Goal: Task Accomplishment & Management: Manage account settings

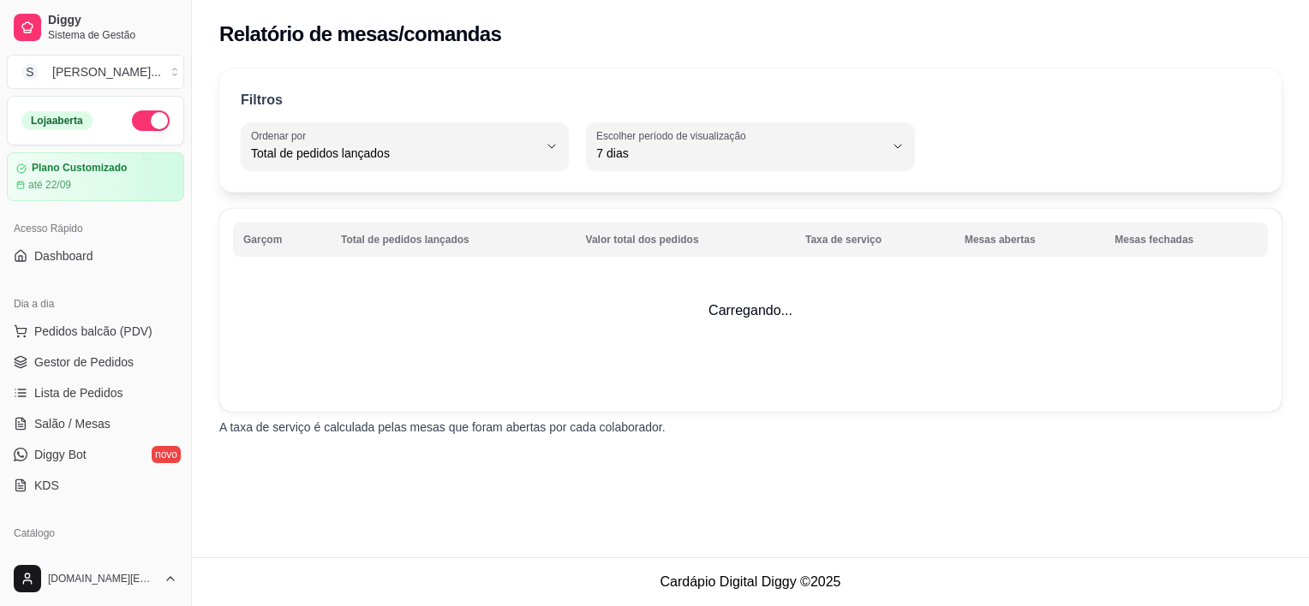
select select "TOTAL_OF_ORDERS"
select select "7"
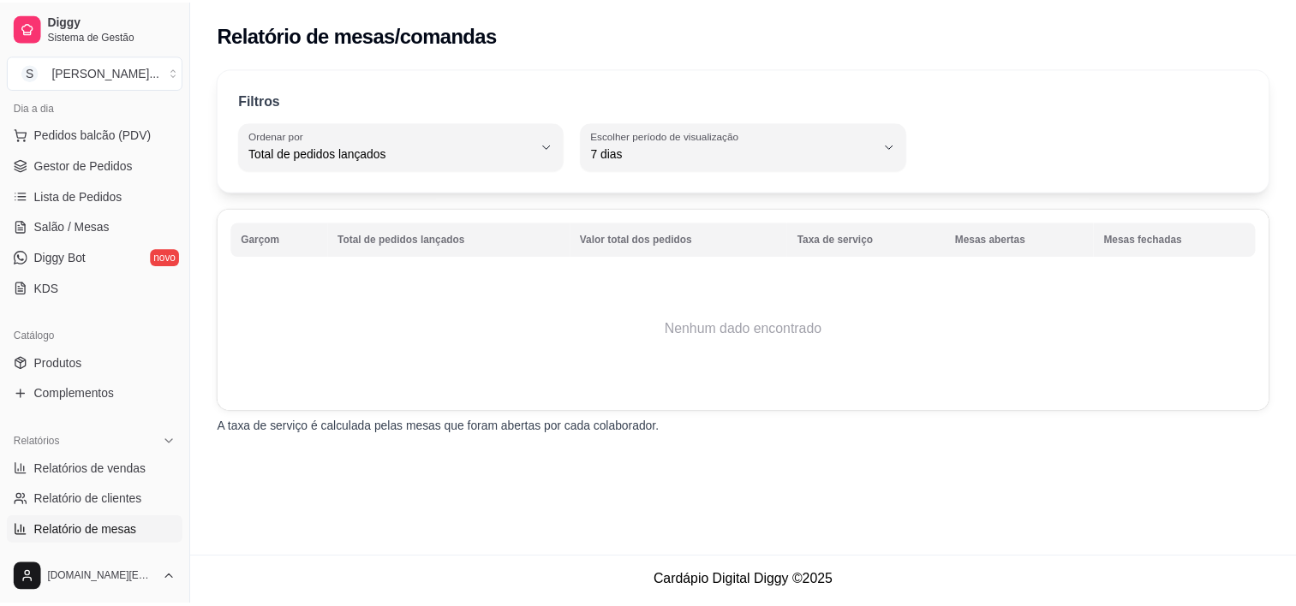
scroll to position [111, 0]
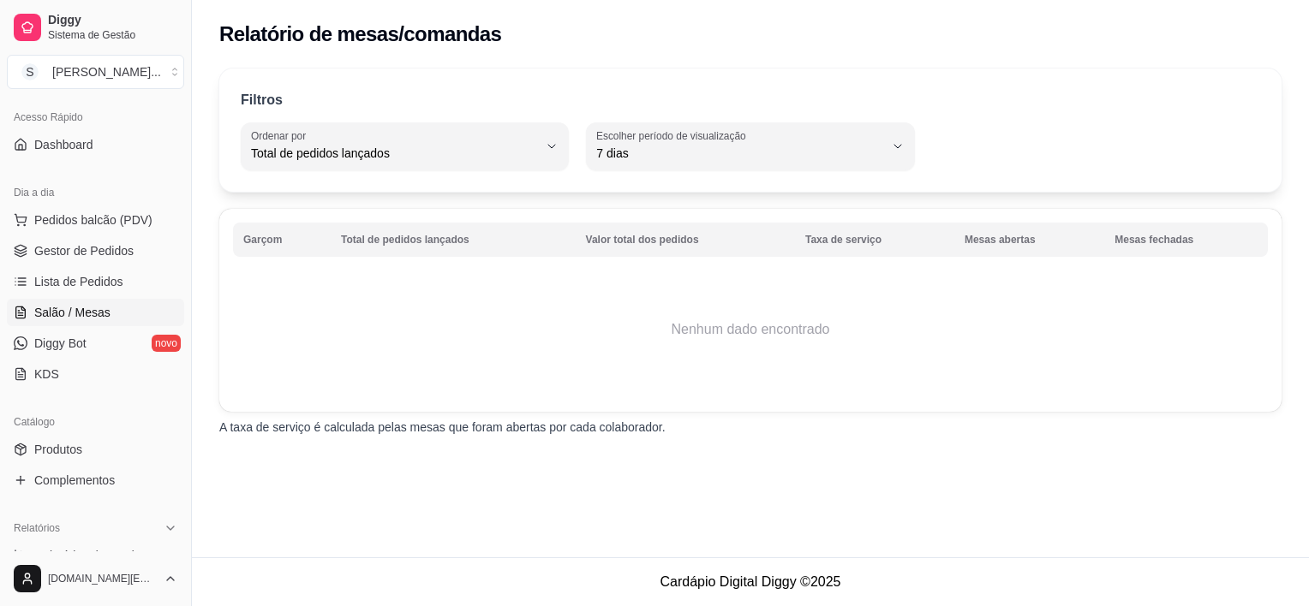
click at [82, 312] on span "Salão / Mesas" at bounding box center [72, 312] width 76 height 17
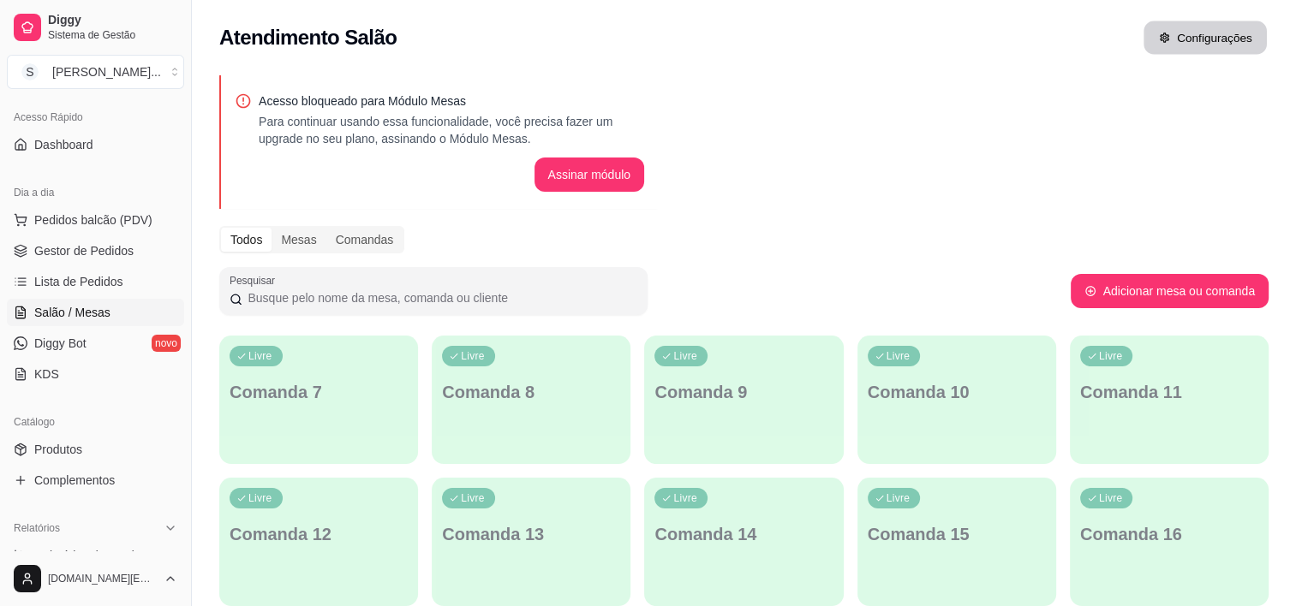
click at [1246, 45] on button "Configurações" at bounding box center [1204, 37] width 123 height 33
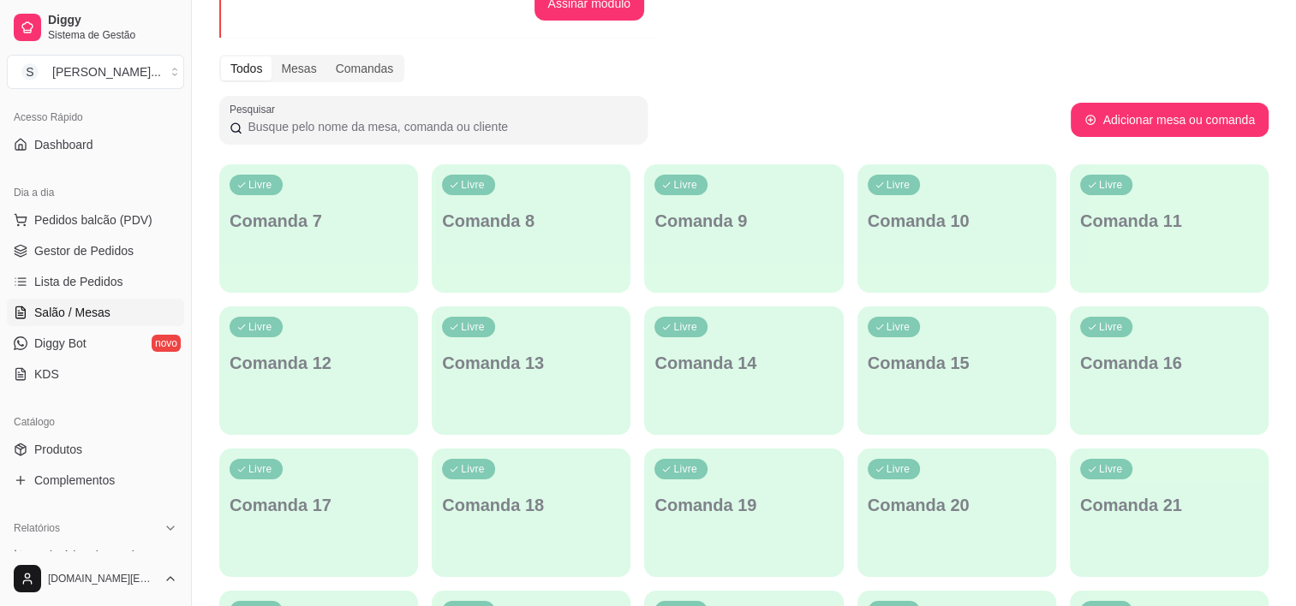
scroll to position [86, 0]
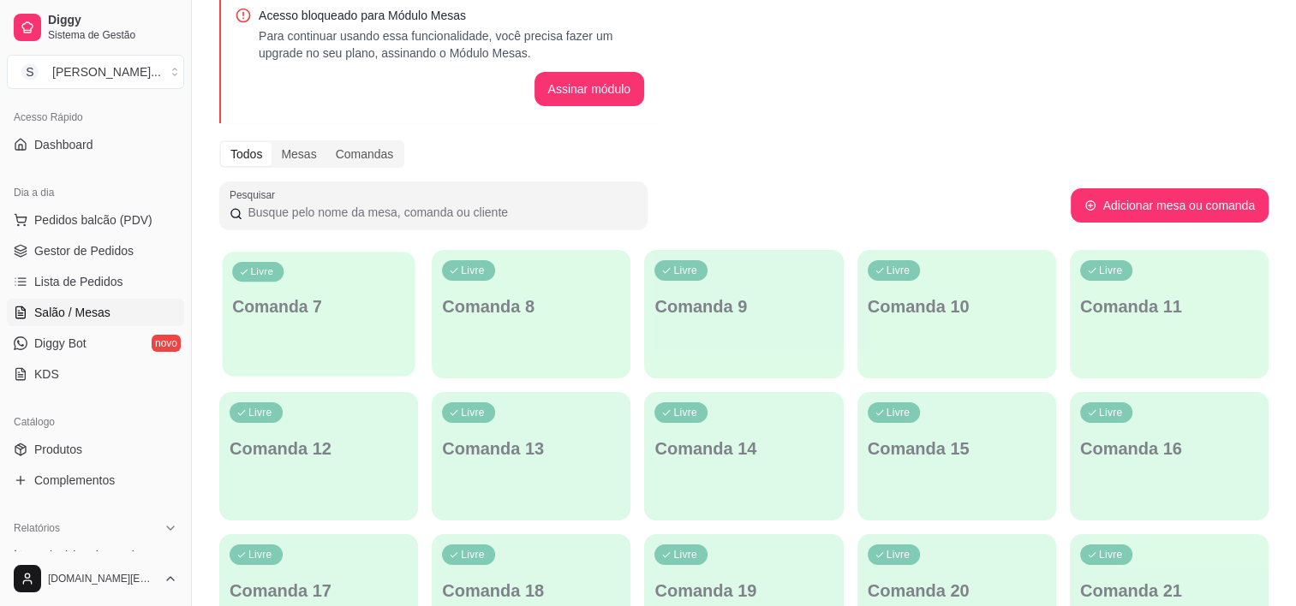
click at [342, 295] on p "Comanda 7" at bounding box center [318, 306] width 173 height 23
drag, startPoint x: 343, startPoint y: 294, endPoint x: 374, endPoint y: 135, distance: 161.6
click at [308, 159] on div "Mesas" at bounding box center [299, 154] width 54 height 24
click at [272, 142] on input "Mesas" at bounding box center [272, 142] width 0 height 0
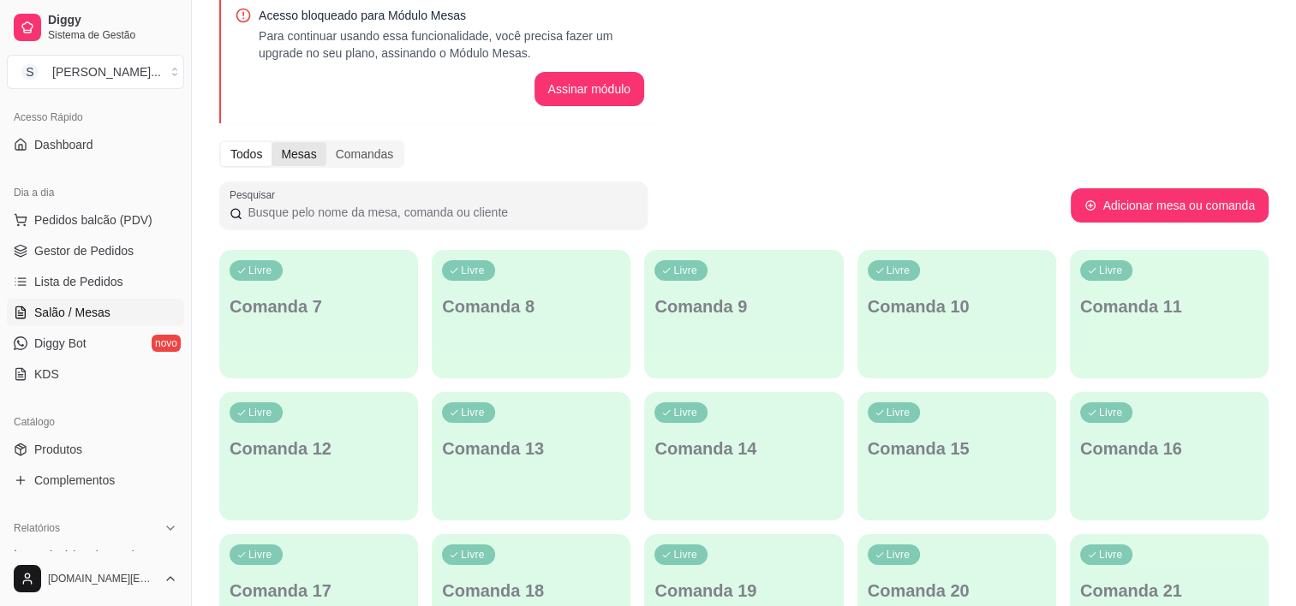
scroll to position [0, 0]
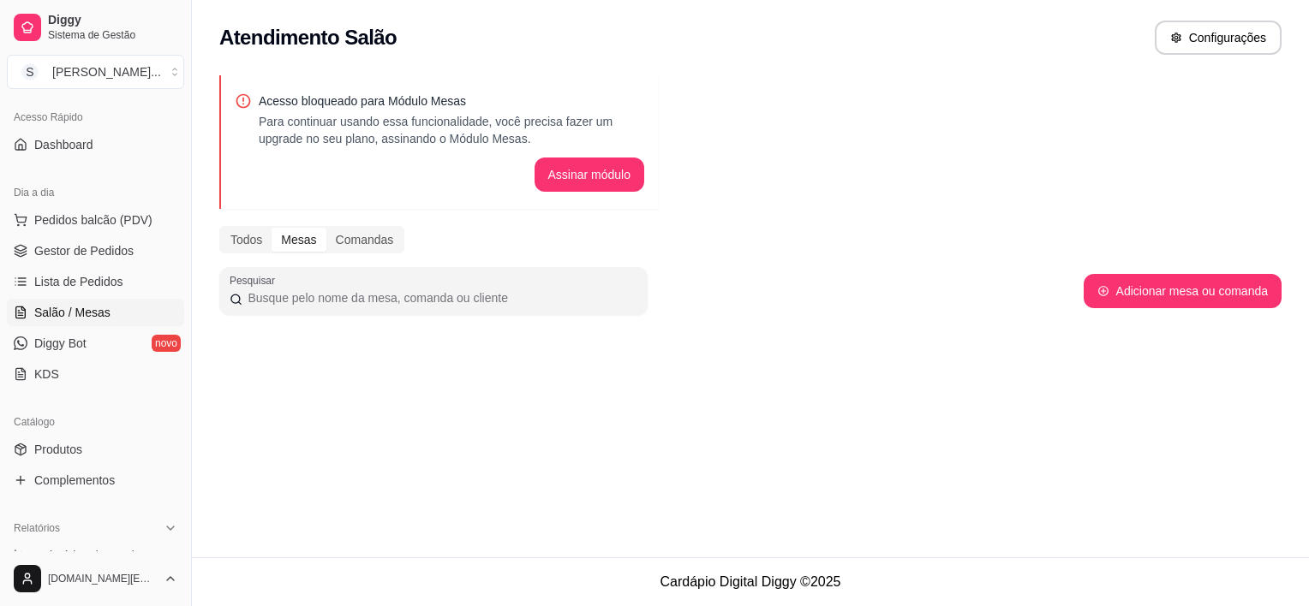
click at [380, 226] on div "Todos Mesas Comandas" at bounding box center [311, 239] width 185 height 27
click at [373, 236] on div "Comandas" at bounding box center [364, 240] width 77 height 24
click at [326, 228] on input "Comandas" at bounding box center [326, 228] width 0 height 0
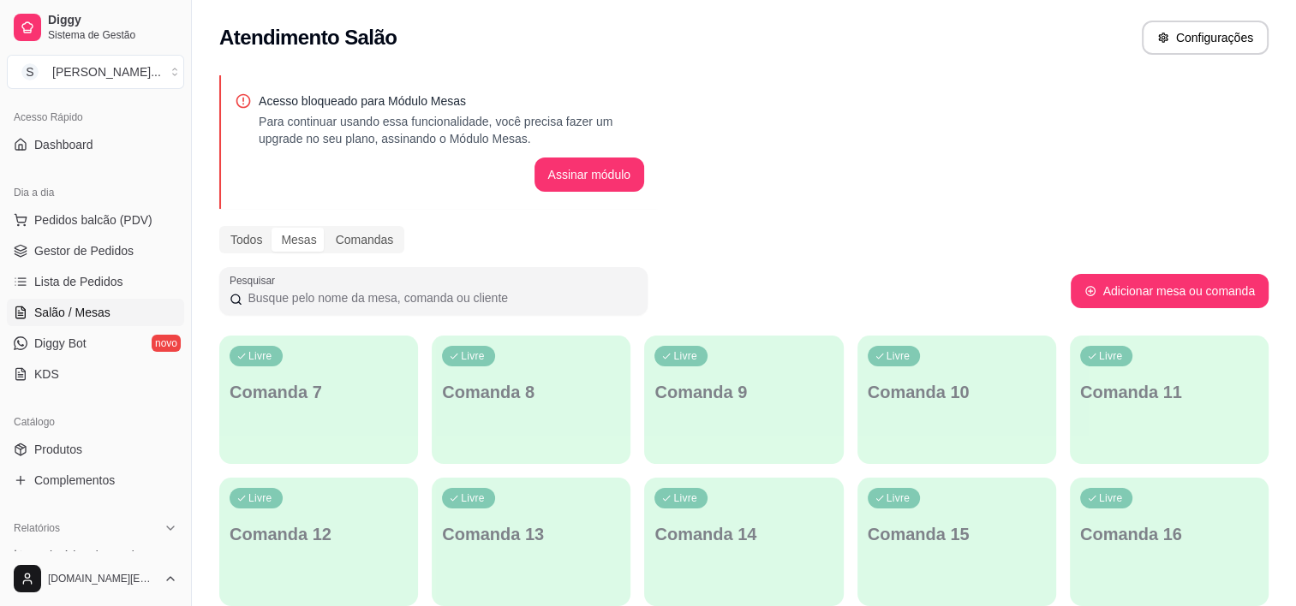
click at [1099, 293] on button "Adicionar mesa ou comanda" at bounding box center [1170, 291] width 198 height 34
click at [312, 230] on div "Mesas" at bounding box center [299, 240] width 54 height 24
click at [272, 228] on input "Mesas" at bounding box center [272, 228] width 0 height 0
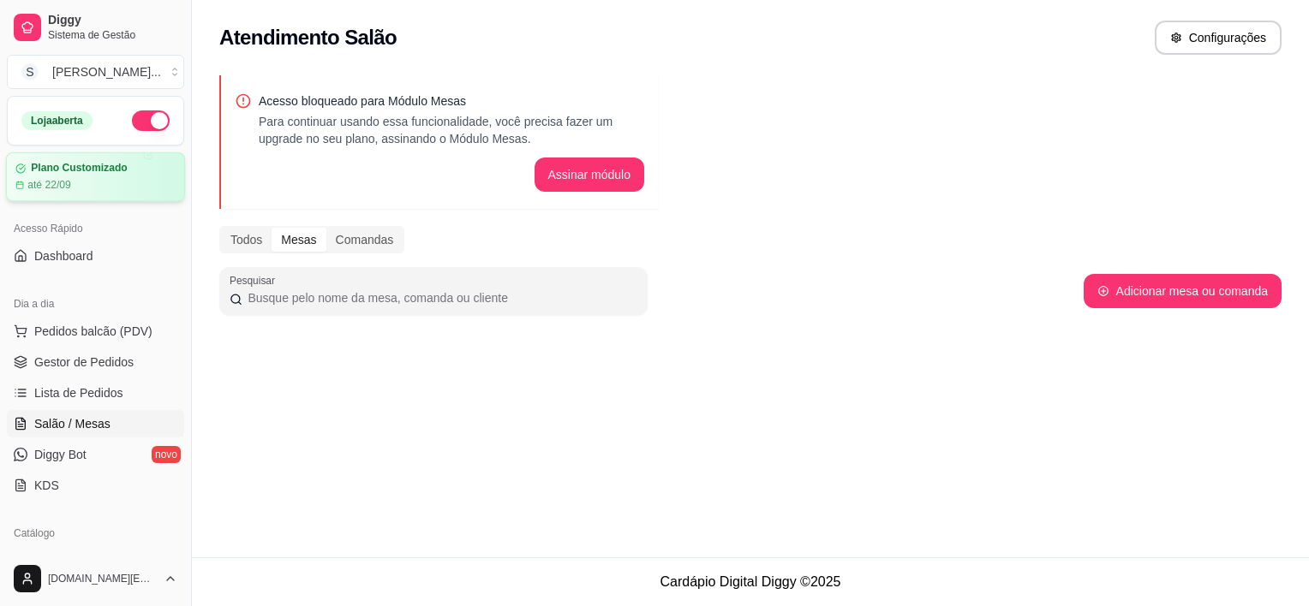
click at [91, 180] on div "até 22/09" at bounding box center [95, 185] width 160 height 14
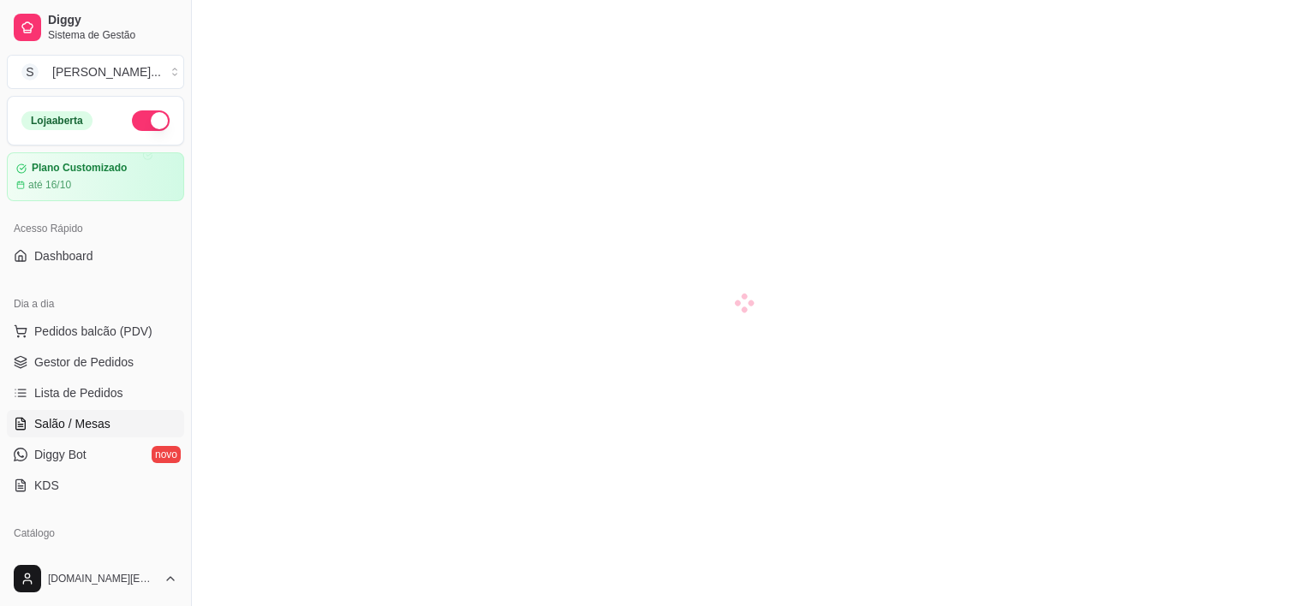
scroll to position [86, 0]
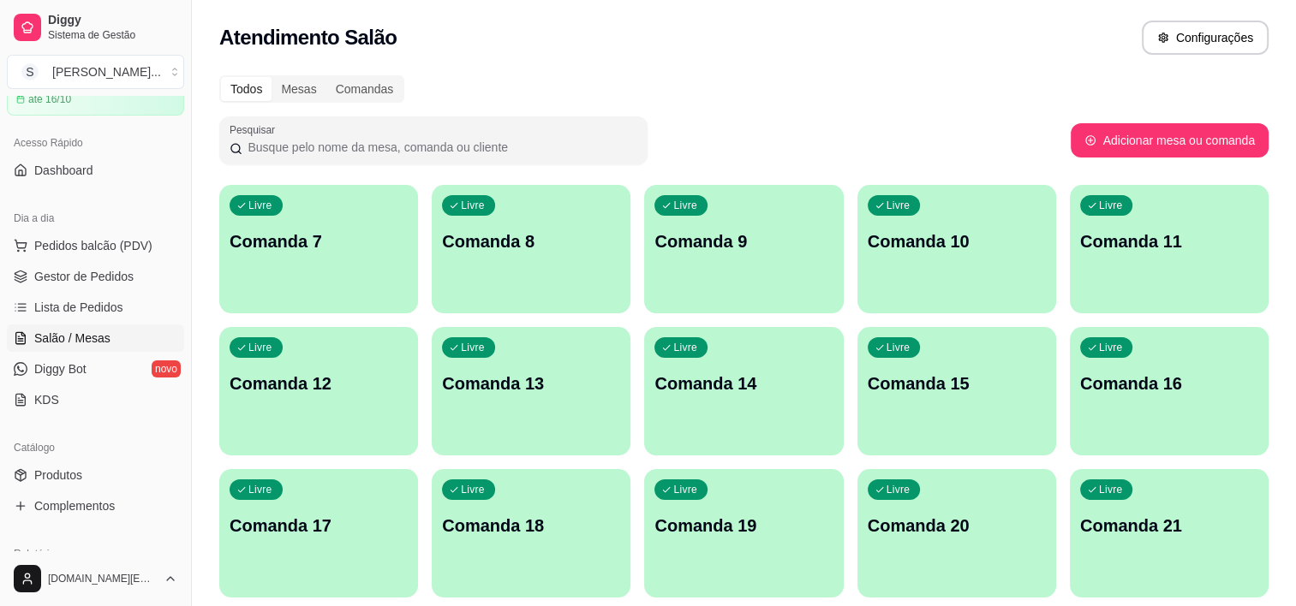
click at [287, 236] on p "Comanda 7" at bounding box center [319, 242] width 178 height 24
click at [259, 199] on body "Diggy Sistema de Gestão S Sushi Delicia ... Loja aberta Plano Customizado até 1…" at bounding box center [648, 303] width 1296 height 606
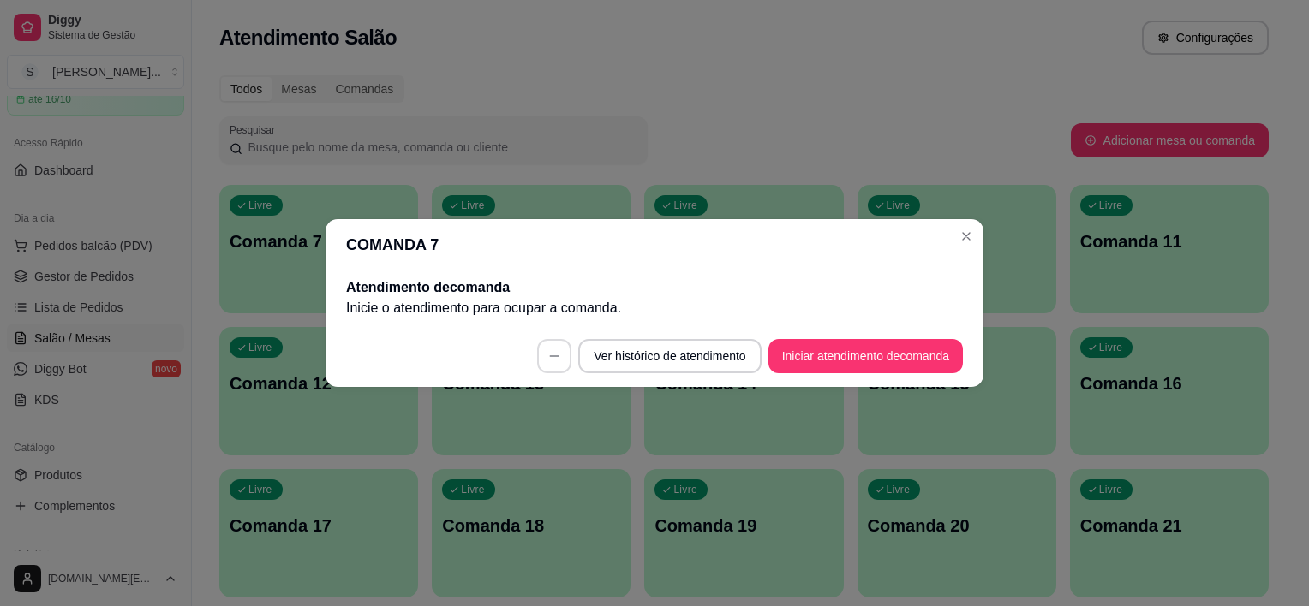
click at [562, 345] on button "button" at bounding box center [554, 356] width 34 height 34
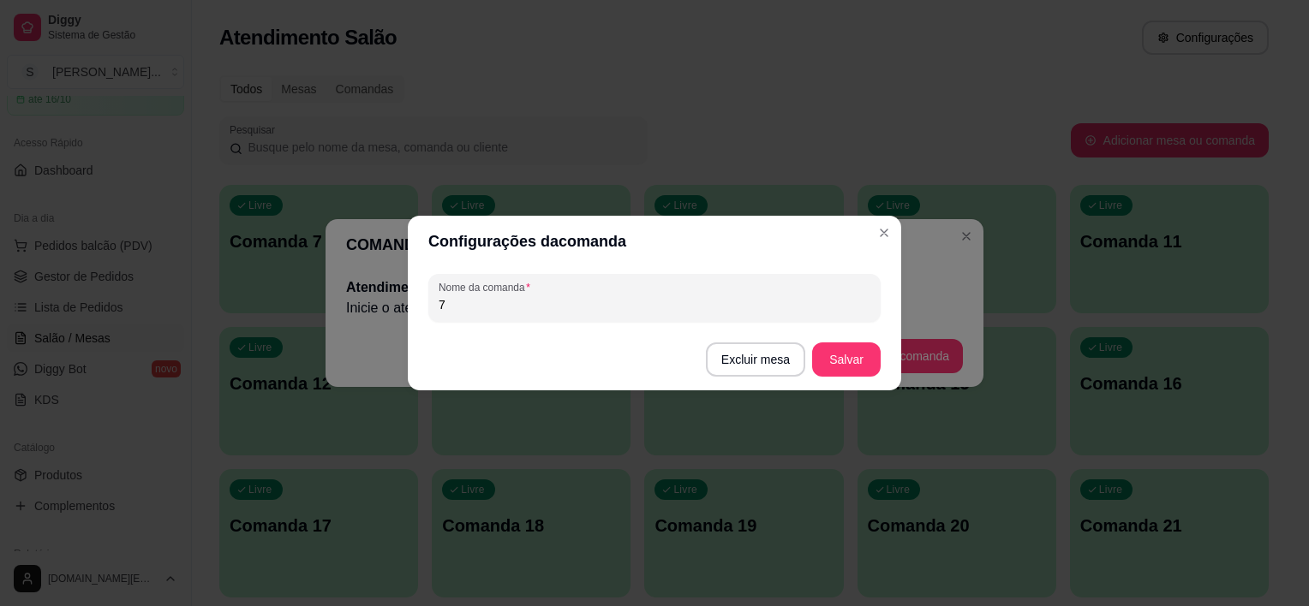
click at [658, 306] on input "7" at bounding box center [655, 304] width 432 height 17
type input "1"
click at [771, 360] on button "Excluir mesa" at bounding box center [755, 360] width 99 height 34
click at [761, 473] on button "Confirmar" at bounding box center [758, 468] width 61 height 26
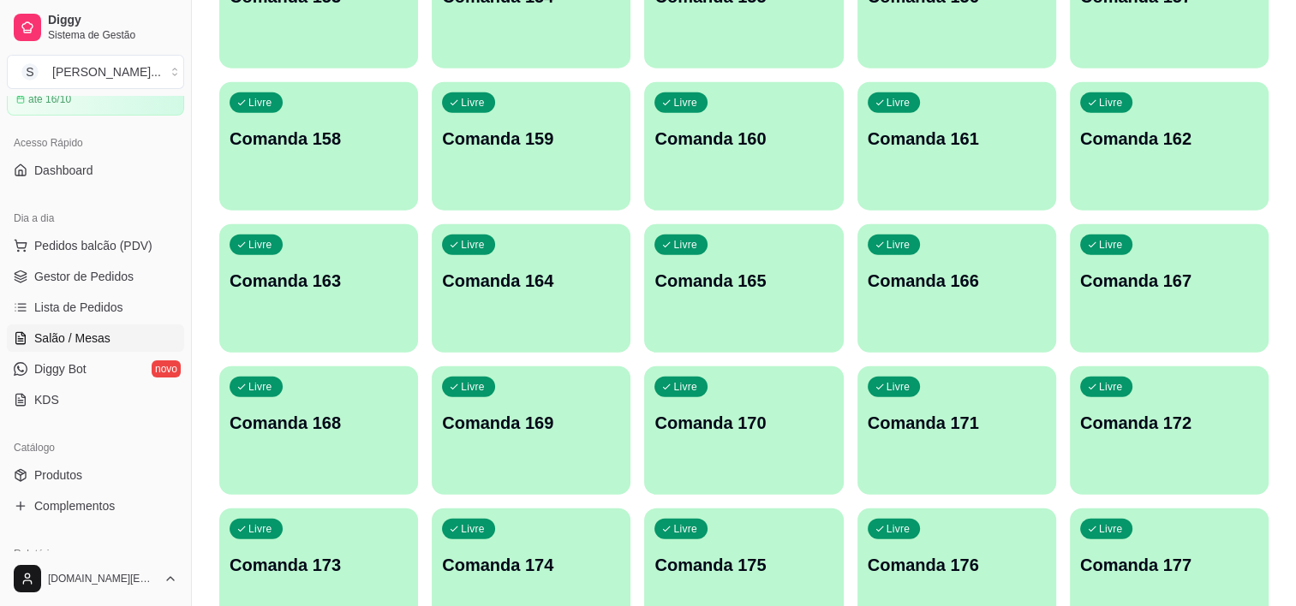
scroll to position [4882, 0]
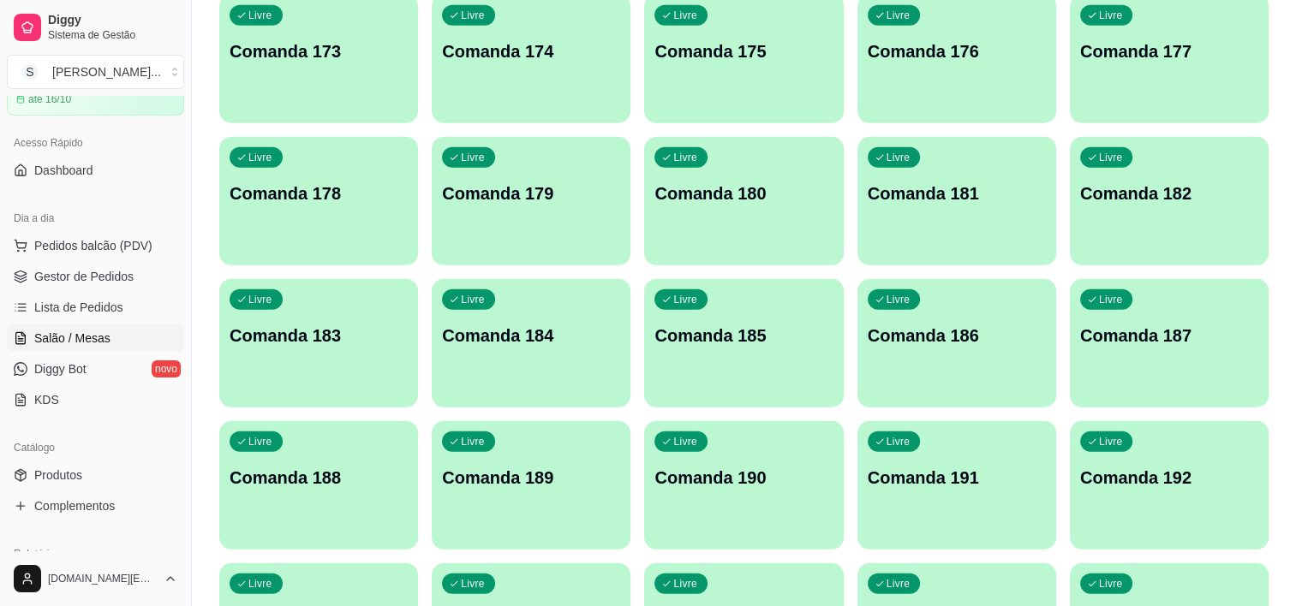
drag, startPoint x: 1108, startPoint y: 292, endPoint x: 1275, endPoint y: 312, distance: 168.2
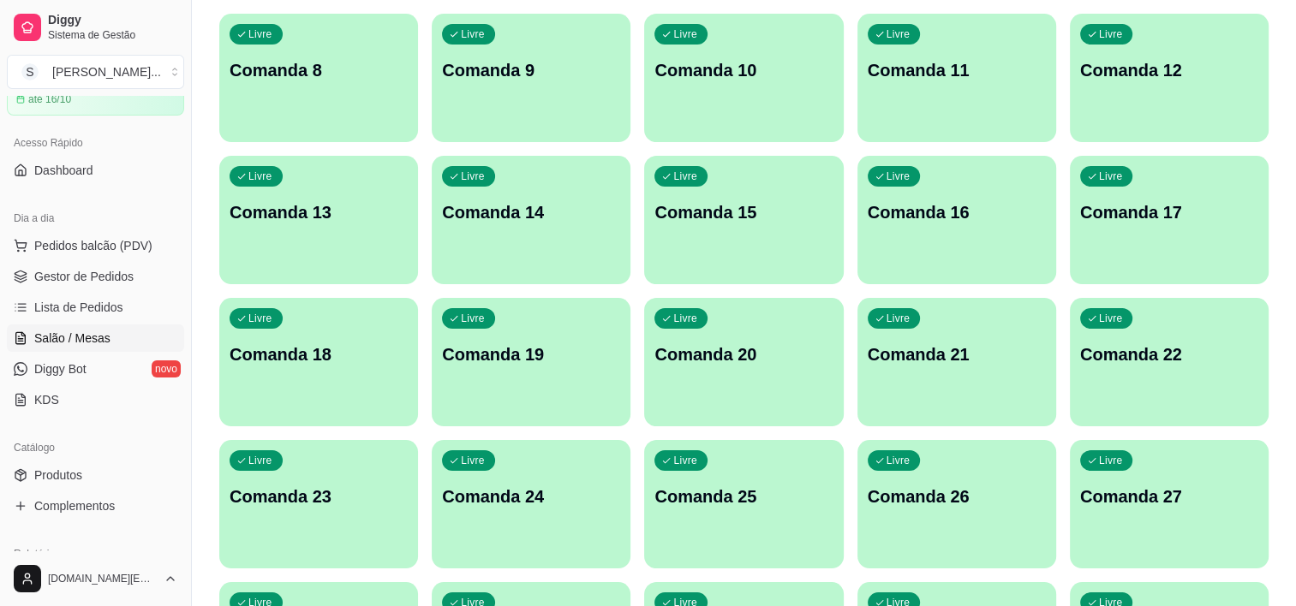
scroll to position [0, 0]
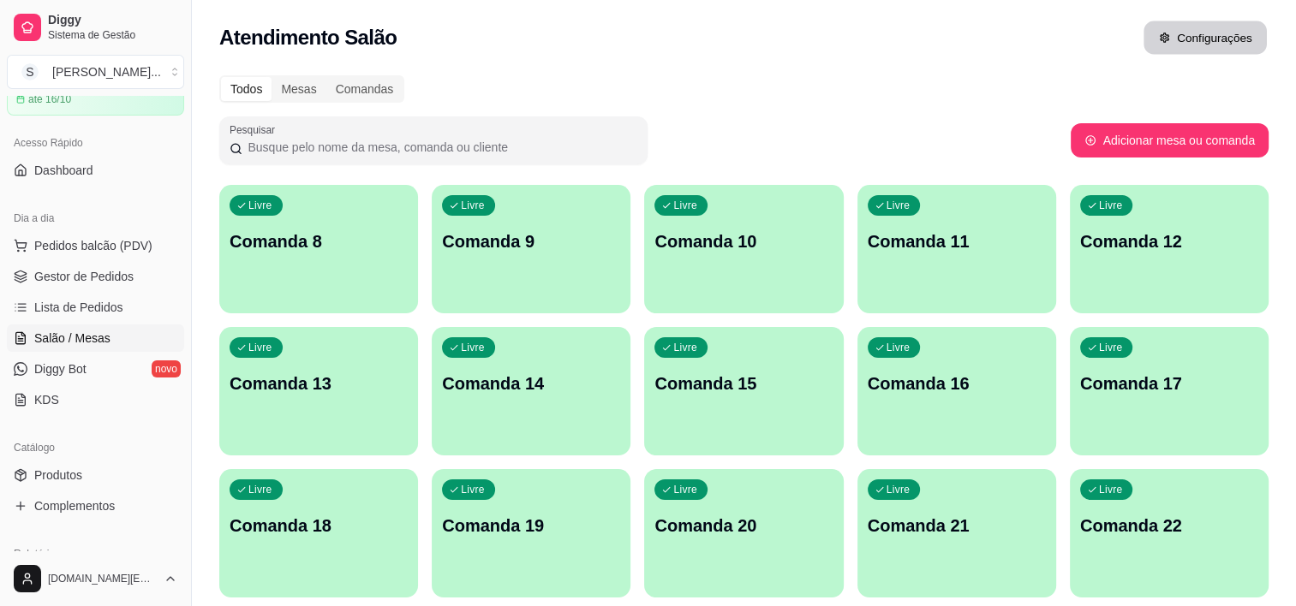
click at [1189, 29] on button "Configurações" at bounding box center [1204, 37] width 123 height 33
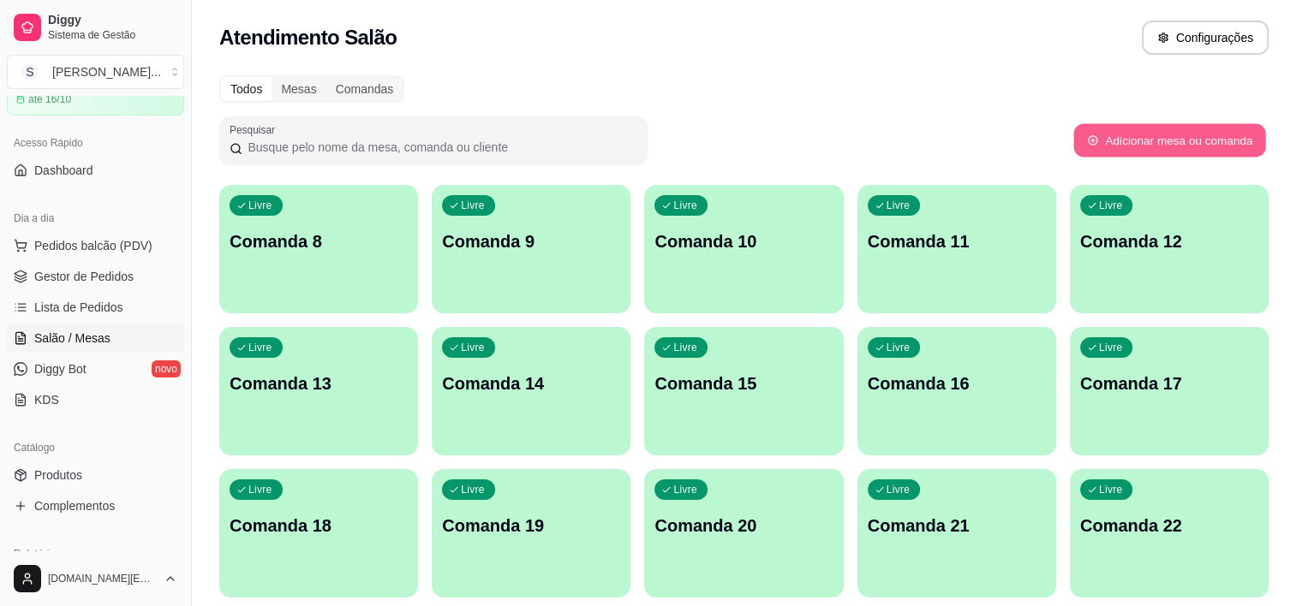
click at [1100, 137] on button "Adicionar mesa ou comanda" at bounding box center [1169, 140] width 192 height 33
select select "TABLE"
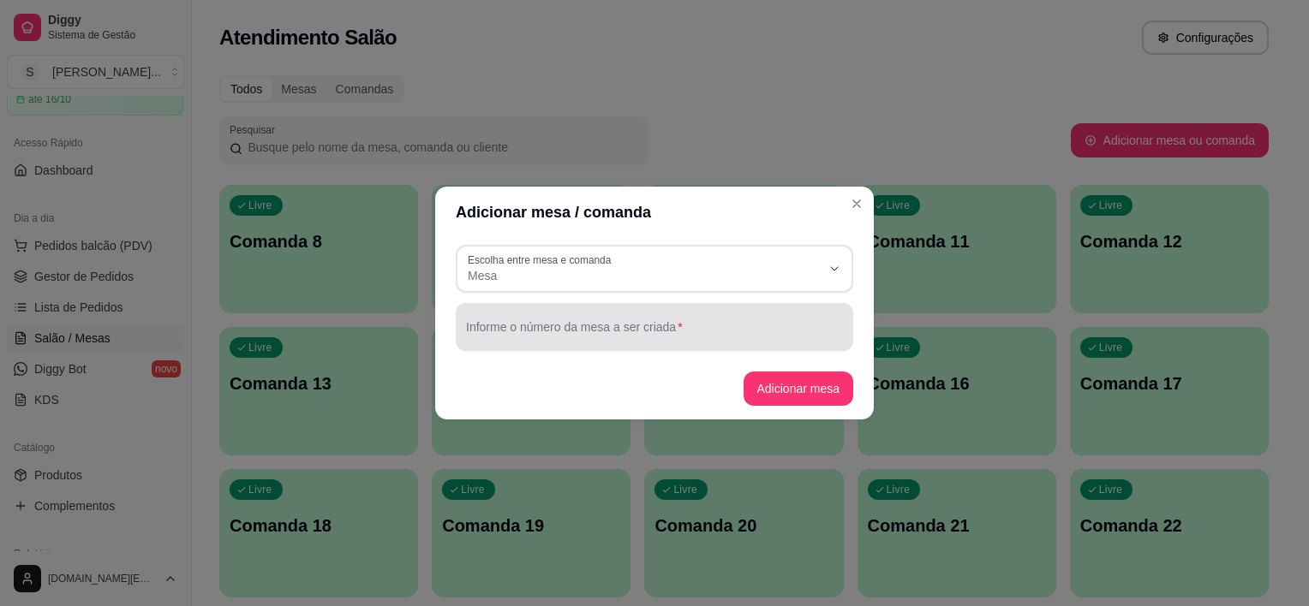
click at [671, 313] on div at bounding box center [654, 327] width 377 height 34
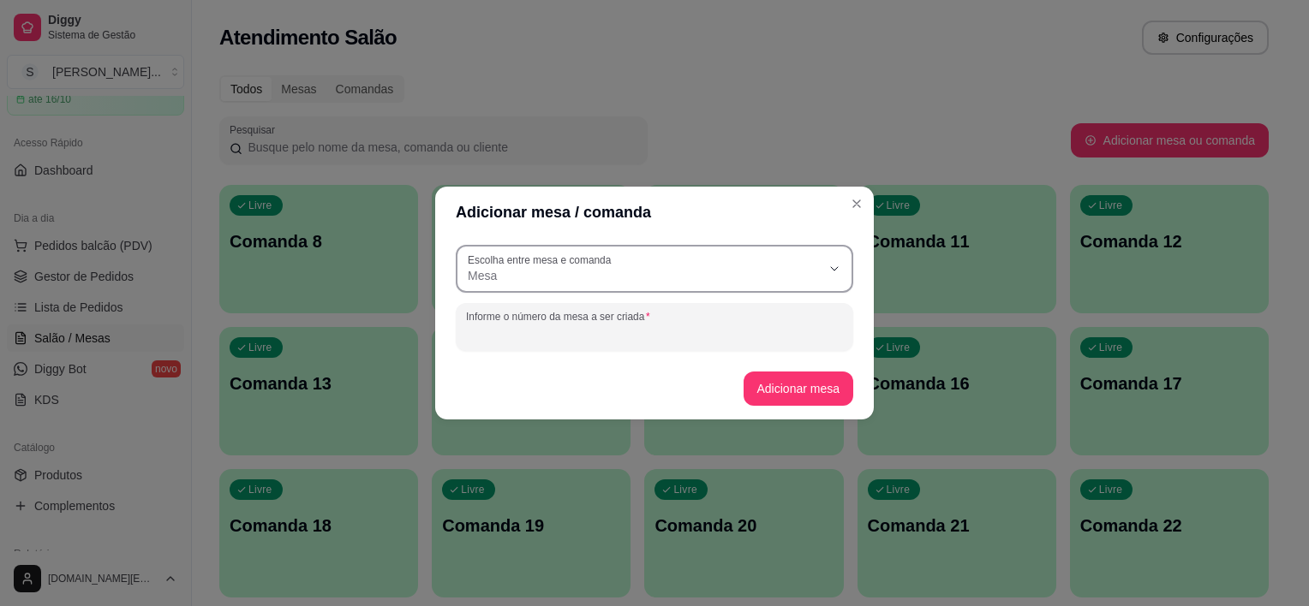
click at [693, 274] on span "Mesa" at bounding box center [644, 275] width 353 height 17
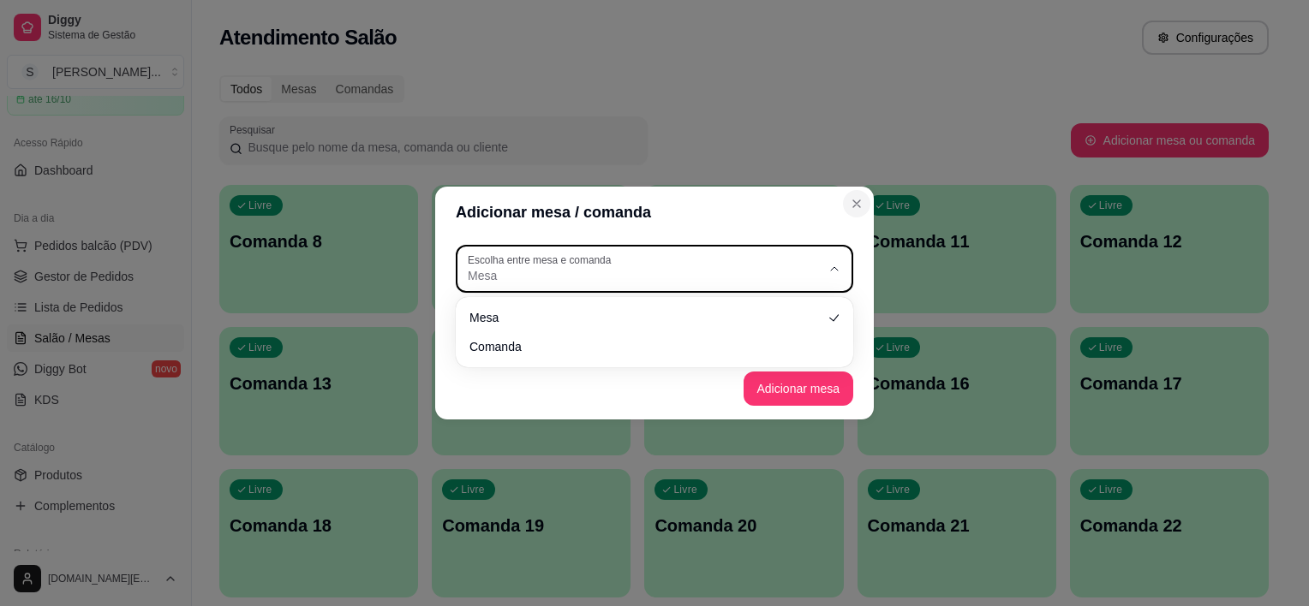
click at [846, 195] on button "Close" at bounding box center [856, 203] width 27 height 27
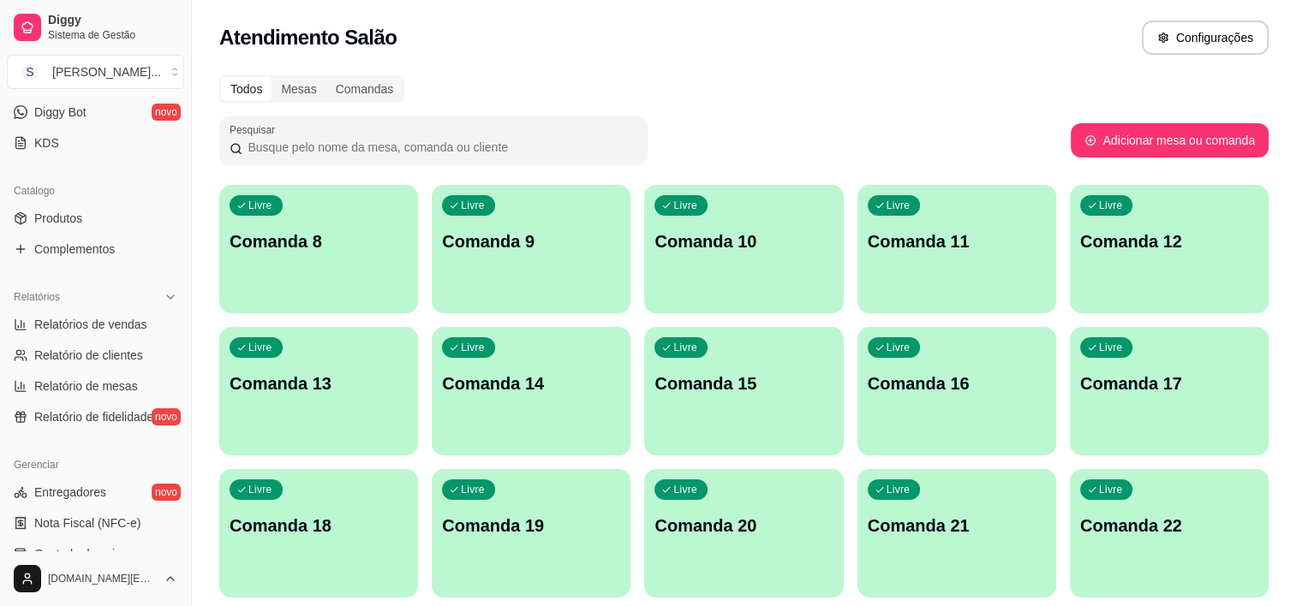
scroll to position [600, 0]
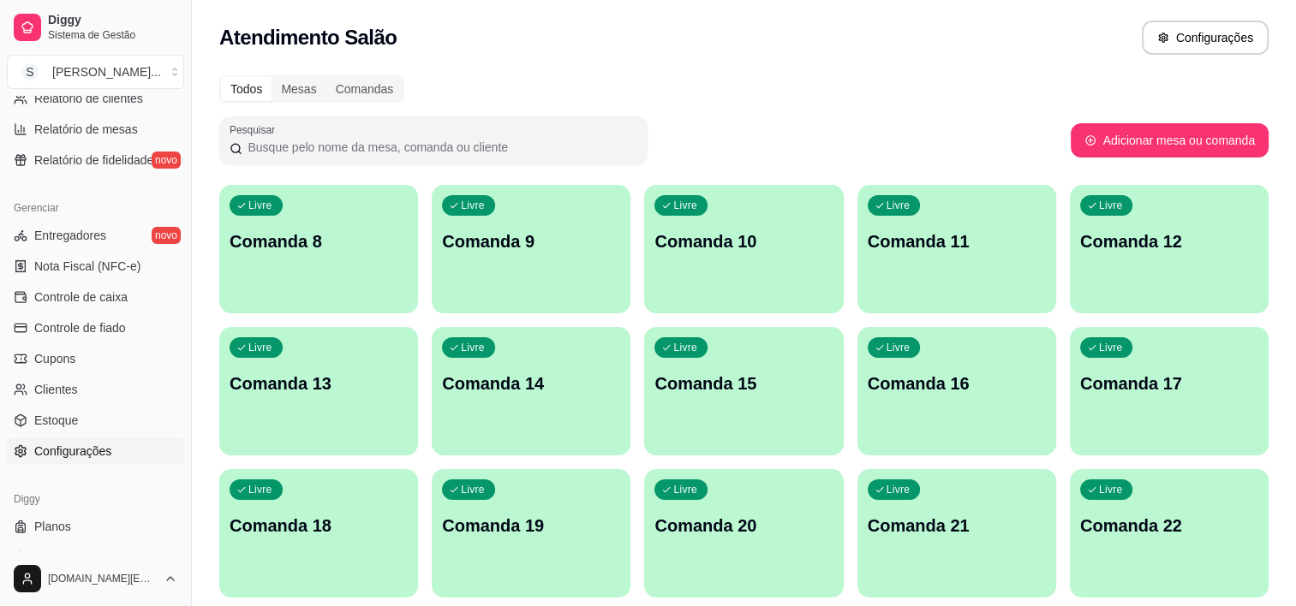
click at [71, 448] on span "Configurações" at bounding box center [72, 451] width 77 height 17
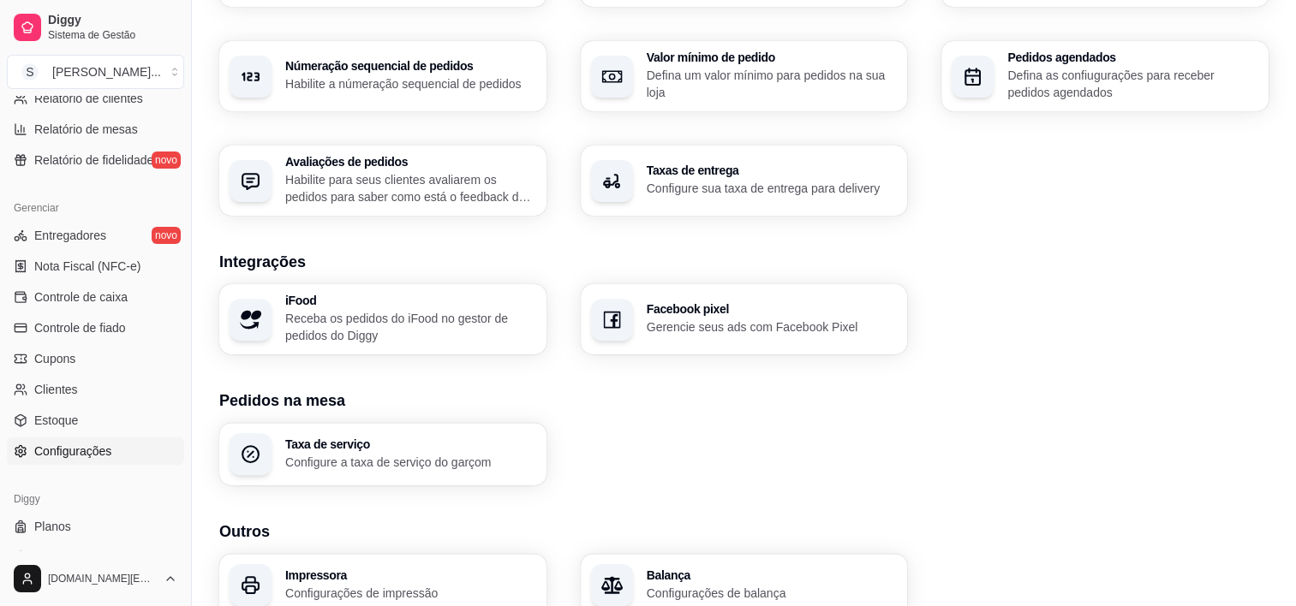
scroll to position [593, 0]
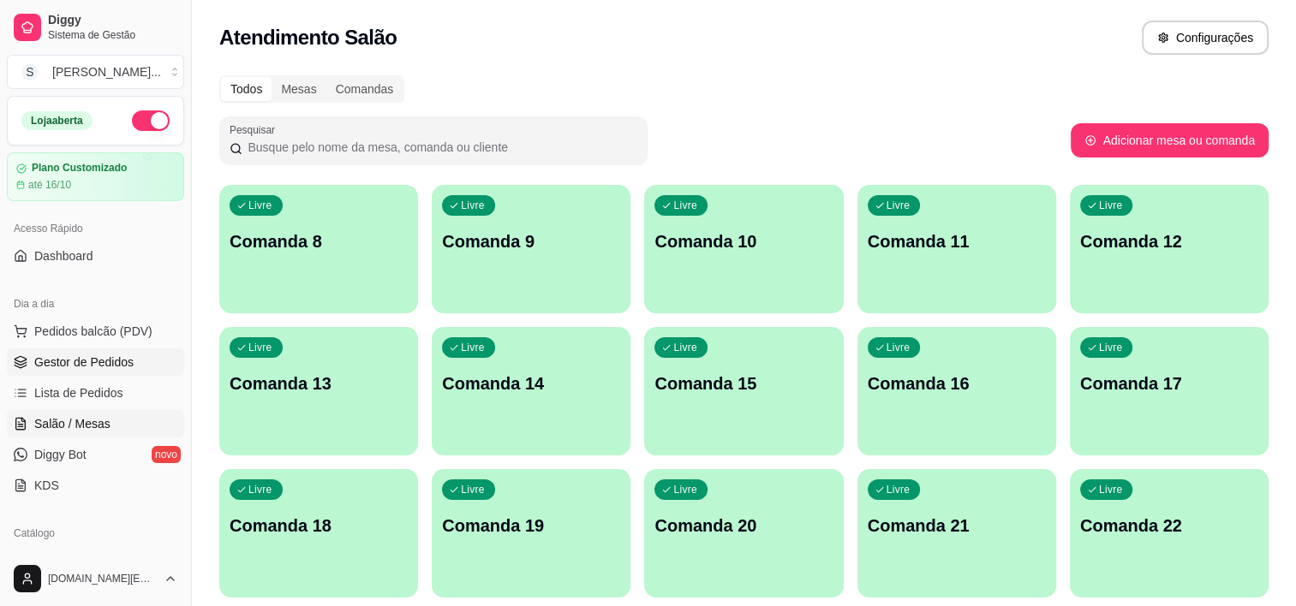
click at [90, 368] on span "Gestor de Pedidos" at bounding box center [83, 362] width 99 height 17
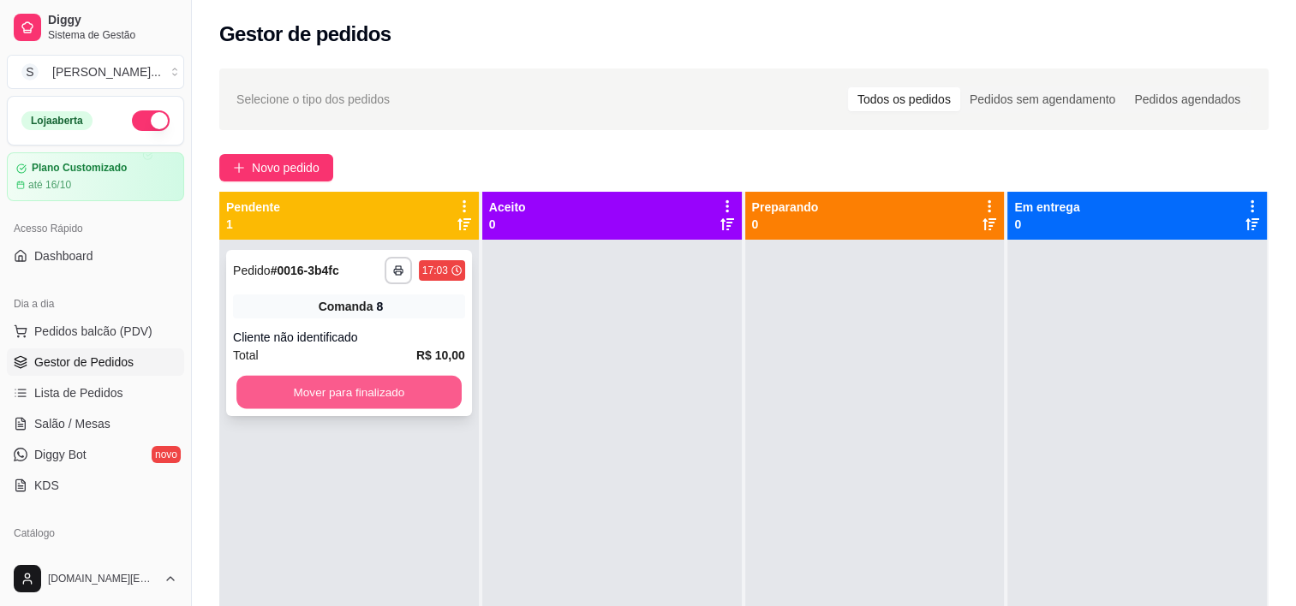
click at [336, 377] on button "Mover para finalizado" at bounding box center [348, 392] width 225 height 33
click at [373, 397] on button "Mover para finalizado" at bounding box center [348, 392] width 225 height 33
click at [380, 396] on button "Mover para finalizado" at bounding box center [349, 392] width 232 height 34
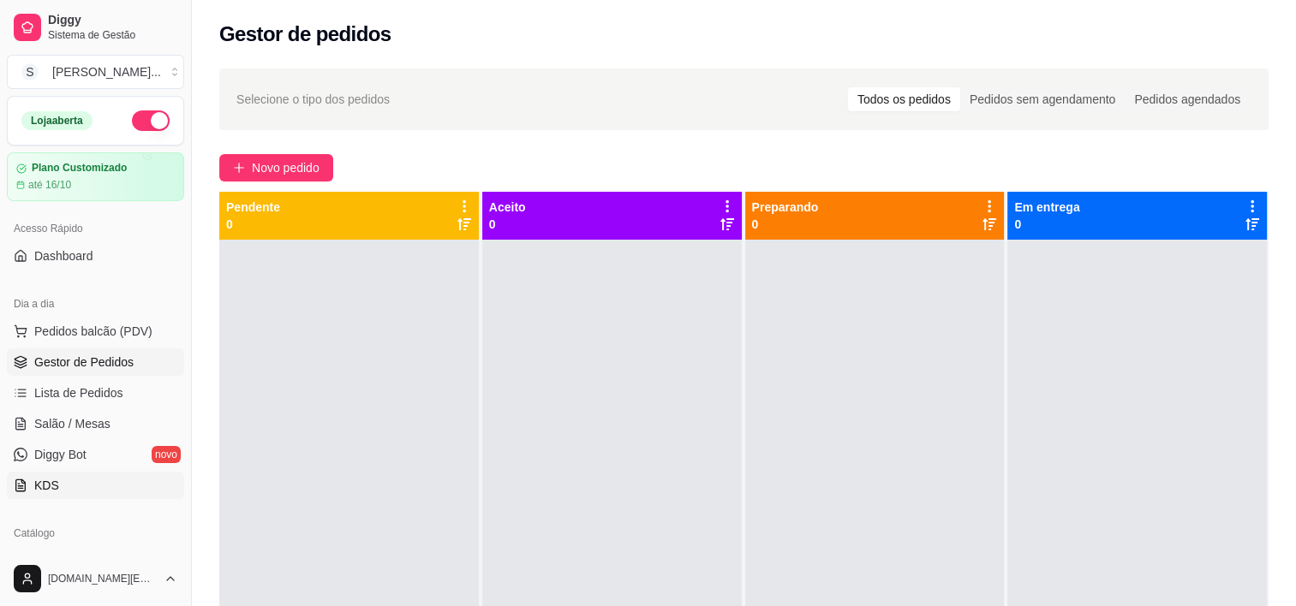
scroll to position [86, 0]
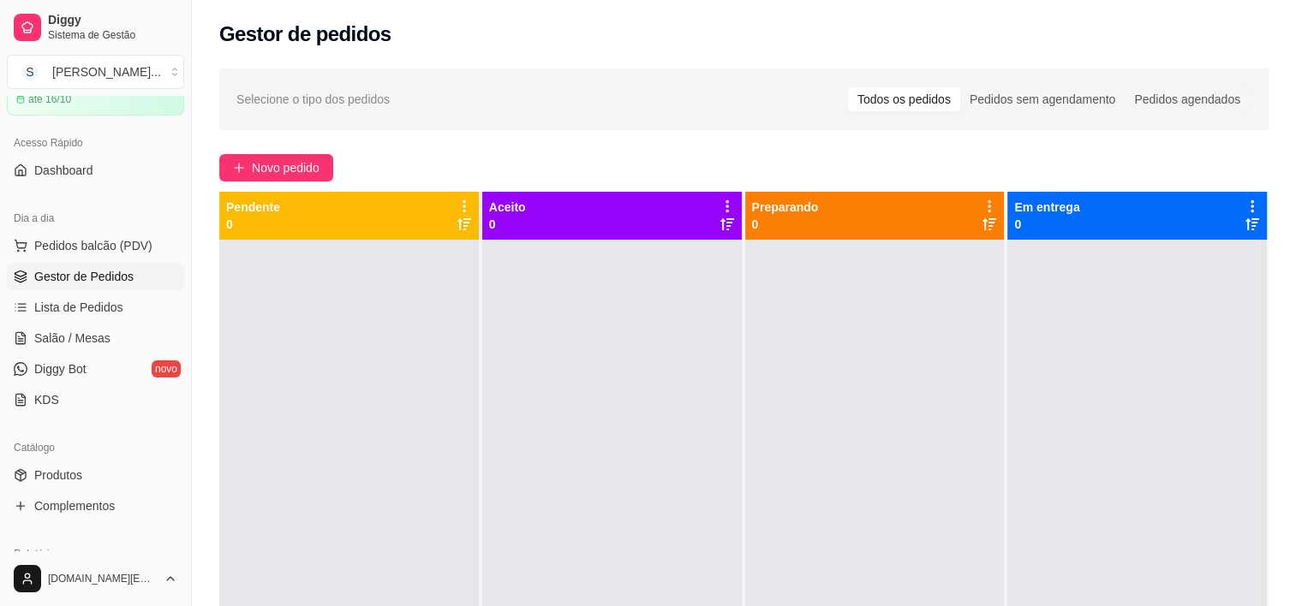
click at [199, 289] on div "Selecione o tipo dos pedidos Todos os pedidos Pedidos sem agendamento Pedidos a…" at bounding box center [744, 438] width 1104 height 761
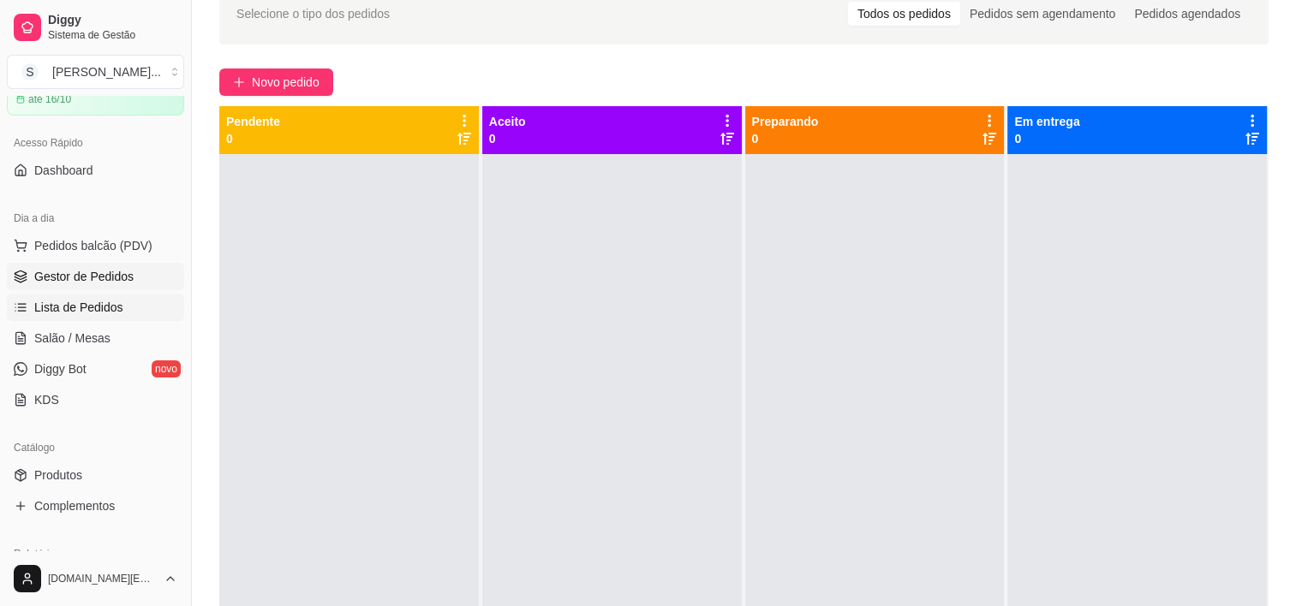
scroll to position [171, 0]
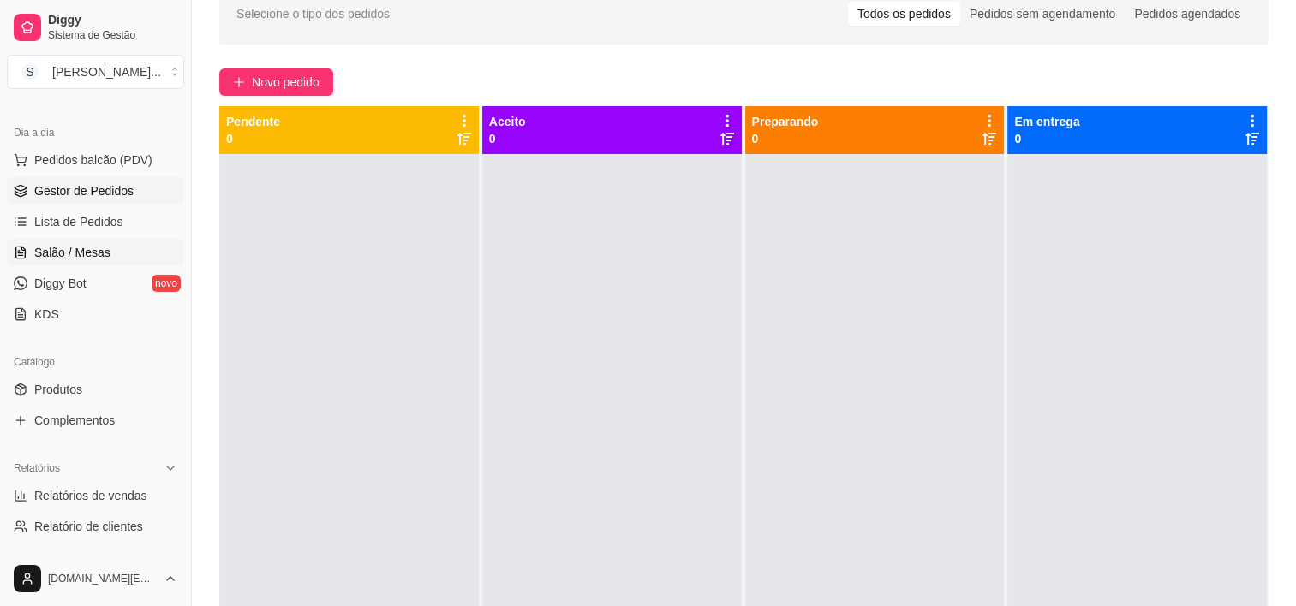
click at [82, 264] on link "Salão / Mesas" at bounding box center [95, 252] width 177 height 27
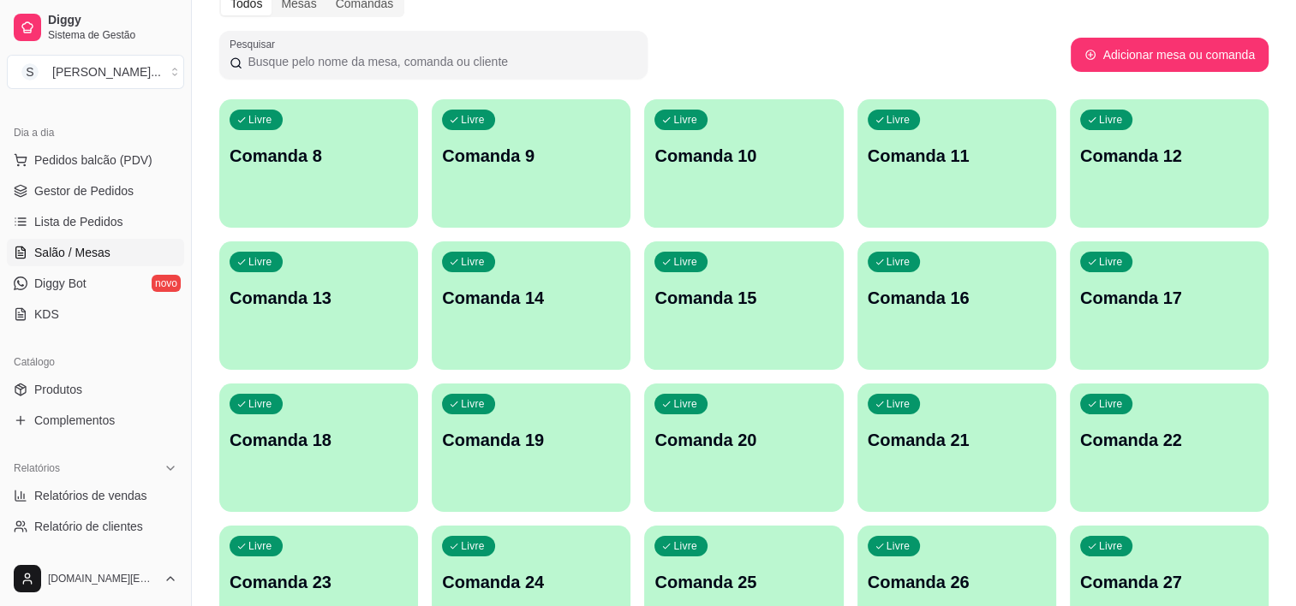
click at [297, 168] on p "Comanda 8" at bounding box center [319, 156] width 178 height 24
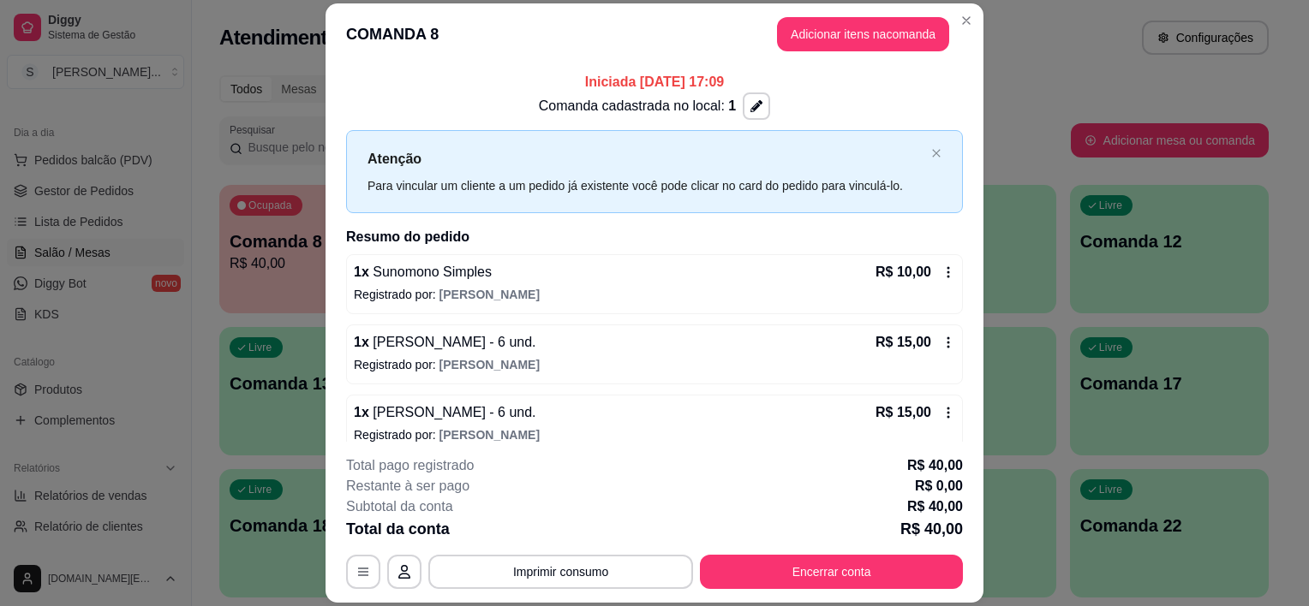
scroll to position [17, 0]
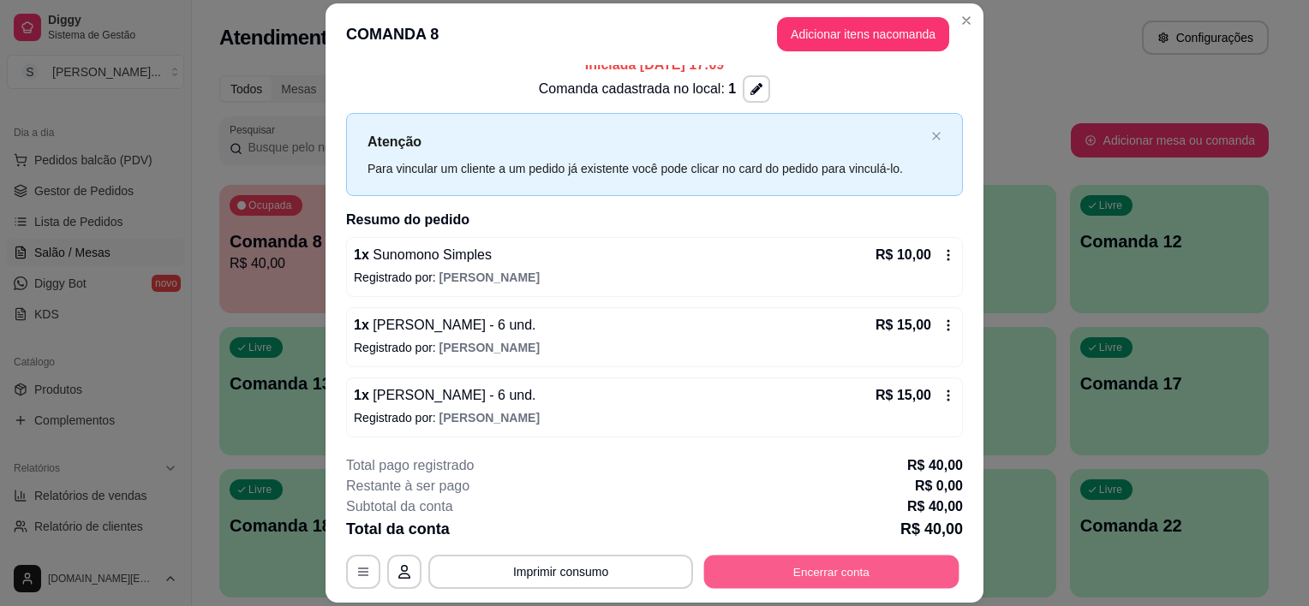
click at [813, 577] on button "Encerrar conta" at bounding box center [831, 572] width 255 height 33
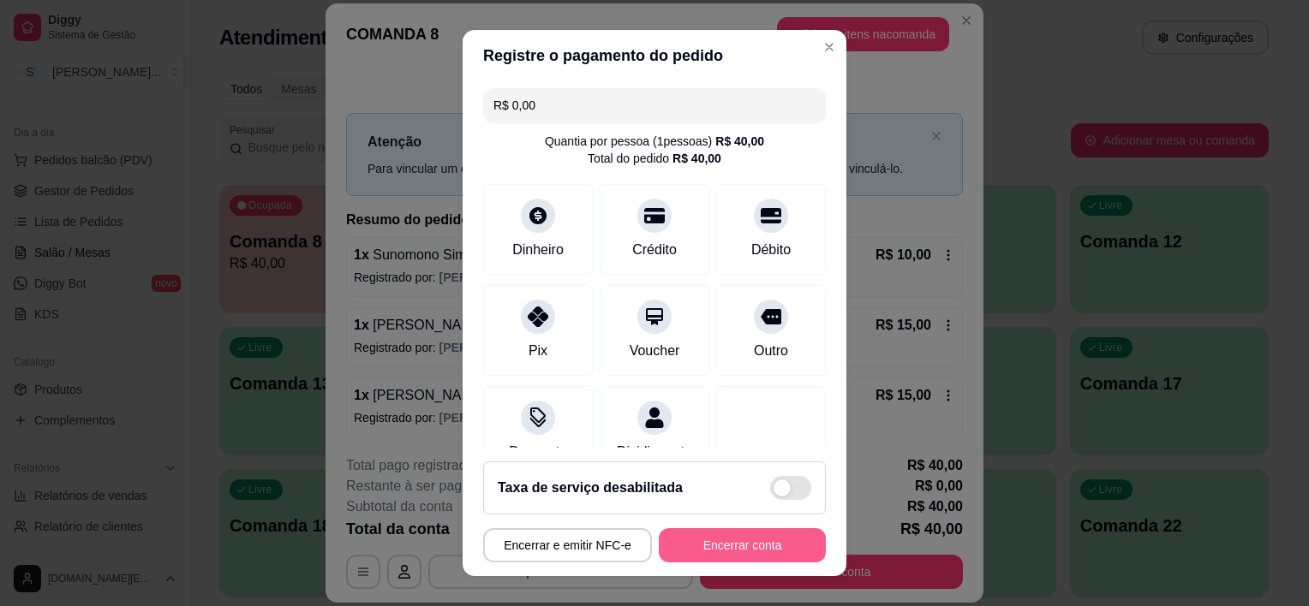
click at [695, 550] on button "Encerrar conta" at bounding box center [742, 545] width 167 height 34
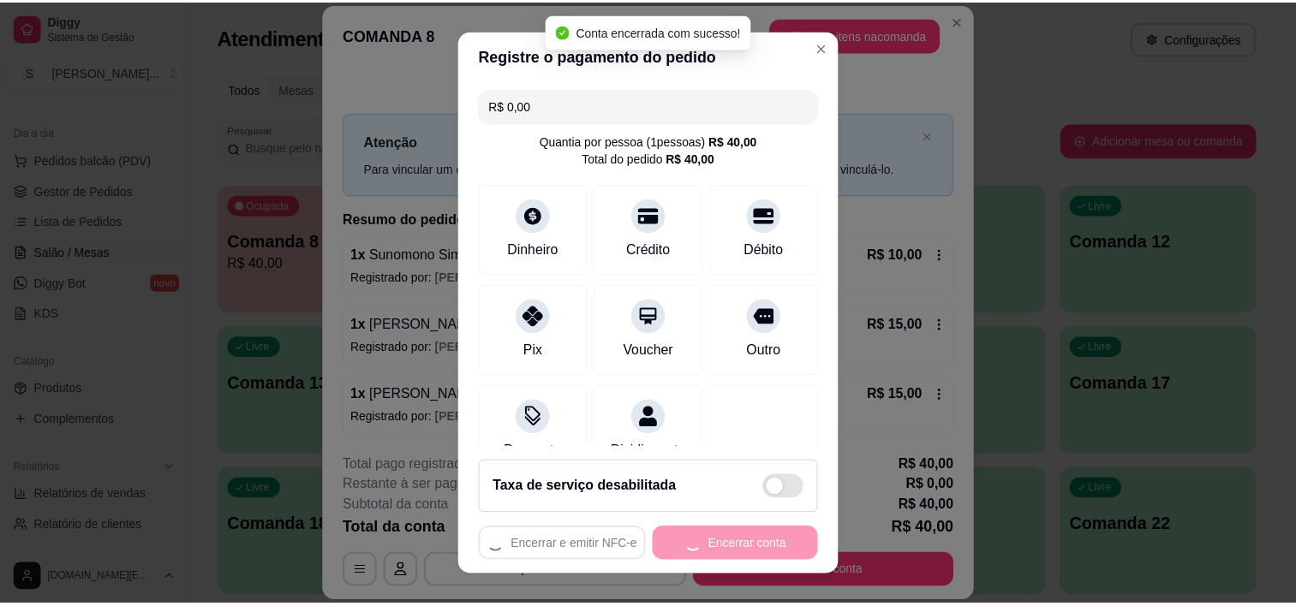
scroll to position [0, 0]
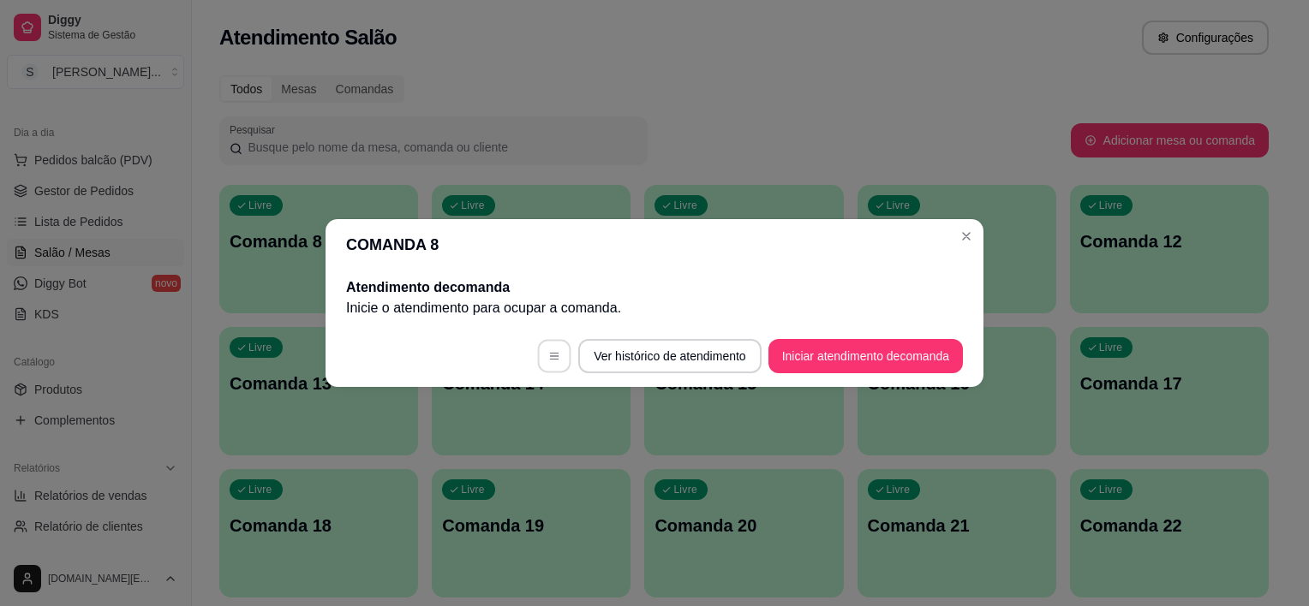
click at [557, 358] on button "button" at bounding box center [554, 356] width 33 height 33
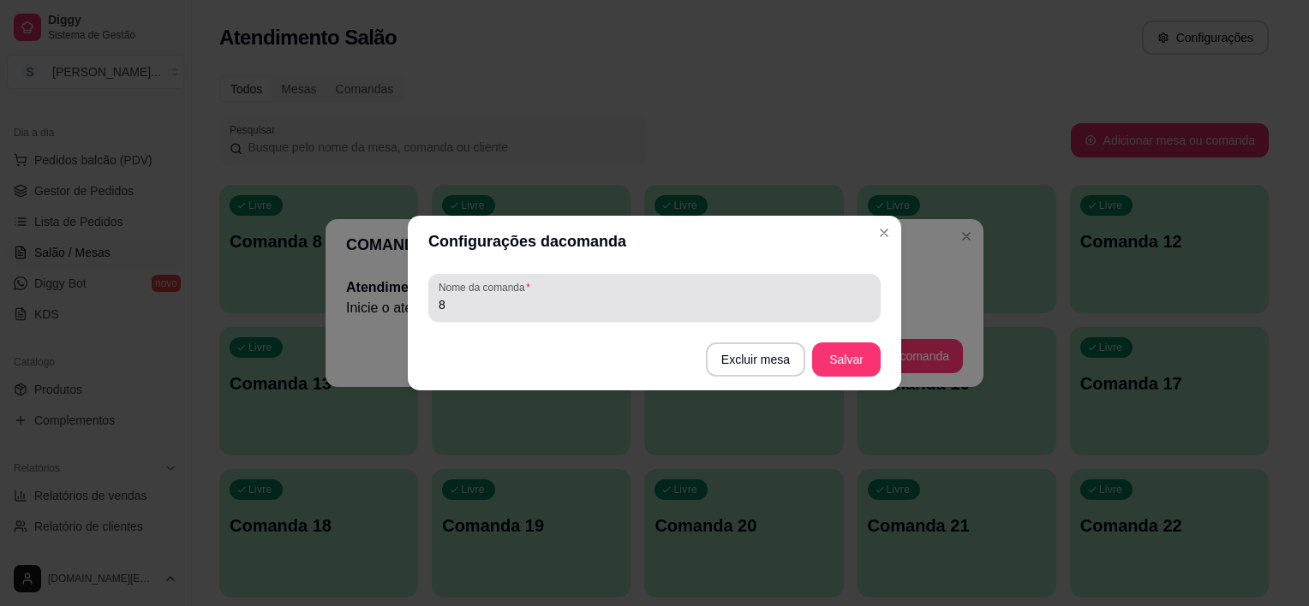
click at [527, 313] on div "8" at bounding box center [655, 298] width 432 height 34
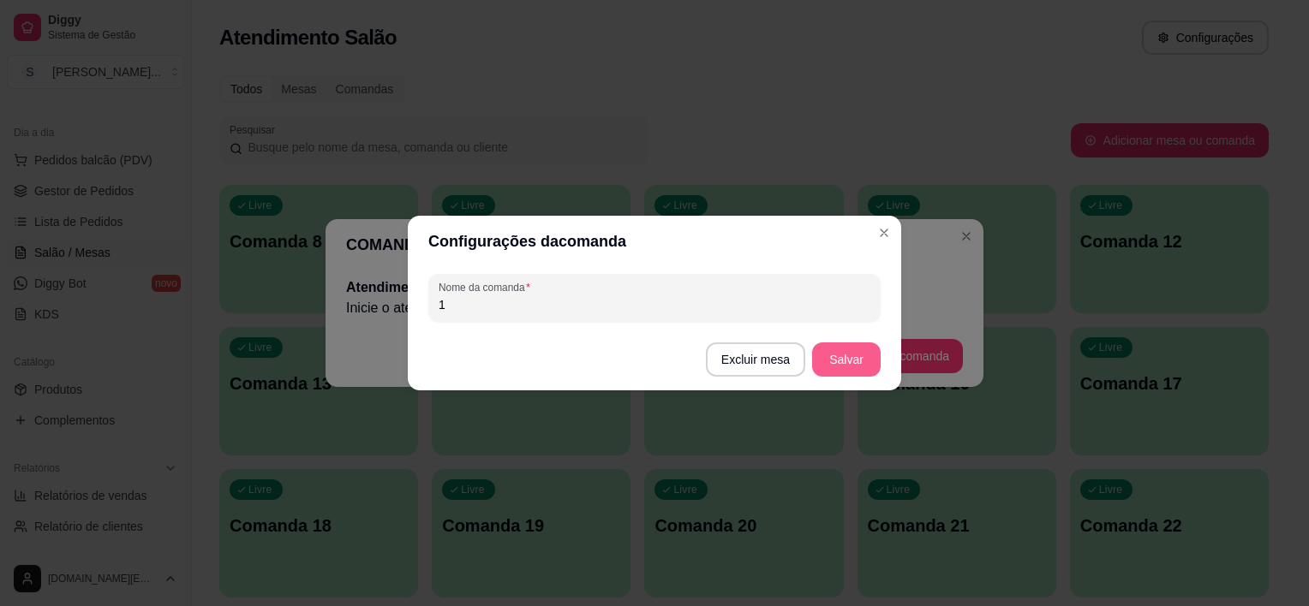
type input "1"
click at [839, 352] on button "Salvar" at bounding box center [846, 360] width 69 height 34
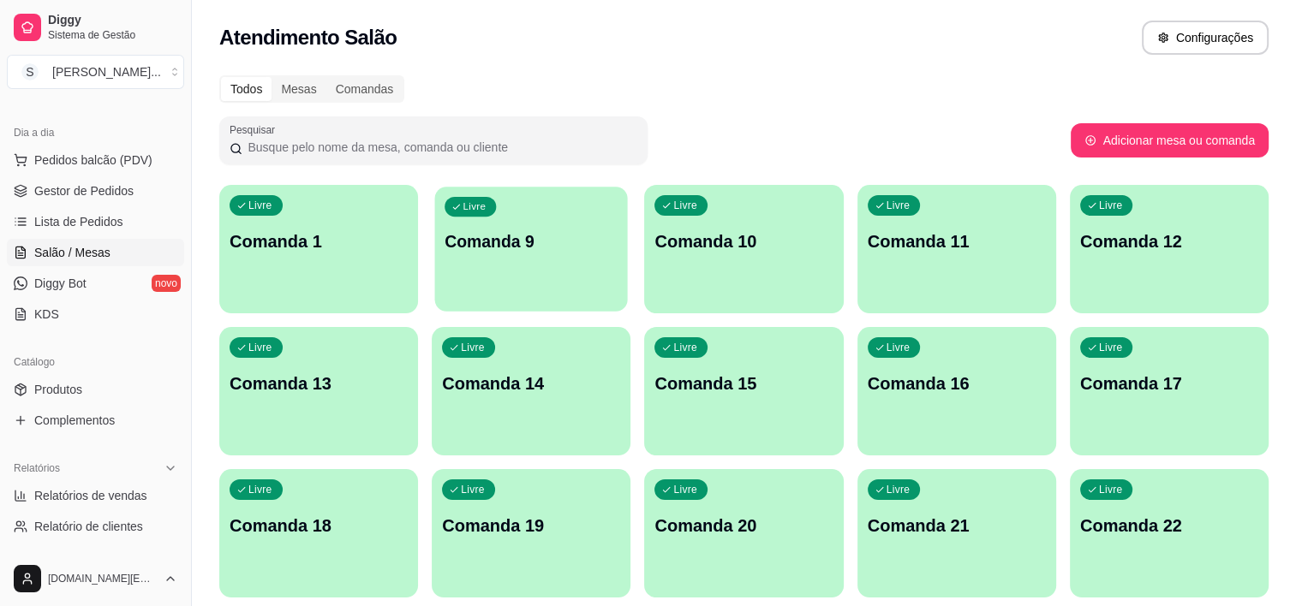
click at [484, 233] on p "Comanda 9" at bounding box center [531, 241] width 173 height 23
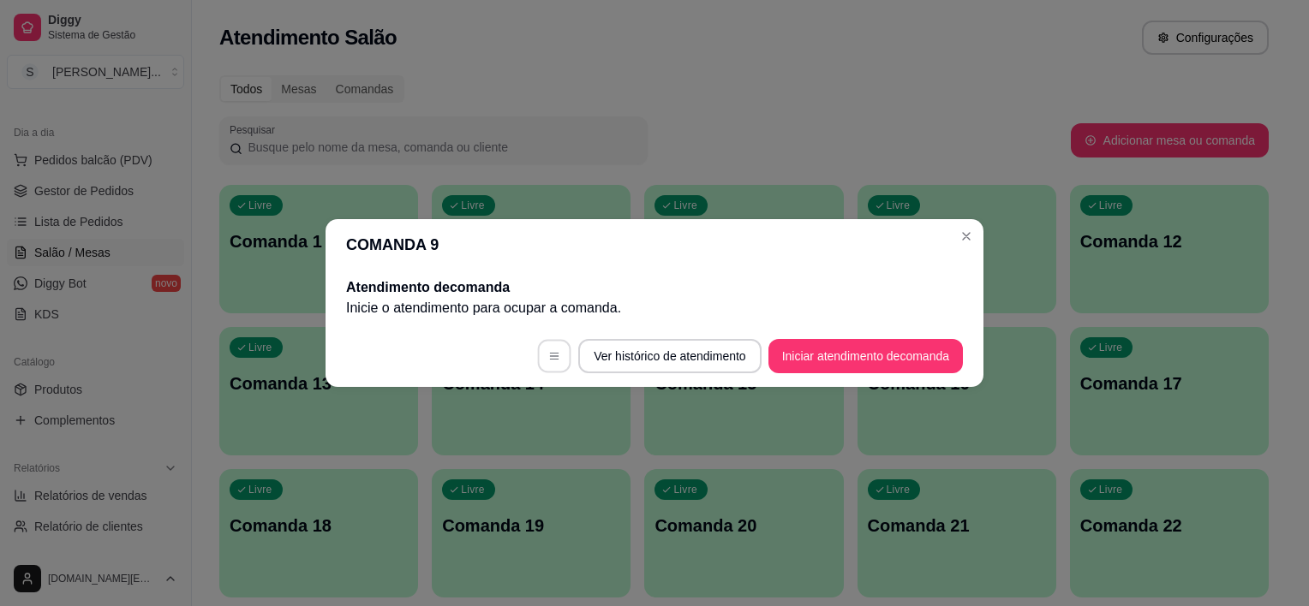
click at [548, 360] on icon "button" at bounding box center [554, 356] width 12 height 12
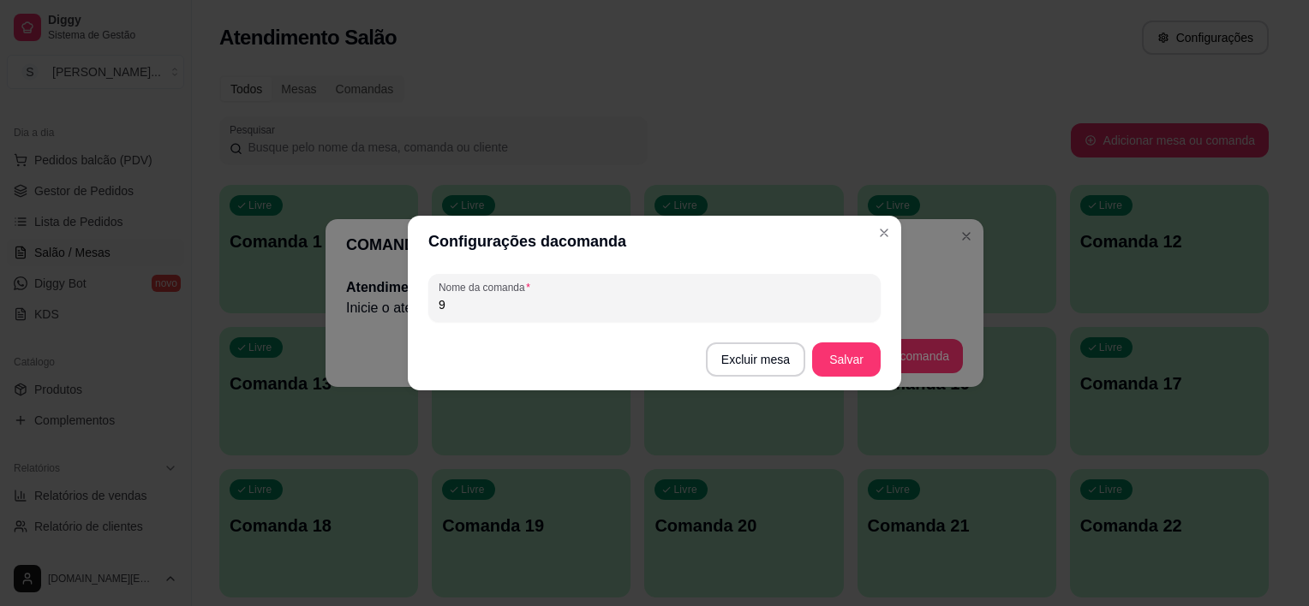
drag, startPoint x: 480, startPoint y: 303, endPoint x: 418, endPoint y: 310, distance: 62.0
click at [418, 310] on div "Nome da comanda 9" at bounding box center [654, 298] width 493 height 62
type input "2"
click at [822, 343] on button "Salvar" at bounding box center [846, 359] width 67 height 33
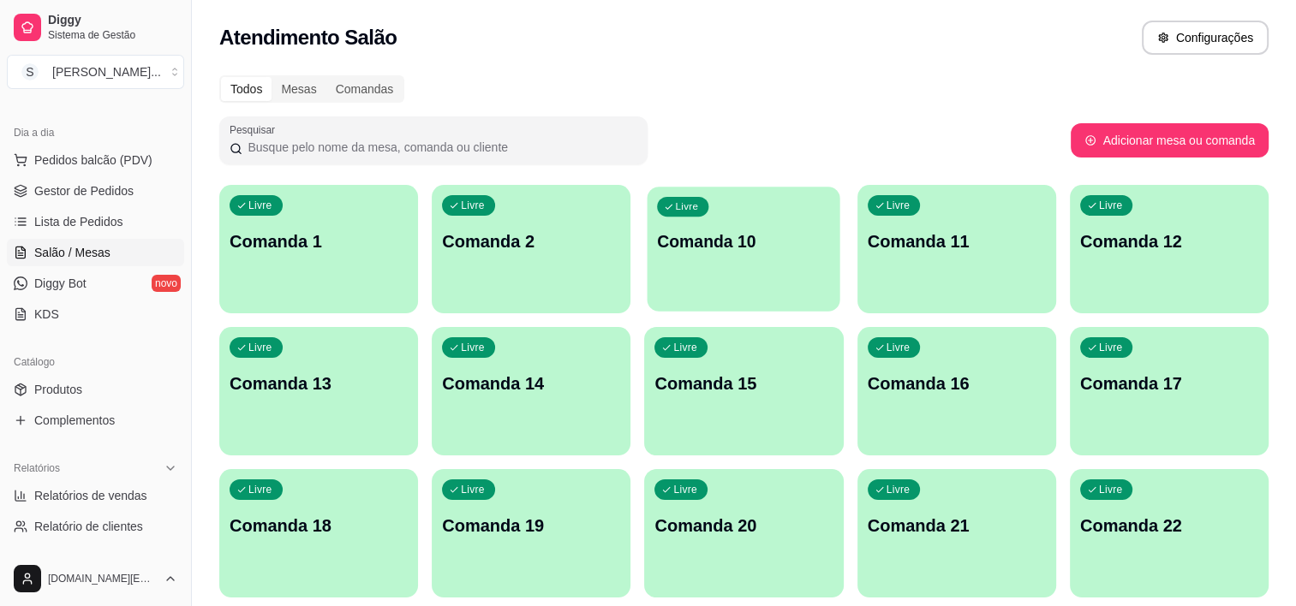
click at [736, 224] on div "Livre Comanda 10" at bounding box center [744, 239] width 193 height 104
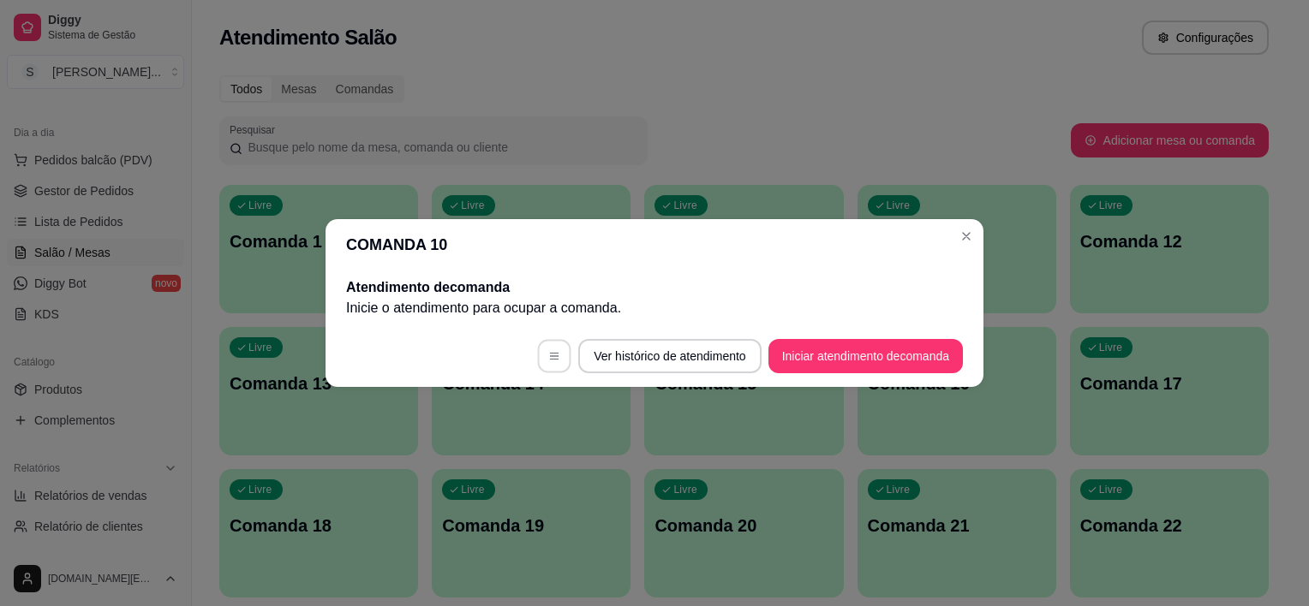
click at [551, 354] on icon "button" at bounding box center [554, 356] width 12 height 12
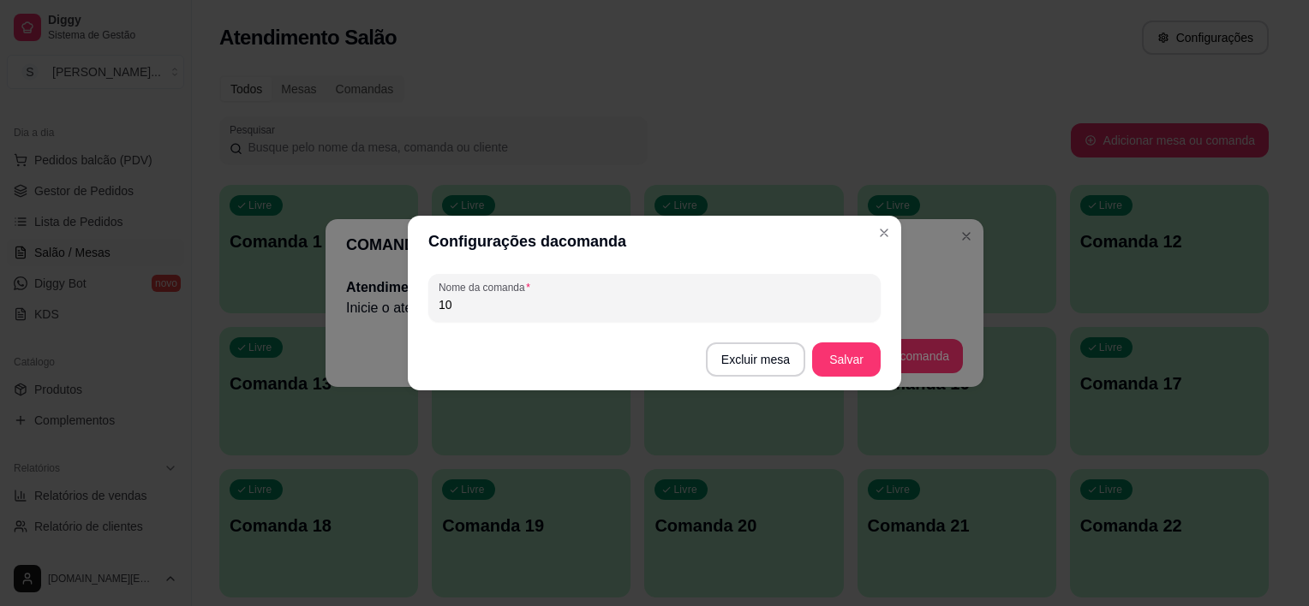
drag, startPoint x: 473, startPoint y: 312, endPoint x: 379, endPoint y: 310, distance: 94.2
click at [379, 310] on div "Configurações da comanda Nome da comanda 10 Excluir mesa Salvar" at bounding box center [654, 303] width 1309 height 606
type input "2"
type input "3"
click at [829, 363] on button "Salvar" at bounding box center [846, 359] width 67 height 33
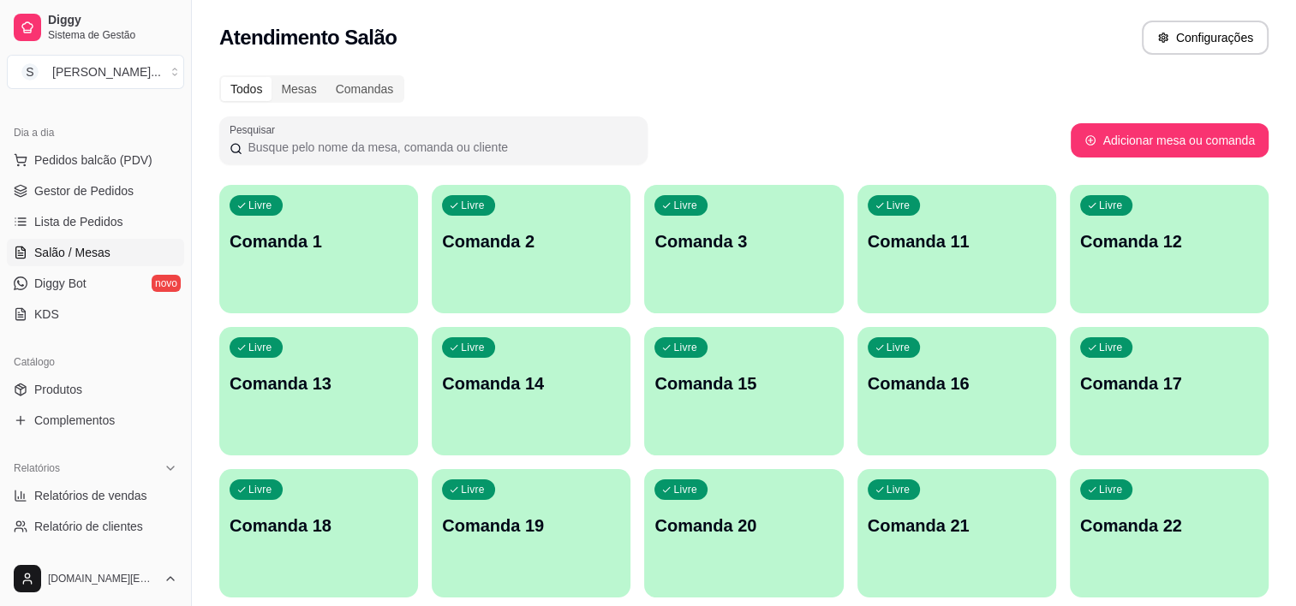
click at [951, 229] on div "Livre Comanda 11" at bounding box center [956, 239] width 199 height 108
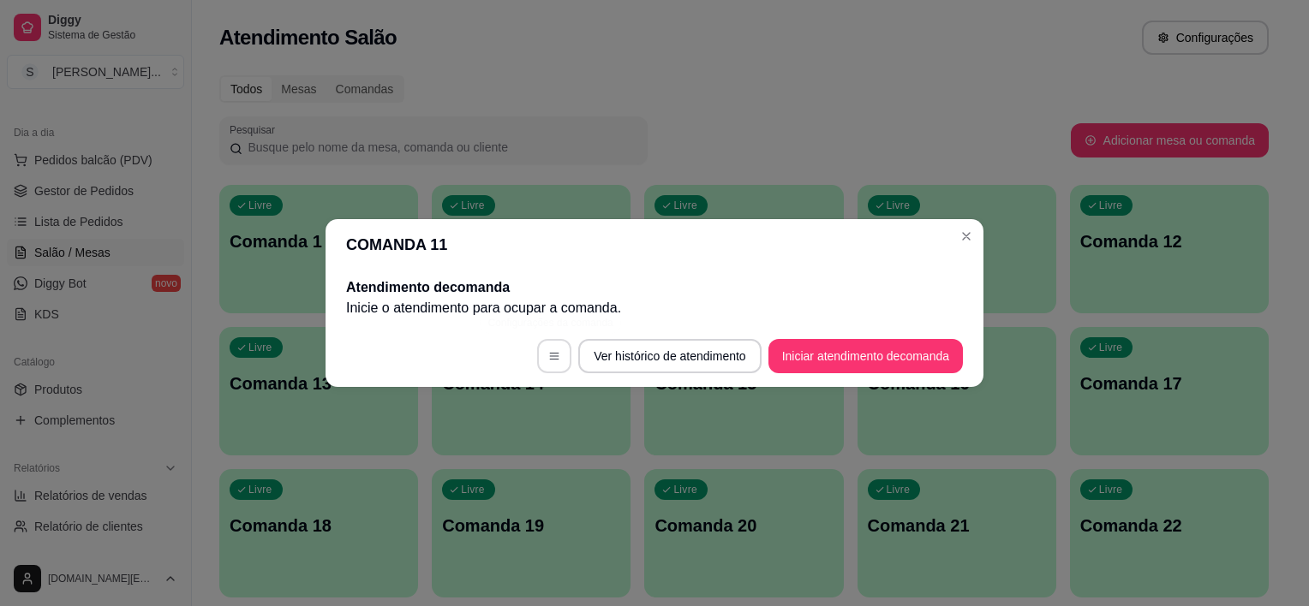
click at [552, 364] on button "button" at bounding box center [554, 356] width 34 height 34
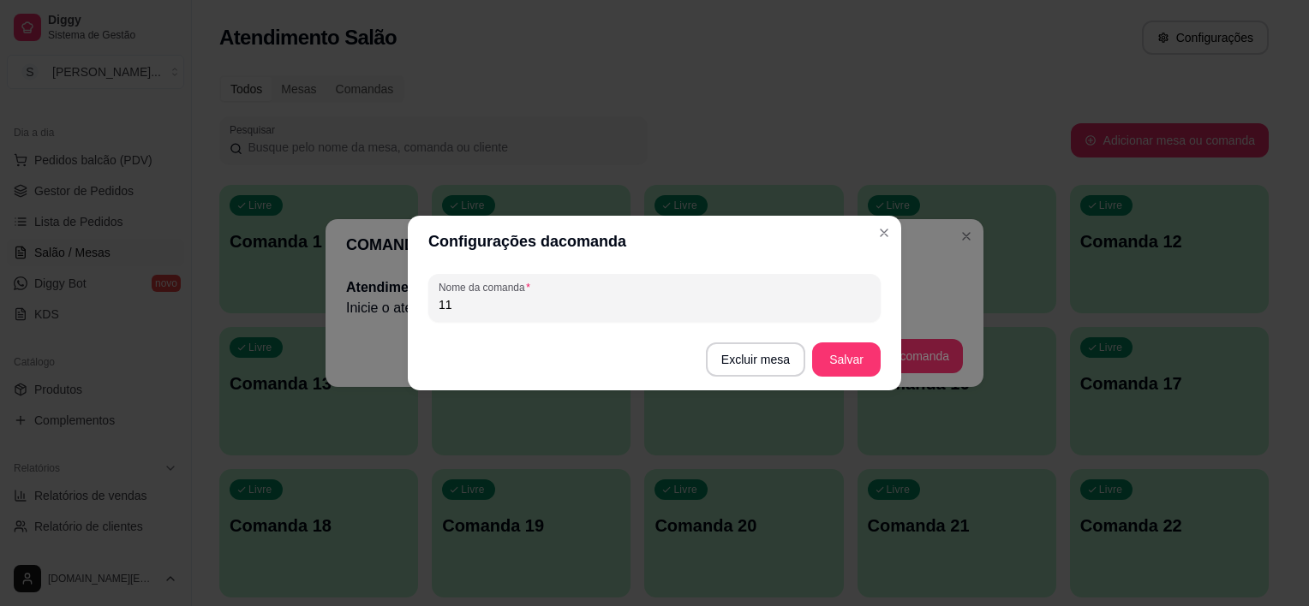
drag, startPoint x: 495, startPoint y: 312, endPoint x: 318, endPoint y: 306, distance: 177.4
click at [325, 308] on div "Configurações da comanda Nome da comanda 11 Excluir mesa Salvar" at bounding box center [654, 303] width 1309 height 606
type input "4"
click at [850, 360] on button "Salvar" at bounding box center [846, 360] width 69 height 34
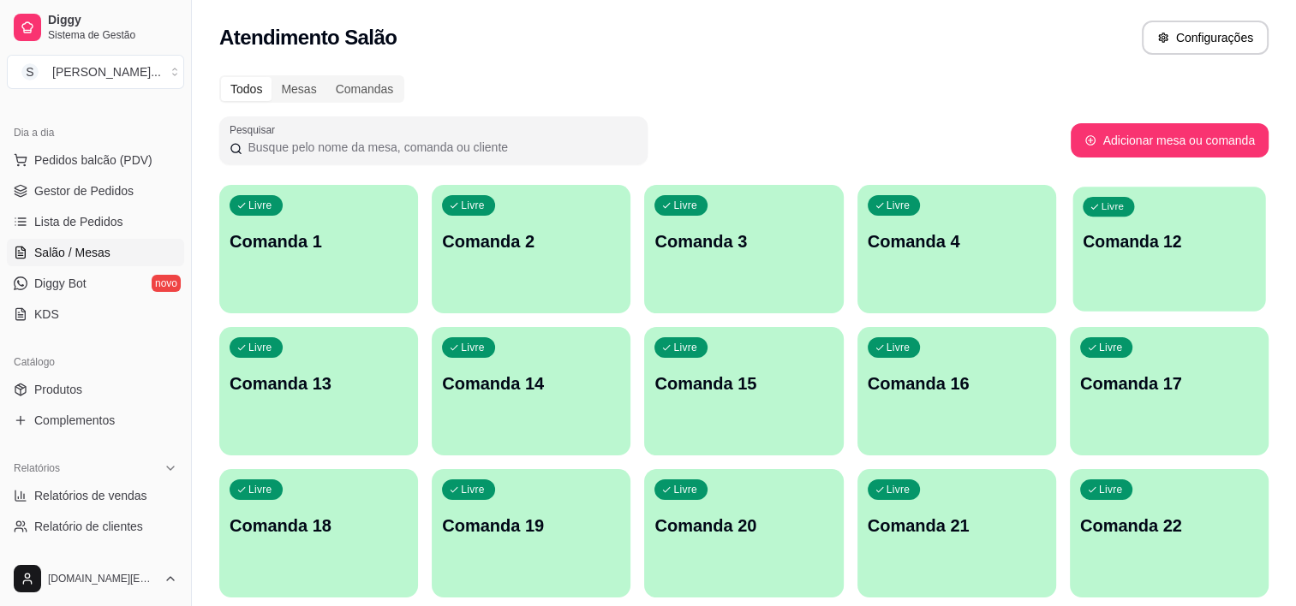
click at [1141, 236] on p "Comanda 12" at bounding box center [1169, 241] width 173 height 23
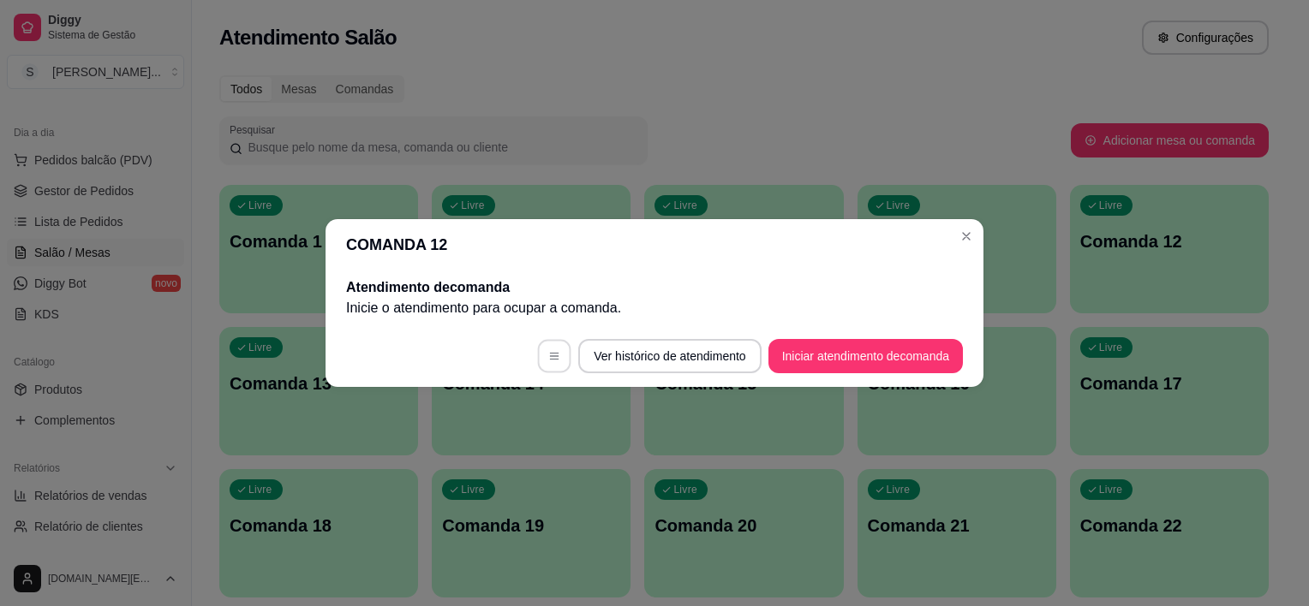
click at [553, 361] on icon "button" at bounding box center [554, 356] width 12 height 12
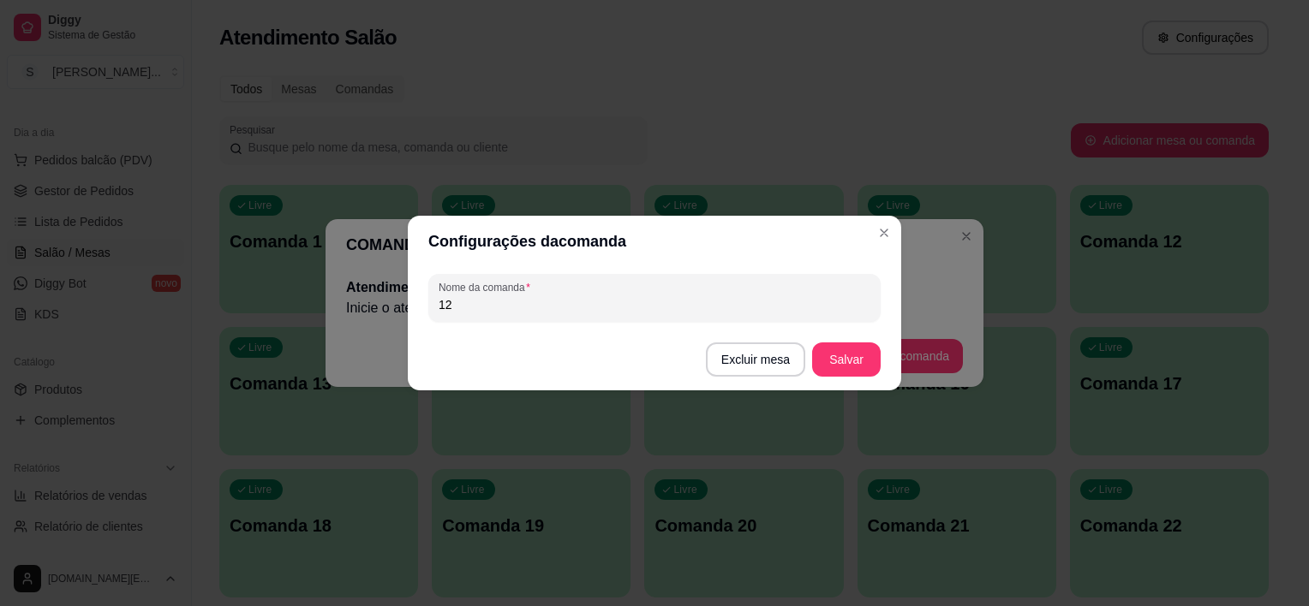
drag, startPoint x: 463, startPoint y: 306, endPoint x: 414, endPoint y: 306, distance: 48.8
click at [414, 306] on div "Nome da comanda 12" at bounding box center [654, 298] width 493 height 62
type input "5"
click at [856, 361] on button "Salvar" at bounding box center [846, 360] width 69 height 34
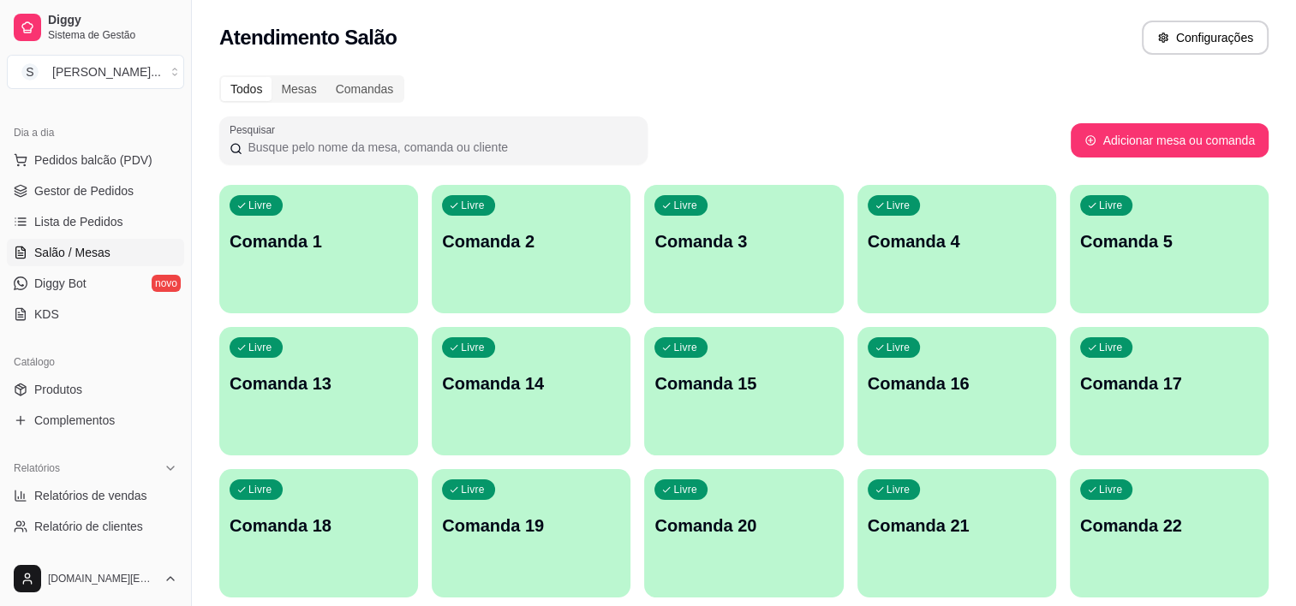
click at [301, 409] on div "Livre Comanda 13" at bounding box center [318, 381] width 199 height 108
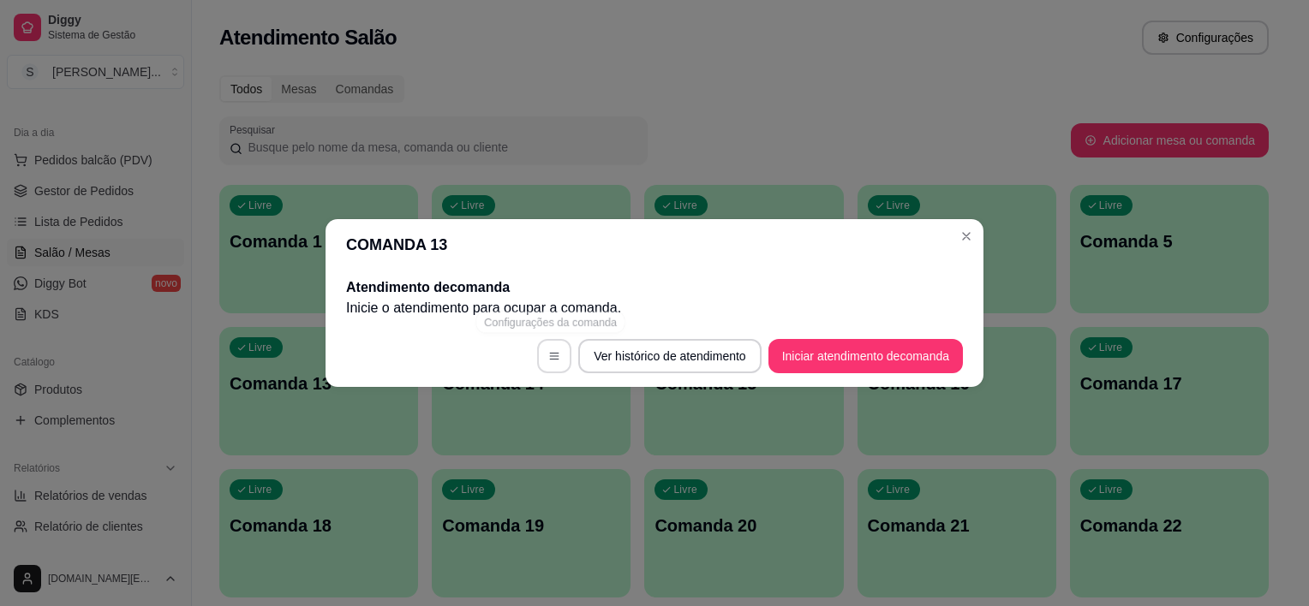
click at [552, 363] on button "button" at bounding box center [554, 356] width 34 height 34
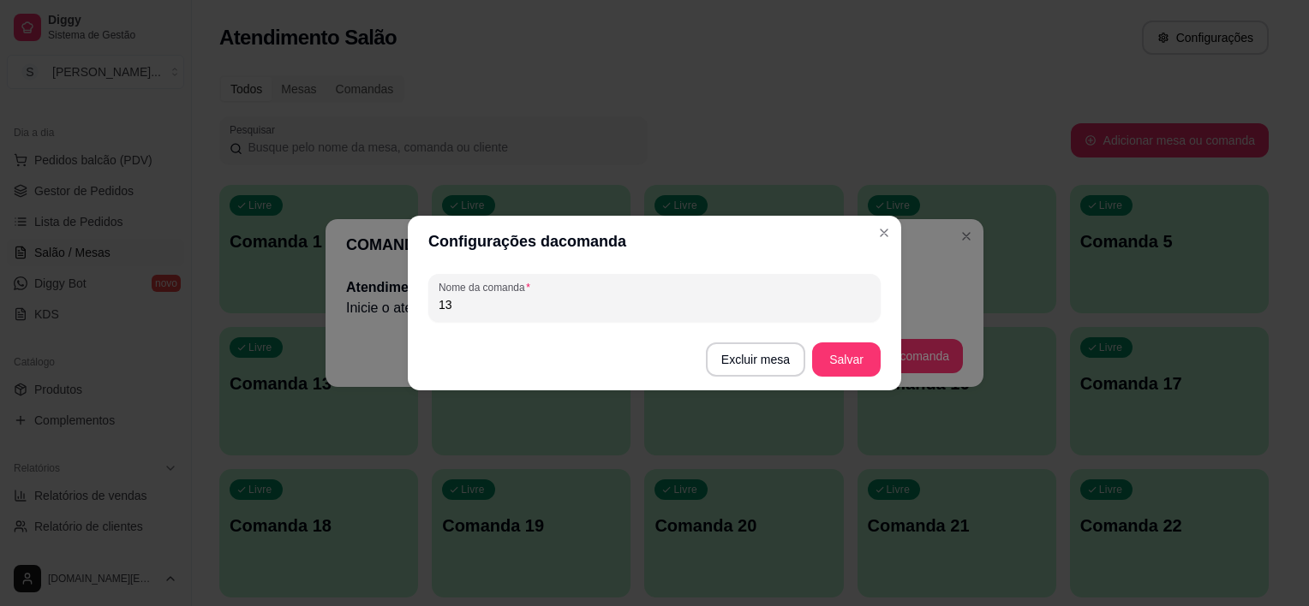
drag, startPoint x: 473, startPoint y: 308, endPoint x: 389, endPoint y: 323, distance: 85.2
click at [389, 323] on div "Configurações da comanda Nome da comanda 13 Excluir mesa Salvar" at bounding box center [654, 303] width 1309 height 606
type input "6"
click at [846, 351] on button "Salvar" at bounding box center [846, 360] width 69 height 34
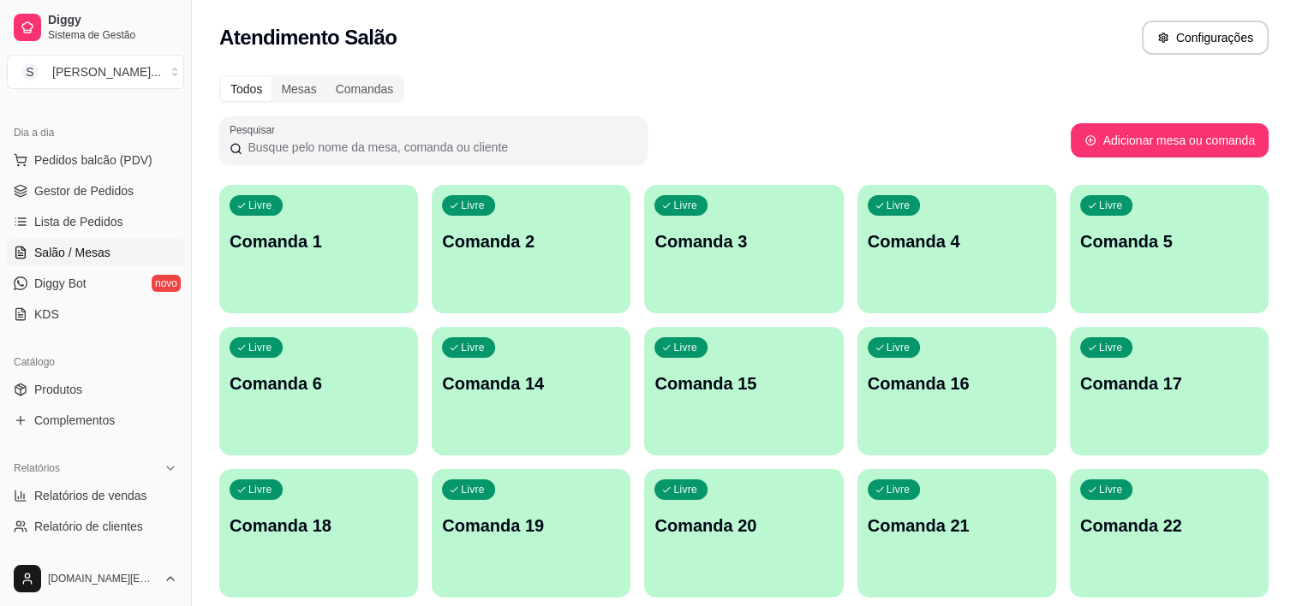
click at [564, 417] on div "Livre Comanda 14" at bounding box center [531, 381] width 199 height 108
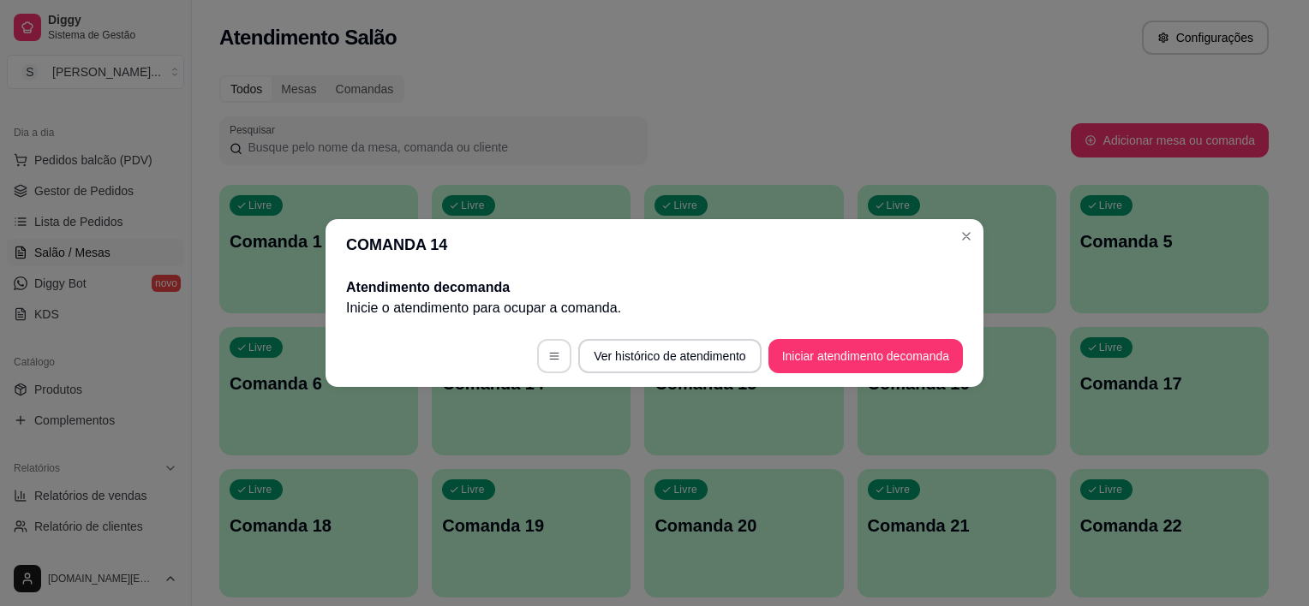
click at [552, 352] on icon "button" at bounding box center [554, 356] width 12 height 12
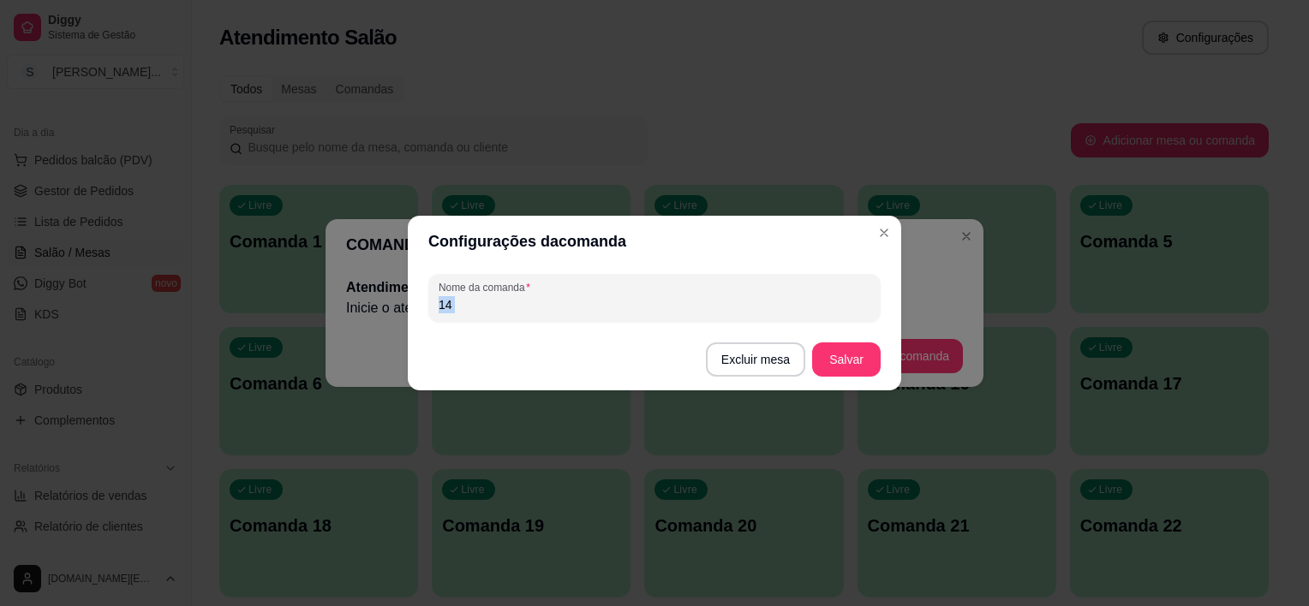
drag, startPoint x: 516, startPoint y: 313, endPoint x: 350, endPoint y: 349, distance: 169.2
click at [350, 349] on div "Configurações da comanda Nome da comanda 14 Excluir mesa Salvar" at bounding box center [654, 303] width 1309 height 606
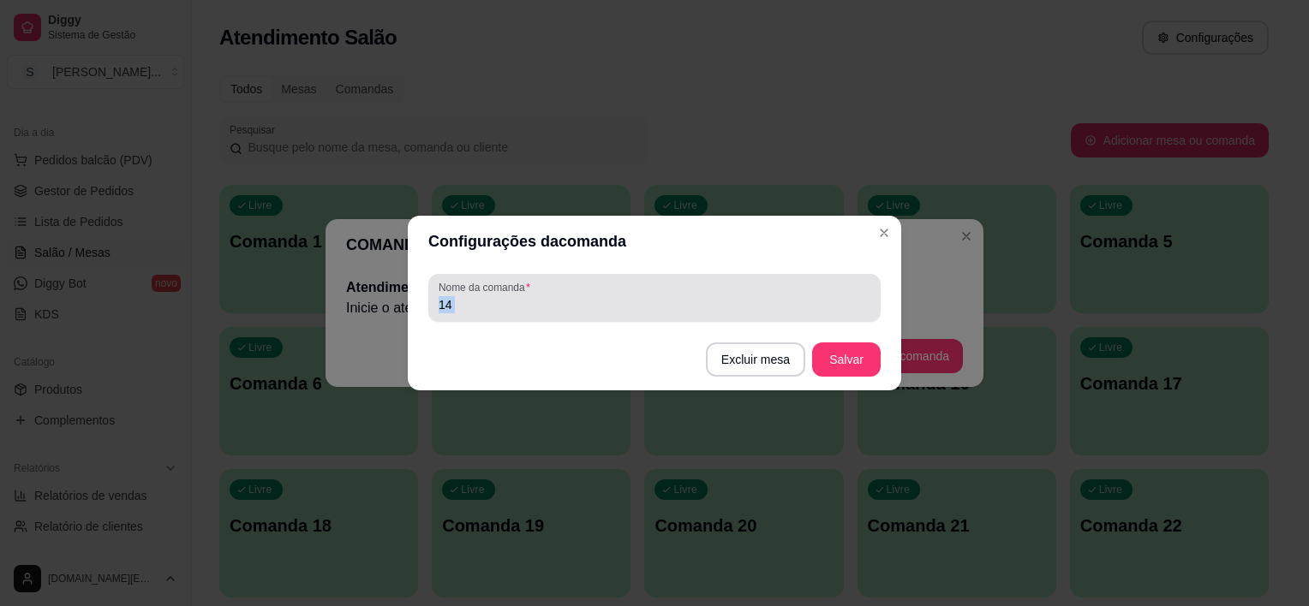
click at [510, 296] on input "14" at bounding box center [655, 304] width 432 height 17
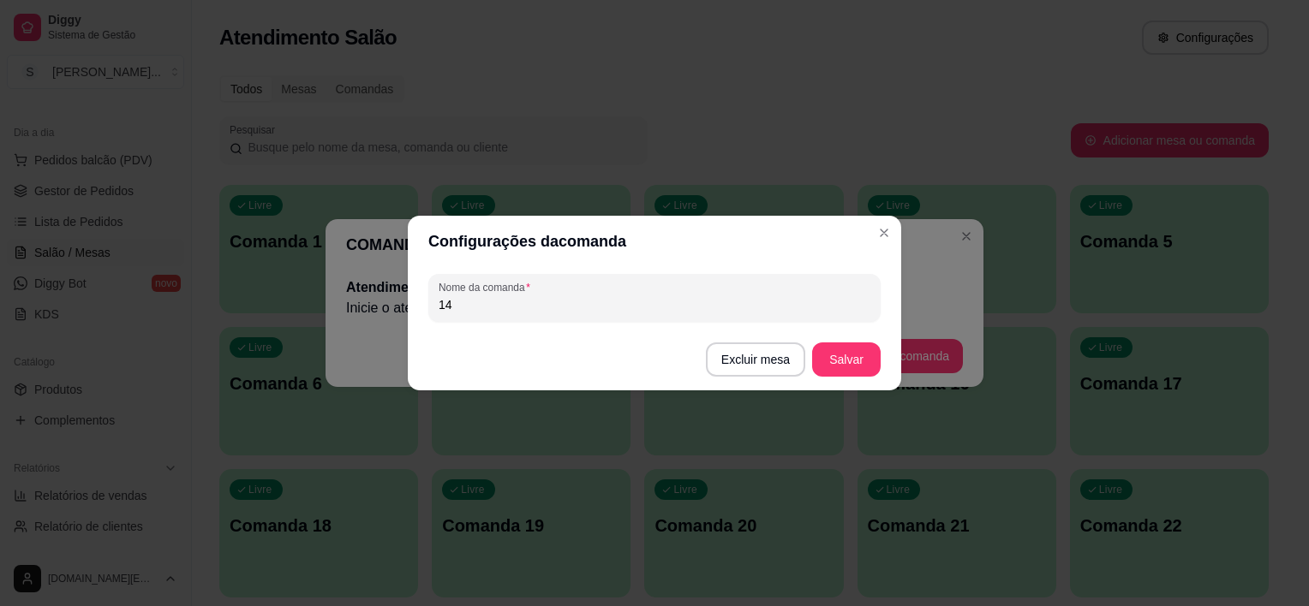
drag, startPoint x: 497, startPoint y: 295, endPoint x: 421, endPoint y: 305, distance: 76.8
click at [421, 305] on div "Nome da comanda 14" at bounding box center [654, 298] width 493 height 62
type input "7"
click at [837, 346] on button "Salvar" at bounding box center [846, 359] width 67 height 33
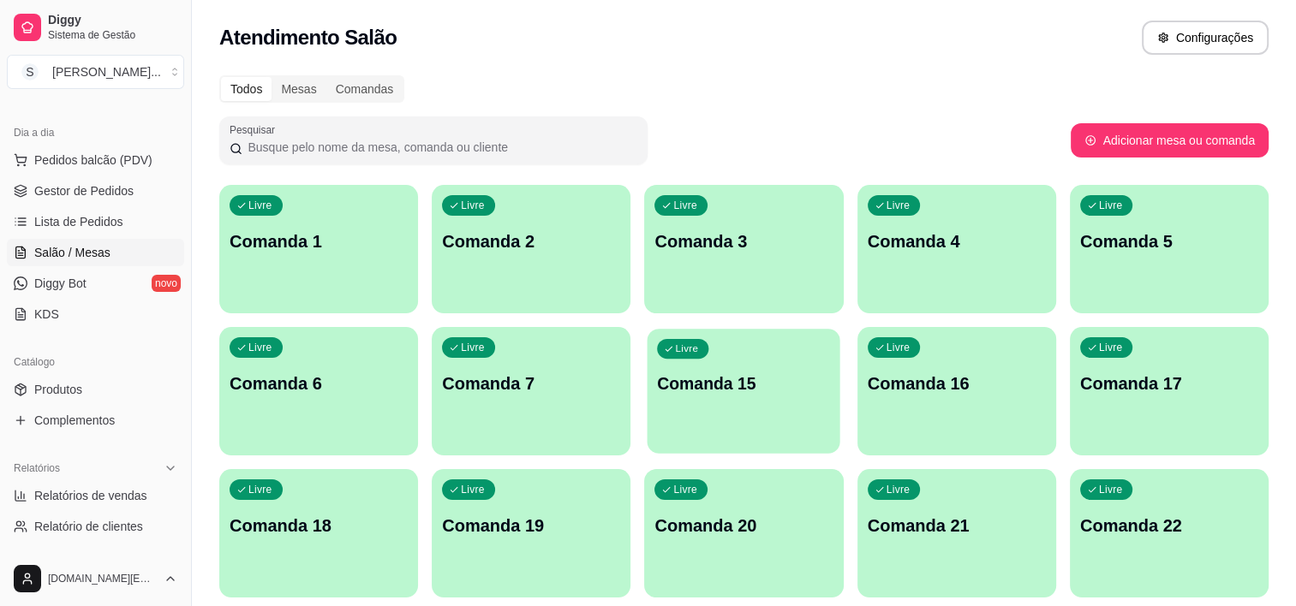
click at [702, 389] on p "Comanda 15" at bounding box center [744, 384] width 173 height 23
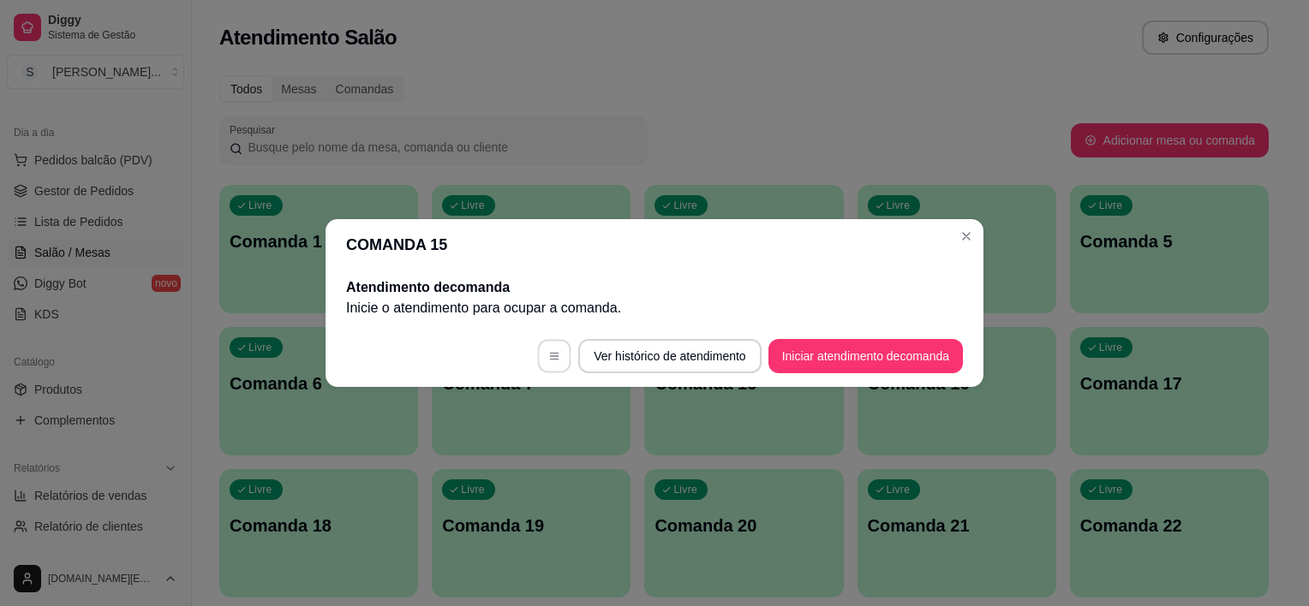
click at [539, 356] on button "button" at bounding box center [554, 356] width 33 height 33
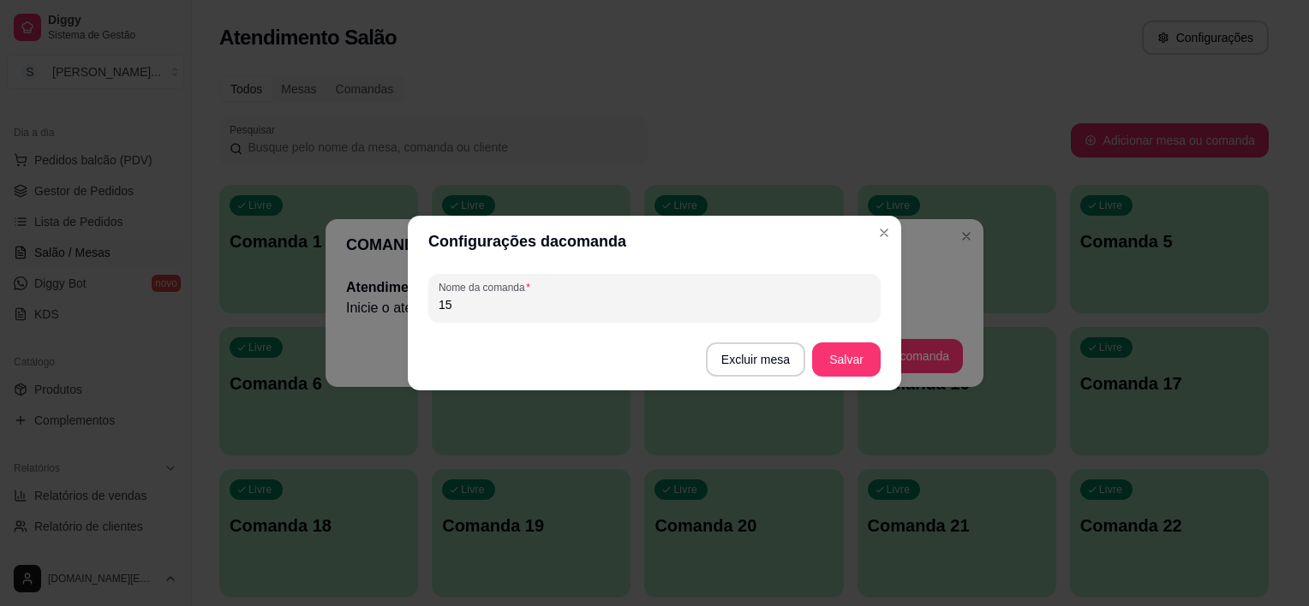
drag, startPoint x: 485, startPoint y: 308, endPoint x: 373, endPoint y: 329, distance: 113.2
click at [379, 329] on div "Configurações da comanda Nome da comanda 15 Excluir mesa Salvar" at bounding box center [654, 303] width 1309 height 606
type input "8"
click at [833, 361] on button "Salvar" at bounding box center [846, 360] width 69 height 34
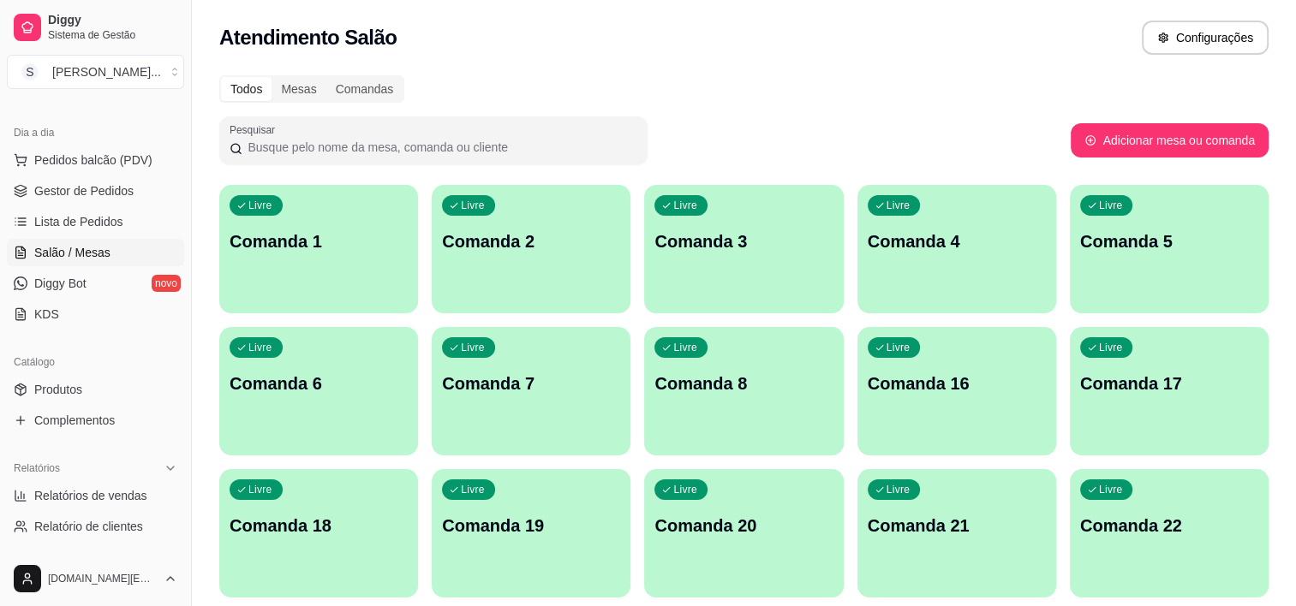
click at [922, 394] on p "Comanda 16" at bounding box center [957, 384] width 178 height 24
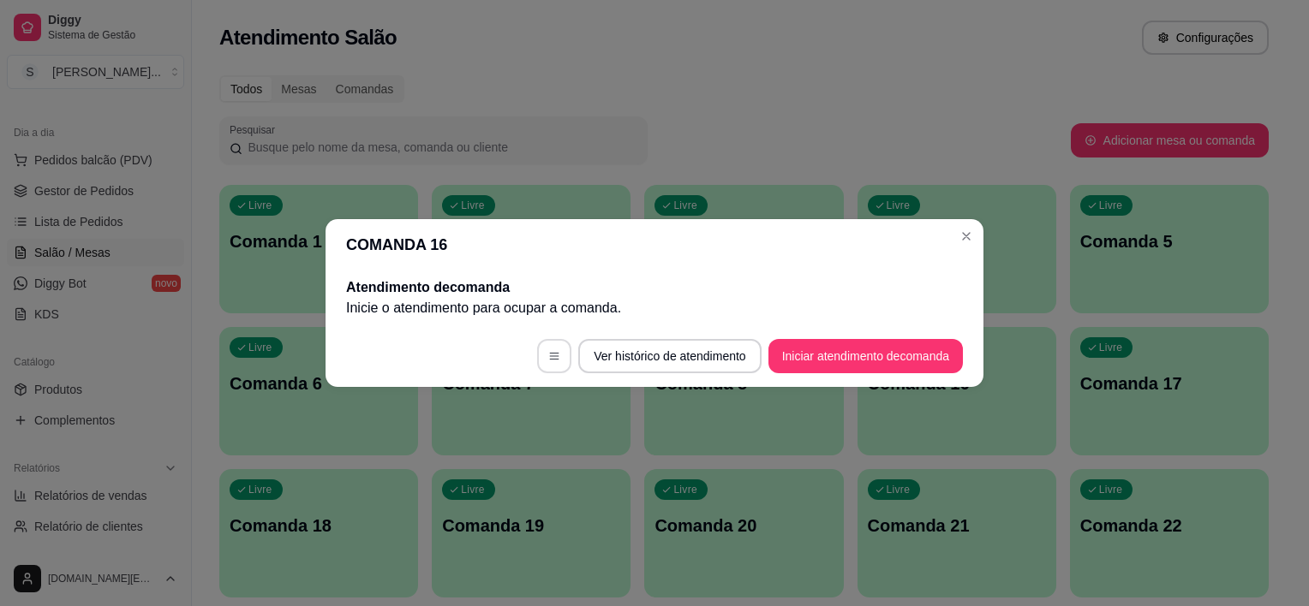
click at [564, 360] on button "button" at bounding box center [554, 356] width 34 height 34
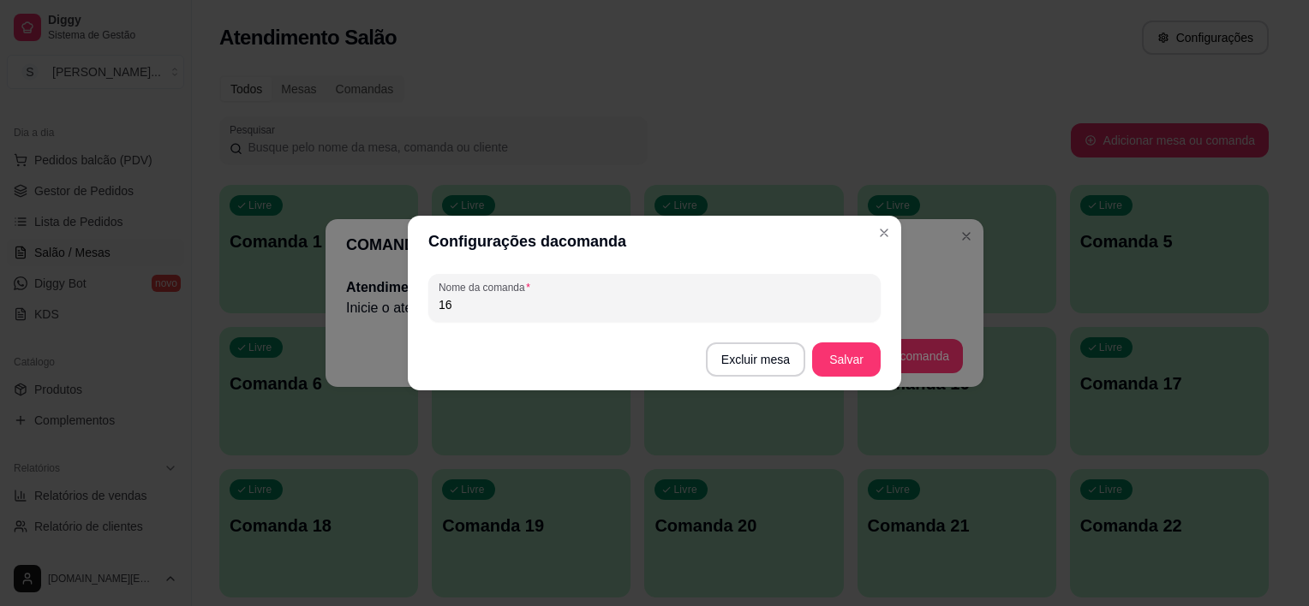
drag, startPoint x: 494, startPoint y: 305, endPoint x: 397, endPoint y: 305, distance: 97.6
click at [397, 305] on div "Configurações da comanda Nome da comanda 16 Excluir mesa Salvar" at bounding box center [654, 303] width 1309 height 606
type input "9"
click at [855, 367] on button "Salvar" at bounding box center [846, 360] width 69 height 34
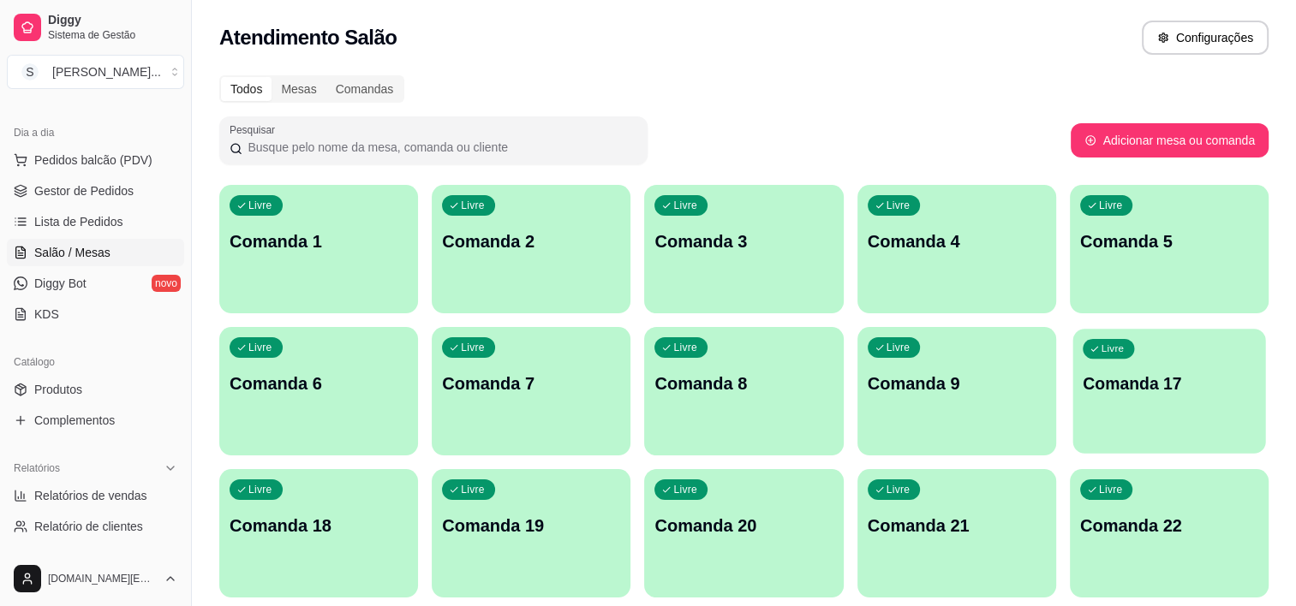
click at [1127, 397] on div "Livre Comanda 17" at bounding box center [1168, 381] width 193 height 104
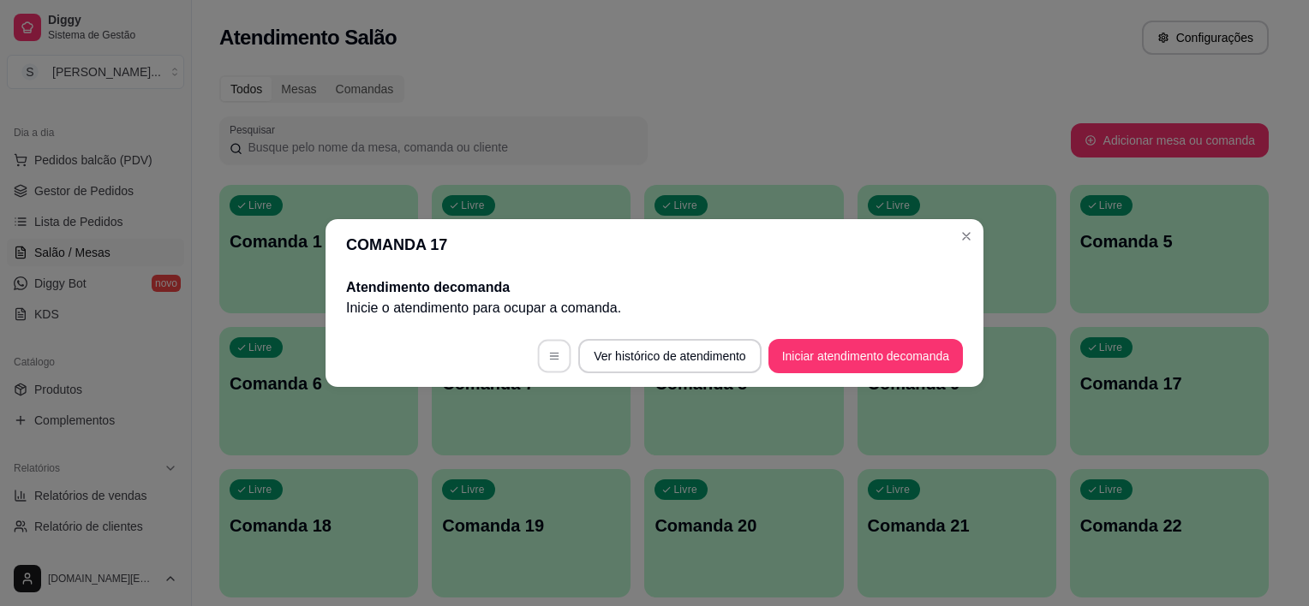
click at [548, 356] on icon "button" at bounding box center [554, 356] width 12 height 12
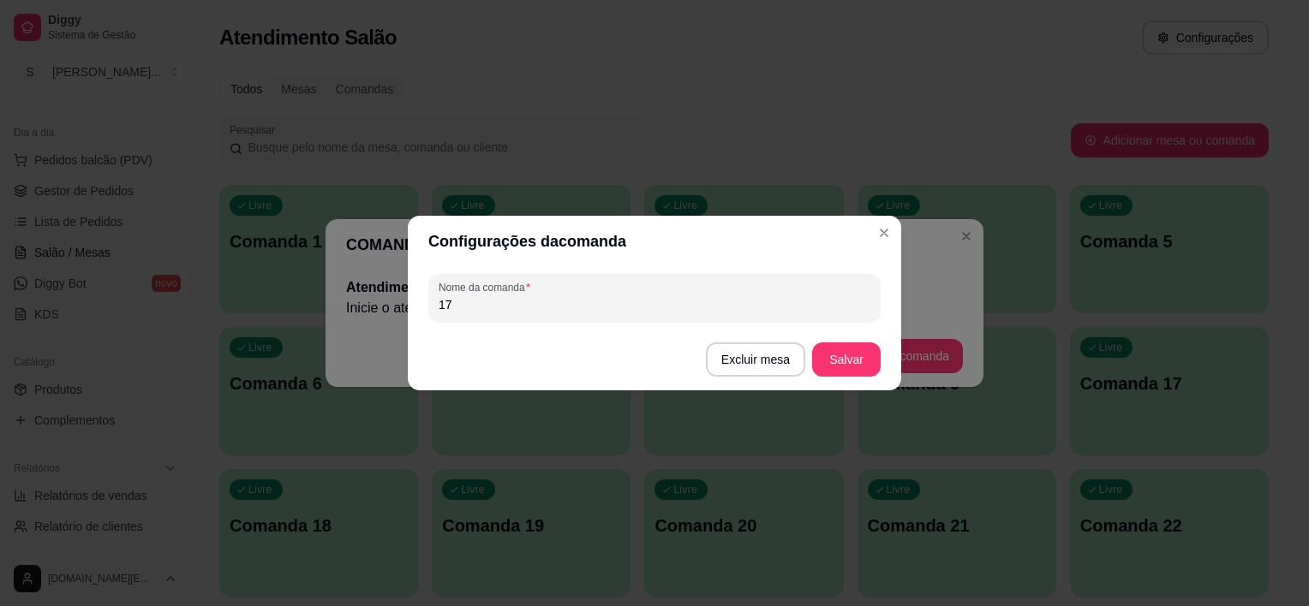
drag, startPoint x: 504, startPoint y: 314, endPoint x: 401, endPoint y: 326, distance: 103.5
click at [401, 326] on div "Configurações da comanda Nome da comanda 17 Excluir mesa Salvar" at bounding box center [654, 303] width 1309 height 606
drag, startPoint x: 460, startPoint y: 312, endPoint x: 394, endPoint y: 320, distance: 66.5
click at [401, 319] on div "Configurações da comanda Nome da comanda 17 Excluir mesa Salvar" at bounding box center [654, 303] width 1309 height 606
type input "10"
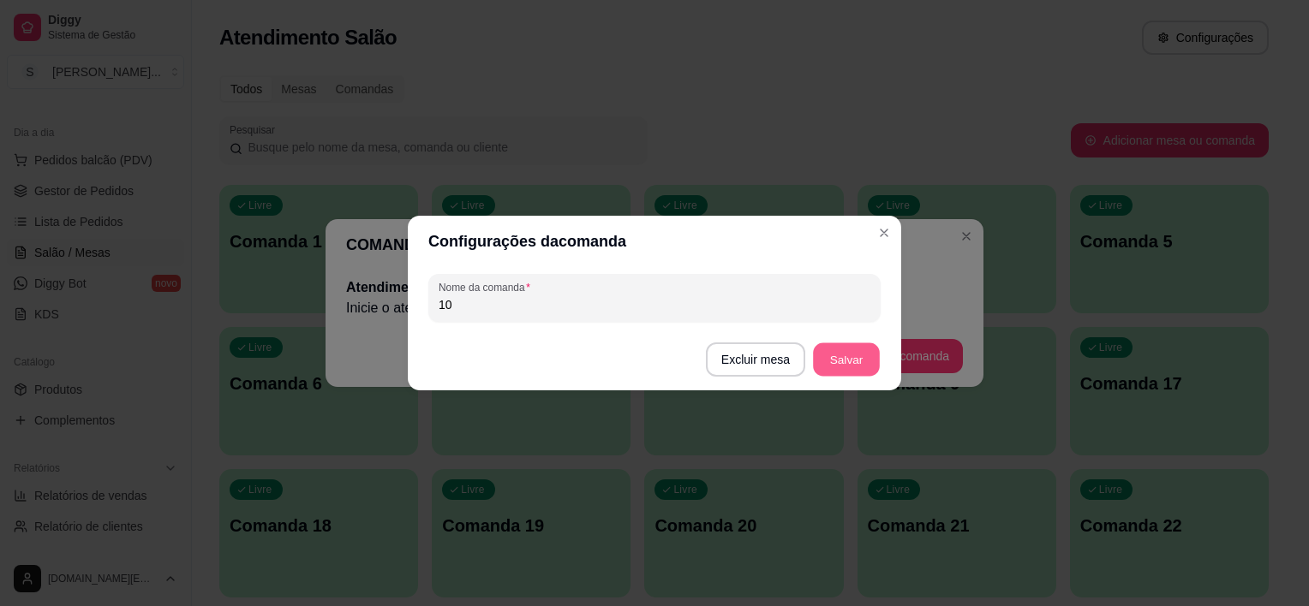
click at [850, 360] on button "Salvar" at bounding box center [846, 359] width 67 height 33
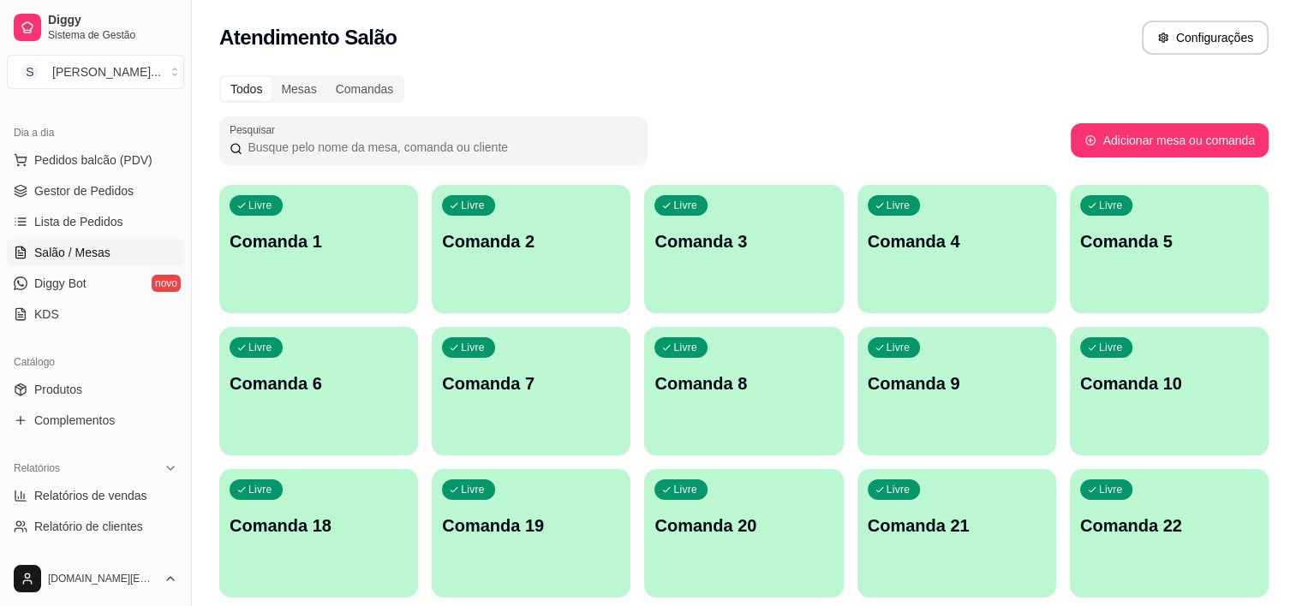
click at [283, 530] on p "Comanda 18" at bounding box center [319, 526] width 178 height 24
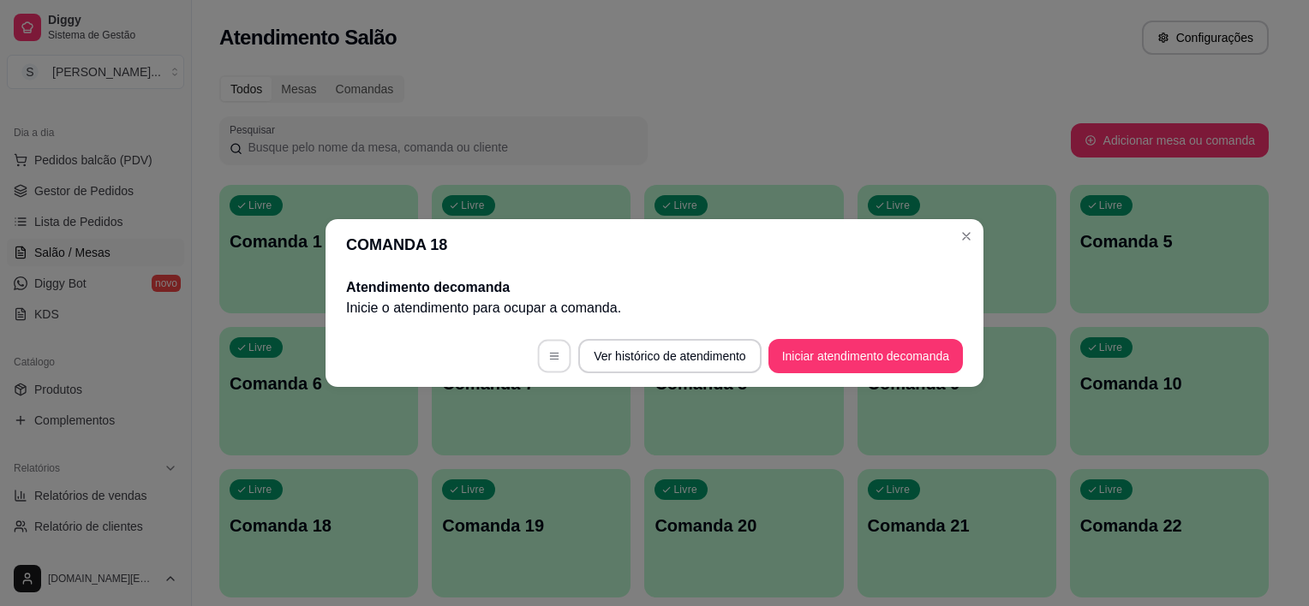
click at [548, 357] on icon "button" at bounding box center [554, 356] width 12 height 12
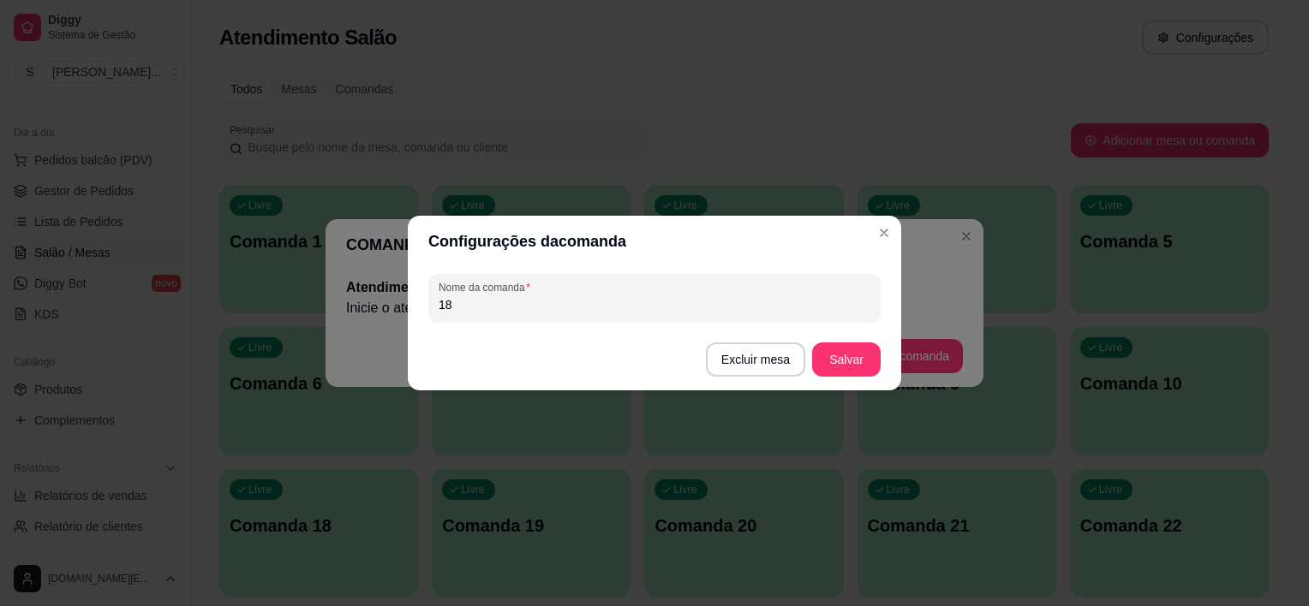
drag, startPoint x: 448, startPoint y: 307, endPoint x: 360, endPoint y: 288, distance: 90.2
click at [374, 302] on div "Configurações da comanda Nome da comanda 18 Excluir mesa Salvar" at bounding box center [654, 303] width 1309 height 606
type input "11"
click at [851, 361] on button "Salvar" at bounding box center [846, 360] width 69 height 34
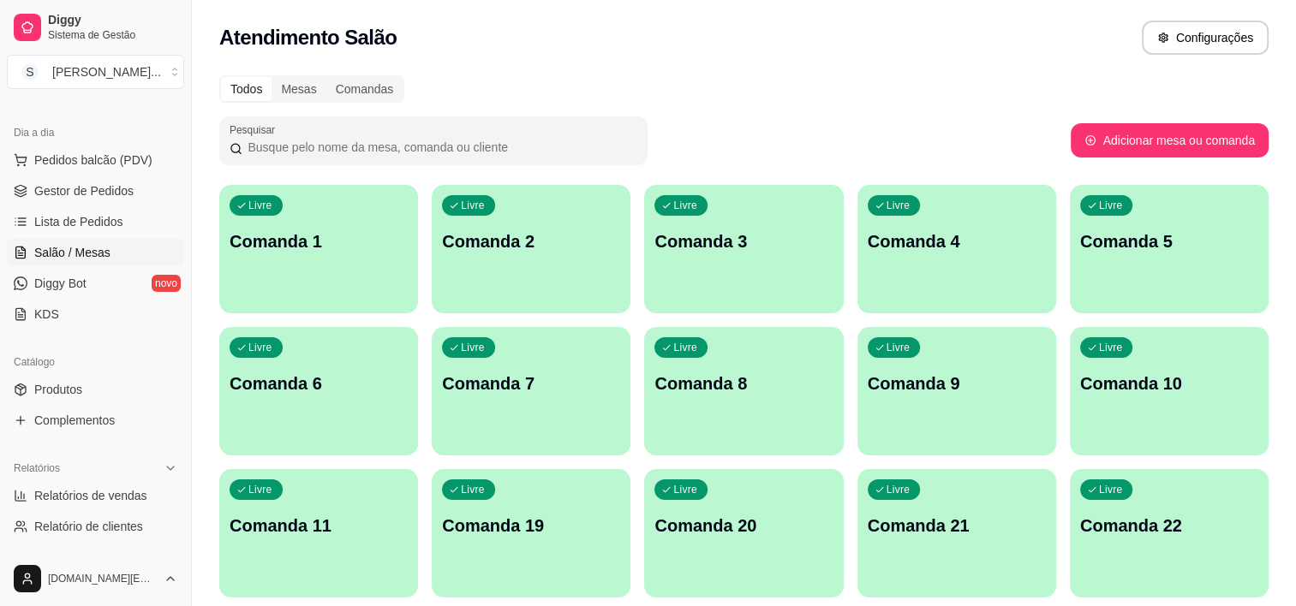
scroll to position [86, 0]
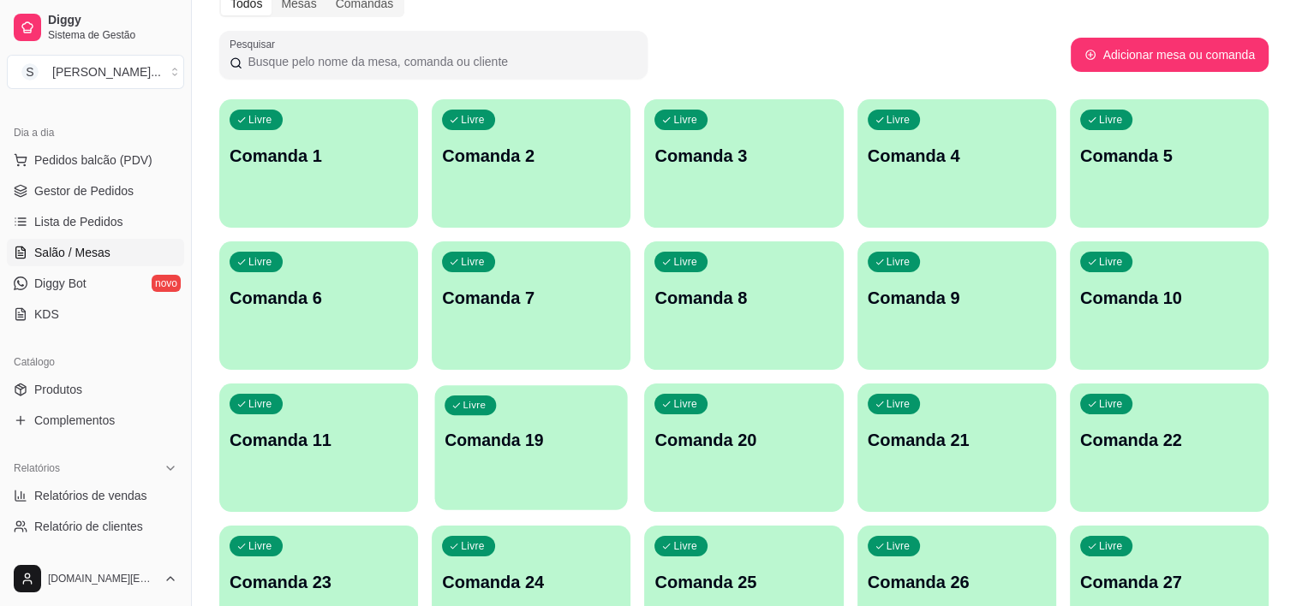
click at [513, 451] on div "Livre Comanda 19" at bounding box center [531, 437] width 193 height 104
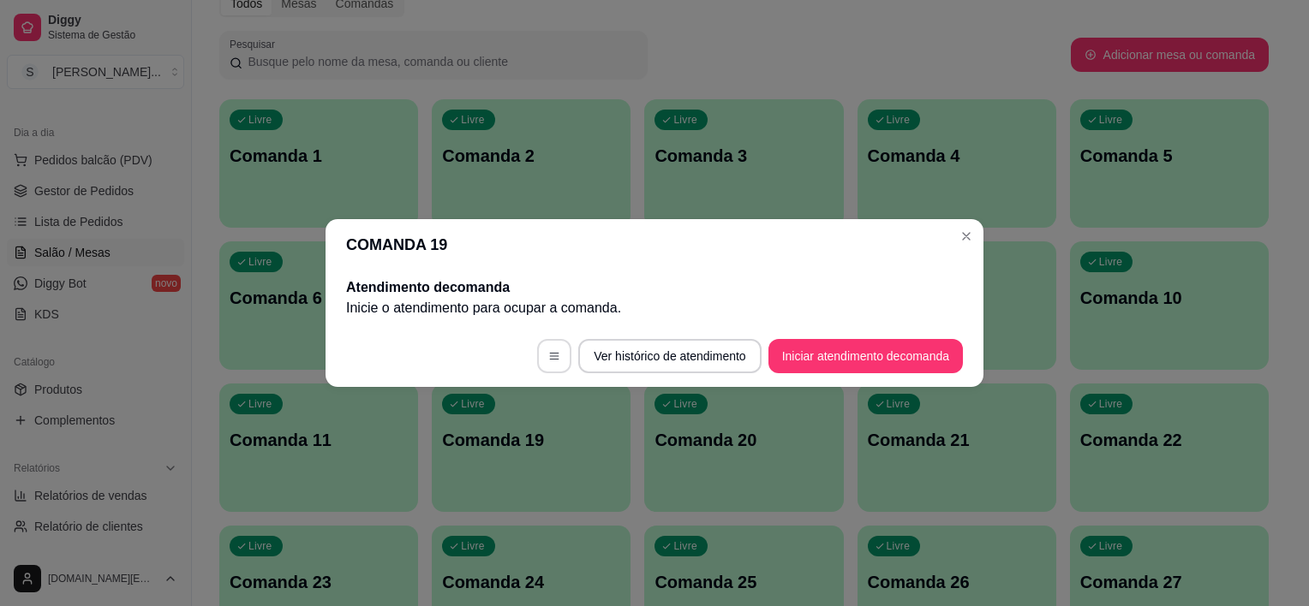
click at [548, 358] on icon "button" at bounding box center [554, 356] width 12 height 12
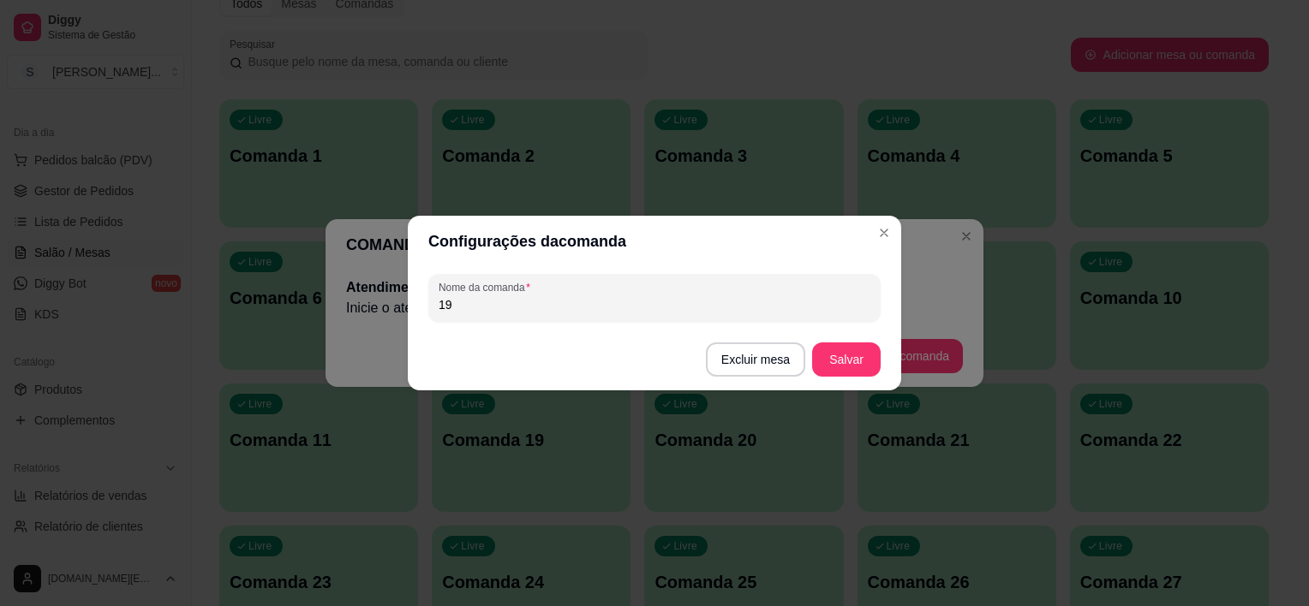
drag, startPoint x: 486, startPoint y: 312, endPoint x: 373, endPoint y: 313, distance: 113.1
click at [373, 313] on div "Configurações da comanda Nome da comanda 19 Excluir mesa Salvar" at bounding box center [654, 303] width 1309 height 606
type input "12"
click at [830, 369] on button "Salvar" at bounding box center [846, 360] width 69 height 34
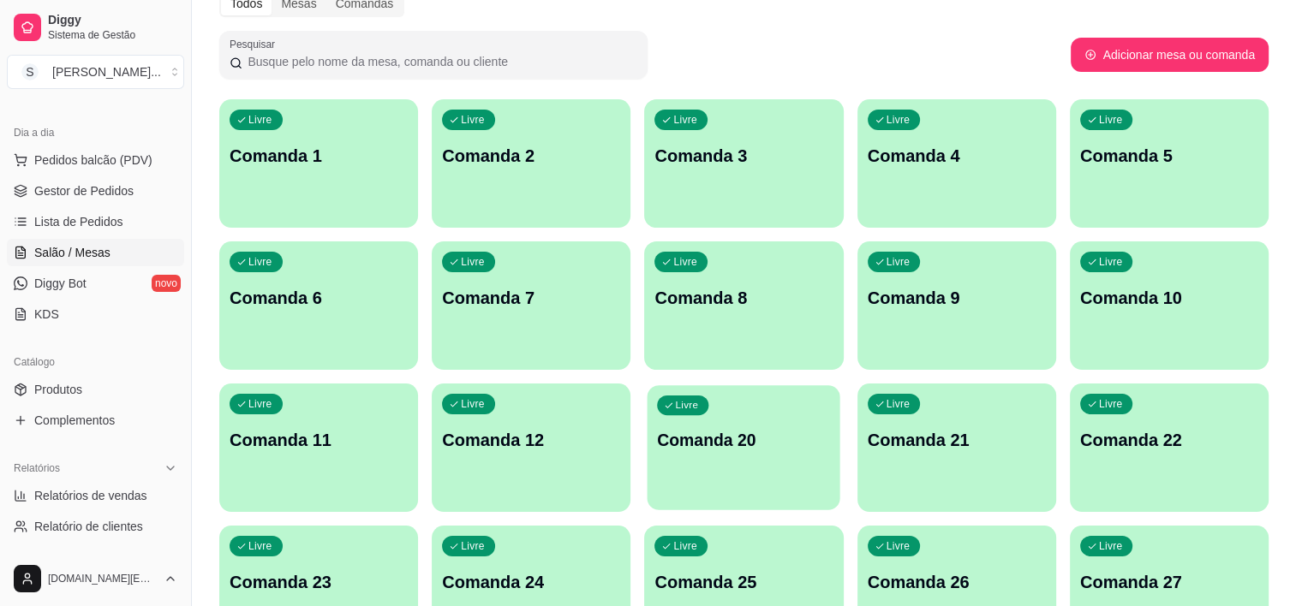
click at [732, 439] on p "Comanda 20" at bounding box center [744, 440] width 173 height 23
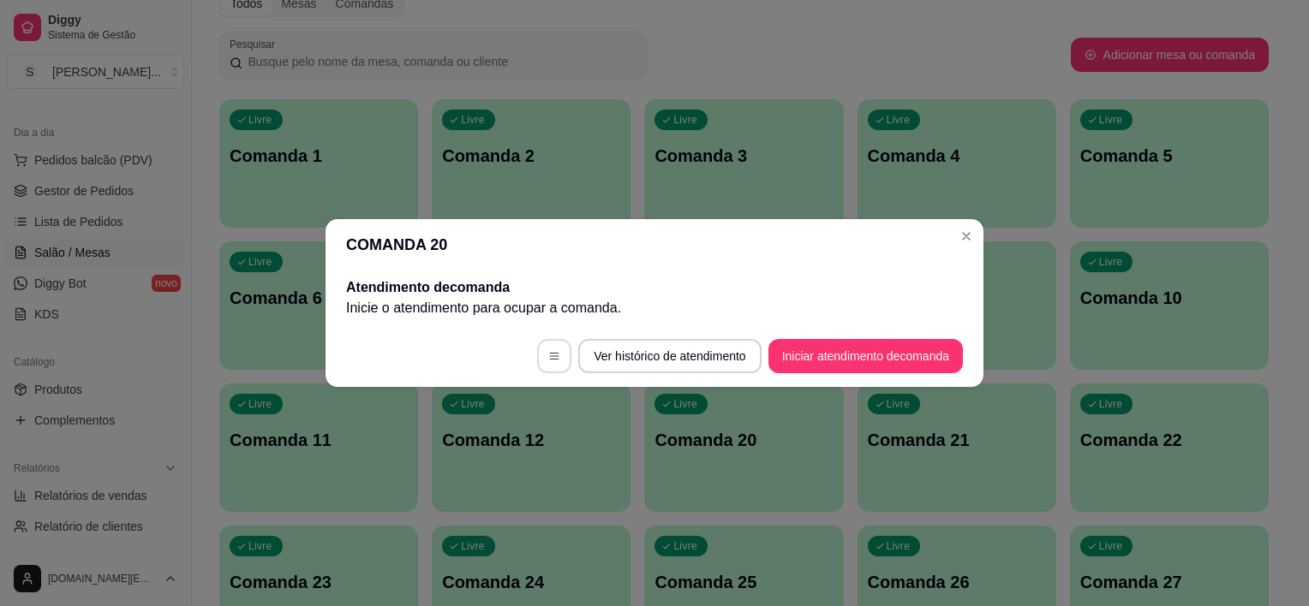
click at [563, 348] on button "button" at bounding box center [554, 356] width 34 height 34
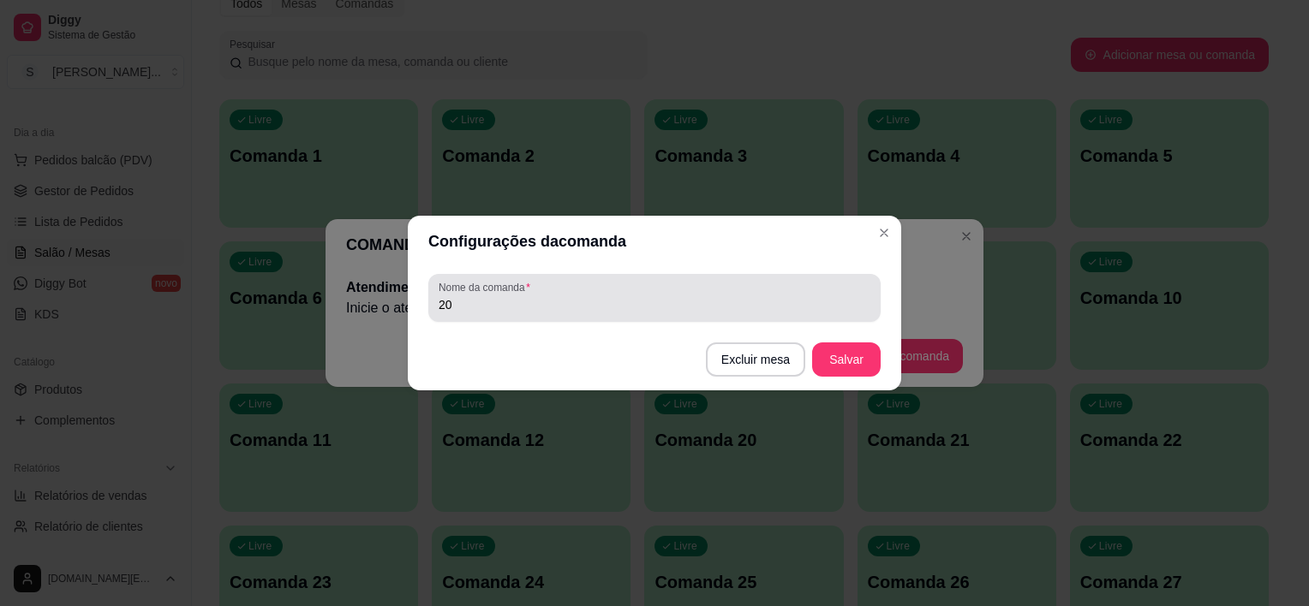
drag, startPoint x: 502, startPoint y: 313, endPoint x: 401, endPoint y: 313, distance: 101.1
click at [401, 313] on div "Configurações da comanda Nome da comanda 20 Excluir mesa Salvar" at bounding box center [654, 303] width 1309 height 606
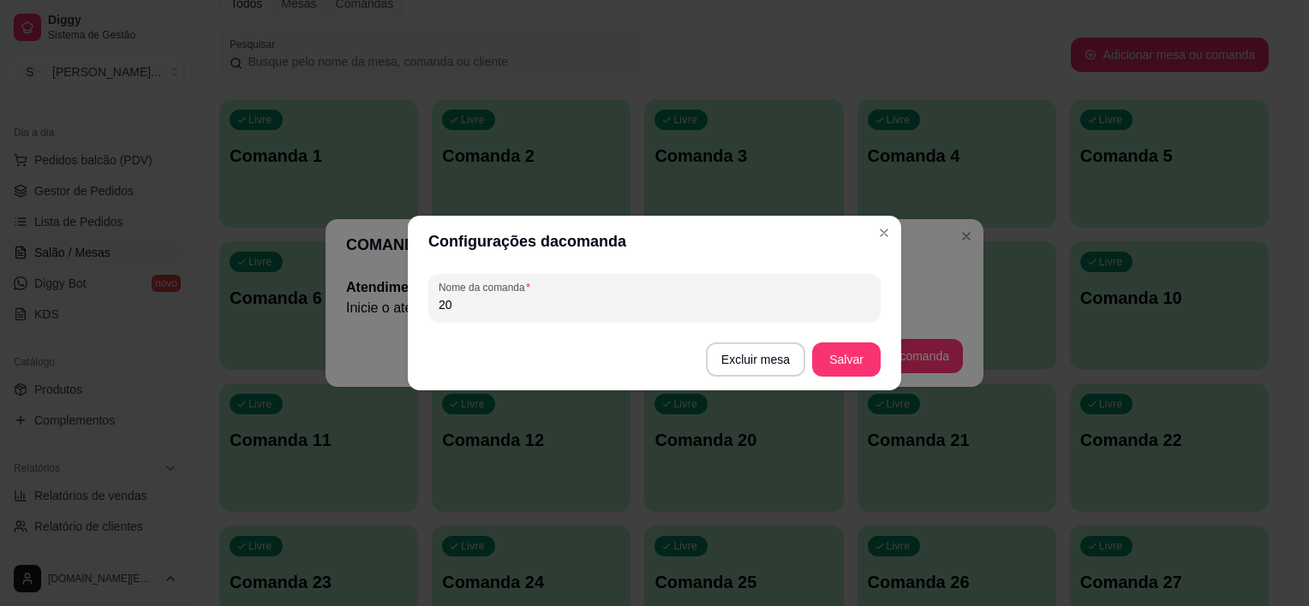
drag, startPoint x: 460, startPoint y: 296, endPoint x: 384, endPoint y: 278, distance: 78.5
click at [391, 284] on div "Configurações da comanda Nome da comanda 20 Excluir mesa Salvar" at bounding box center [654, 303] width 1309 height 606
type input "13"
click at [868, 357] on button "Salvar" at bounding box center [846, 359] width 67 height 33
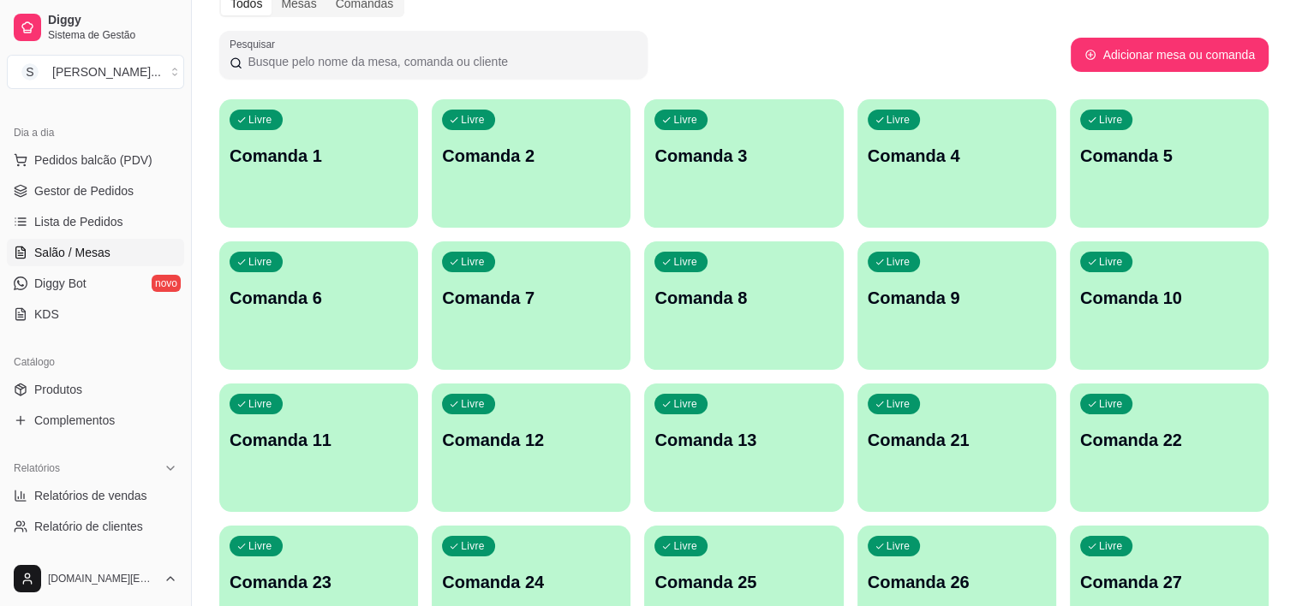
click at [929, 452] on div "Livre Comanda 21" at bounding box center [956, 438] width 199 height 108
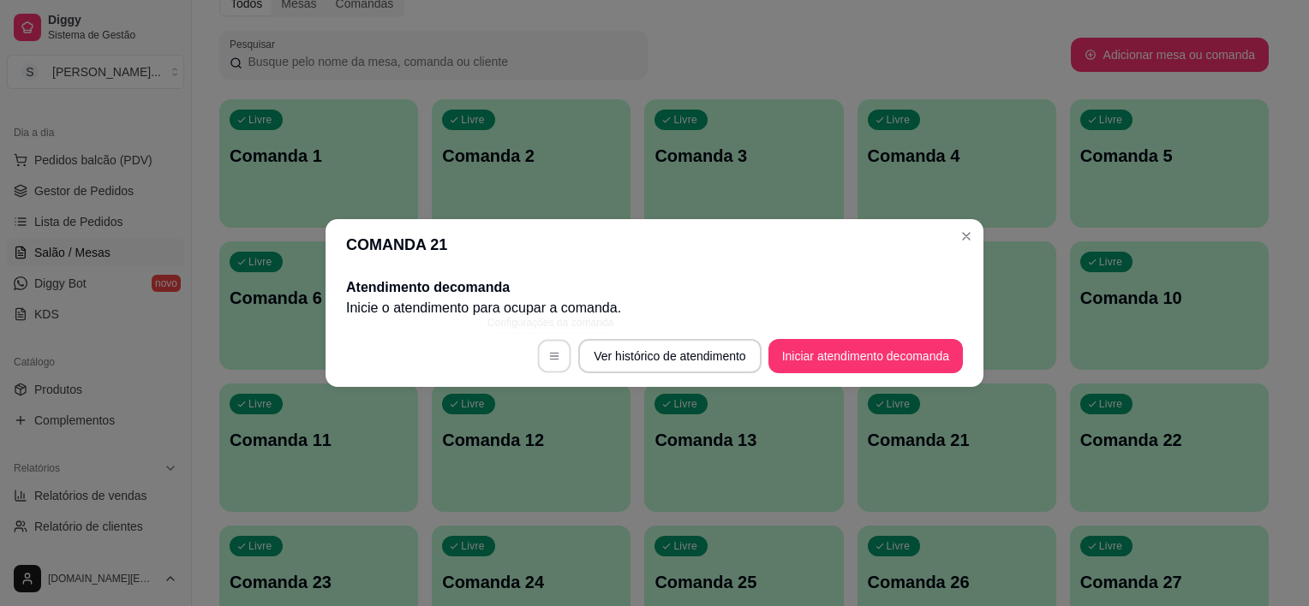
click at [548, 361] on icon "button" at bounding box center [554, 356] width 12 height 12
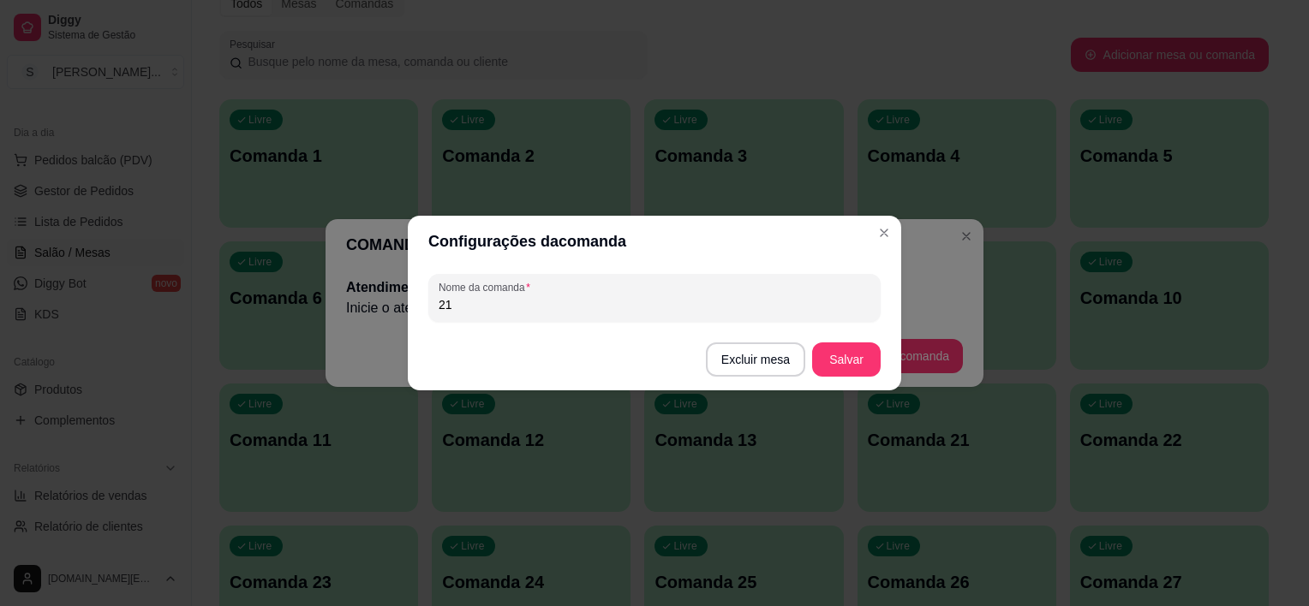
drag, startPoint x: 452, startPoint y: 307, endPoint x: 399, endPoint y: 307, distance: 53.1
click at [399, 307] on div "Configurações da comanda Nome da comanda 21 Excluir mesa Salvar" at bounding box center [654, 303] width 1309 height 606
type input "14"
click at [847, 349] on button "Salvar" at bounding box center [846, 360] width 69 height 34
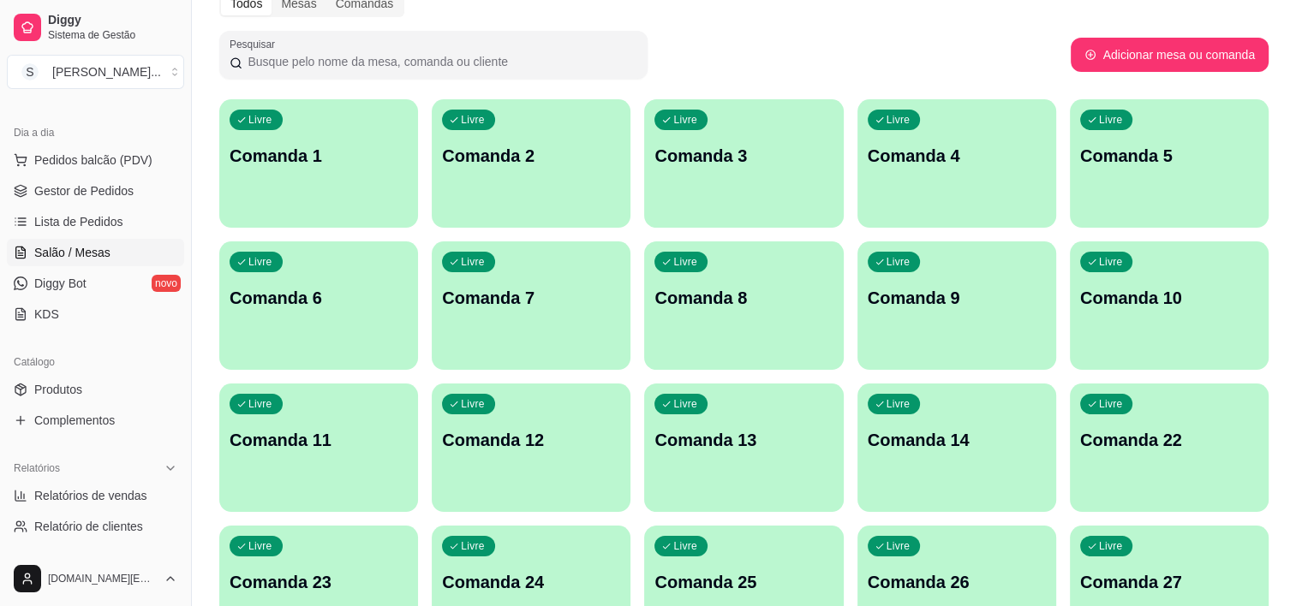
click at [1121, 449] on p "Comanda 22" at bounding box center [1169, 440] width 178 height 24
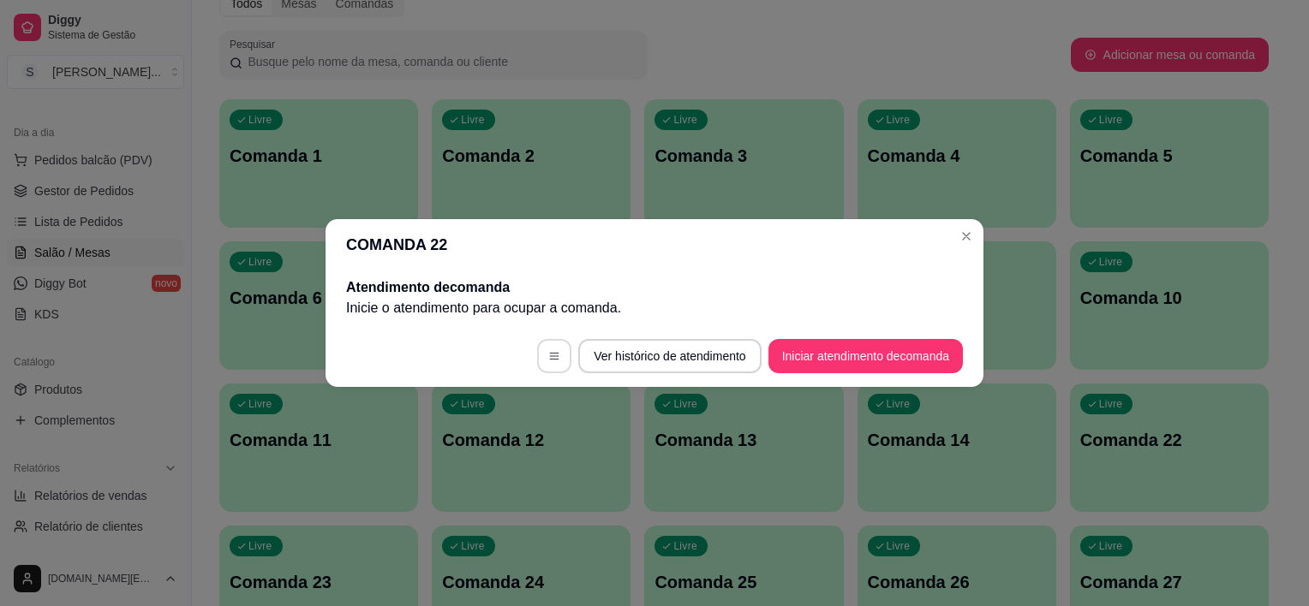
click at [542, 363] on button "button" at bounding box center [554, 356] width 34 height 34
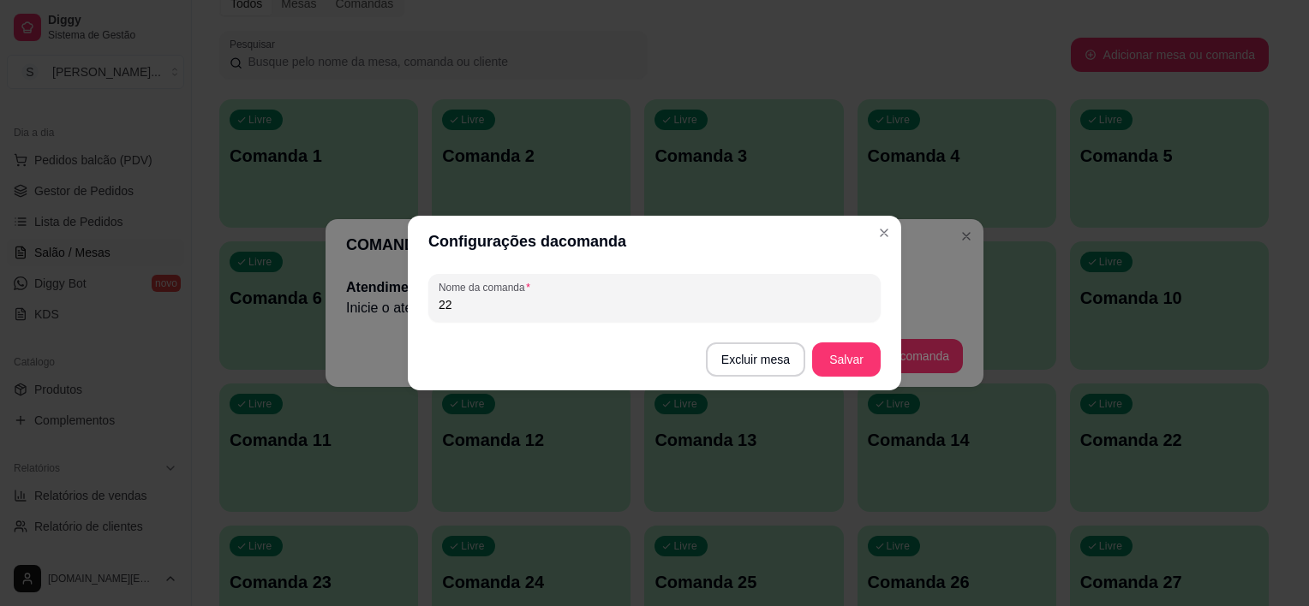
drag, startPoint x: 473, startPoint y: 310, endPoint x: 378, endPoint y: 319, distance: 95.5
click at [378, 319] on div "Configurações da comanda Nome da comanda 22 Excluir mesa Salvar" at bounding box center [654, 303] width 1309 height 606
type input "15"
click at [874, 349] on button "Salvar" at bounding box center [846, 359] width 67 height 33
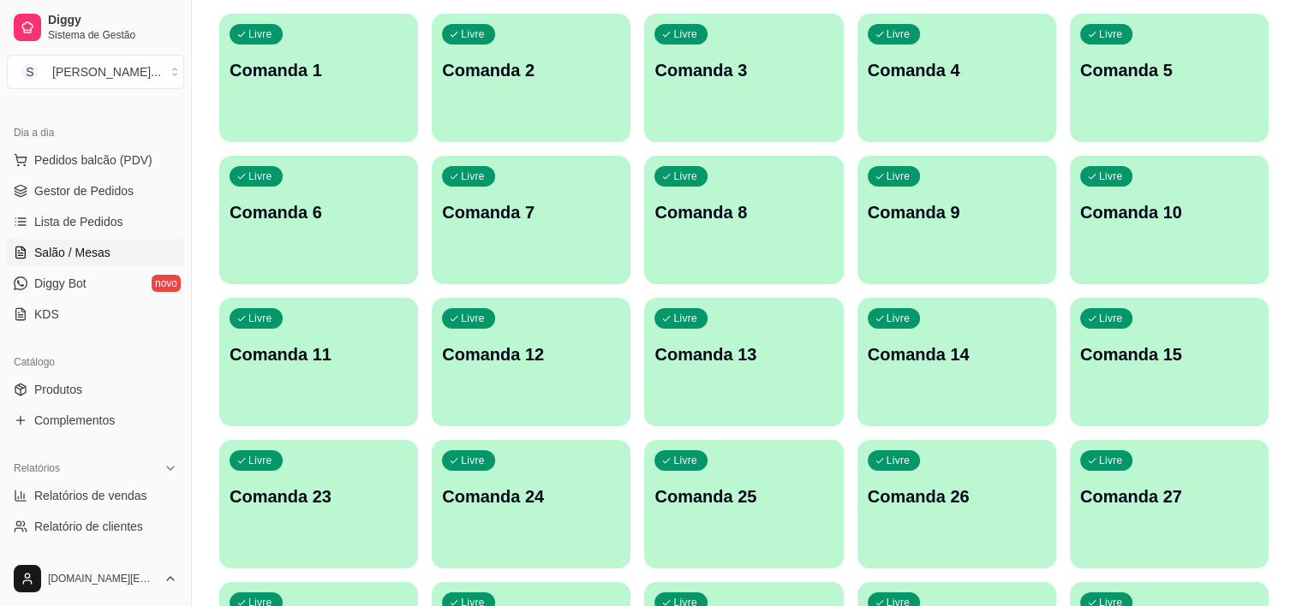
scroll to position [257, 0]
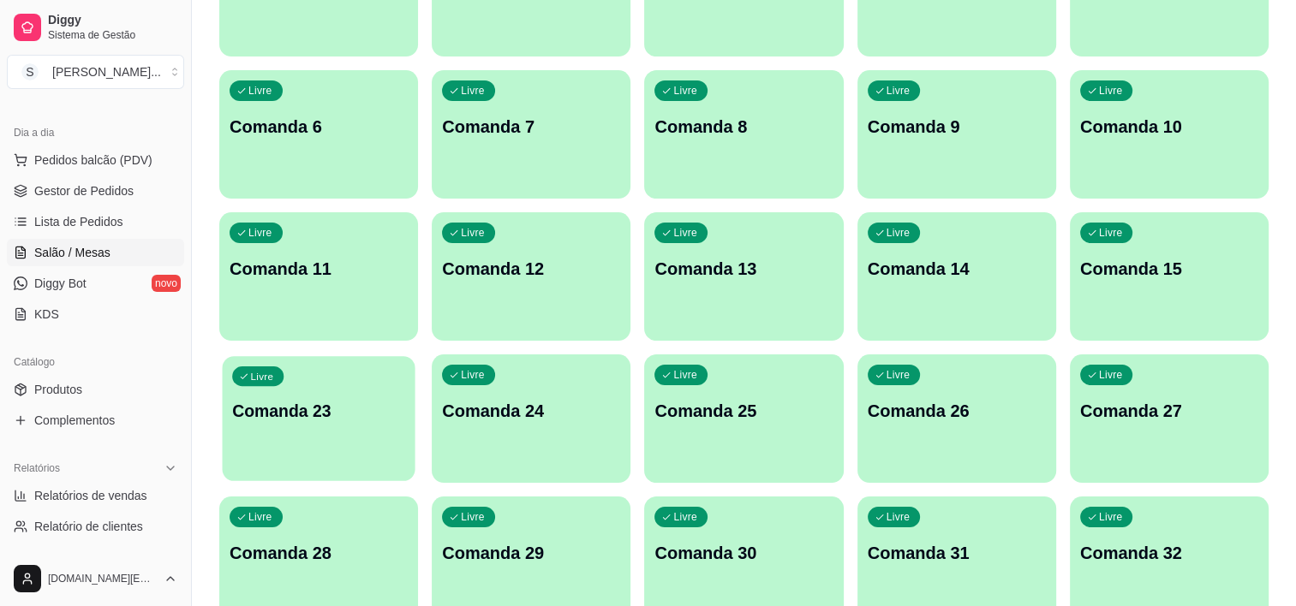
click at [338, 424] on div "Livre Comanda 23" at bounding box center [318, 408] width 193 height 104
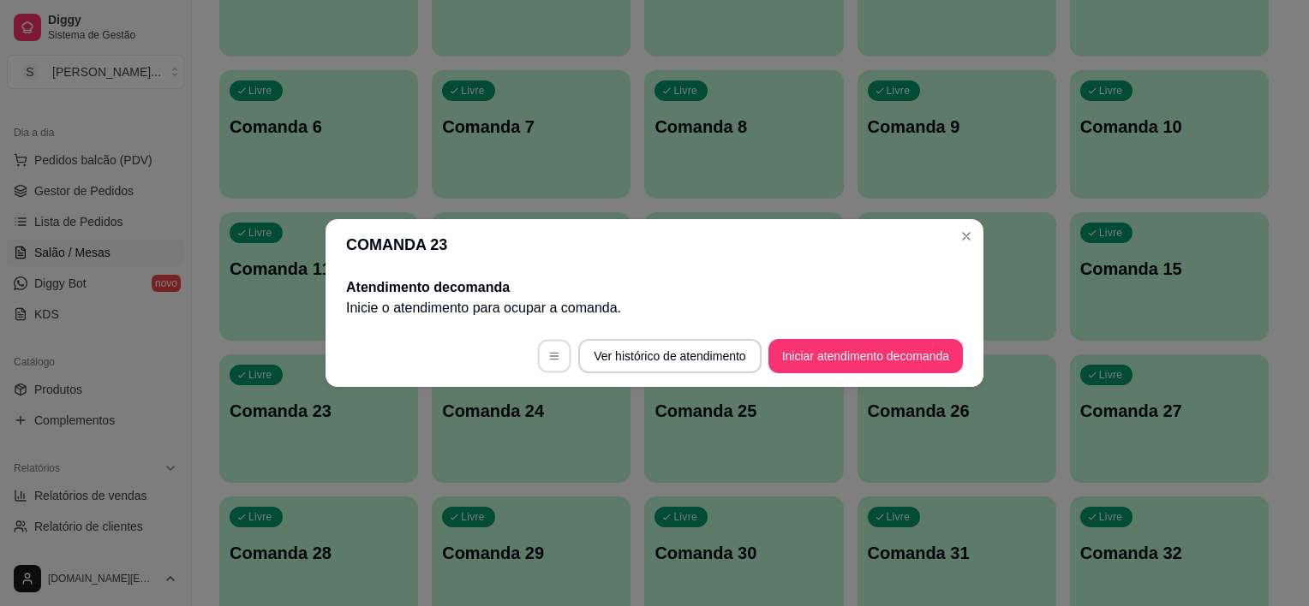
click at [553, 358] on icon "button" at bounding box center [554, 356] width 12 height 12
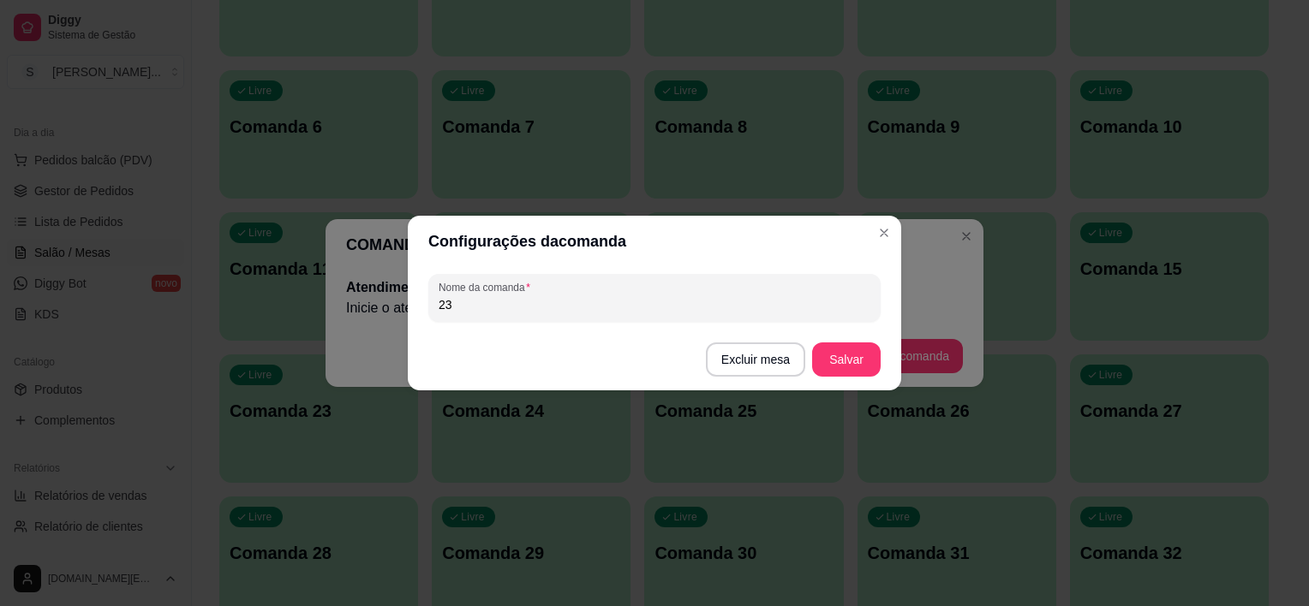
drag, startPoint x: 475, startPoint y: 303, endPoint x: 408, endPoint y: 303, distance: 67.7
click at [408, 303] on div "Nome da comanda 23" at bounding box center [654, 298] width 493 height 62
type input "16"
click at [843, 361] on button "Salvar" at bounding box center [846, 359] width 67 height 33
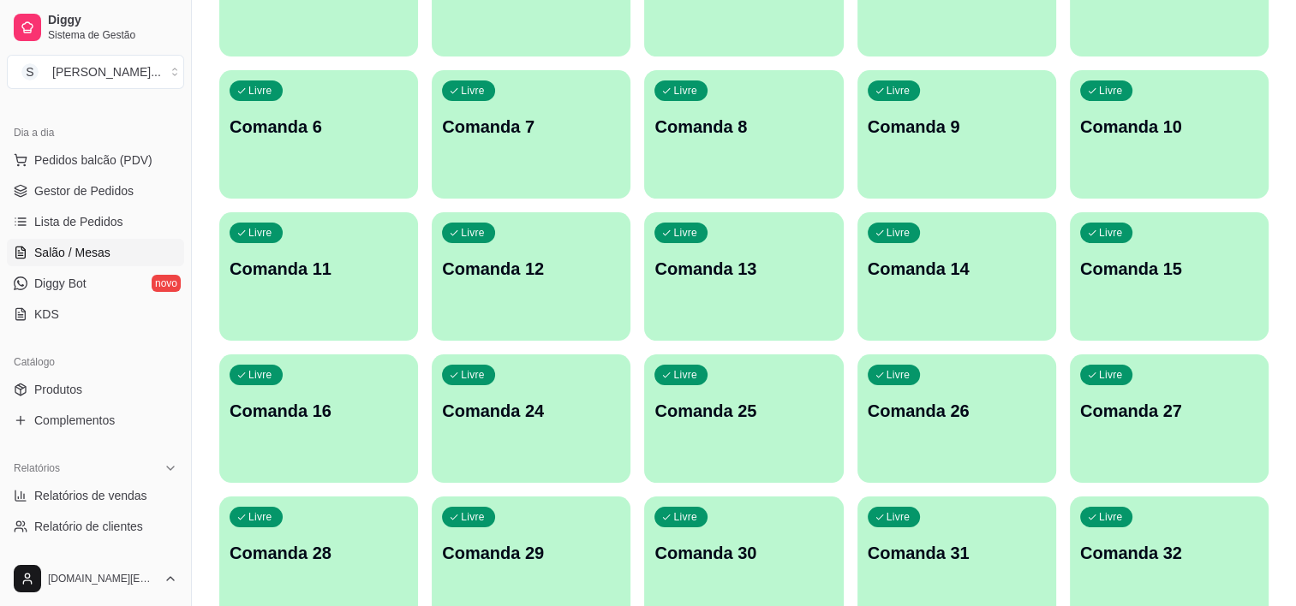
click at [513, 416] on p "Comanda 24" at bounding box center [531, 411] width 178 height 24
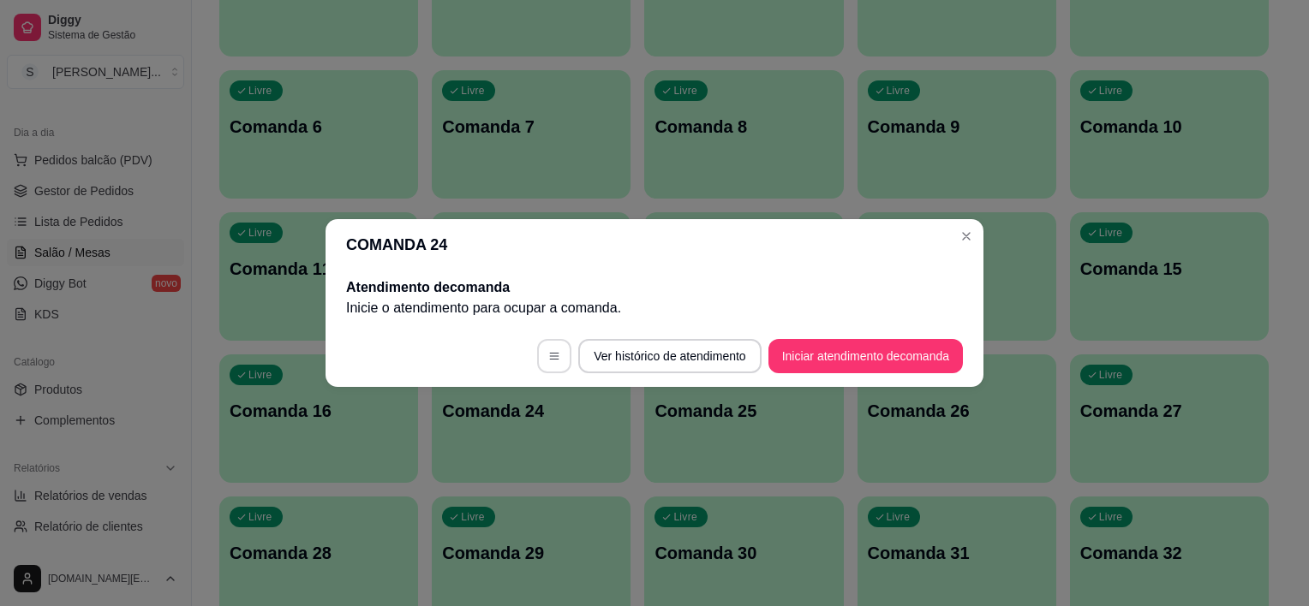
click at [548, 359] on icon "button" at bounding box center [554, 356] width 12 height 12
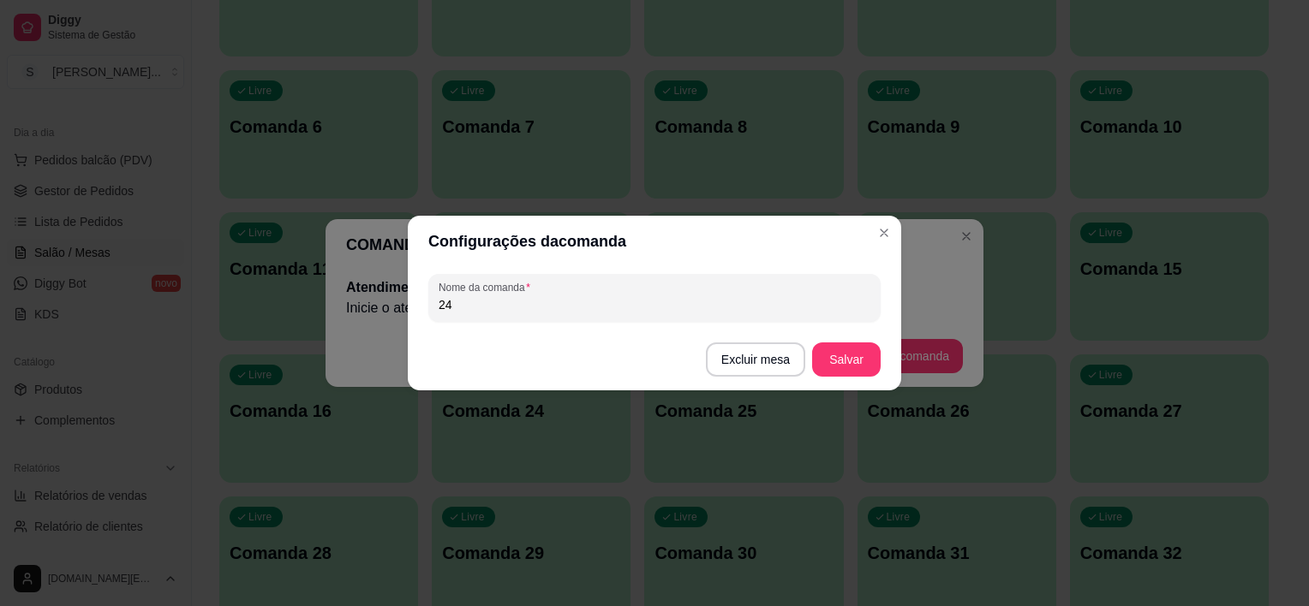
drag, startPoint x: 506, startPoint y: 311, endPoint x: 388, endPoint y: 308, distance: 118.2
click at [388, 308] on div "Configurações da comanda Nome da comanda 24 Excluir mesa Salvar" at bounding box center [654, 303] width 1309 height 606
type input "17"
click at [843, 349] on button "Salvar" at bounding box center [846, 359] width 67 height 33
click at [824, 361] on button "Salvar" at bounding box center [846, 359] width 67 height 33
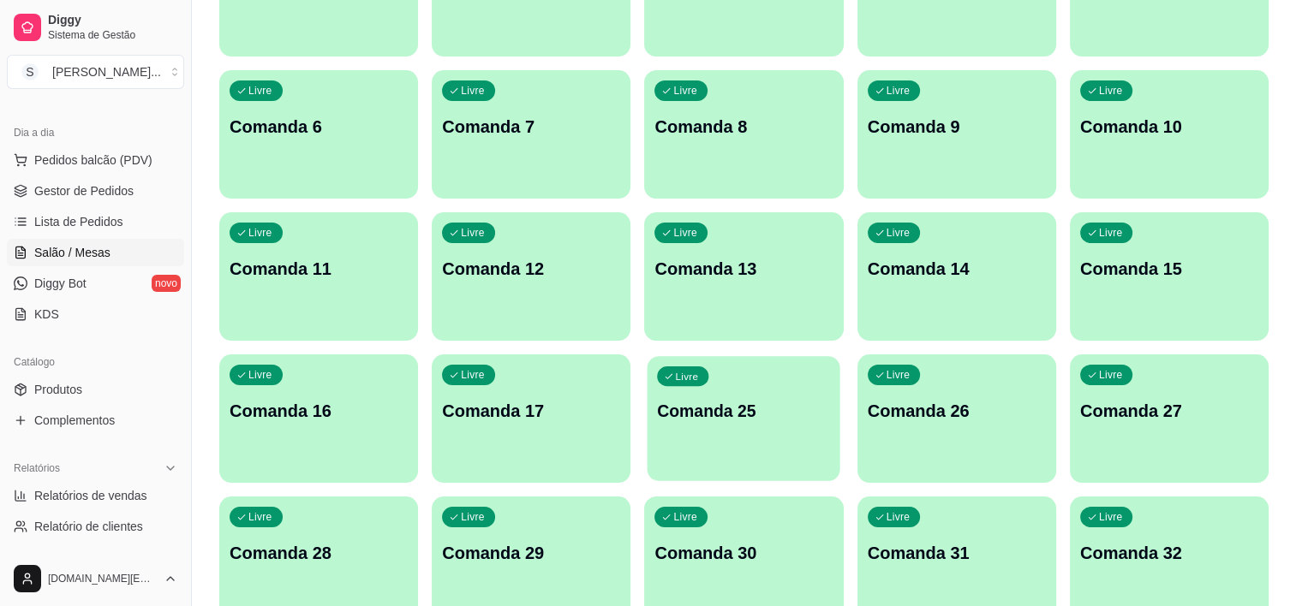
click at [719, 418] on p "Comanda 25" at bounding box center [744, 411] width 173 height 23
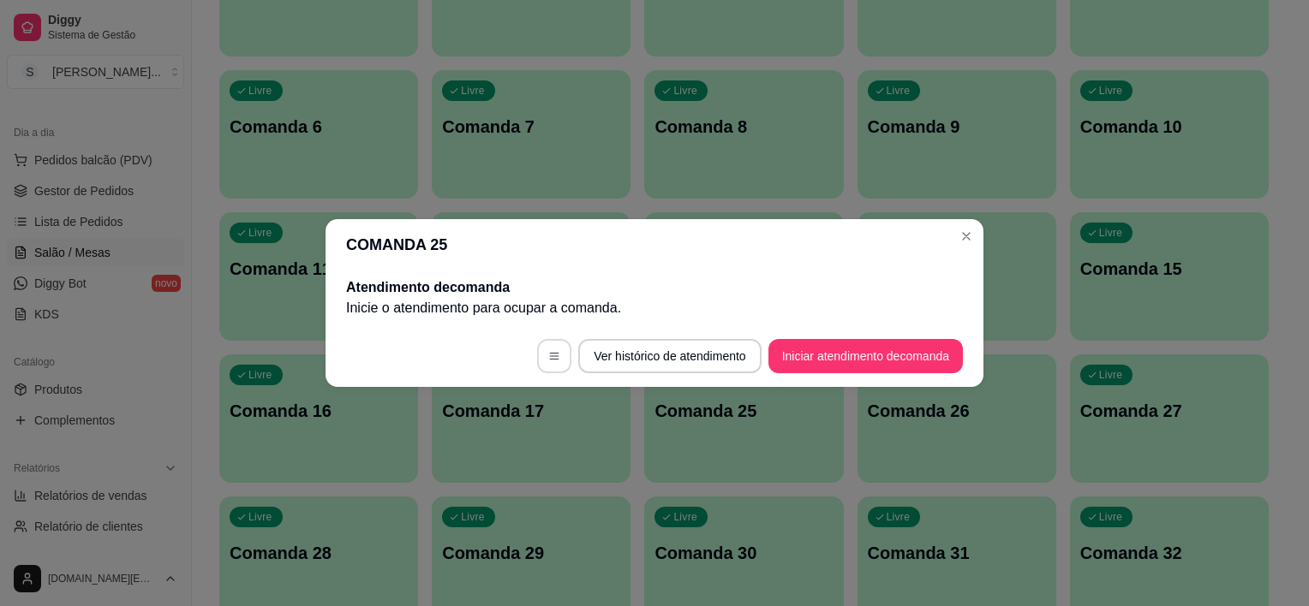
click at [556, 349] on button "button" at bounding box center [554, 356] width 34 height 34
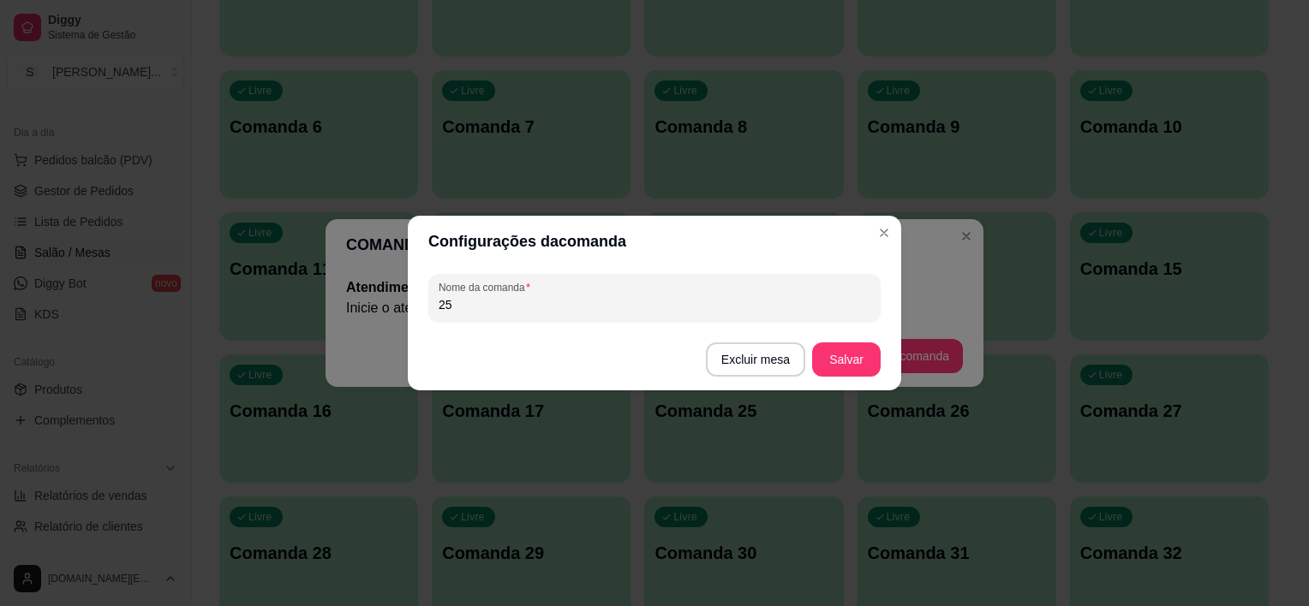
drag, startPoint x: 524, startPoint y: 316, endPoint x: 409, endPoint y: 317, distance: 115.6
click at [409, 317] on div "Nome da comanda 25" at bounding box center [654, 298] width 493 height 62
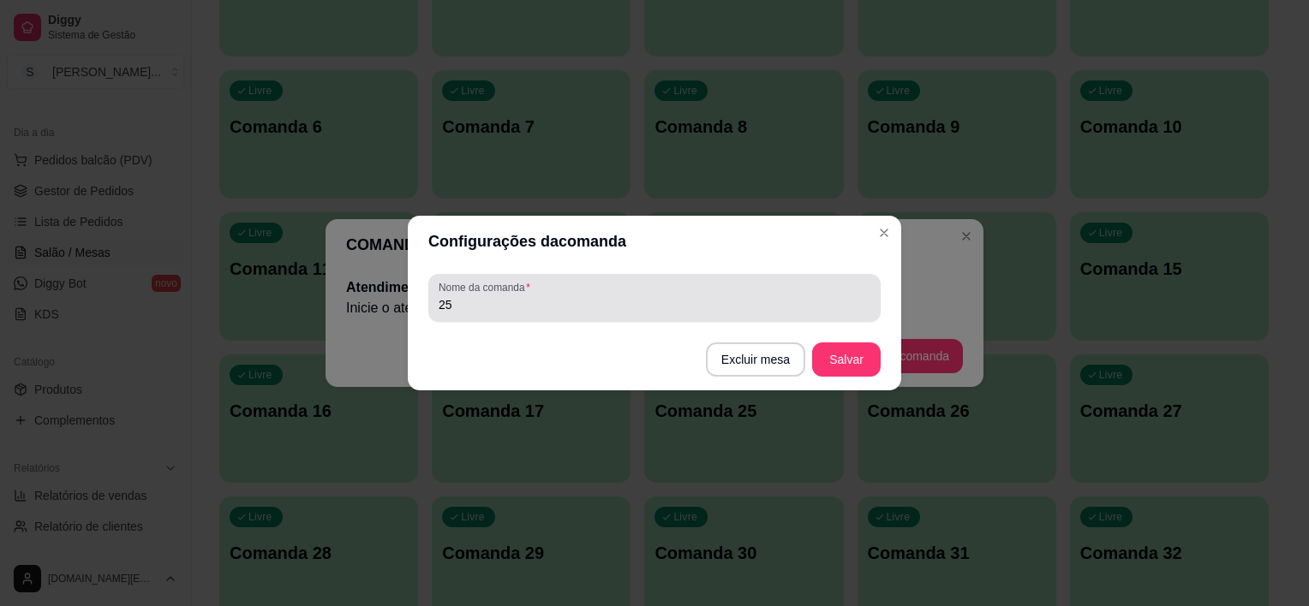
drag, startPoint x: 468, startPoint y: 295, endPoint x: 412, endPoint y: 297, distance: 55.7
click at [414, 297] on div "Nome da comanda 25" at bounding box center [654, 298] width 493 height 62
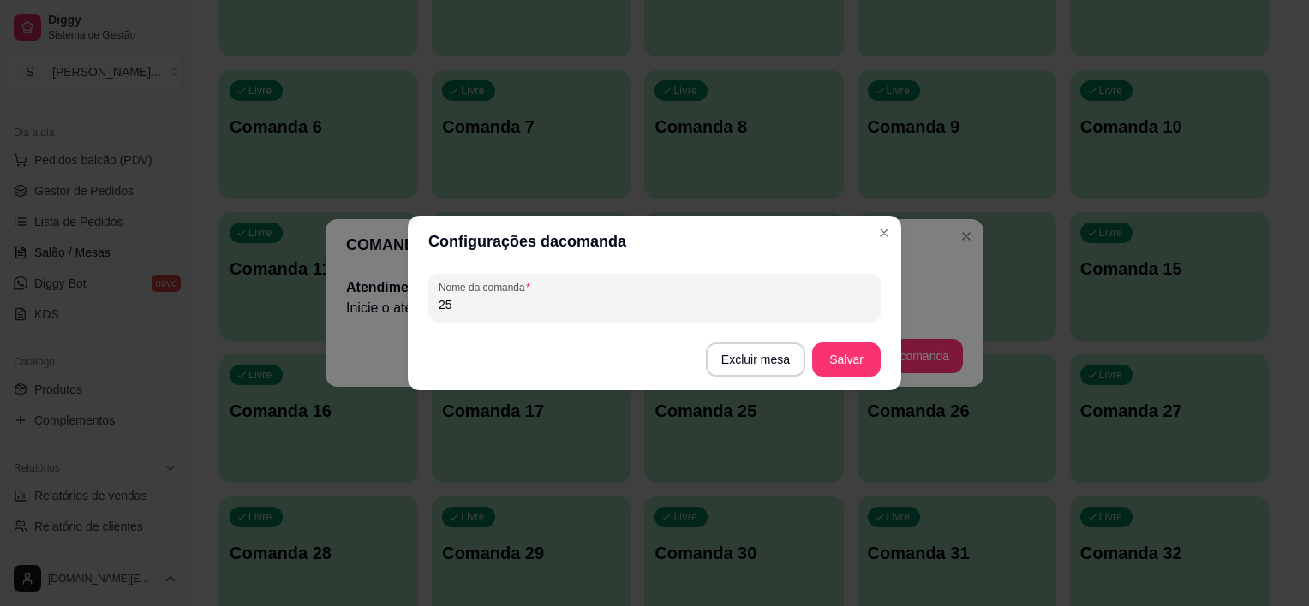
drag, startPoint x: 457, startPoint y: 307, endPoint x: 405, endPoint y: 299, distance: 52.9
click at [408, 300] on div "Nome da comanda 25" at bounding box center [654, 298] width 493 height 62
type input "18"
click at [822, 355] on button "Salvar" at bounding box center [846, 359] width 67 height 33
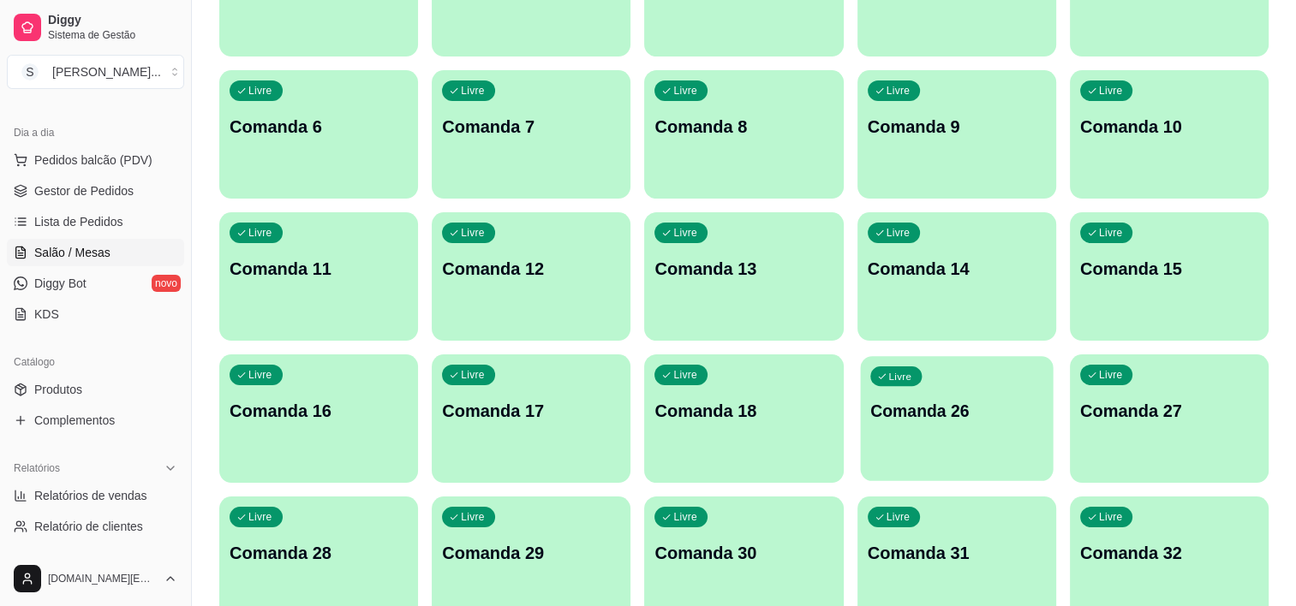
click at [919, 400] on p "Comanda 26" at bounding box center [956, 411] width 173 height 23
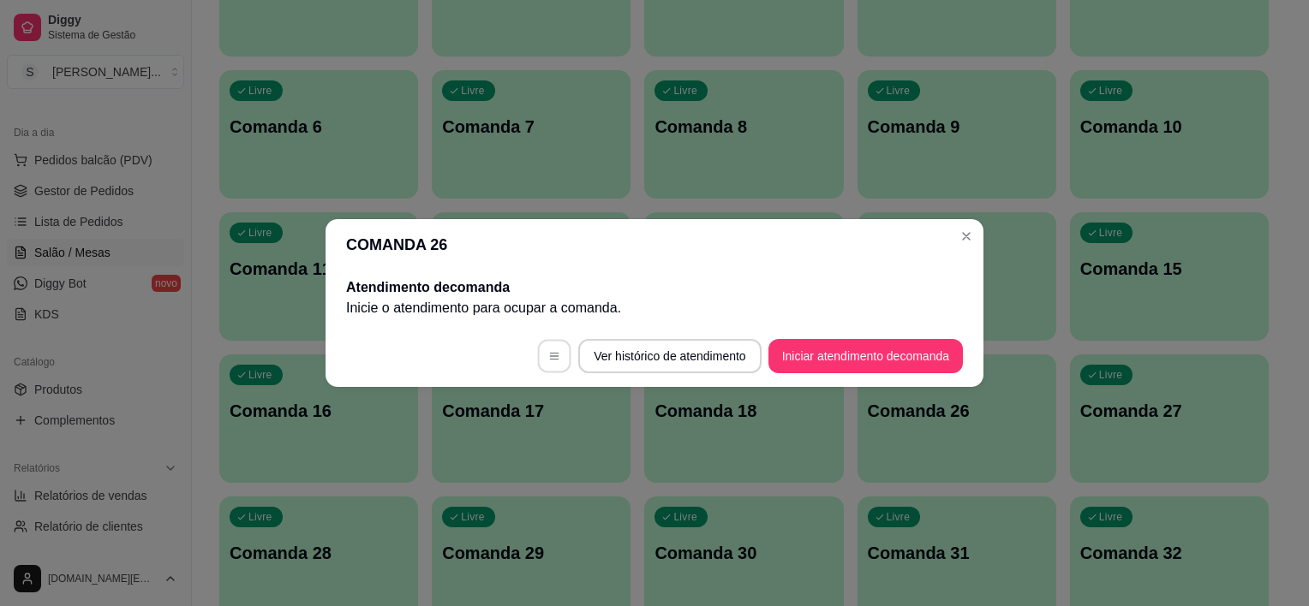
click at [558, 353] on button "button" at bounding box center [554, 356] width 33 height 33
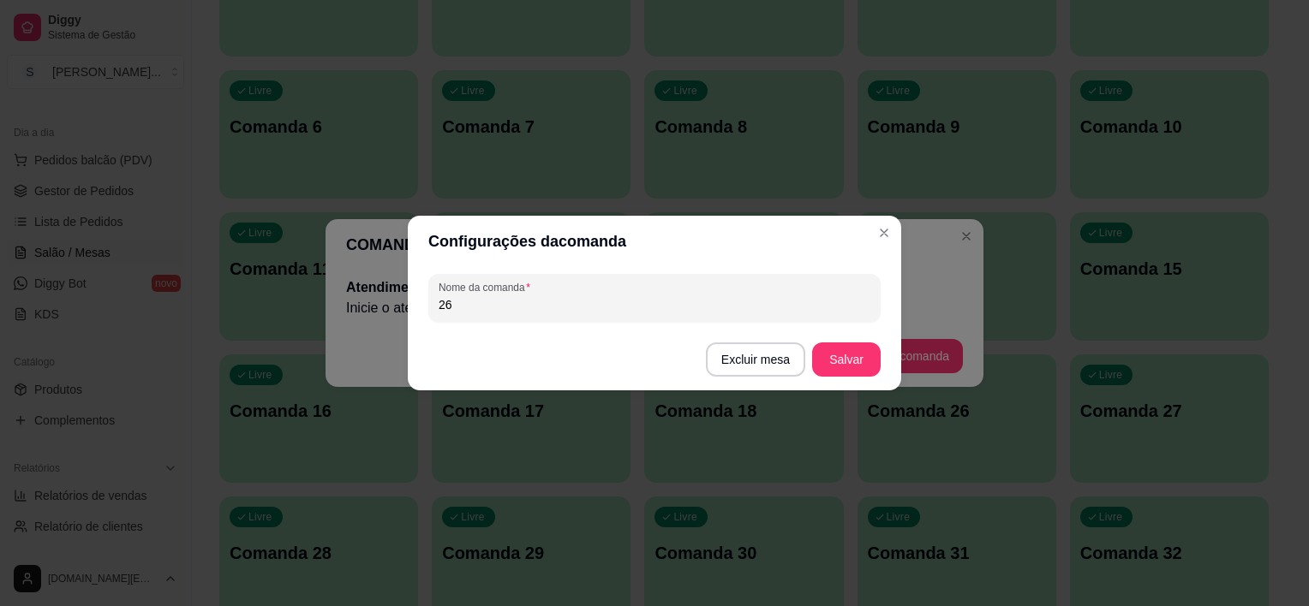
drag, startPoint x: 502, startPoint y: 311, endPoint x: 405, endPoint y: 326, distance: 98.0
click at [405, 326] on div "Configurações da comanda Nome da comanda 26 Excluir mesa Salvar" at bounding box center [654, 303] width 1309 height 606
type input "19"
click at [832, 354] on button "Salvar" at bounding box center [846, 359] width 67 height 33
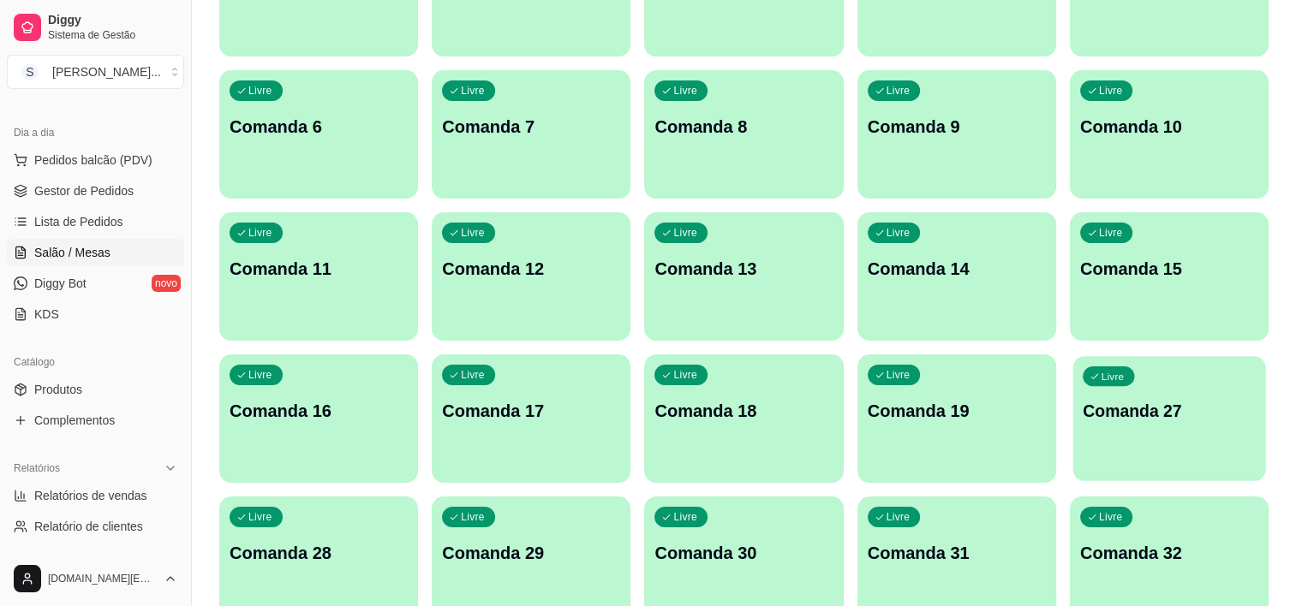
click at [1146, 403] on p "Comanda 27" at bounding box center [1169, 411] width 173 height 23
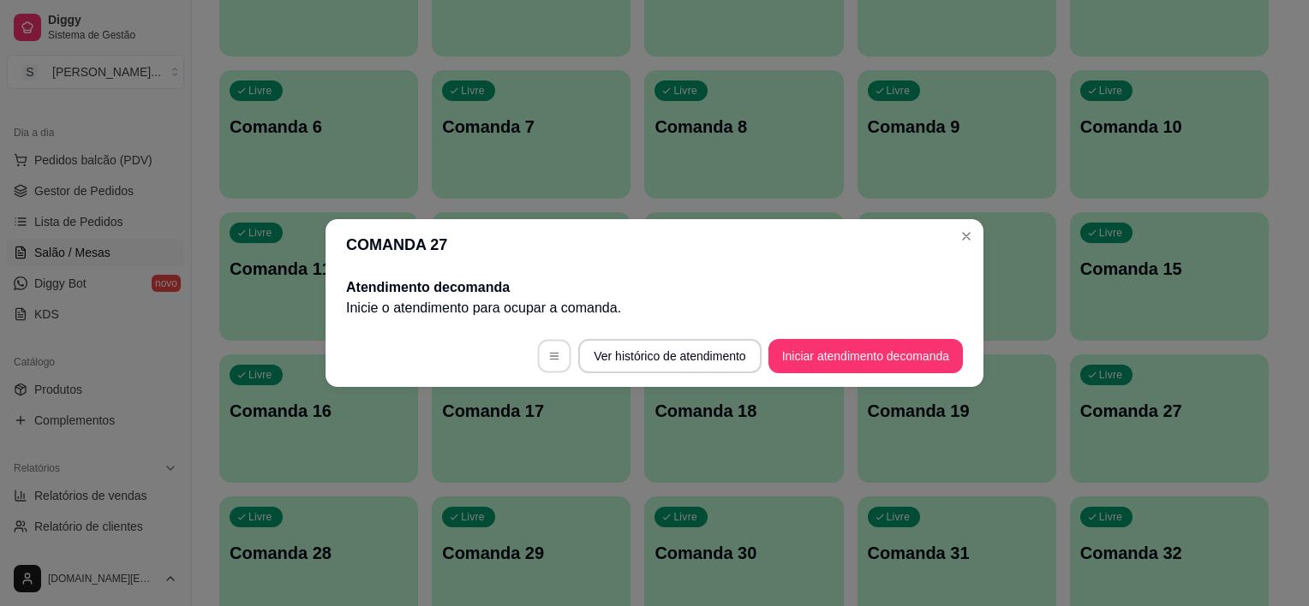
click at [558, 353] on button "button" at bounding box center [554, 356] width 33 height 33
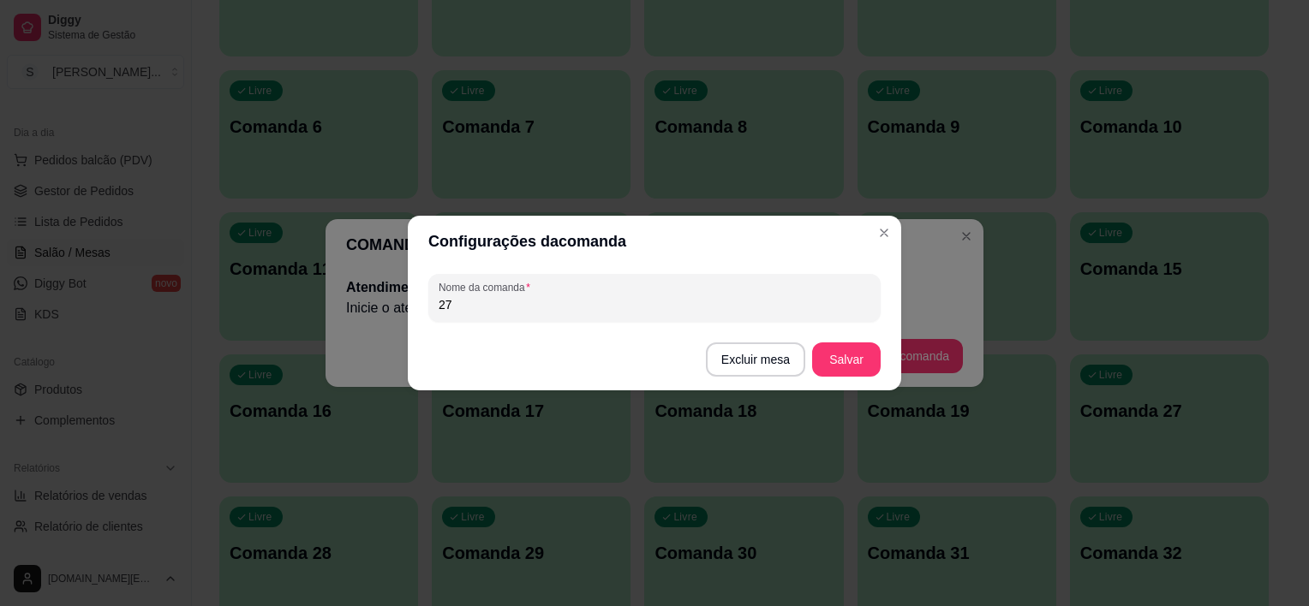
drag, startPoint x: 491, startPoint y: 301, endPoint x: 386, endPoint y: 301, distance: 104.5
click at [386, 301] on div "Configurações da comanda Nome da comanda 27 Excluir mesa Salvar" at bounding box center [654, 303] width 1309 height 606
type input "20"
click at [813, 363] on button "Salvar" at bounding box center [846, 359] width 67 height 33
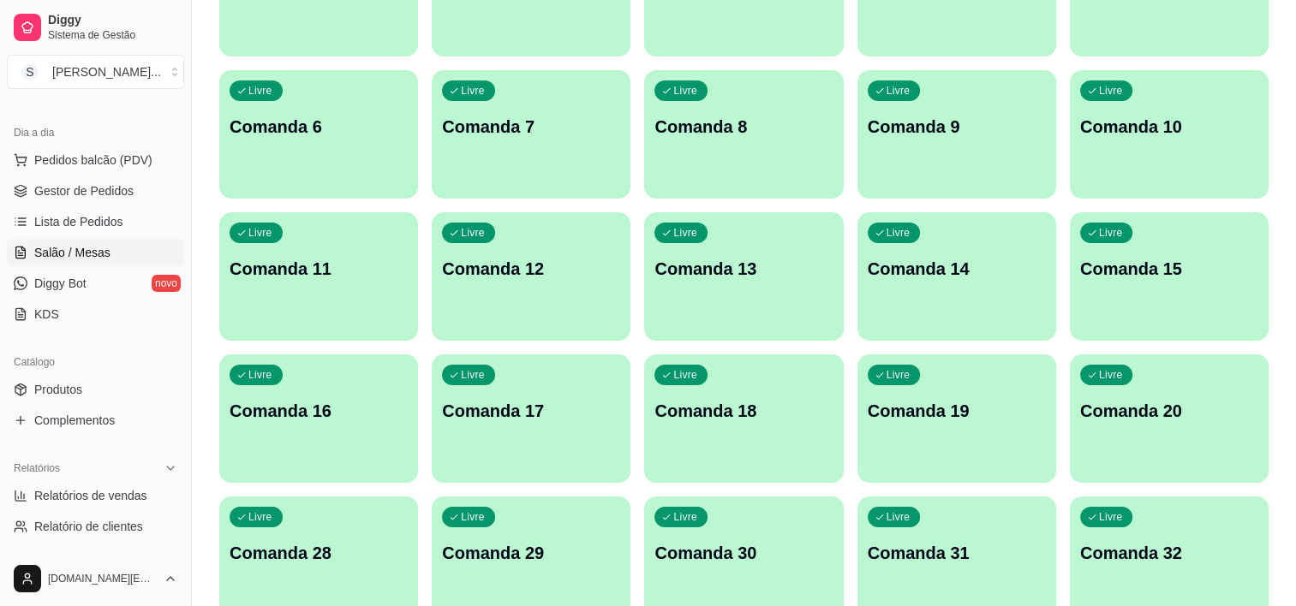
scroll to position [343, 0]
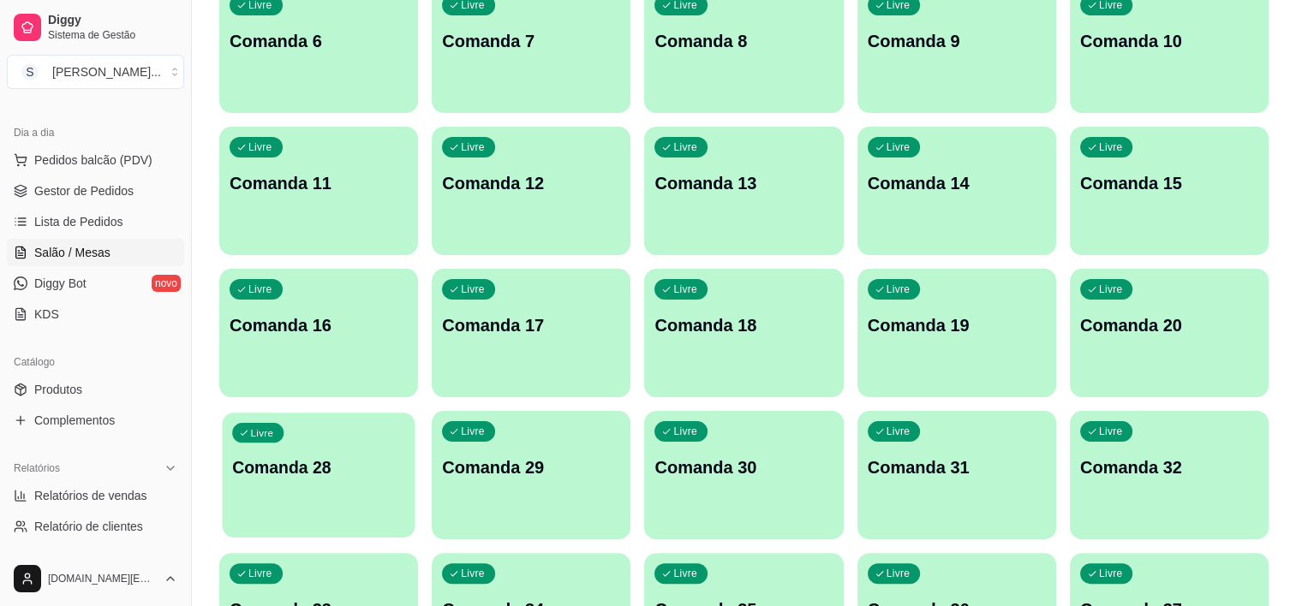
click at [278, 495] on div "Livre Comanda 28" at bounding box center [318, 465] width 193 height 104
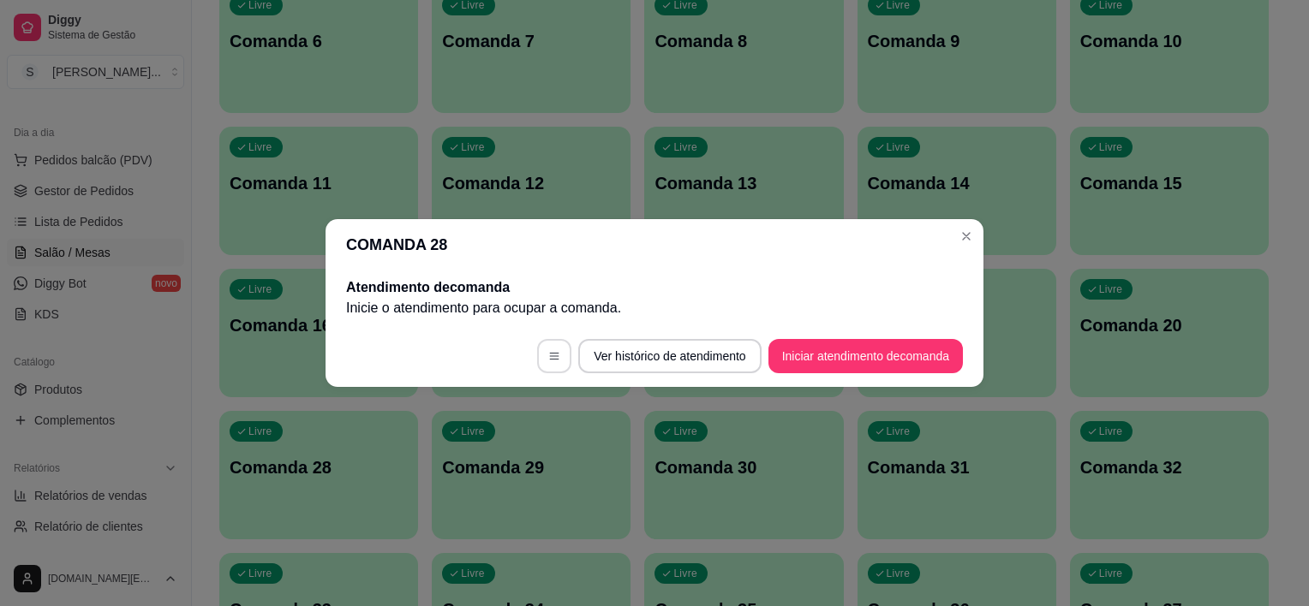
click at [548, 352] on icon "button" at bounding box center [554, 356] width 12 height 12
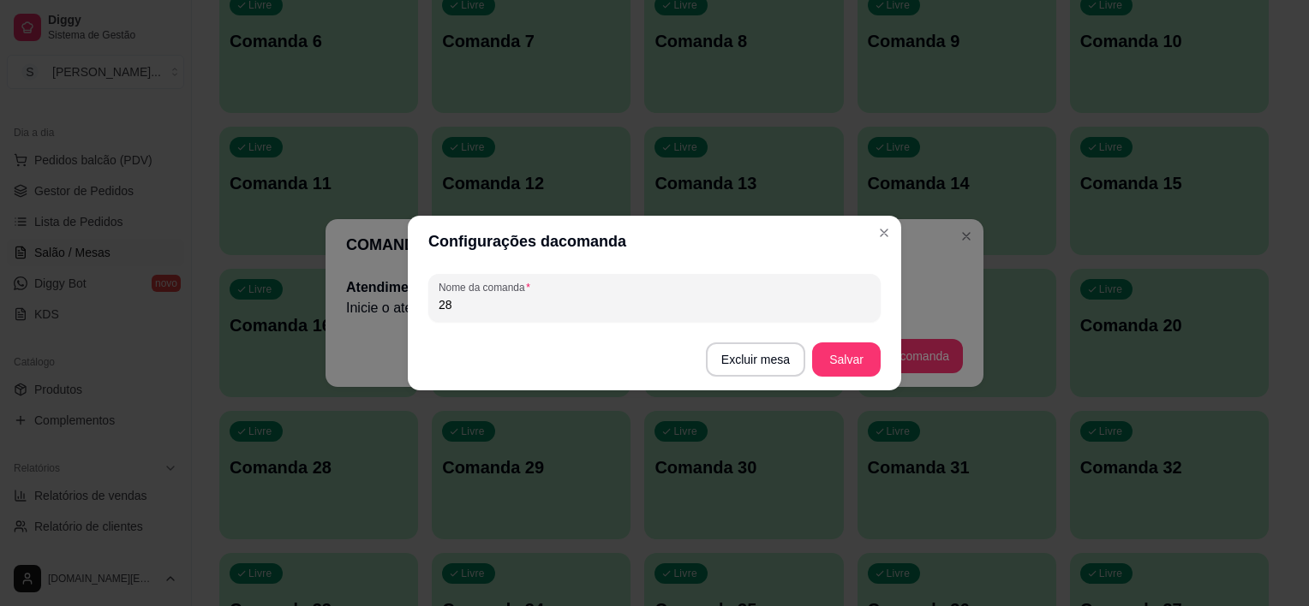
drag, startPoint x: 483, startPoint y: 301, endPoint x: 366, endPoint y: 309, distance: 117.6
click at [366, 309] on div "Configurações da comanda Nome da comanda 28 Excluir mesa Salvar" at bounding box center [654, 303] width 1309 height 606
type input "21"
click at [838, 358] on button "Salvar" at bounding box center [846, 360] width 69 height 34
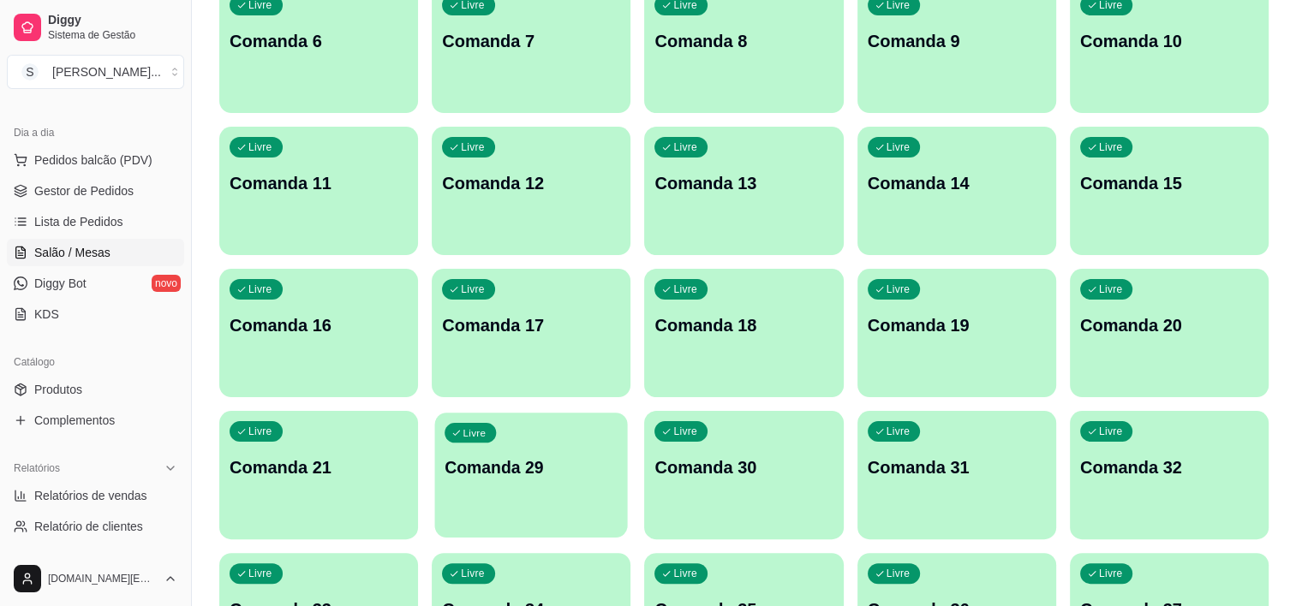
click at [515, 463] on p "Comanda 29" at bounding box center [531, 468] width 173 height 23
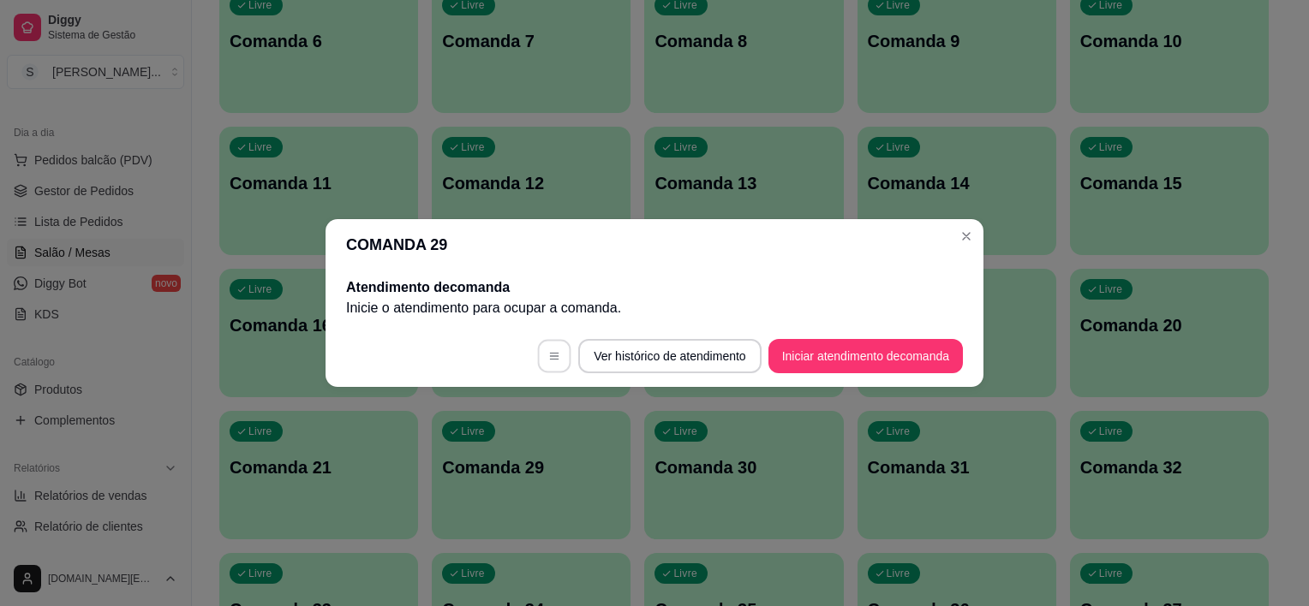
click at [554, 359] on icon "button" at bounding box center [554, 356] width 12 height 12
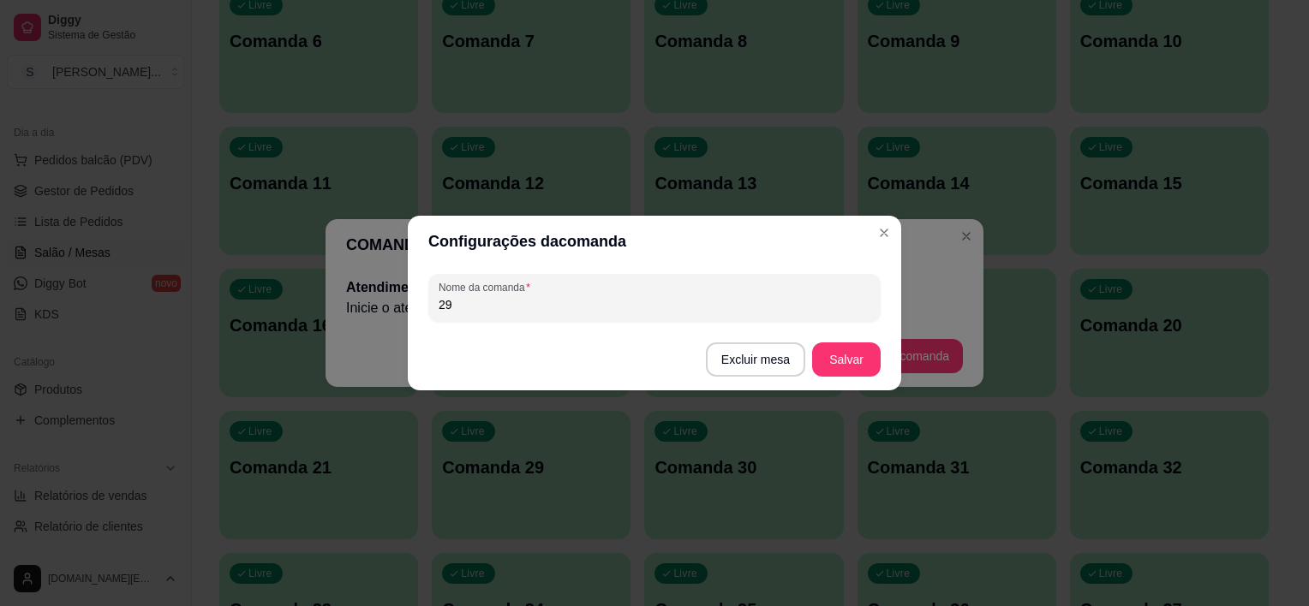
drag, startPoint x: 480, startPoint y: 314, endPoint x: 315, endPoint y: 313, distance: 165.3
click at [315, 318] on div "Configurações da comanda Nome da comanda 29 Excluir mesa Salvar" at bounding box center [654, 303] width 1309 height 606
drag, startPoint x: 466, startPoint y: 307, endPoint x: 391, endPoint y: 307, distance: 75.4
click at [397, 307] on div "Configurações da comanda Nome da comanda 29 Excluir mesa Salvar" at bounding box center [654, 303] width 1309 height 606
type input "22"
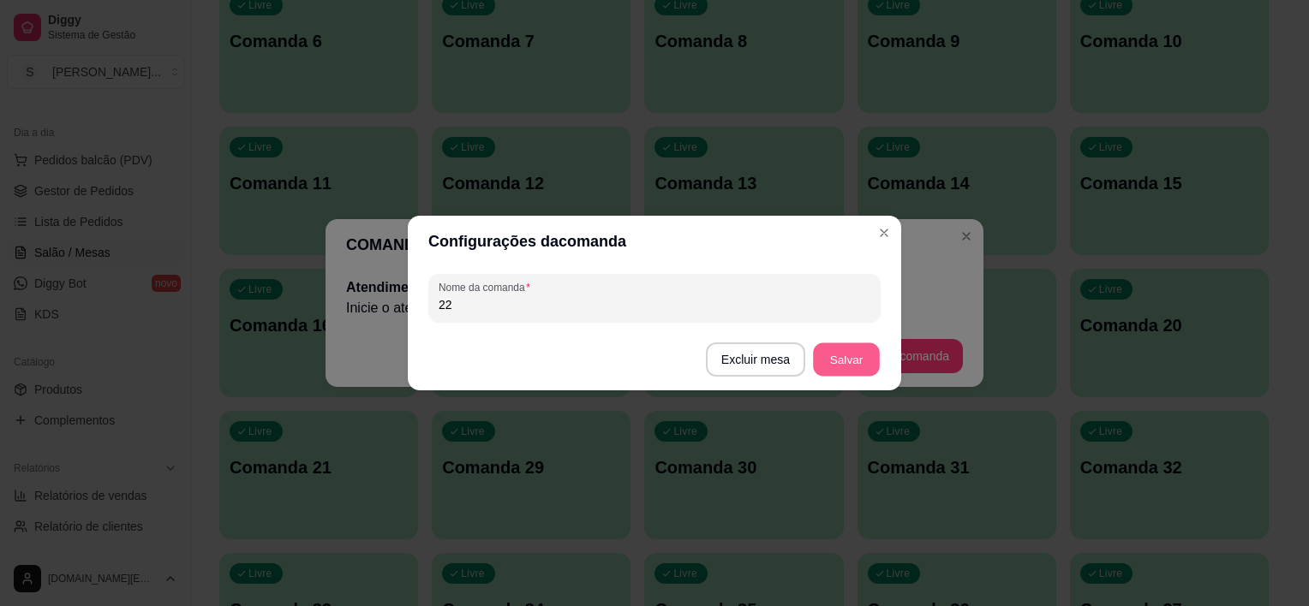
click at [839, 356] on button "Salvar" at bounding box center [846, 359] width 67 height 33
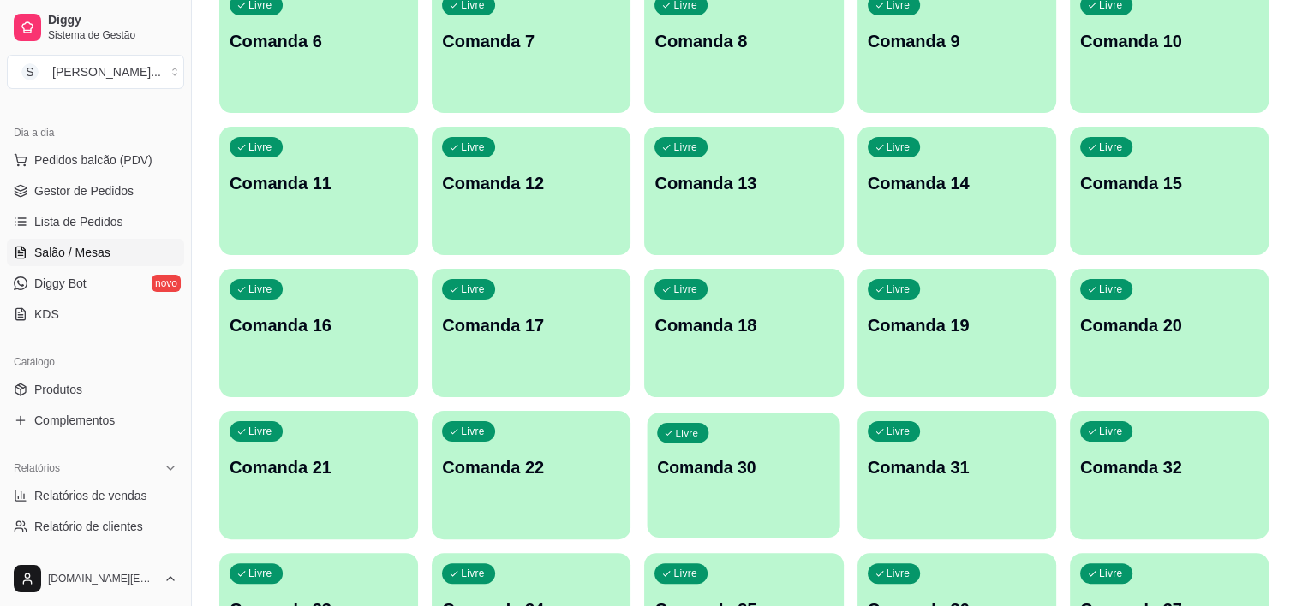
click at [781, 454] on div "Livre Comanda 30" at bounding box center [744, 465] width 193 height 104
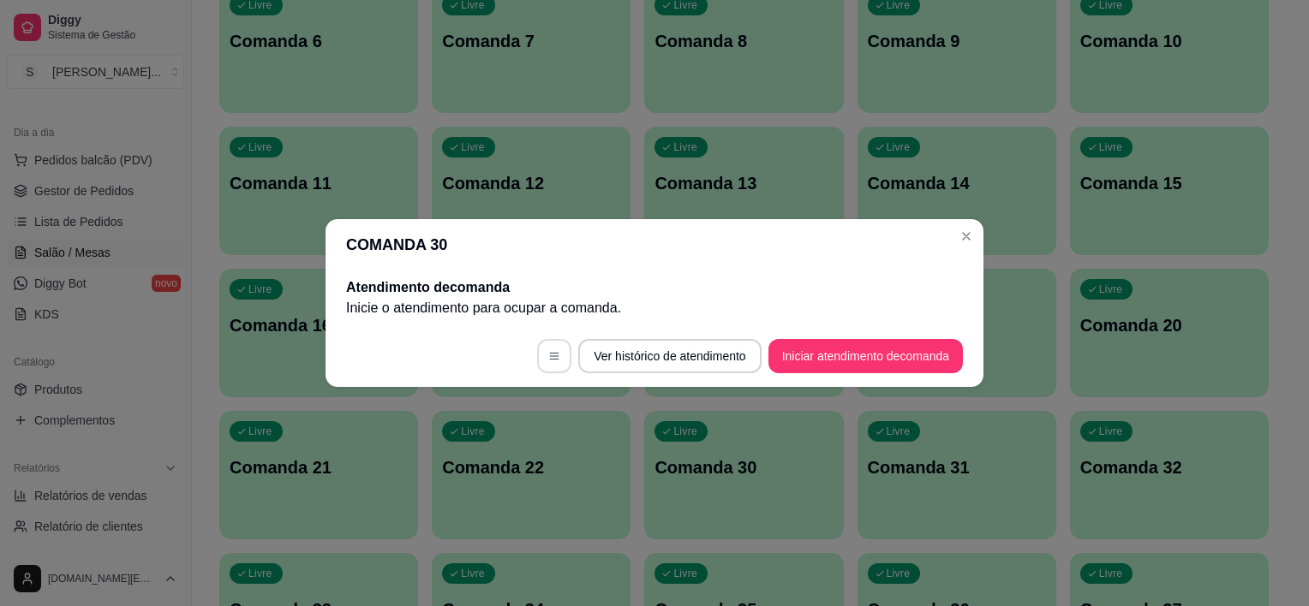
click at [554, 353] on icon "button" at bounding box center [554, 356] width 12 height 12
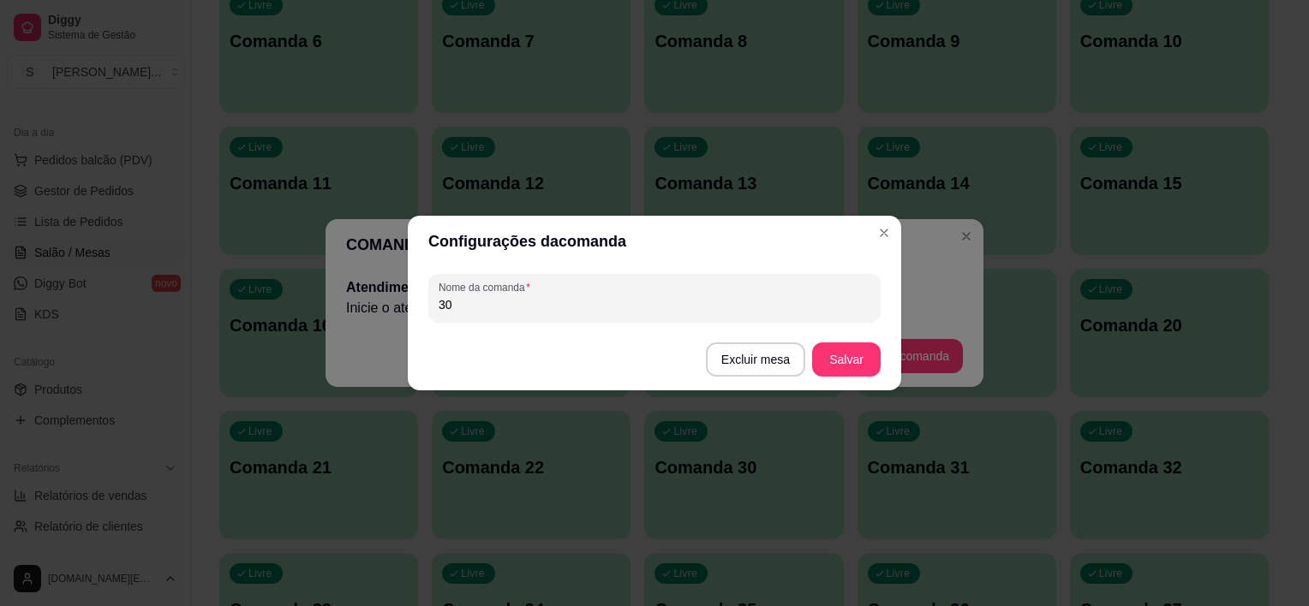
drag, startPoint x: 486, startPoint y: 308, endPoint x: 403, endPoint y: 301, distance: 83.4
click at [407, 305] on div "Configurações da comanda Nome da comanda 30 Excluir mesa Salvar" at bounding box center [654, 303] width 1309 height 606
type input "23"
click at [837, 356] on button "Salvar" at bounding box center [846, 360] width 69 height 34
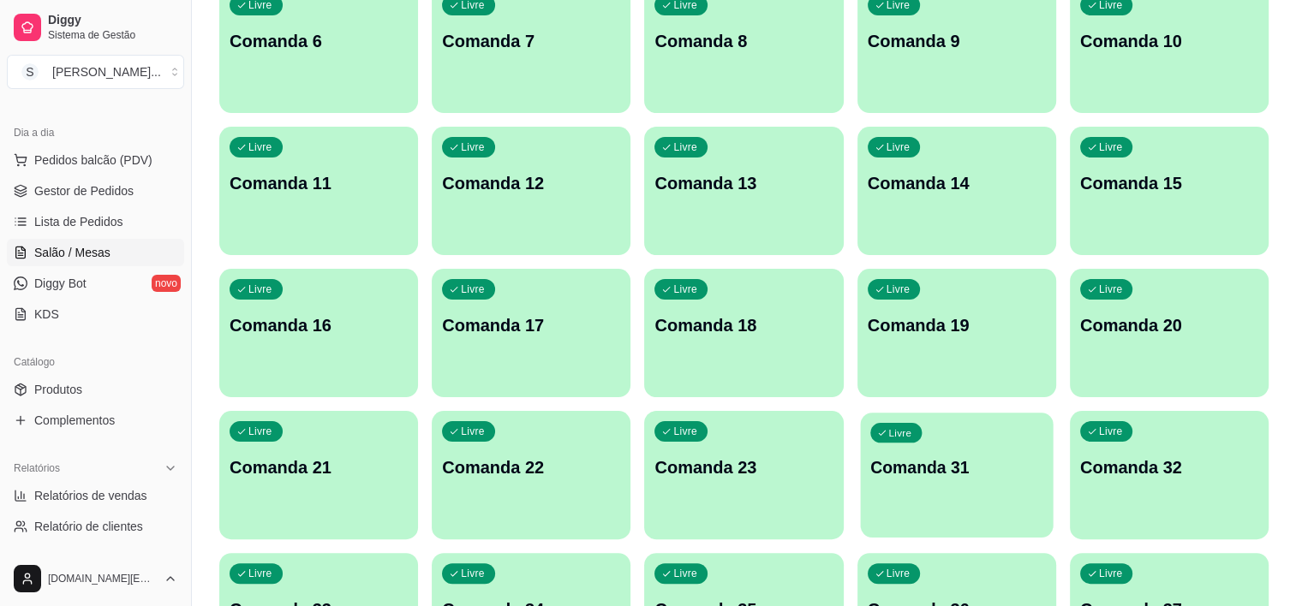
click at [878, 447] on div "Livre Comanda 31" at bounding box center [956, 465] width 193 height 104
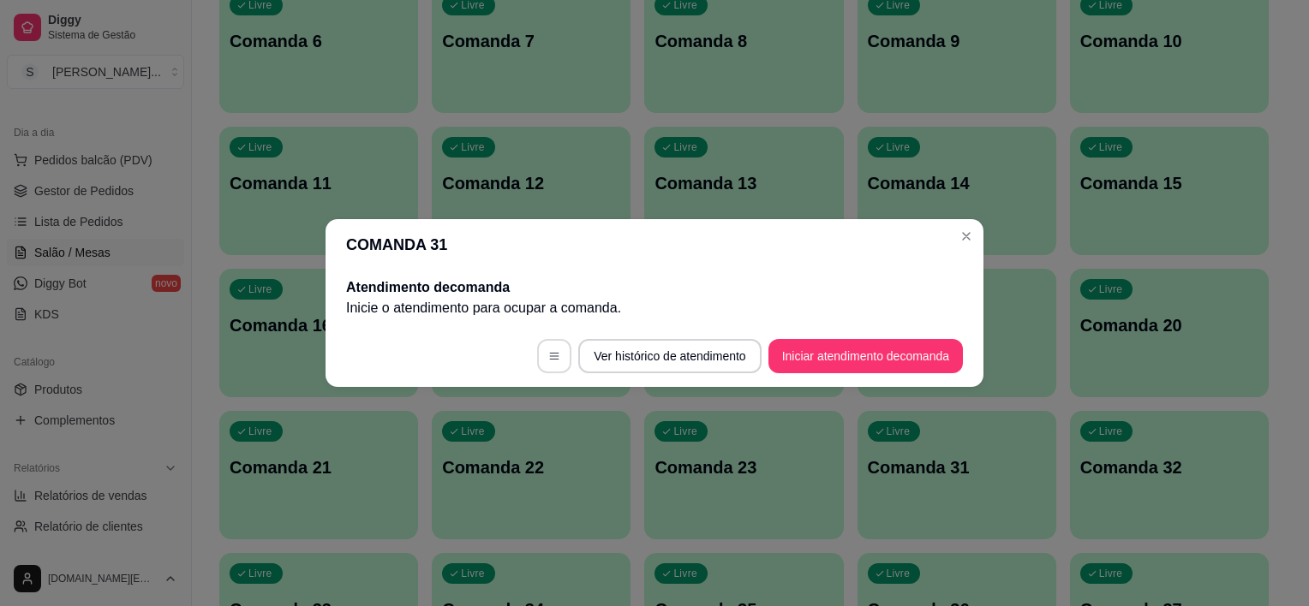
click at [548, 353] on icon "button" at bounding box center [554, 356] width 12 height 12
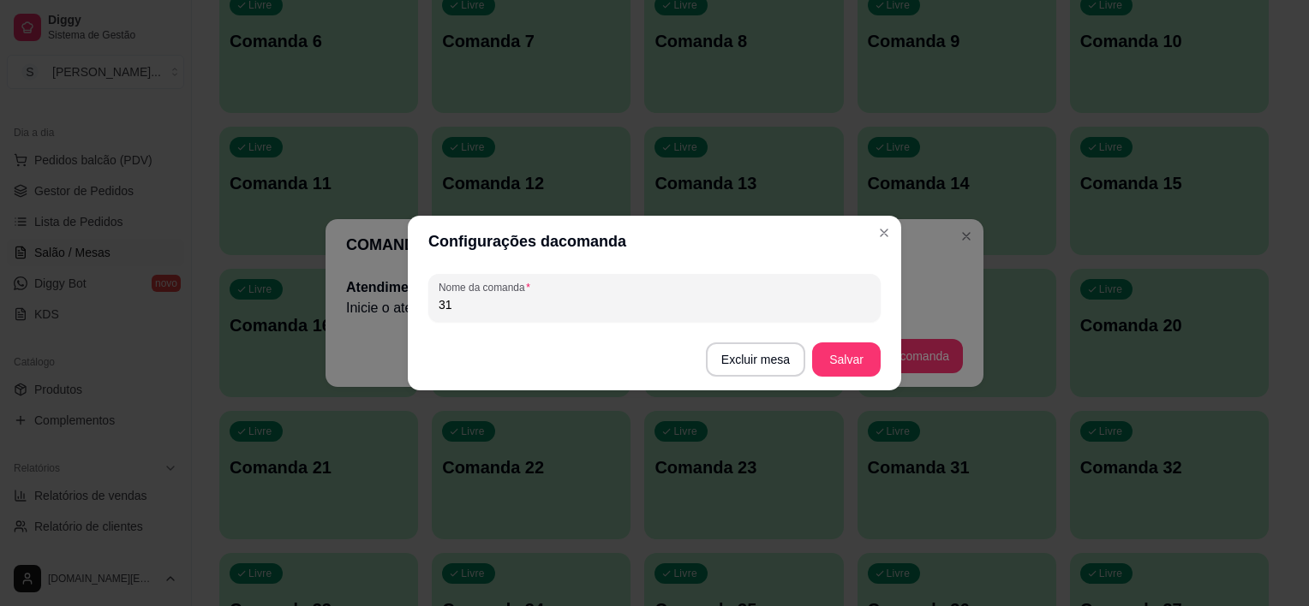
drag, startPoint x: 510, startPoint y: 312, endPoint x: 408, endPoint y: 312, distance: 102.8
click at [408, 312] on div "Nome da comanda 31" at bounding box center [654, 298] width 493 height 62
type input "24"
click at [840, 355] on button "Salvar" at bounding box center [846, 360] width 69 height 34
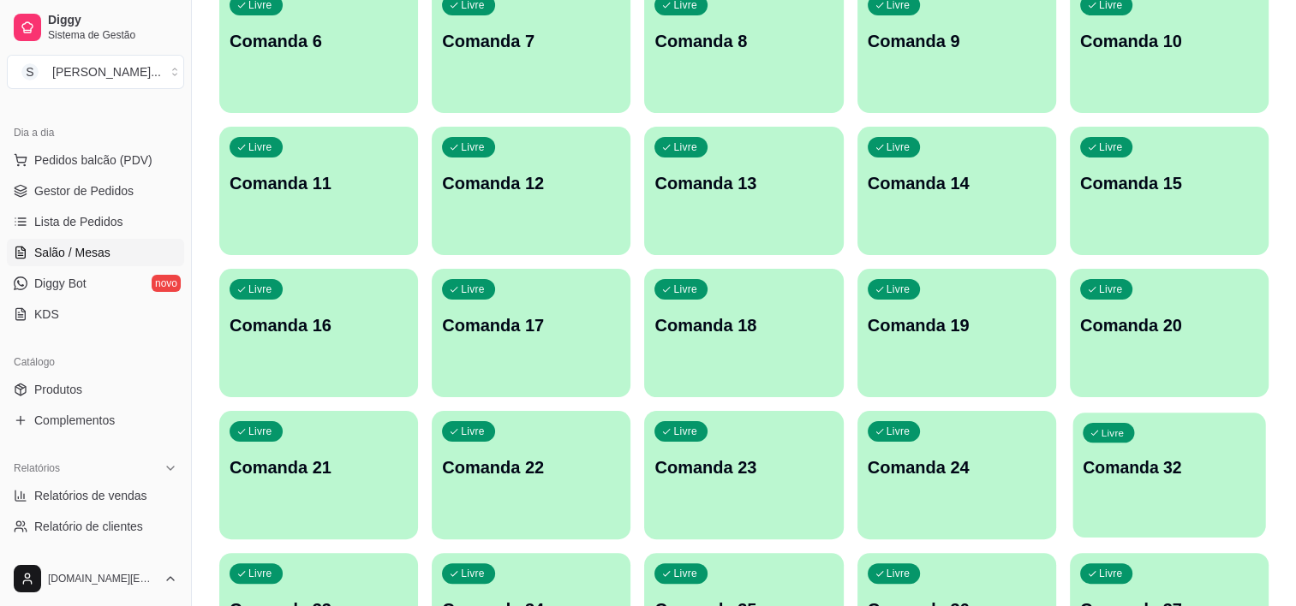
click at [1105, 443] on div "Livre Comanda 32" at bounding box center [1168, 465] width 193 height 104
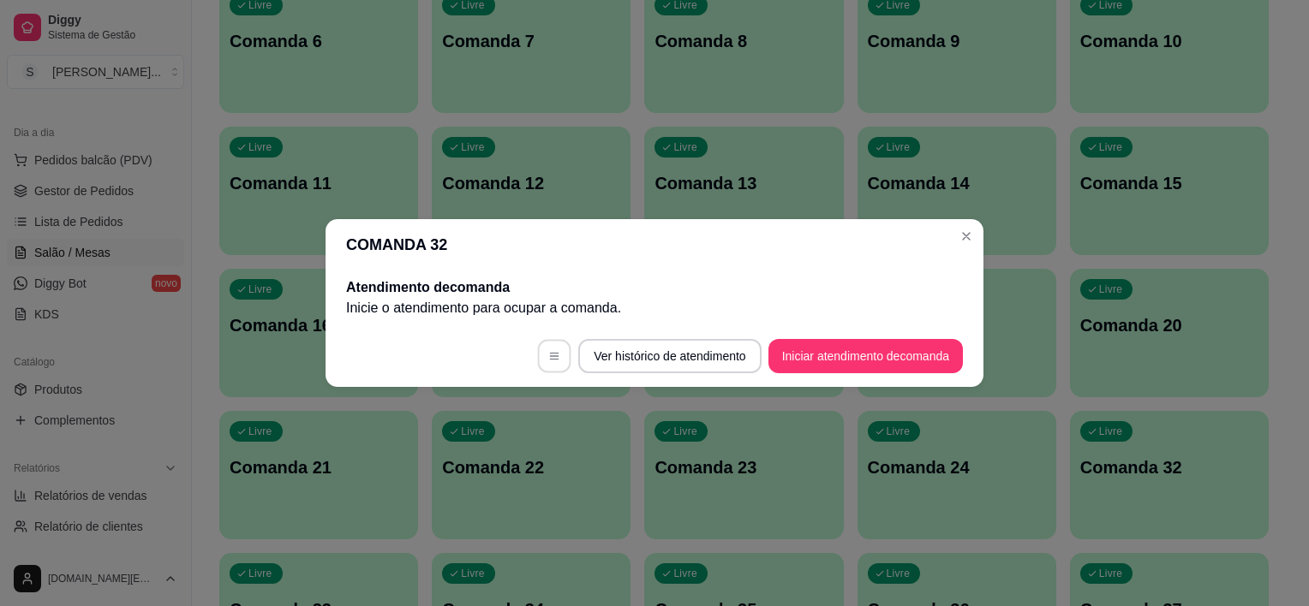
click at [554, 357] on button "button" at bounding box center [554, 356] width 33 height 33
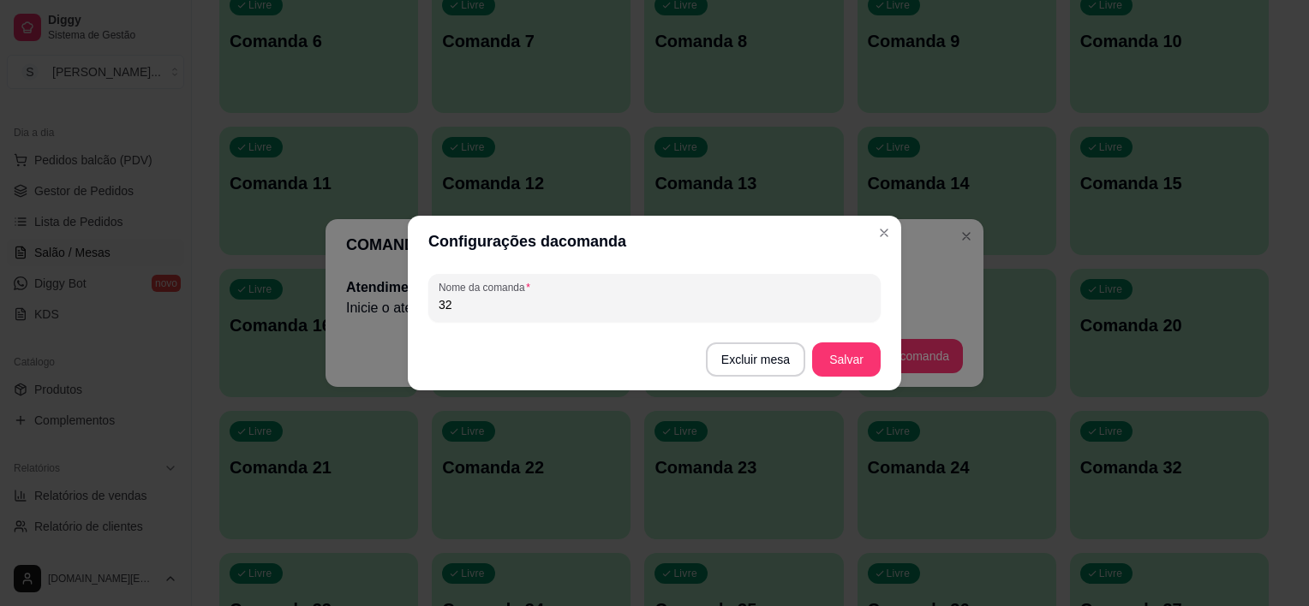
drag, startPoint x: 469, startPoint y: 313, endPoint x: 379, endPoint y: 310, distance: 90.9
click at [379, 310] on div "Configurações da comanda Nome da comanda 32 Excluir mesa Salvar" at bounding box center [654, 303] width 1309 height 606
drag, startPoint x: 459, startPoint y: 308, endPoint x: 408, endPoint y: 301, distance: 51.8
click at [409, 302] on div "Nome da comanda 32" at bounding box center [654, 298] width 493 height 62
type input "25"
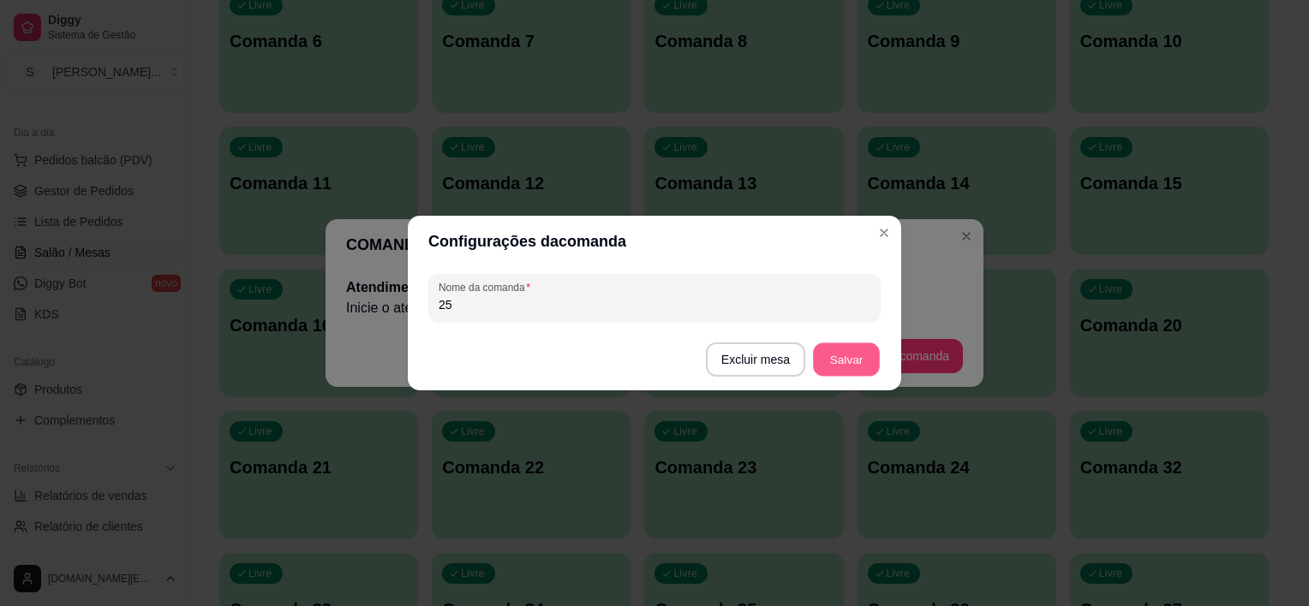
click at [850, 355] on button "Salvar" at bounding box center [846, 359] width 67 height 33
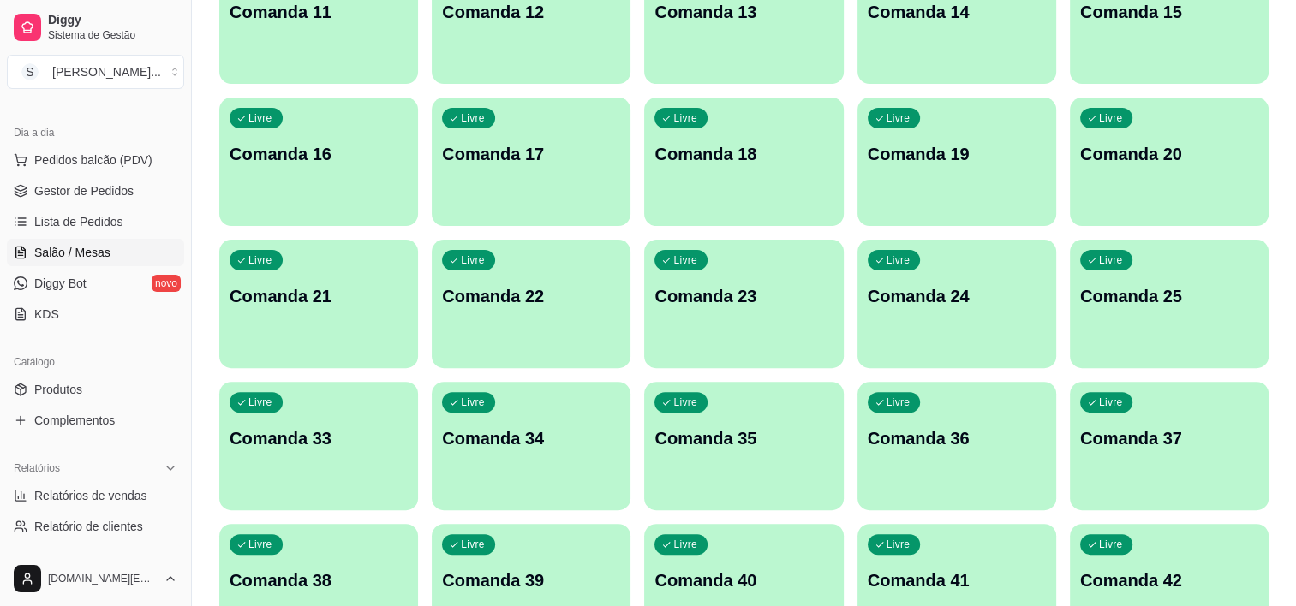
scroll to position [600, 0]
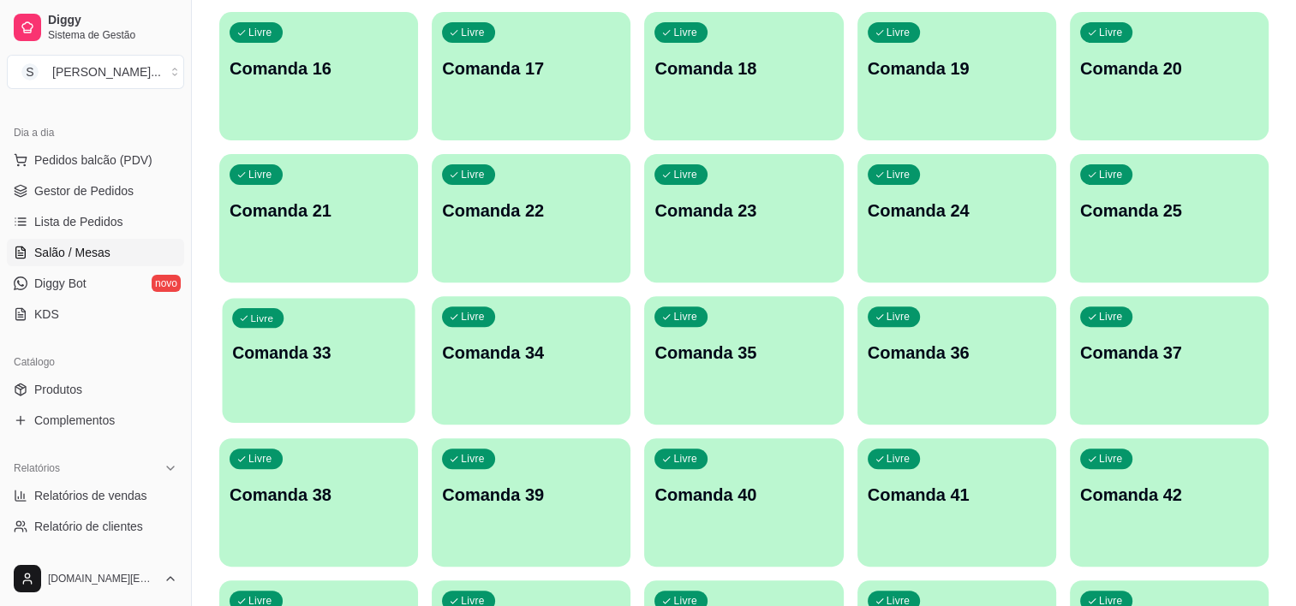
click at [363, 344] on p "Comanda 33" at bounding box center [318, 353] width 173 height 23
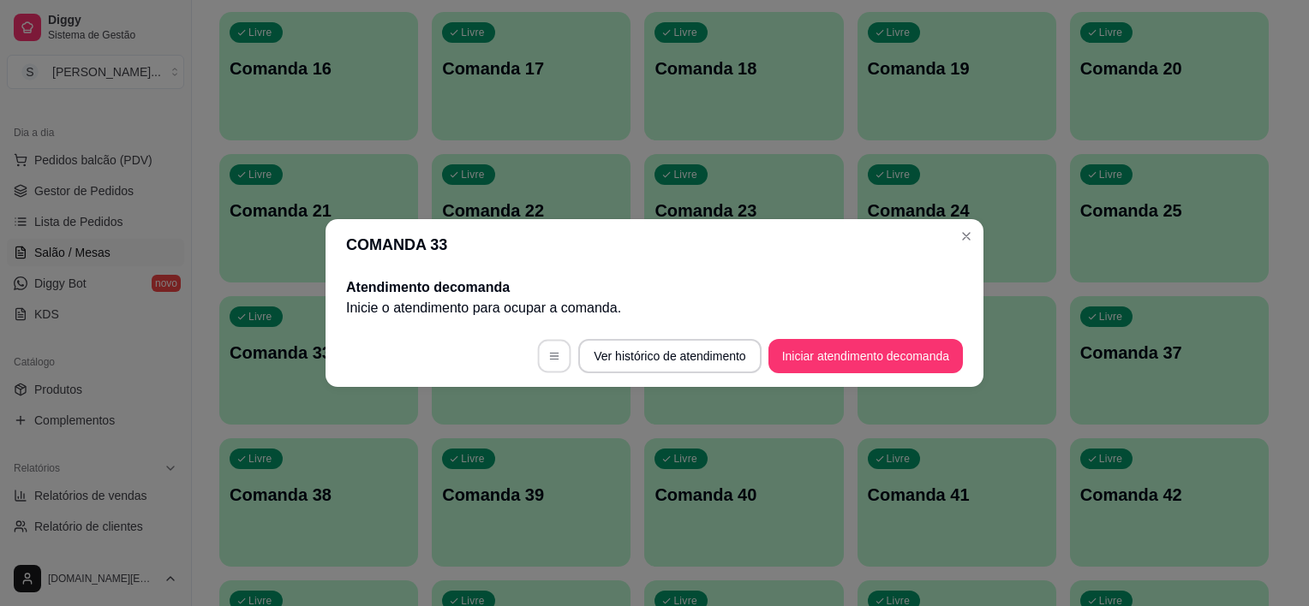
click at [548, 351] on icon "button" at bounding box center [554, 356] width 12 height 12
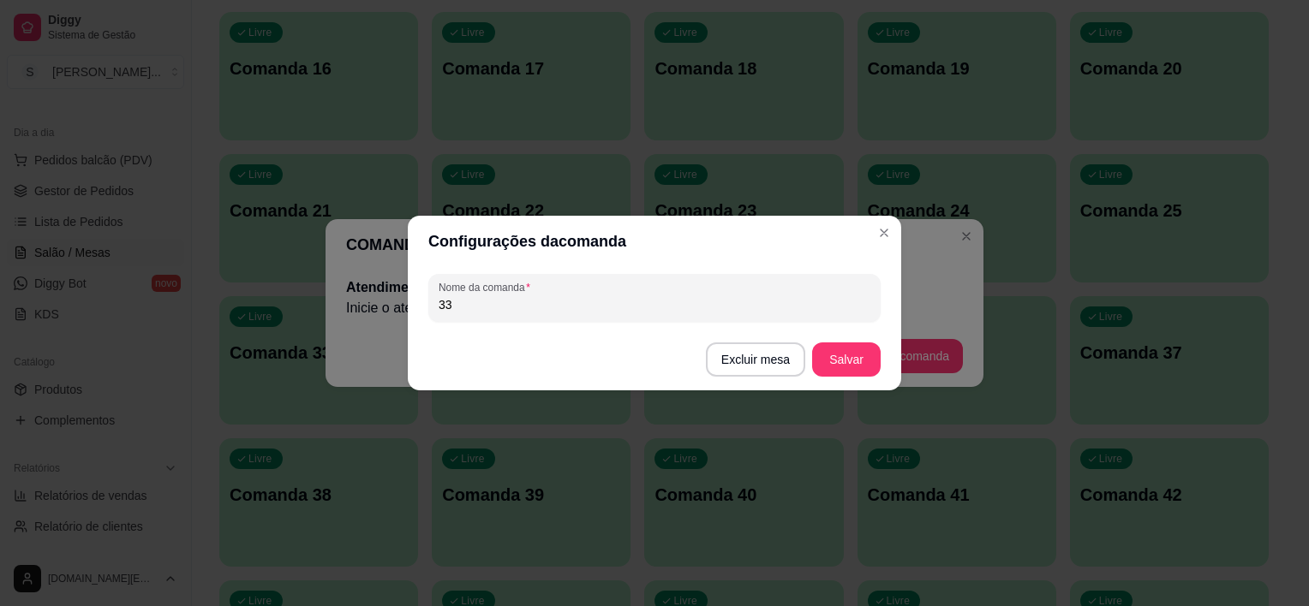
drag, startPoint x: 474, startPoint y: 308, endPoint x: 362, endPoint y: 306, distance: 111.4
click at [362, 307] on div "Configurações da comanda Nome da comanda 33 Excluir mesa Salvar" at bounding box center [654, 303] width 1309 height 606
type input "26"
click at [839, 361] on button "Salvar" at bounding box center [846, 360] width 69 height 34
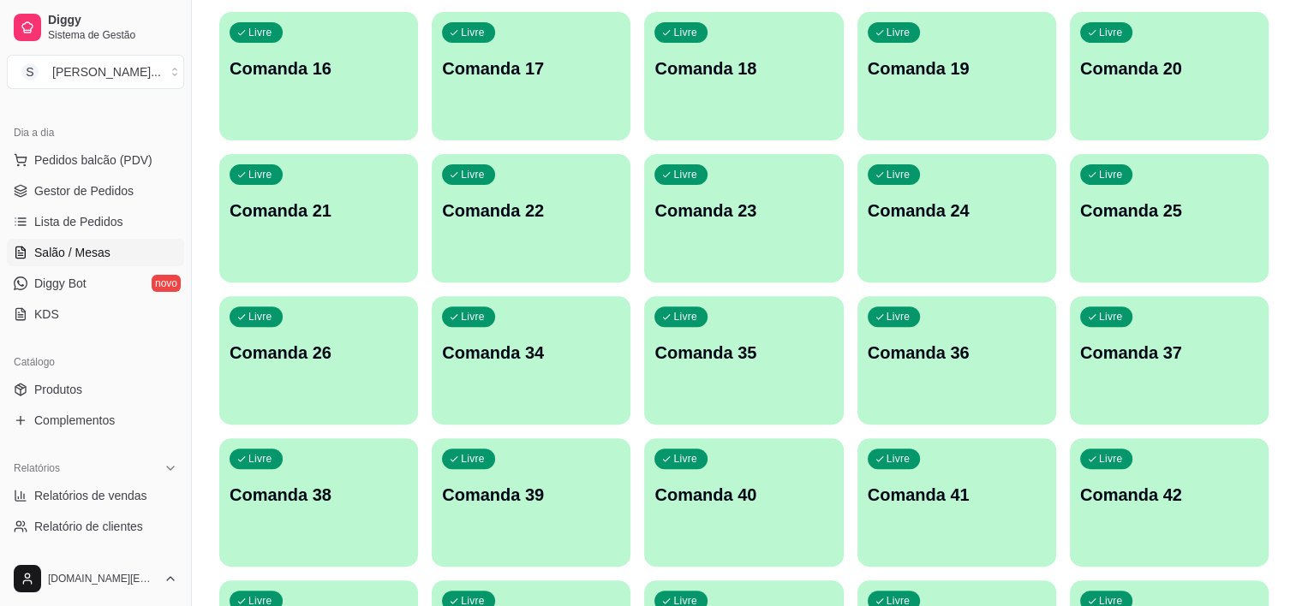
click at [457, 364] on div "Livre Comanda 34" at bounding box center [531, 350] width 199 height 108
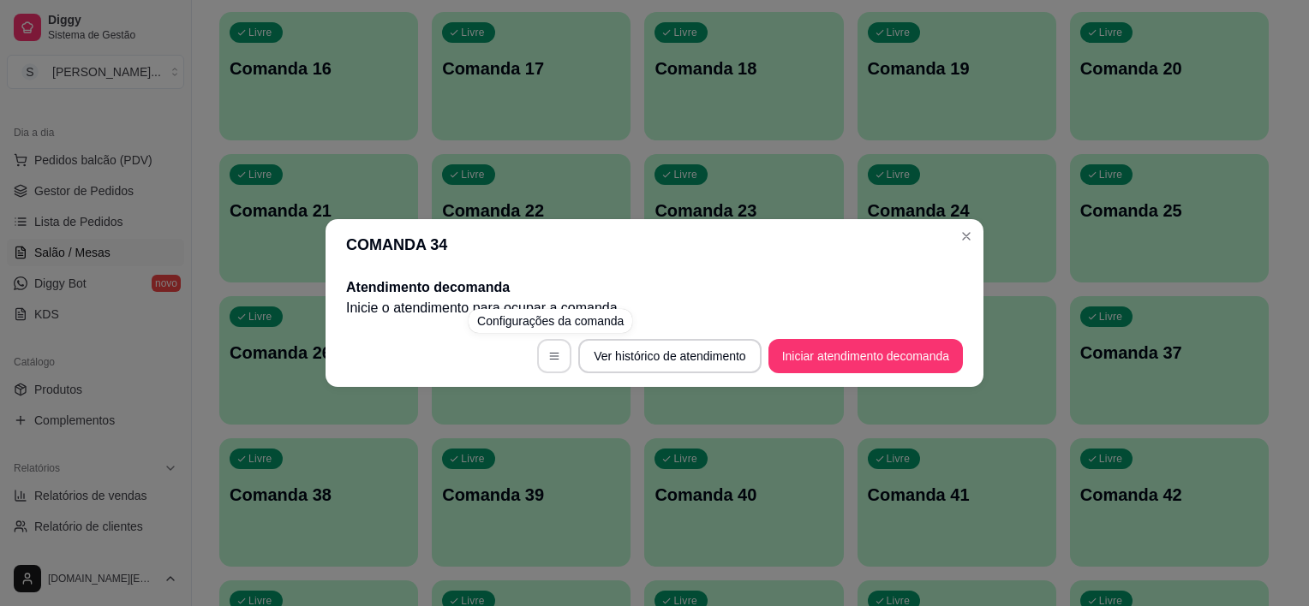
click at [538, 360] on button "button" at bounding box center [554, 356] width 34 height 34
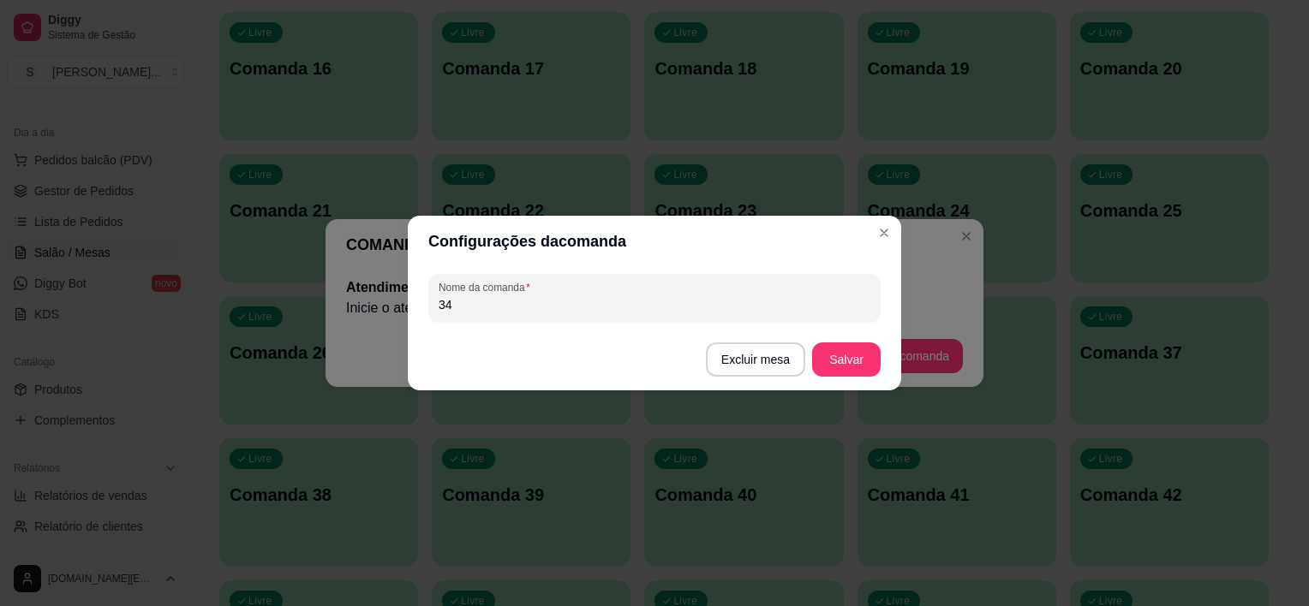
drag, startPoint x: 466, startPoint y: 309, endPoint x: 392, endPoint y: 307, distance: 73.7
click at [392, 307] on div "Configurações da comanda Nome da comanda 34 Excluir mesa Salvar" at bounding box center [654, 303] width 1309 height 606
type input "27"
click at [839, 356] on button "Salvar" at bounding box center [846, 359] width 67 height 33
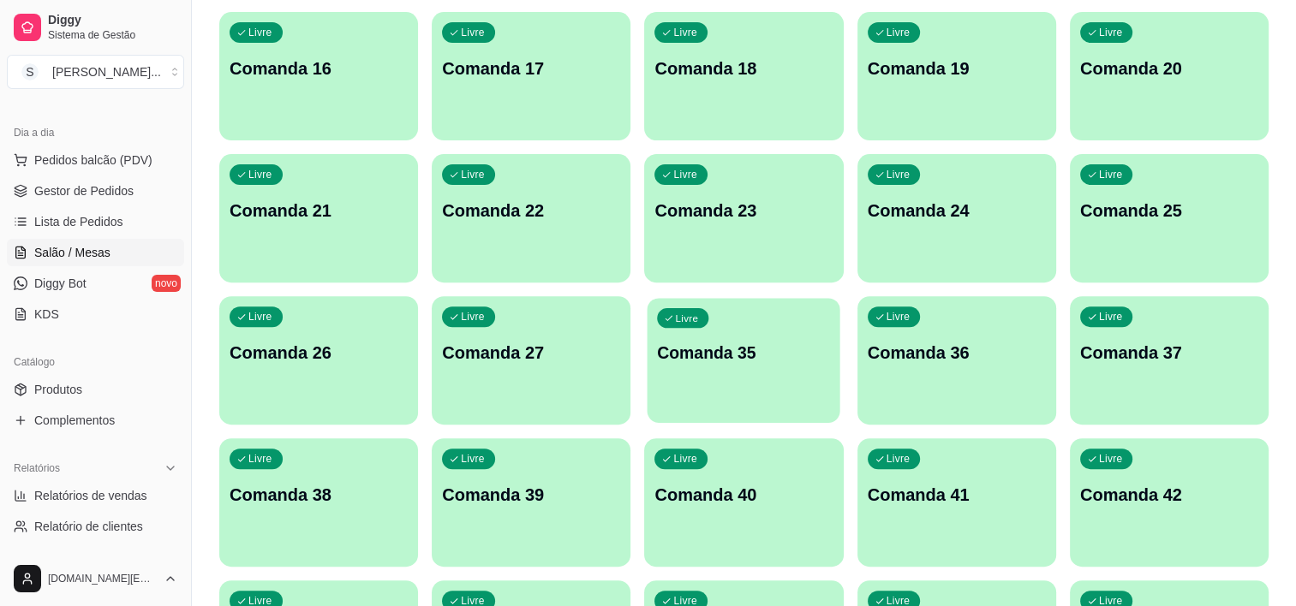
click at [681, 340] on div "Livre Comanda 35" at bounding box center [744, 350] width 193 height 104
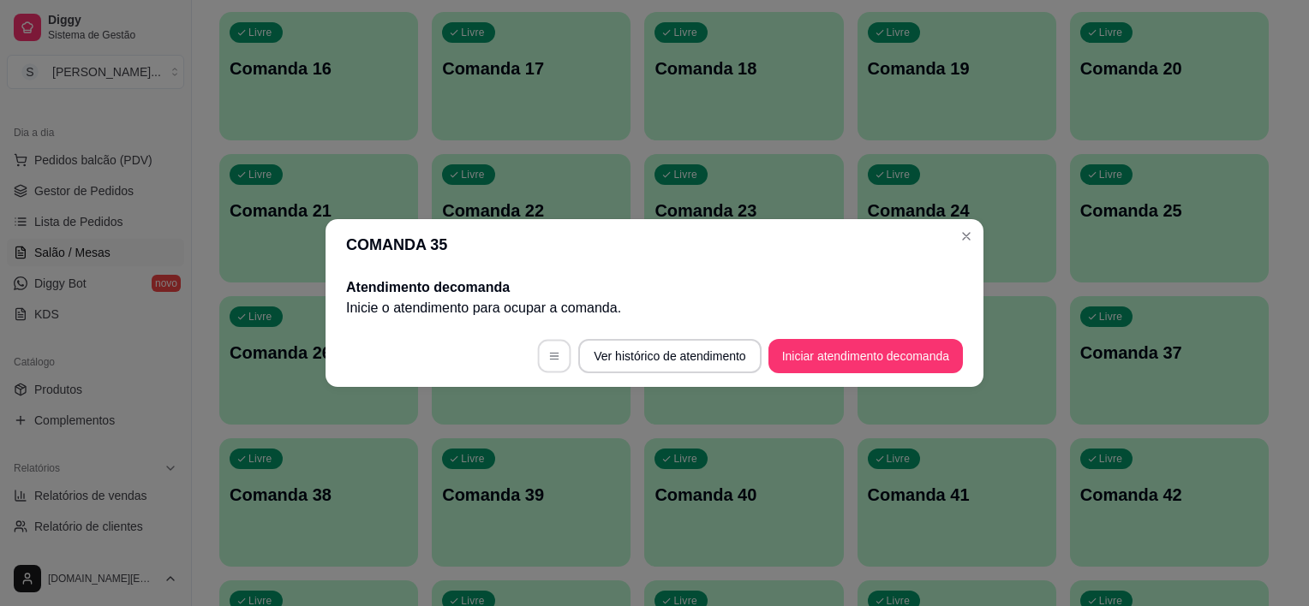
click at [542, 346] on button "button" at bounding box center [554, 356] width 33 height 33
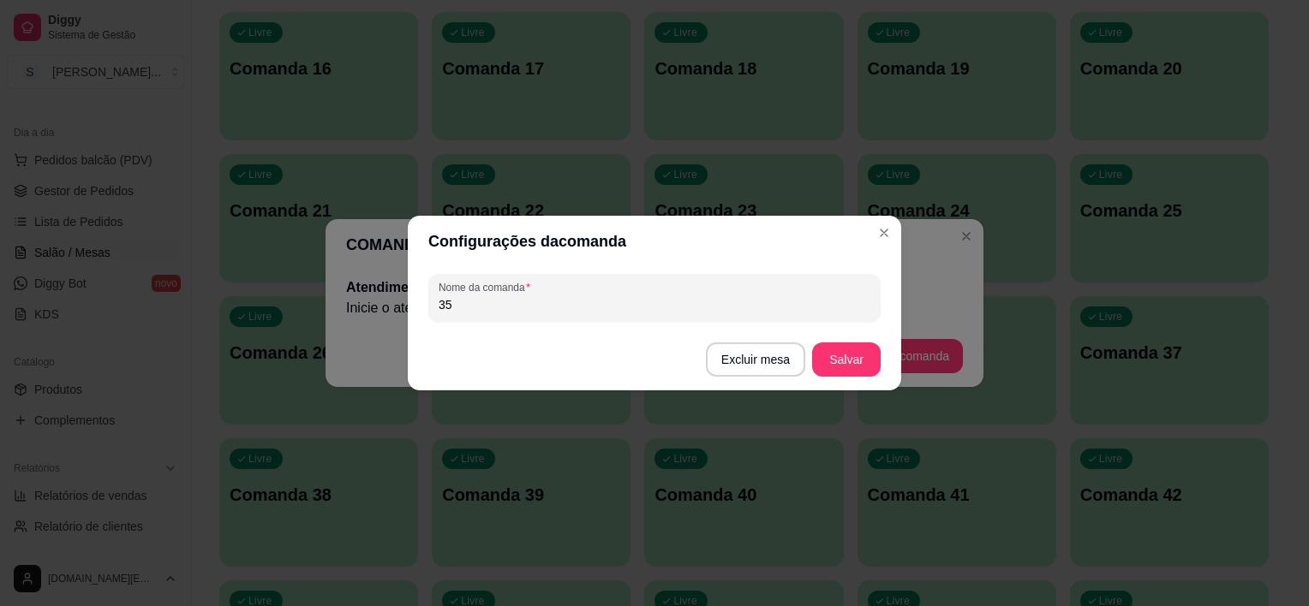
drag, startPoint x: 493, startPoint y: 313, endPoint x: 416, endPoint y: 312, distance: 77.1
click at [416, 312] on div "Nome da comanda 35" at bounding box center [654, 298] width 493 height 62
type input "28"
click at [850, 367] on button "Salvar" at bounding box center [846, 359] width 67 height 33
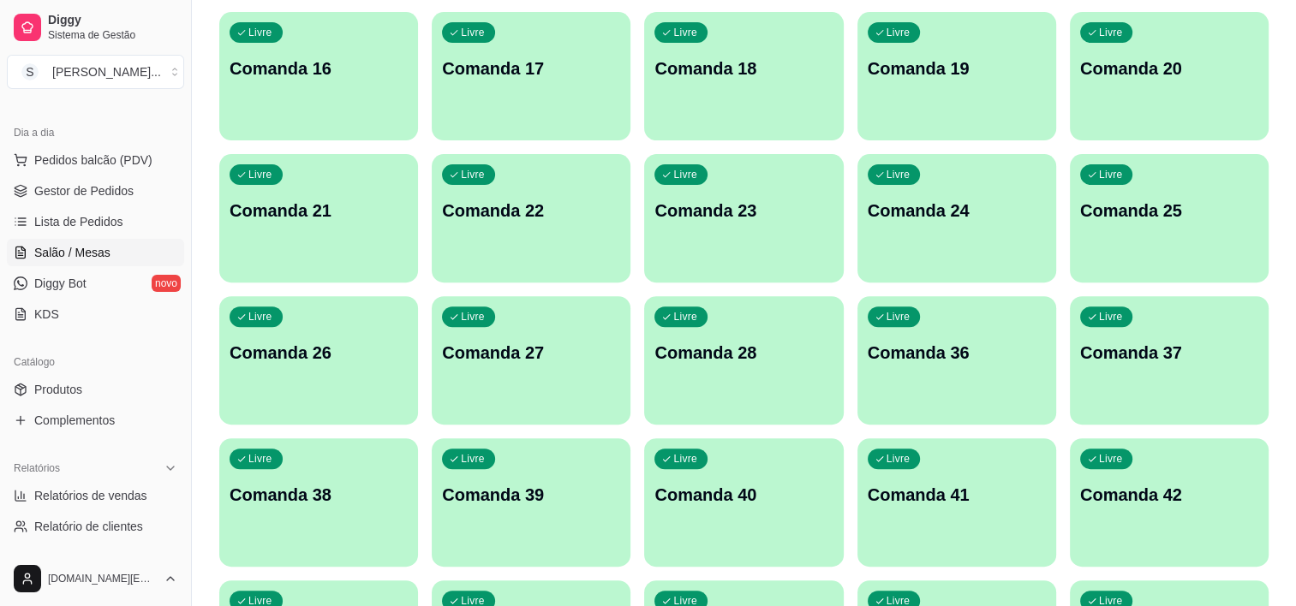
click at [899, 357] on p "Comanda 36" at bounding box center [957, 353] width 178 height 24
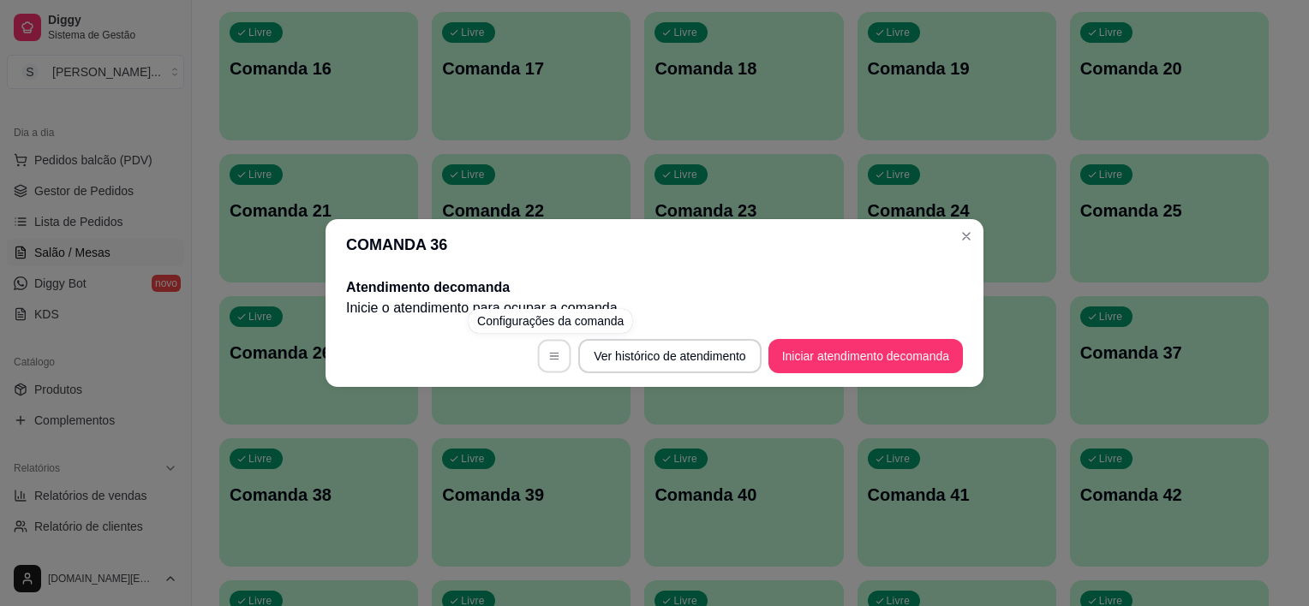
click at [558, 353] on button "button" at bounding box center [554, 356] width 33 height 33
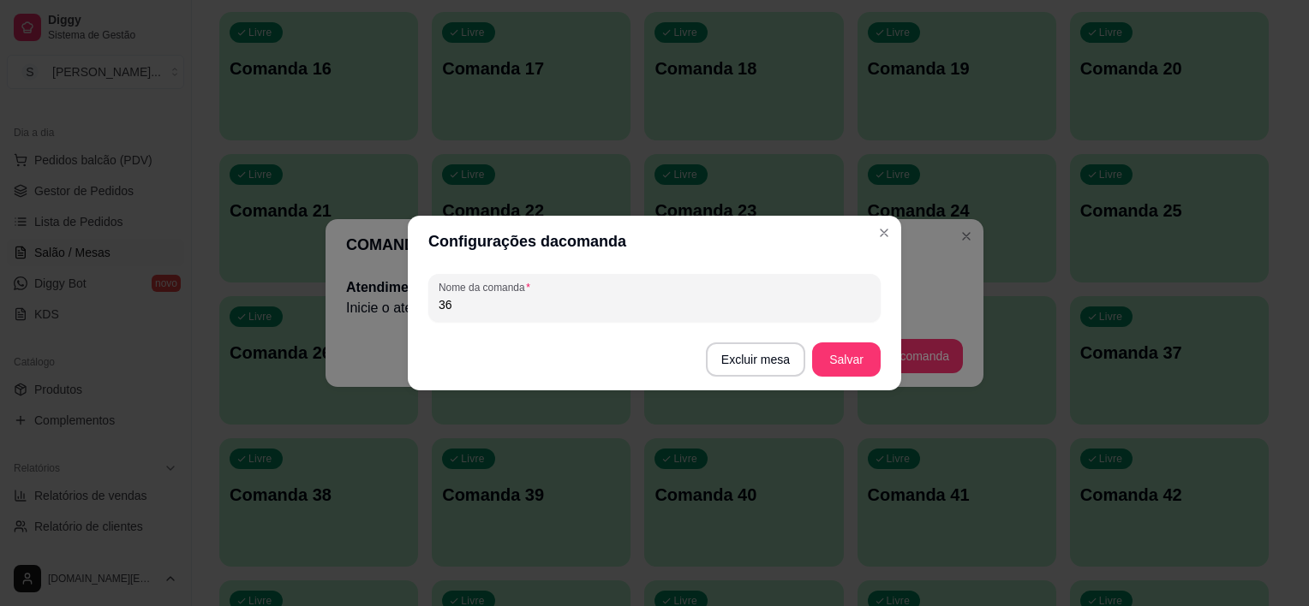
drag, startPoint x: 486, startPoint y: 309, endPoint x: 378, endPoint y: 298, distance: 108.5
click at [386, 298] on div "Configurações da comanda Nome da comanda 36 Excluir mesa Salvar" at bounding box center [654, 303] width 1309 height 606
type input "29"
click at [839, 360] on button "Salvar" at bounding box center [846, 359] width 67 height 33
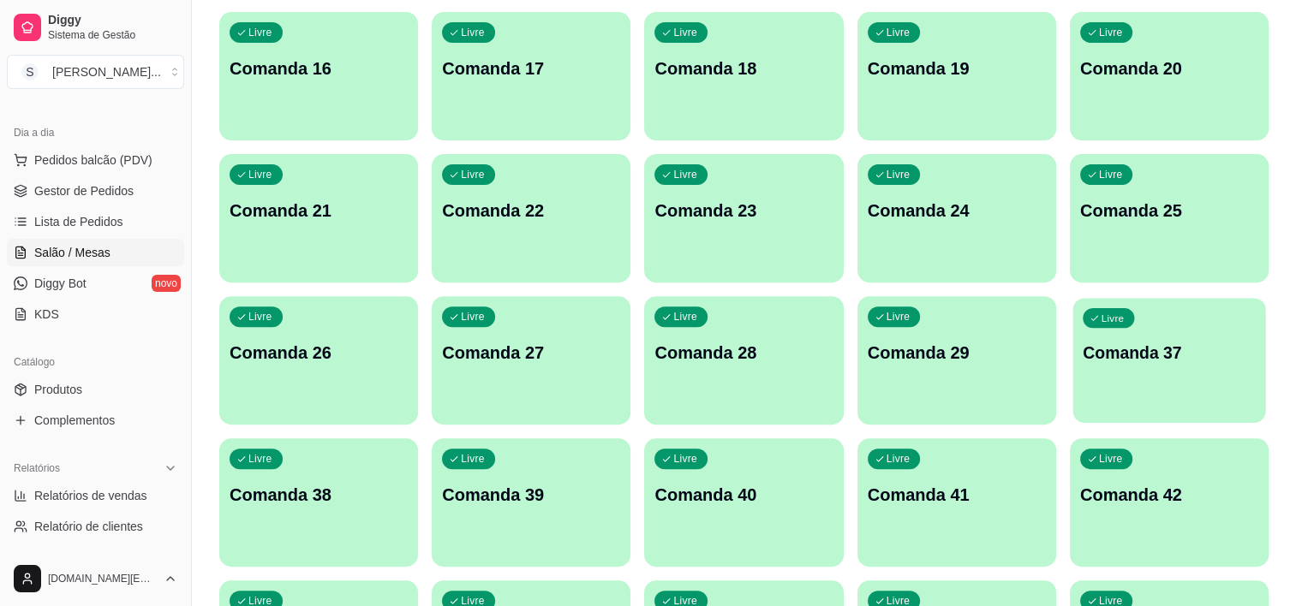
click at [1144, 355] on p "Comanda 37" at bounding box center [1169, 353] width 173 height 23
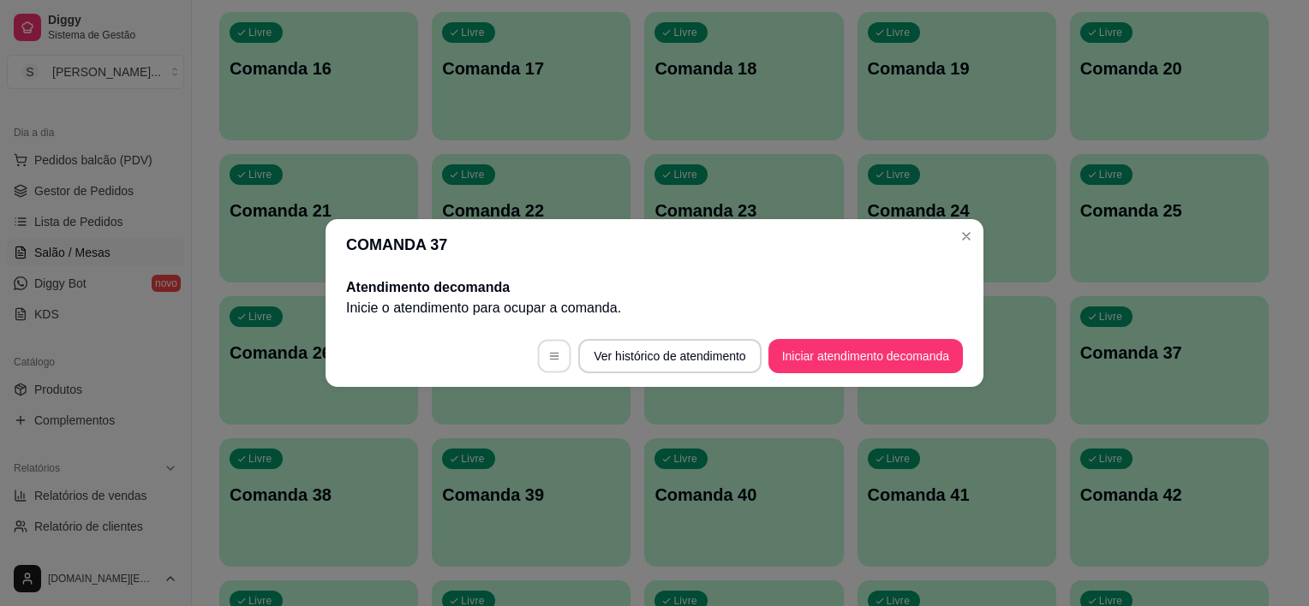
click at [548, 352] on icon "button" at bounding box center [554, 356] width 12 height 12
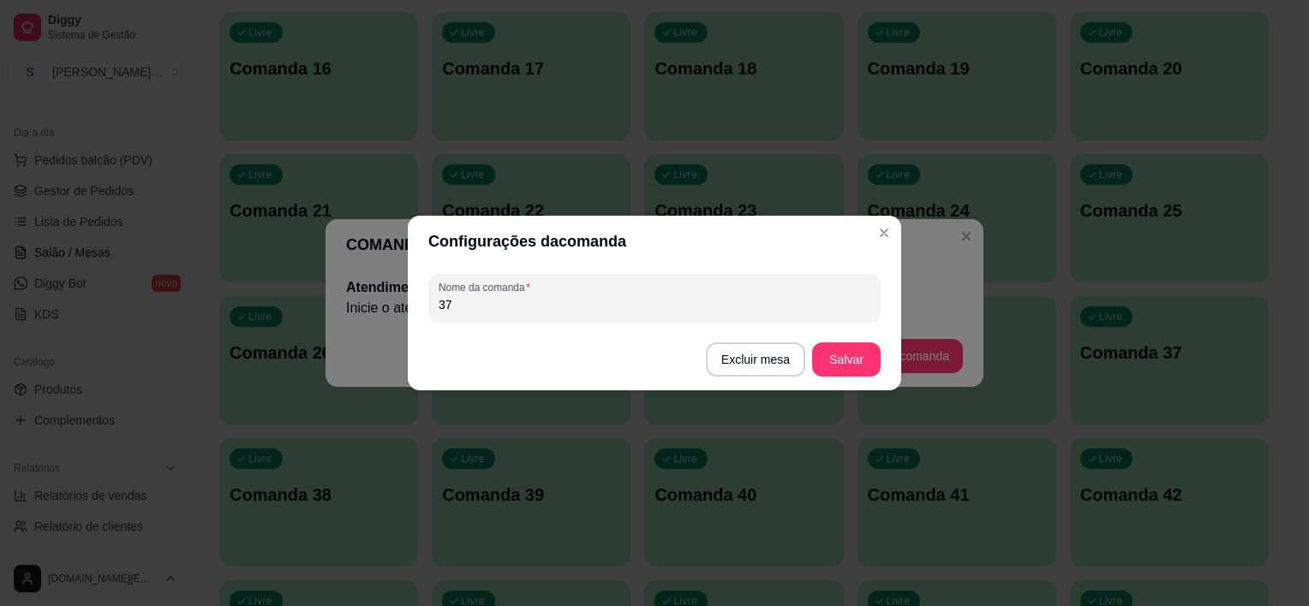
drag, startPoint x: 469, startPoint y: 298, endPoint x: 428, endPoint y: 298, distance: 41.1
click at [413, 297] on div "Nome da comanda 37" at bounding box center [654, 298] width 493 height 62
type input "30"
click at [846, 367] on button "Salvar" at bounding box center [846, 359] width 67 height 33
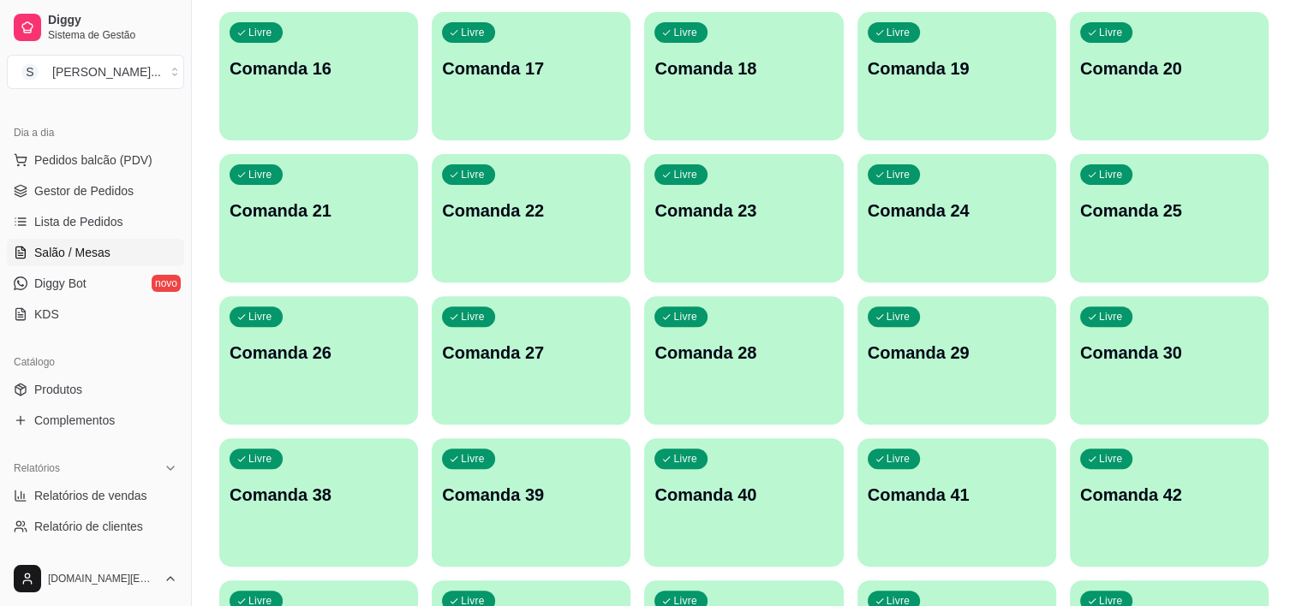
click at [315, 482] on div "Livre Comanda 38" at bounding box center [318, 493] width 199 height 108
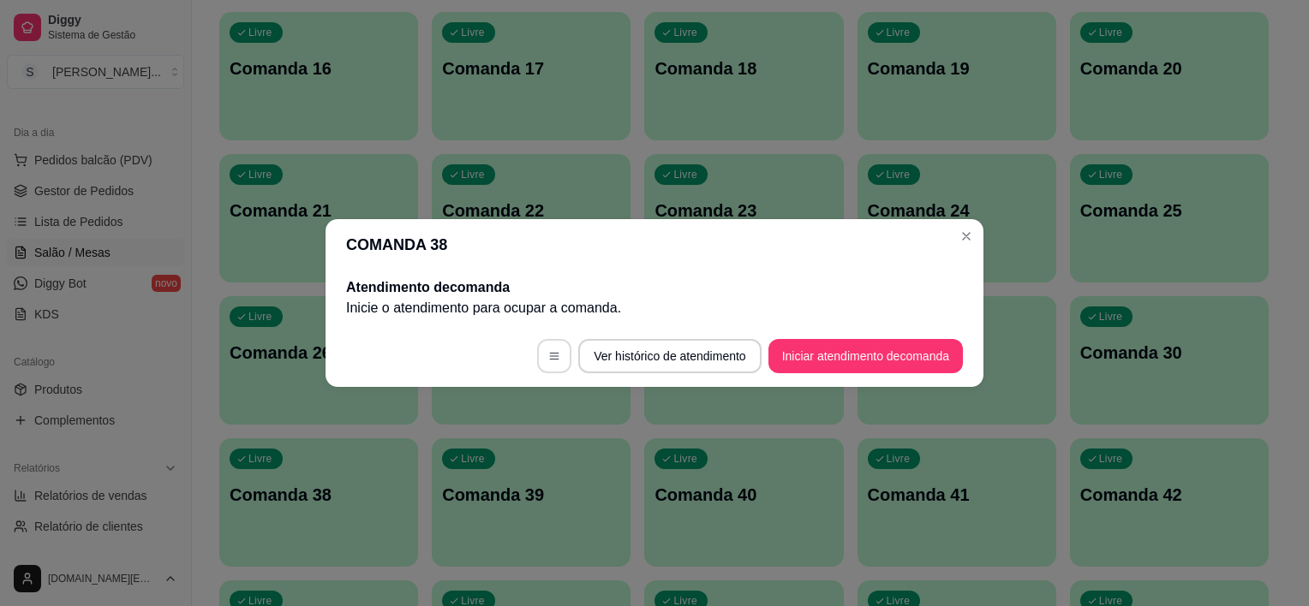
click at [540, 355] on button "button" at bounding box center [554, 356] width 34 height 34
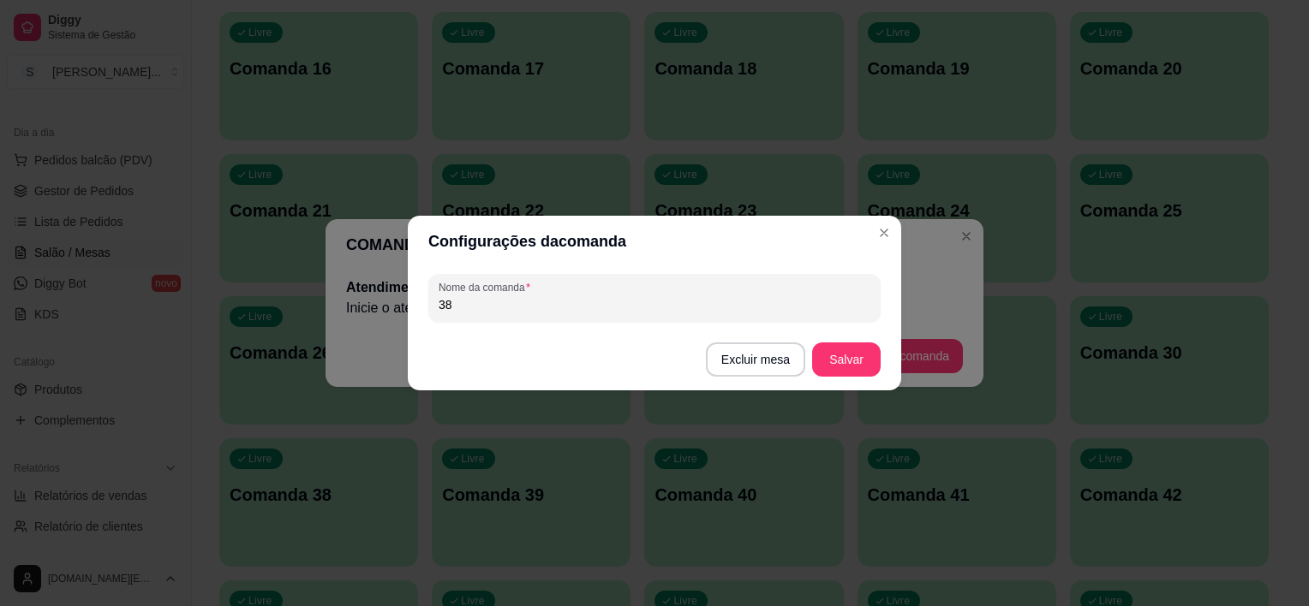
drag, startPoint x: 480, startPoint y: 305, endPoint x: 399, endPoint y: 295, distance: 81.2
click at [399, 295] on div "Configurações da comanda Nome da comanda 38 Excluir mesa Salvar" at bounding box center [654, 303] width 1309 height 606
type input "31"
click at [839, 346] on button "Salvar" at bounding box center [846, 360] width 69 height 34
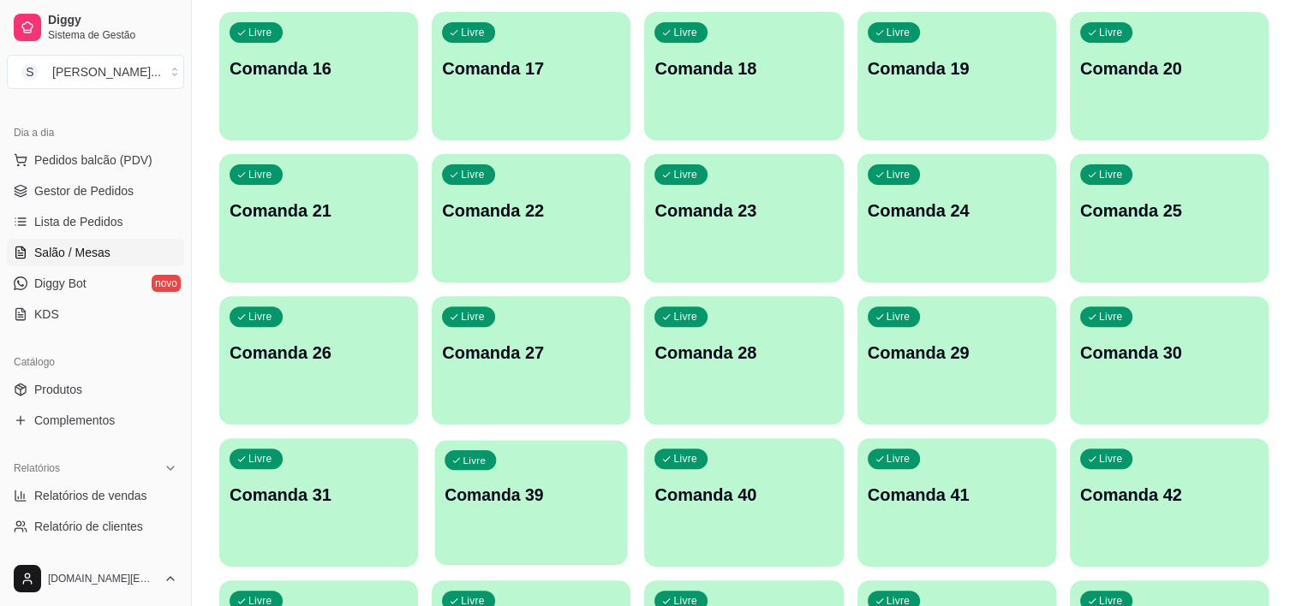
click at [515, 475] on div "Livre Comanda 39" at bounding box center [531, 492] width 193 height 104
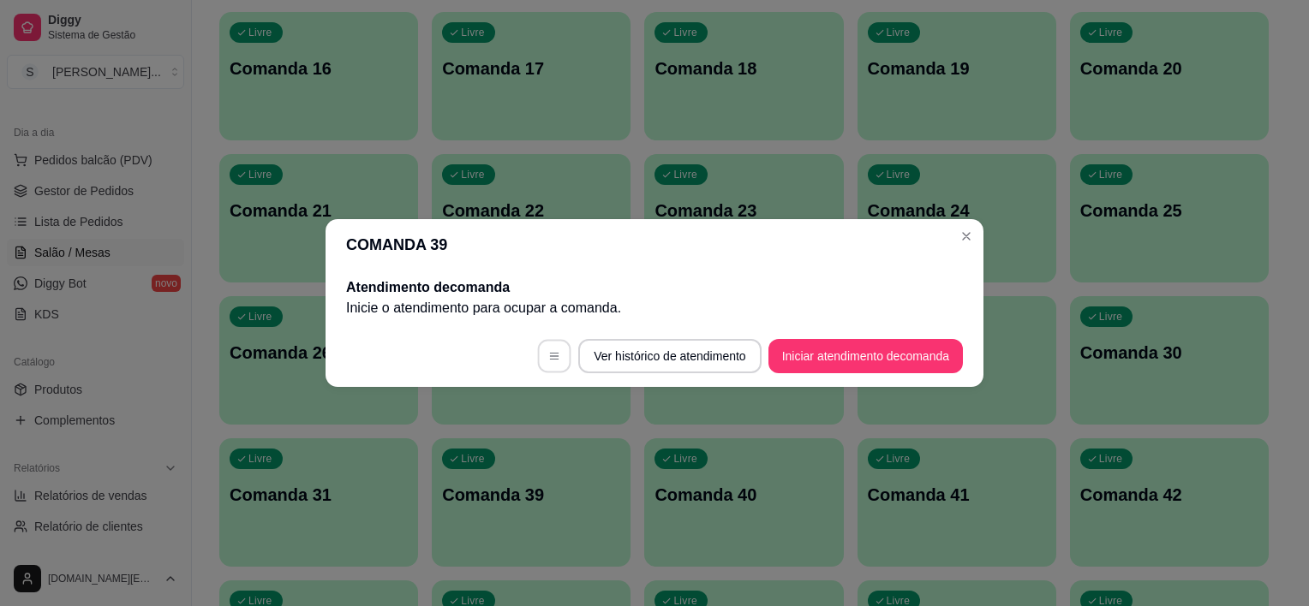
click at [544, 364] on button "button" at bounding box center [554, 356] width 33 height 33
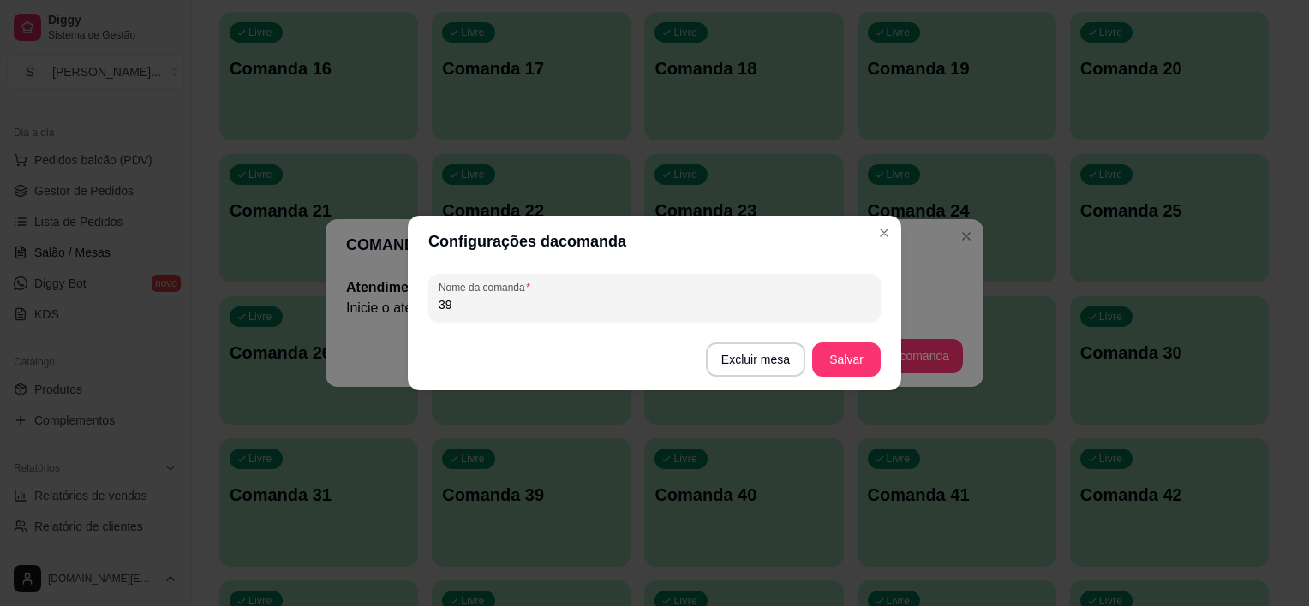
drag, startPoint x: 520, startPoint y: 317, endPoint x: 421, endPoint y: 317, distance: 99.4
click at [421, 317] on div "Nome da comanda 39" at bounding box center [654, 298] width 493 height 62
drag, startPoint x: 473, startPoint y: 313, endPoint x: 411, endPoint y: 302, distance: 62.7
click at [411, 302] on div "Nome da comanda 39" at bounding box center [654, 298] width 493 height 62
drag, startPoint x: 442, startPoint y: 301, endPoint x: 417, endPoint y: 297, distance: 25.1
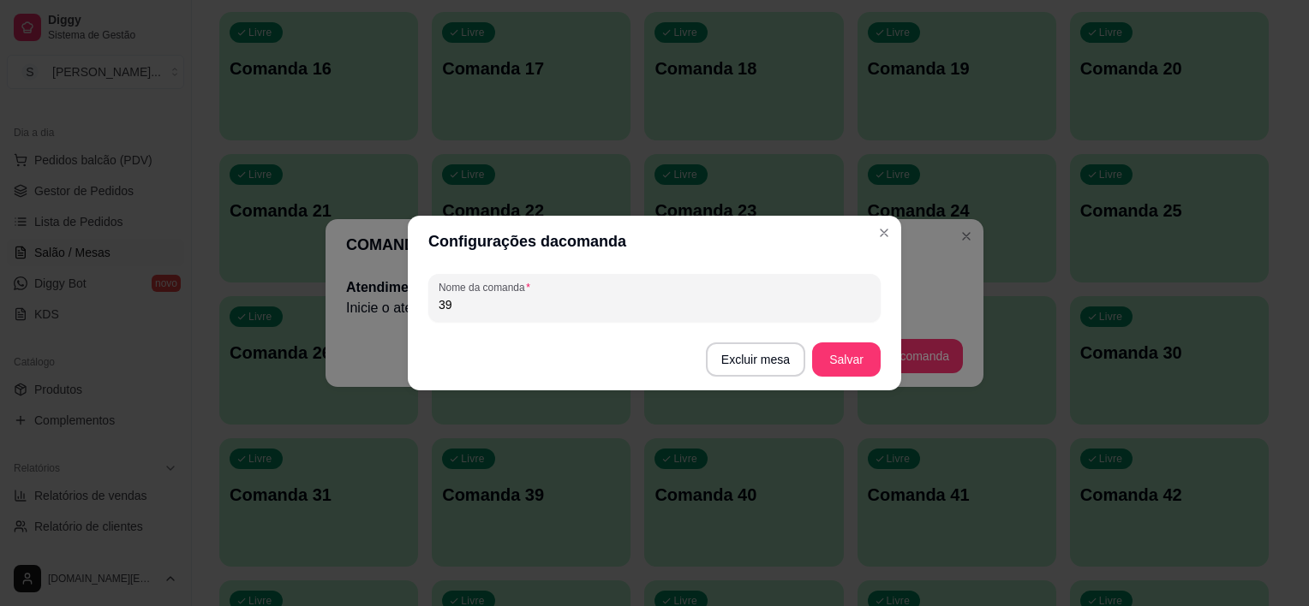
click at [417, 297] on div "Nome da comanda 39" at bounding box center [654, 298] width 493 height 62
type input "32"
click at [825, 361] on button "Salvar" at bounding box center [846, 360] width 69 height 34
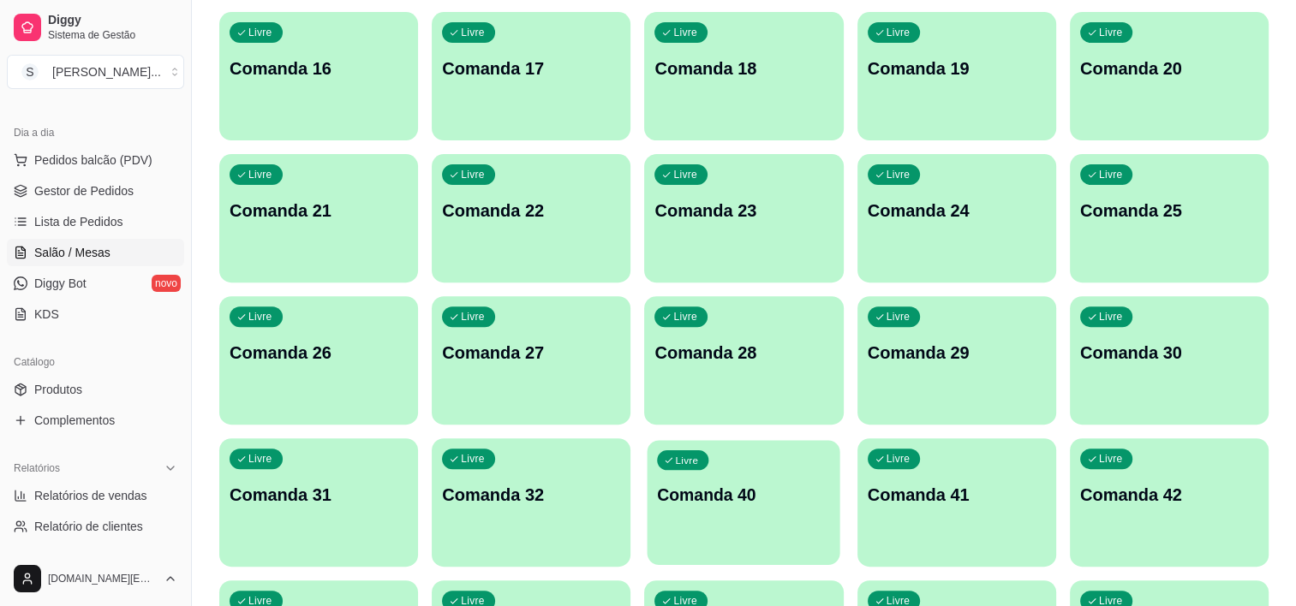
click at [684, 517] on div "Livre Comanda 40" at bounding box center [744, 492] width 193 height 104
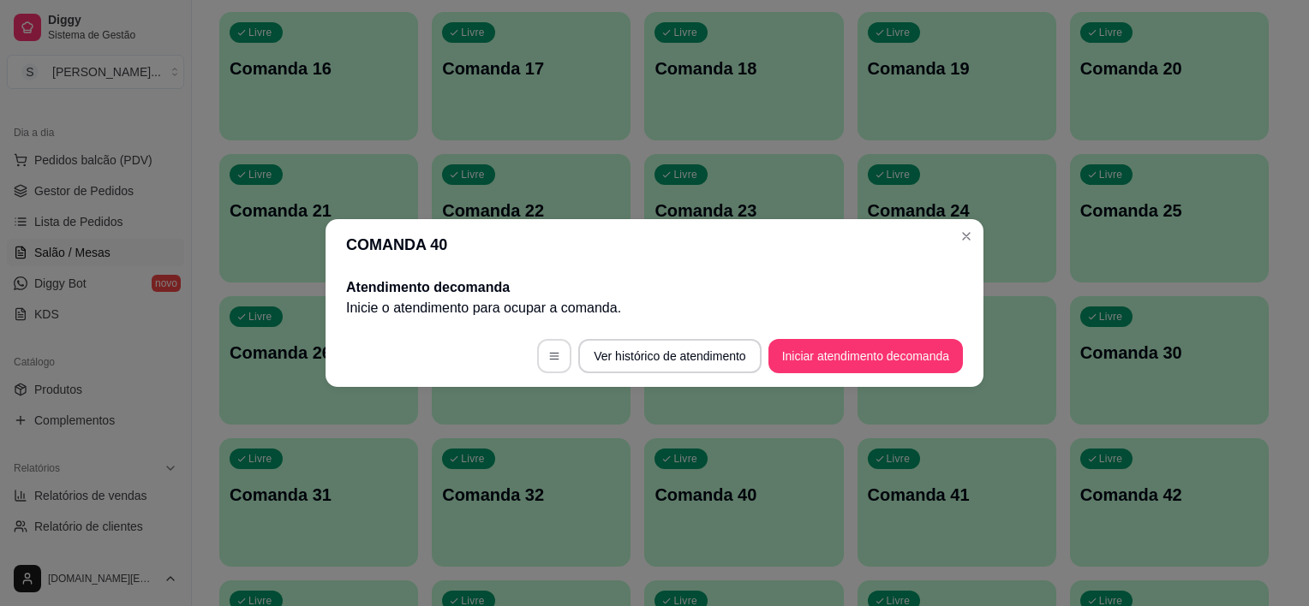
click at [552, 357] on icon "button" at bounding box center [554, 356] width 12 height 12
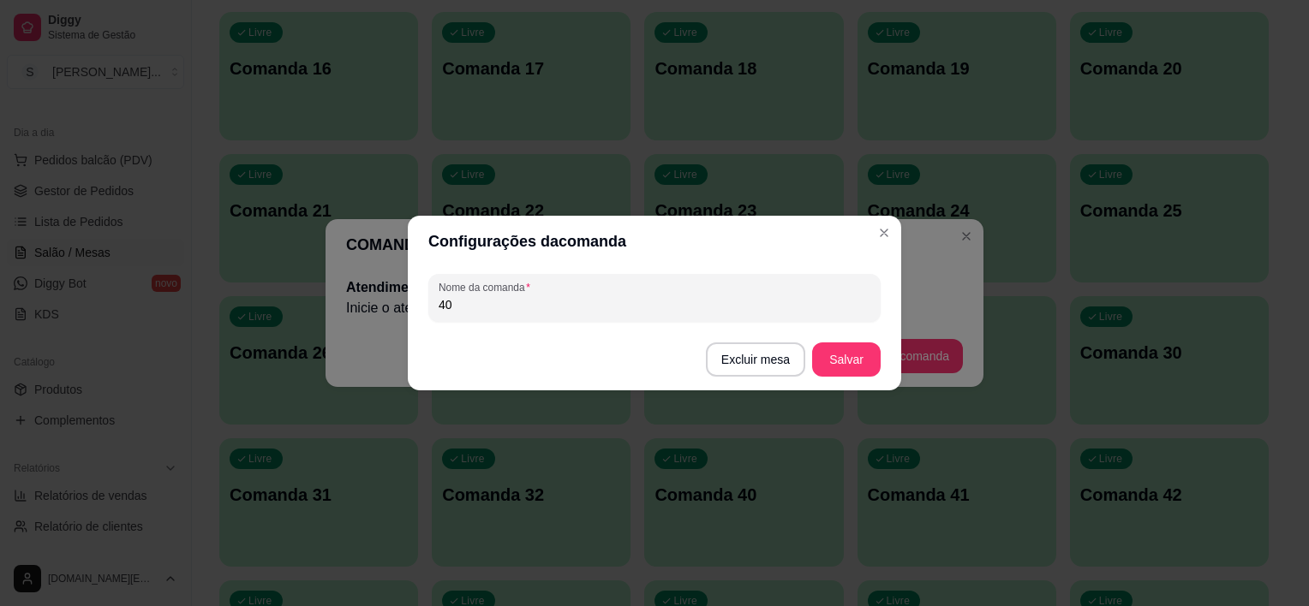
drag, startPoint x: 462, startPoint y: 299, endPoint x: 372, endPoint y: 292, distance: 90.2
click at [372, 292] on div "Configurações da comanda Nome da comanda 40 Excluir mesa Salvar" at bounding box center [654, 303] width 1309 height 606
type input "33"
click at [847, 371] on button "Salvar" at bounding box center [846, 359] width 67 height 33
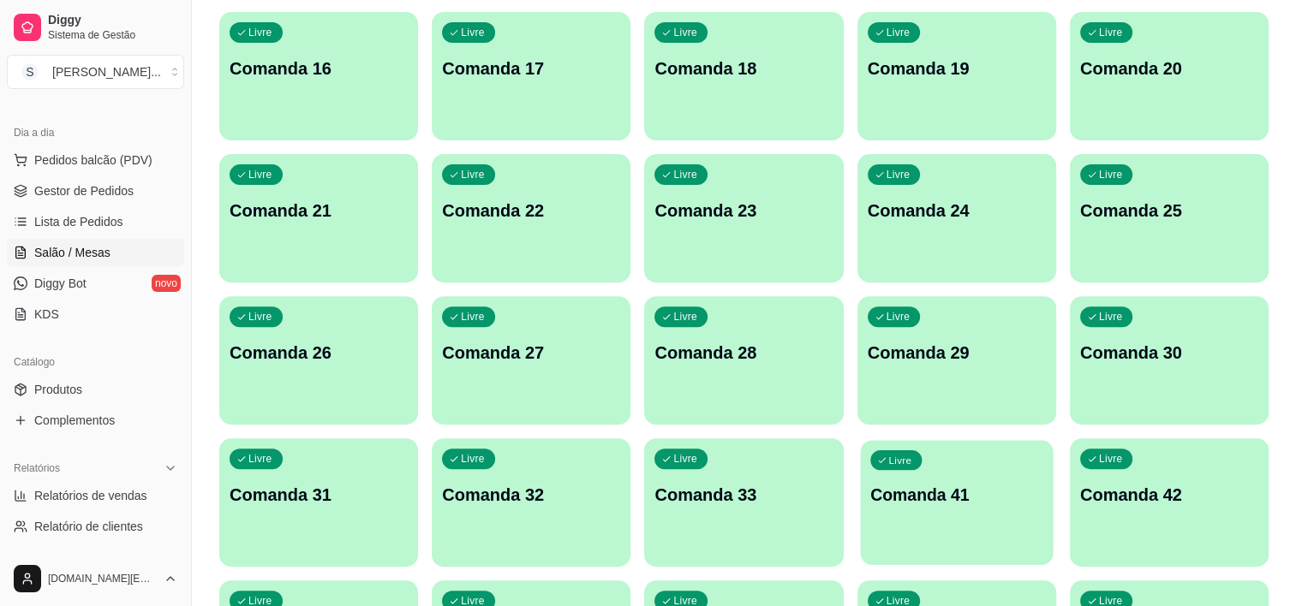
click at [952, 505] on p "Comanda 41" at bounding box center [956, 495] width 173 height 23
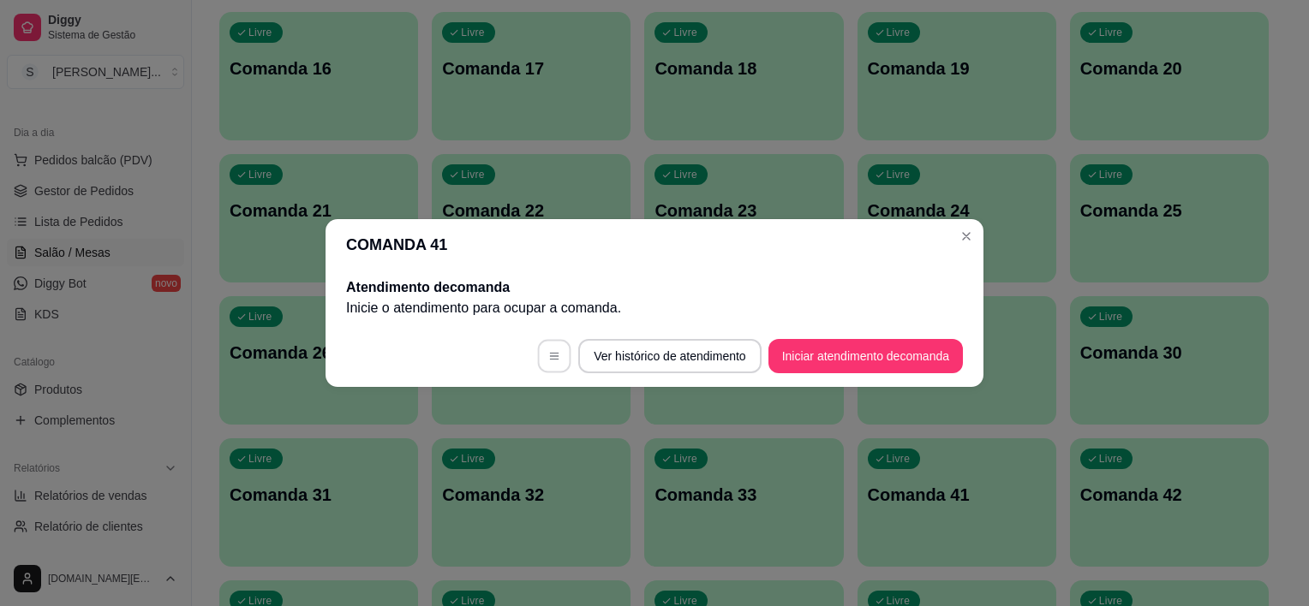
click at [540, 360] on button "button" at bounding box center [554, 356] width 33 height 33
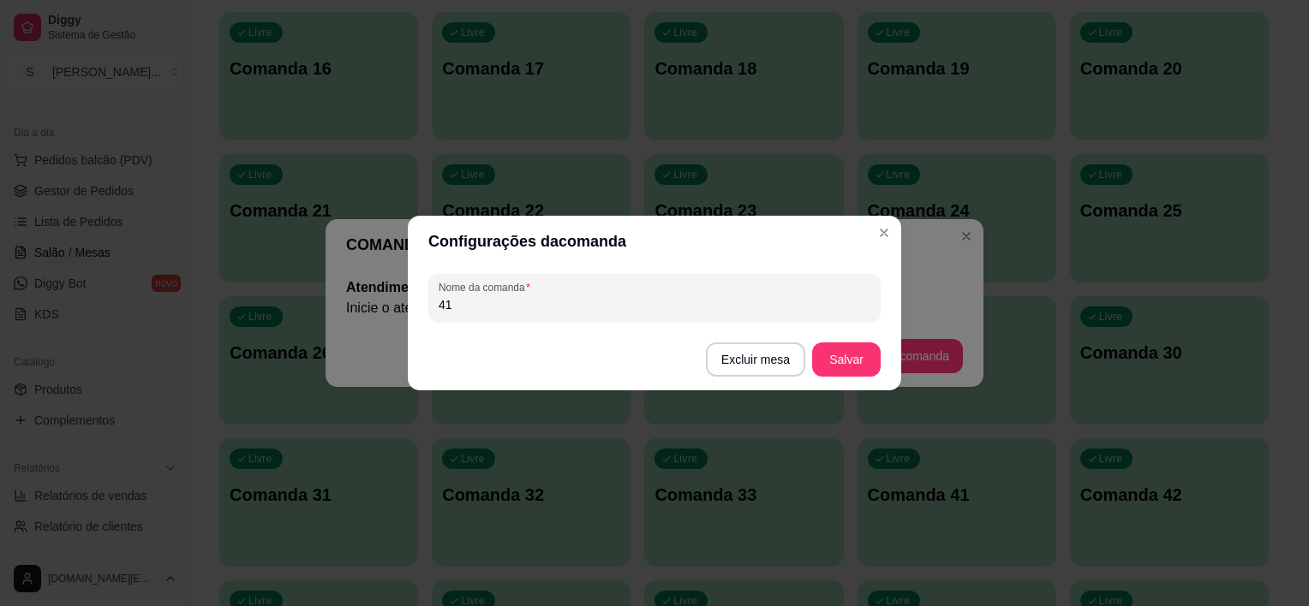
drag, startPoint x: 520, startPoint y: 312, endPoint x: 401, endPoint y: 304, distance: 119.3
click at [404, 308] on div "Configurações da comanda Nome da comanda 41 Excluir mesa Salvar" at bounding box center [654, 303] width 1309 height 606
type input "34"
click at [845, 349] on button "Salvar" at bounding box center [846, 360] width 69 height 34
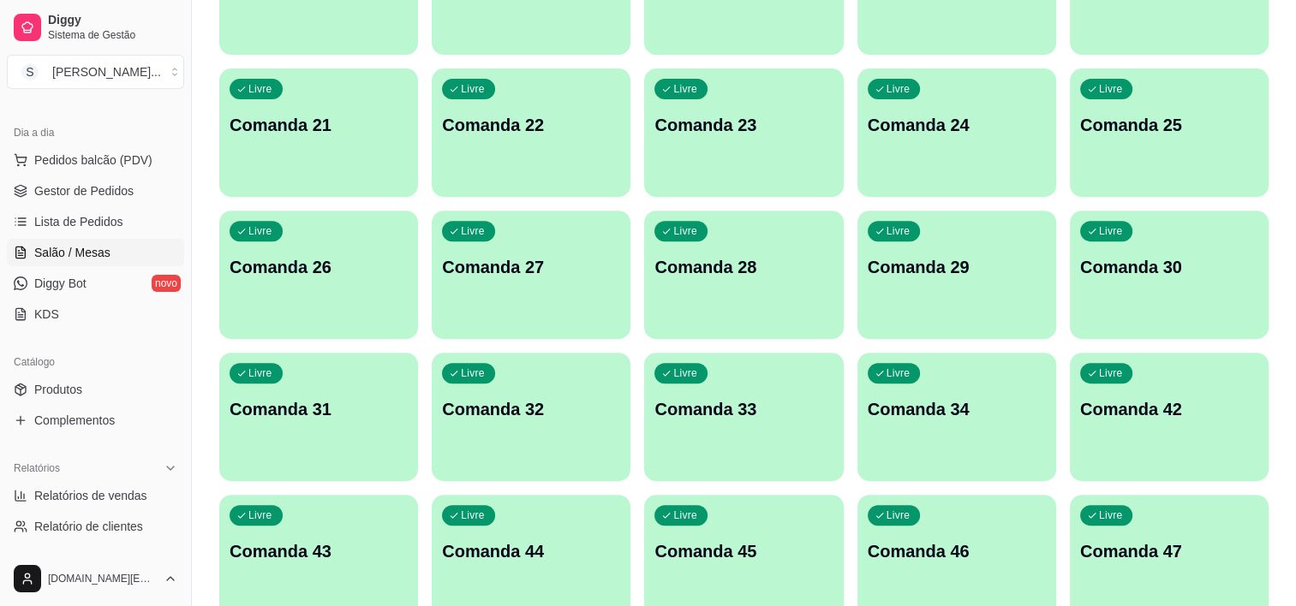
scroll to position [771, 0]
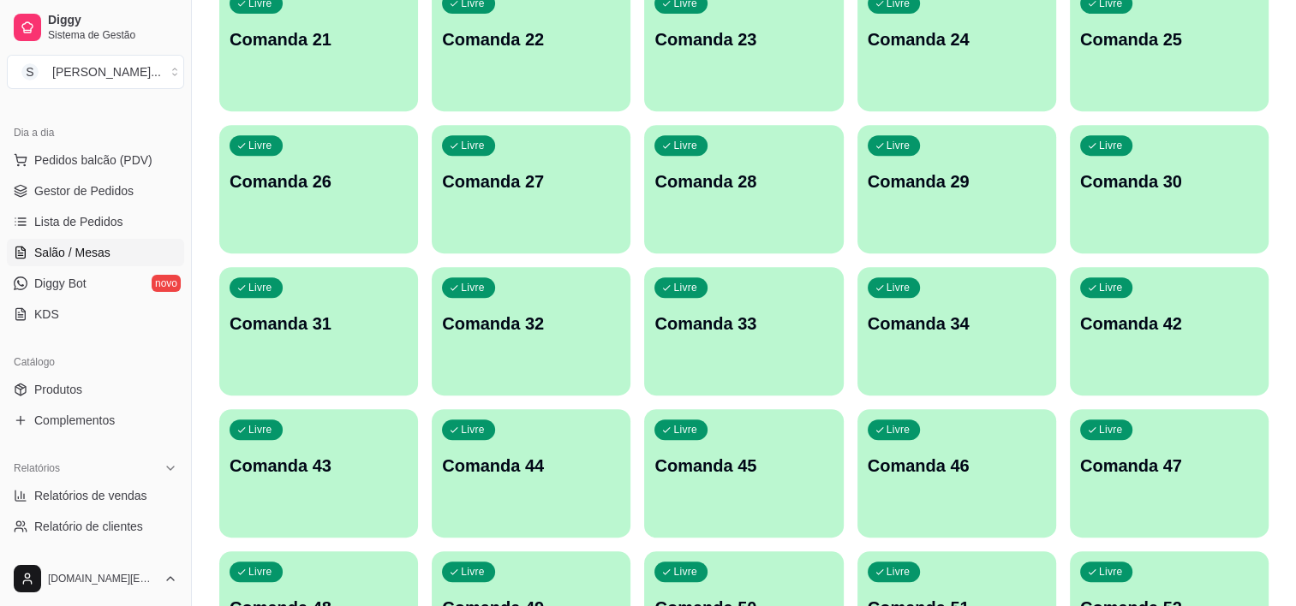
click at [1125, 330] on p "Comanda 42" at bounding box center [1169, 324] width 178 height 24
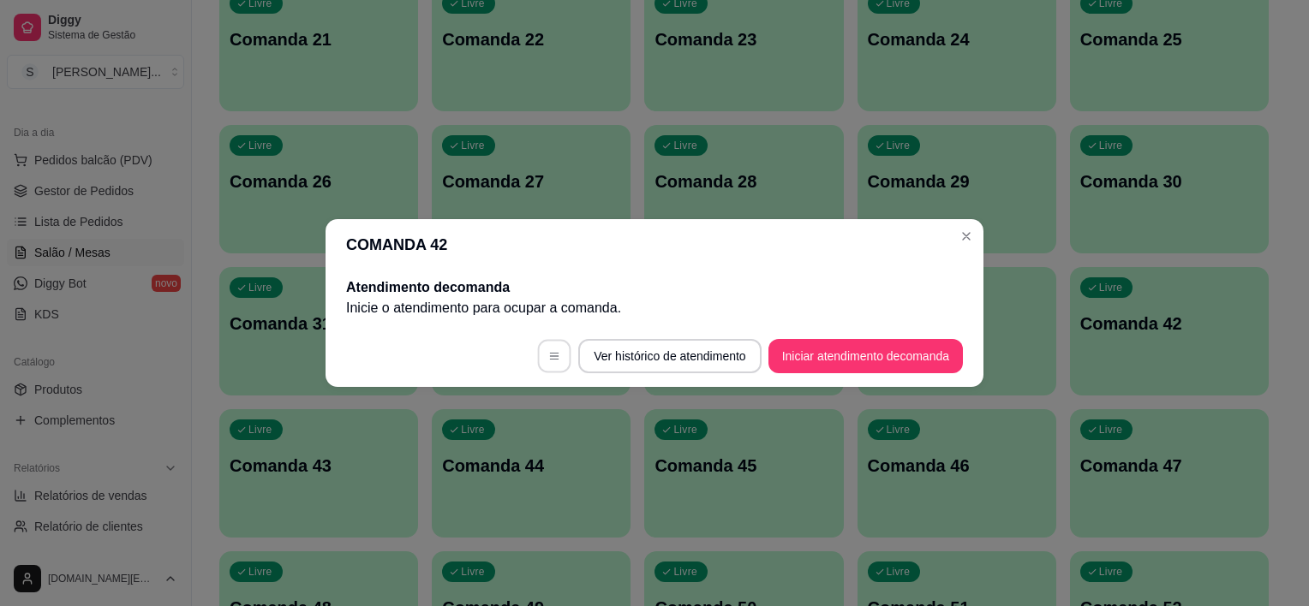
click at [543, 345] on button "button" at bounding box center [554, 356] width 33 height 33
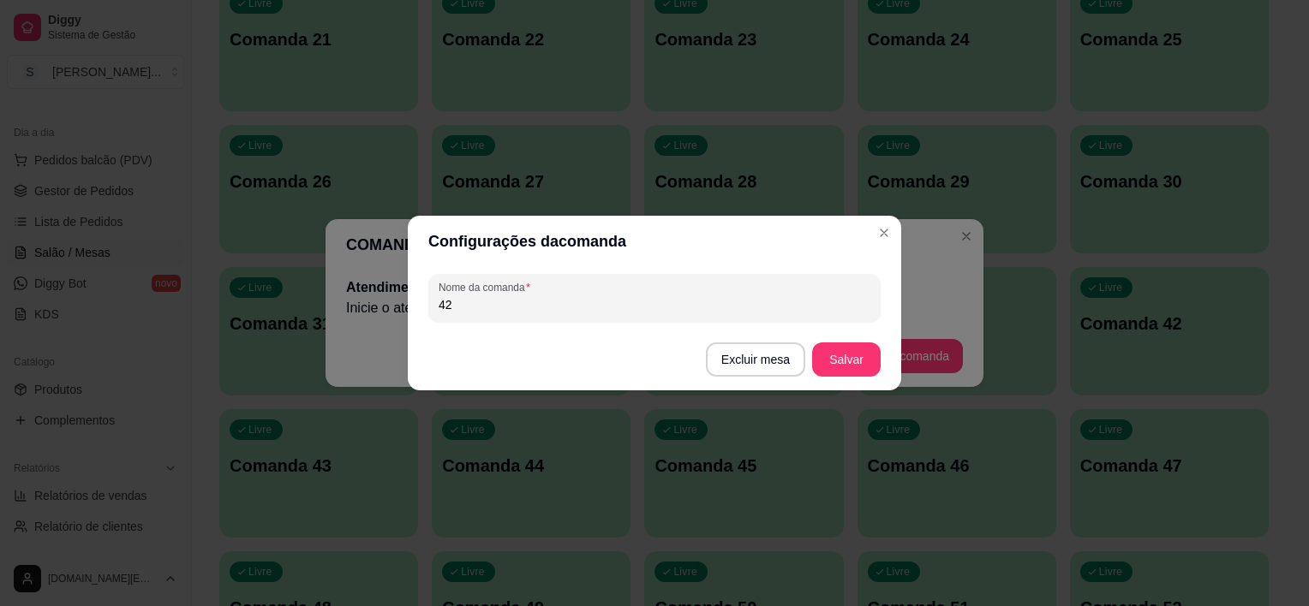
drag, startPoint x: 467, startPoint y: 310, endPoint x: 367, endPoint y: 306, distance: 99.4
click at [376, 306] on div "Configurações da comanda Nome da comanda 42 Excluir mesa Salvar" at bounding box center [654, 303] width 1309 height 606
type input "35"
click at [839, 362] on button "Salvar" at bounding box center [846, 359] width 67 height 33
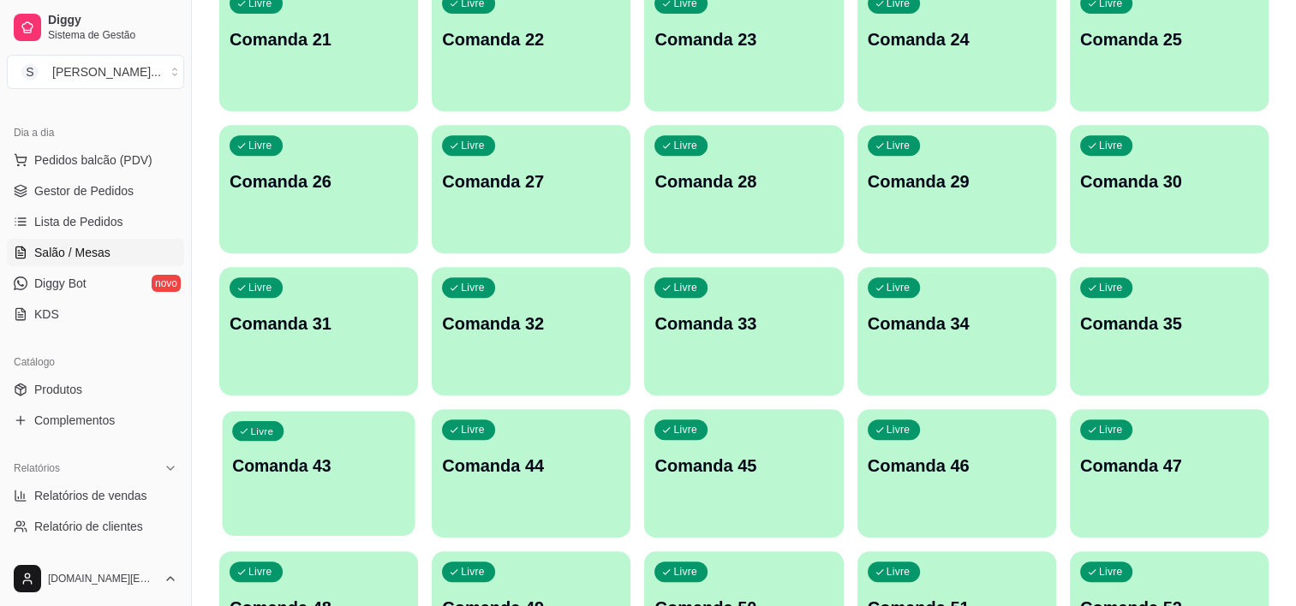
click at [353, 472] on p "Comanda 43" at bounding box center [318, 466] width 173 height 23
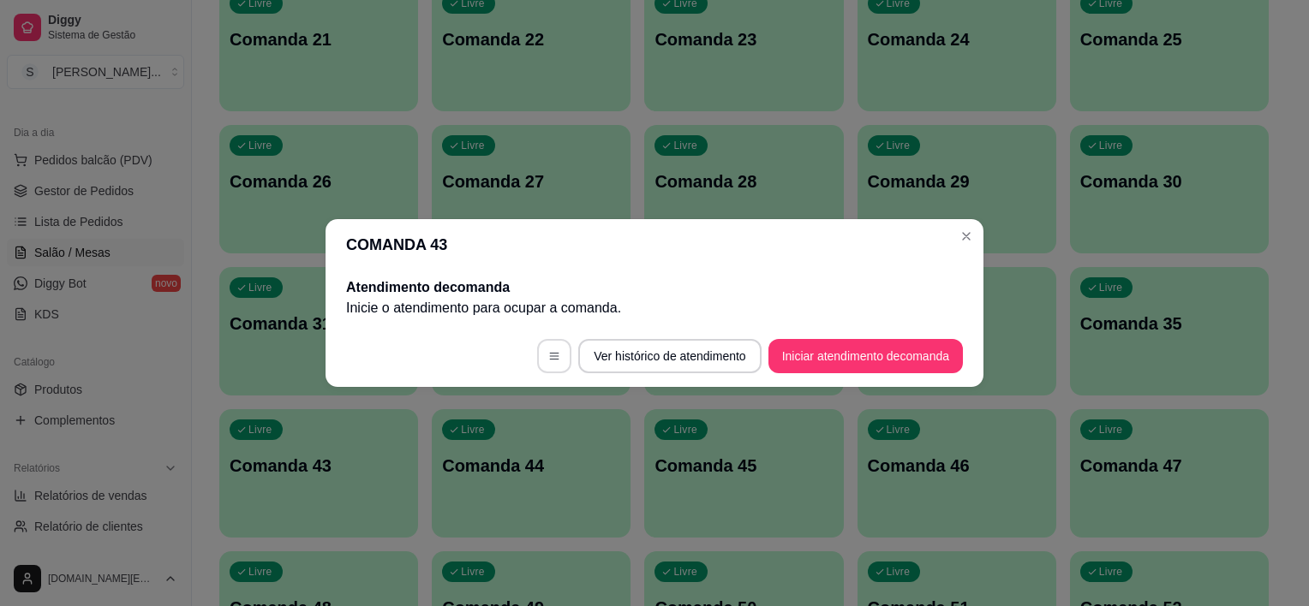
click at [548, 363] on button "button" at bounding box center [554, 356] width 34 height 34
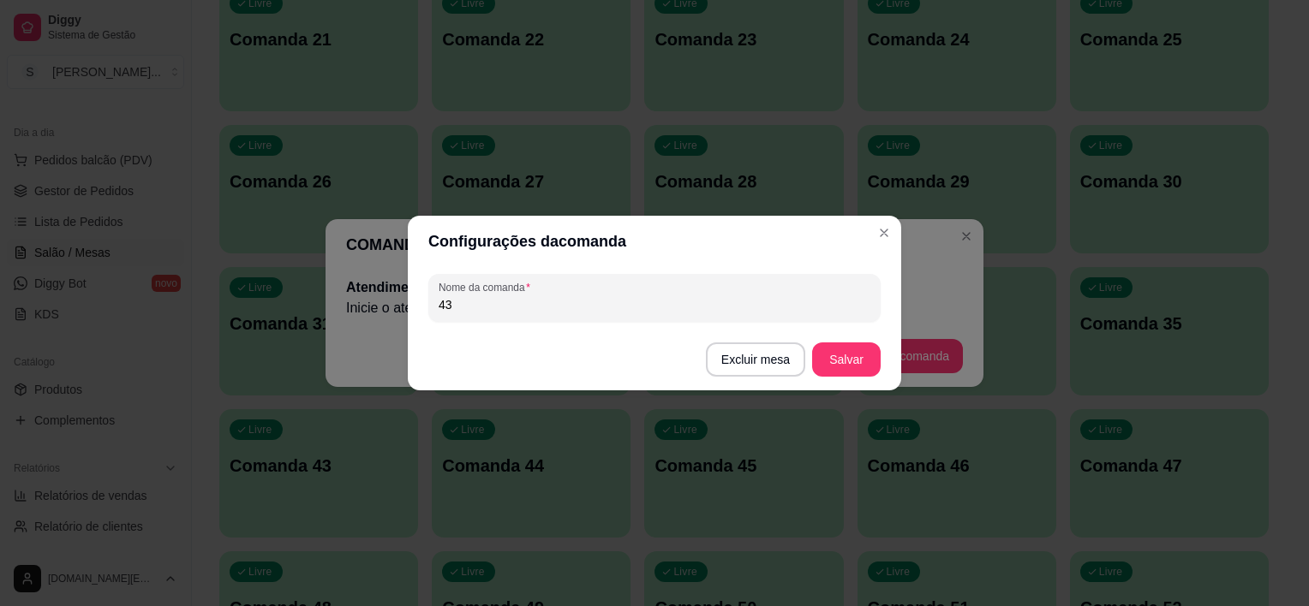
drag, startPoint x: 487, startPoint y: 306, endPoint x: 352, endPoint y: 278, distance: 138.1
click at [352, 278] on div "Configurações da comanda Nome da comanda 43 Excluir mesa Salvar" at bounding box center [654, 303] width 1309 height 606
type input "36"
click at [821, 357] on button "Salvar" at bounding box center [846, 360] width 69 height 34
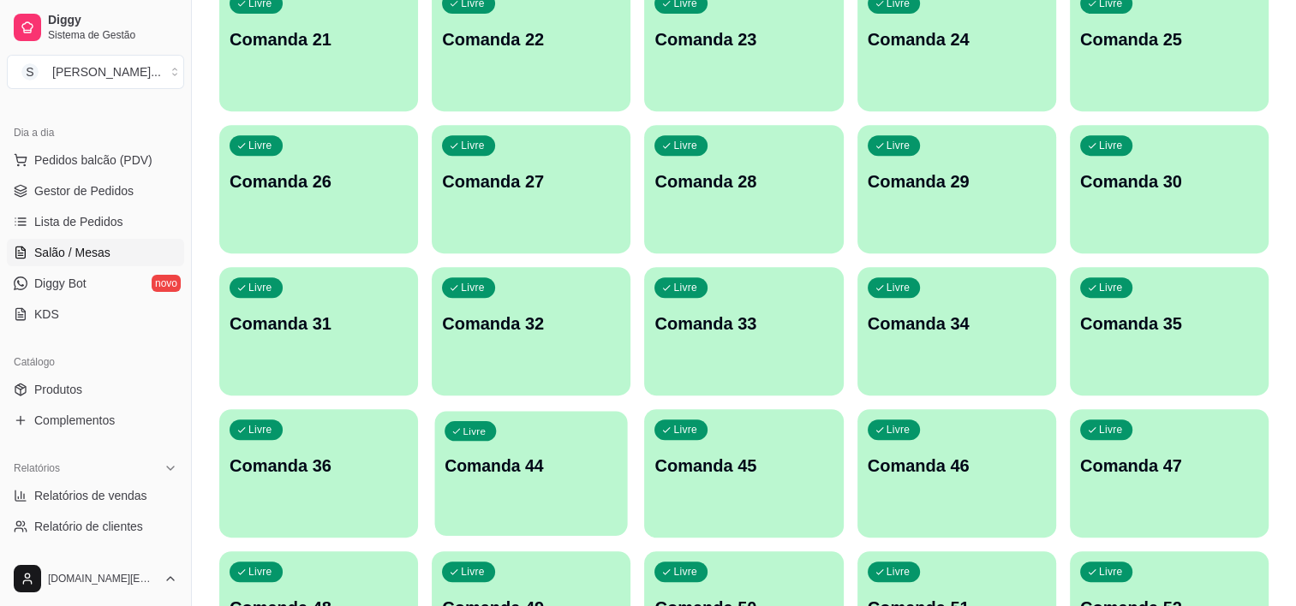
click at [532, 471] on p "Comanda 44" at bounding box center [531, 466] width 173 height 23
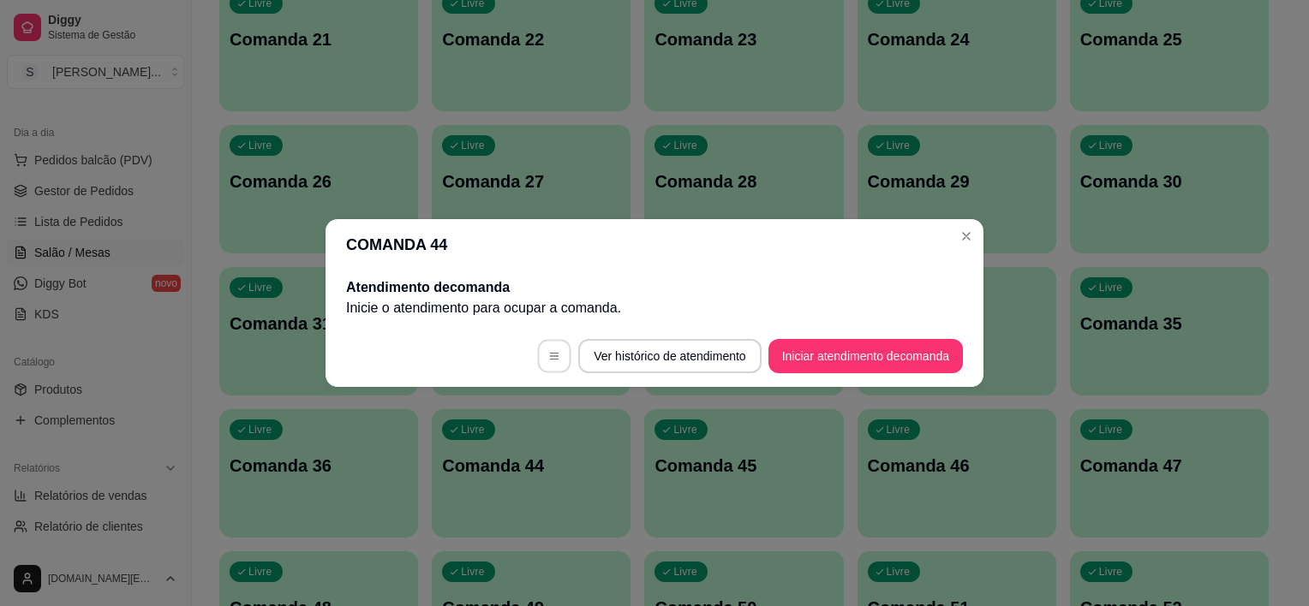
click at [560, 362] on button "button" at bounding box center [554, 356] width 33 height 33
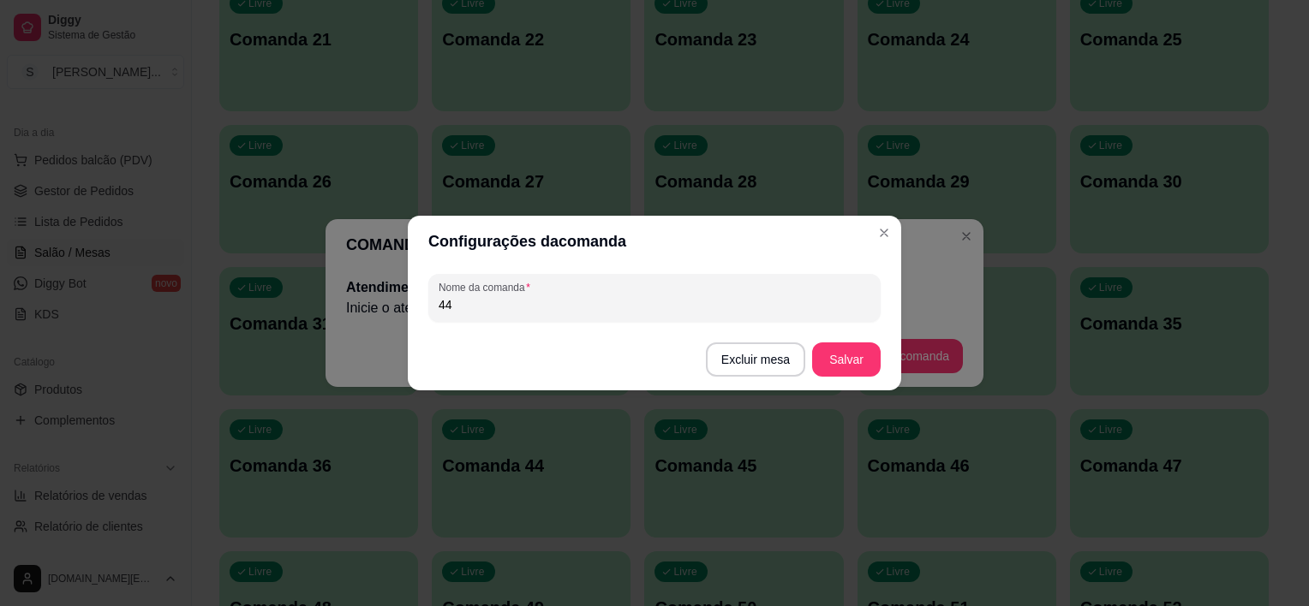
drag, startPoint x: 468, startPoint y: 304, endPoint x: 325, endPoint y: 286, distance: 143.3
click at [329, 286] on div "Configurações da comanda Nome da comanda 44 Excluir mesa Salvar" at bounding box center [654, 303] width 1309 height 606
type input "37"
click at [844, 366] on button "Salvar" at bounding box center [846, 359] width 67 height 33
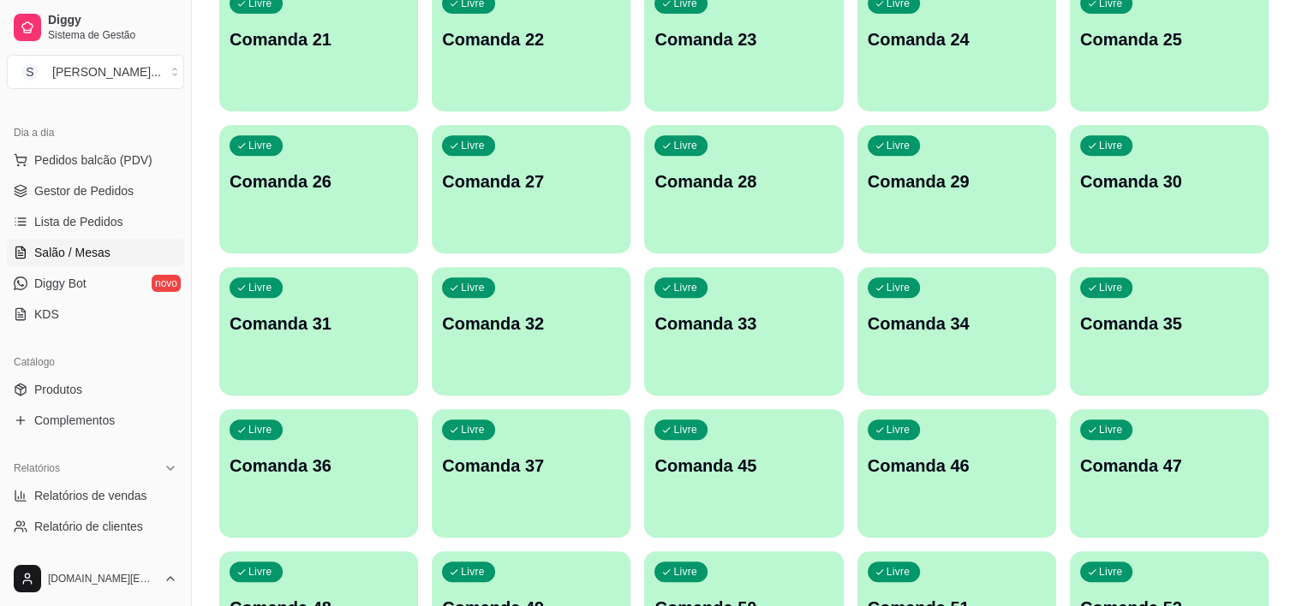
click at [760, 473] on p "Comanda 45" at bounding box center [743, 466] width 178 height 24
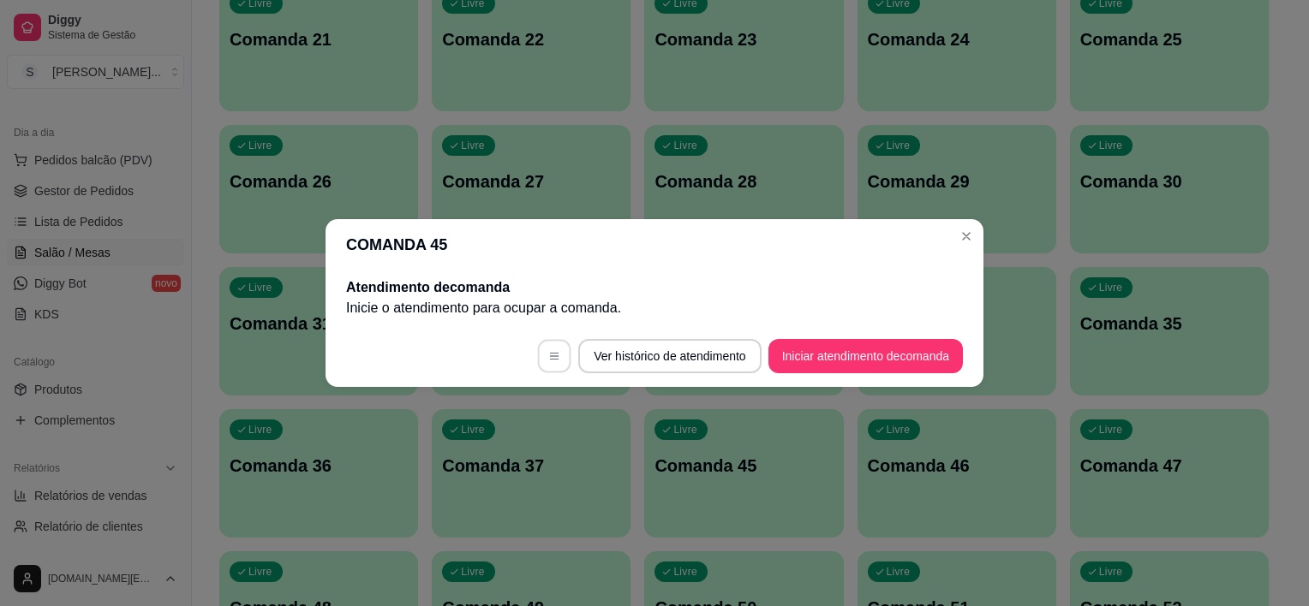
click at [552, 364] on button "button" at bounding box center [554, 356] width 33 height 33
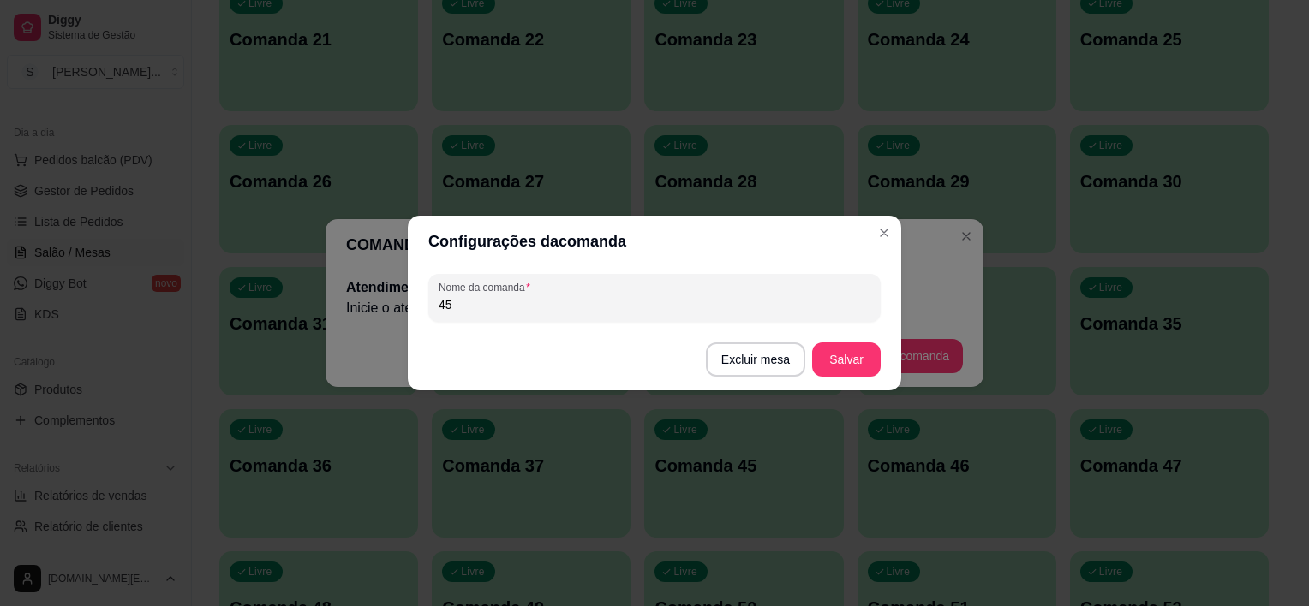
drag, startPoint x: 516, startPoint y: 307, endPoint x: 371, endPoint y: 306, distance: 144.8
click at [371, 306] on div "Configurações da comanda Nome da comanda 45 Excluir mesa Salvar" at bounding box center [654, 303] width 1309 height 606
type input "38"
click at [847, 355] on button "Salvar" at bounding box center [846, 360] width 69 height 34
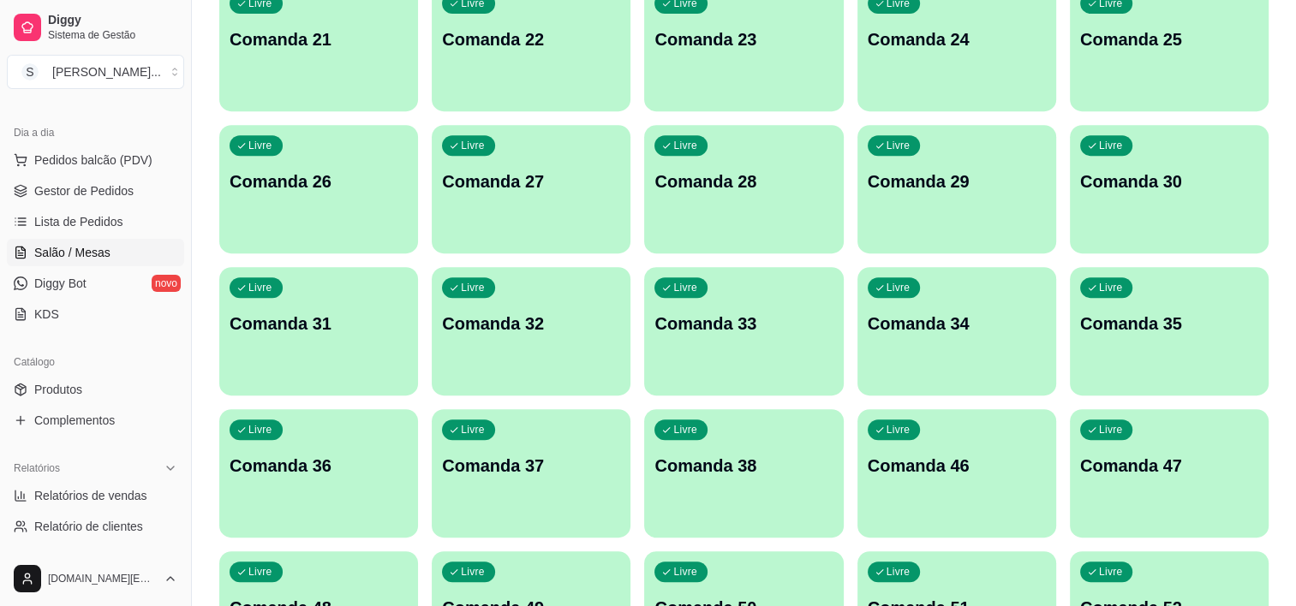
click at [899, 445] on div "Livre Comanda 46" at bounding box center [956, 463] width 199 height 108
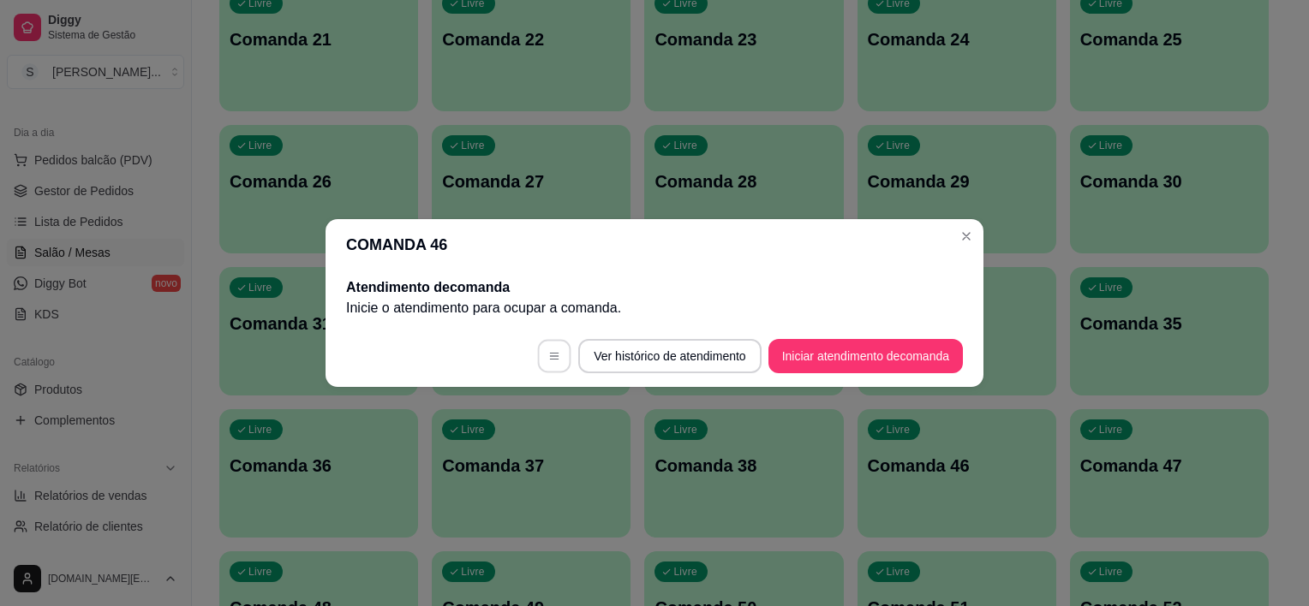
click at [553, 357] on icon "button" at bounding box center [554, 356] width 12 height 12
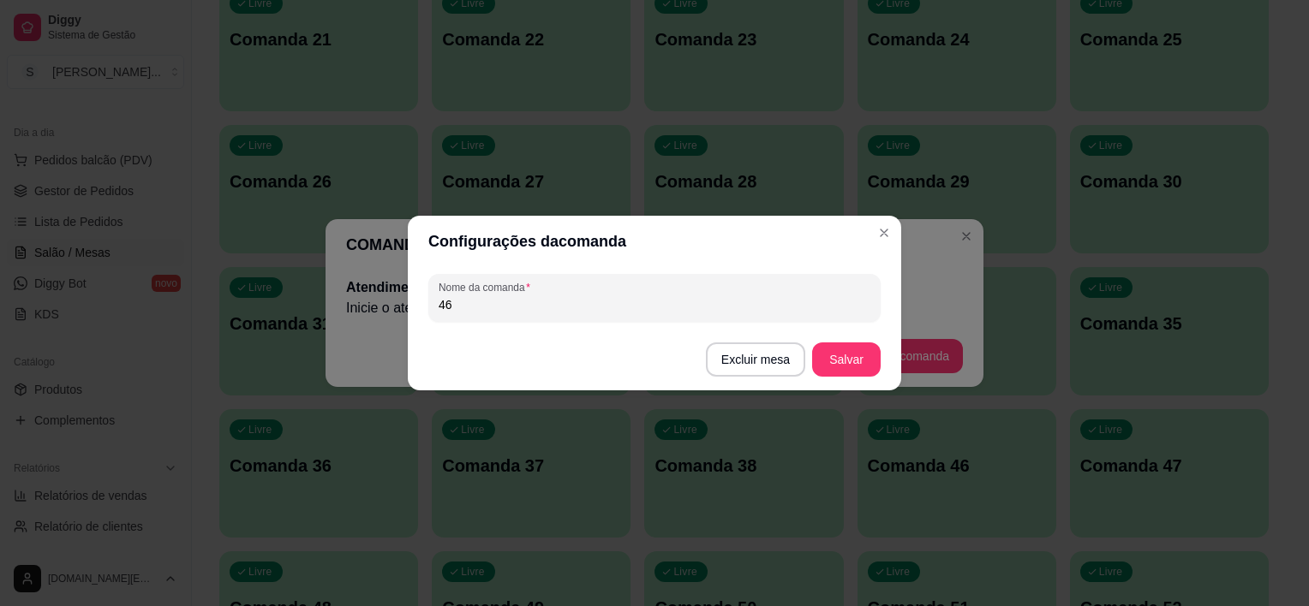
drag, startPoint x: 463, startPoint y: 312, endPoint x: 346, endPoint y: 288, distance: 119.8
click at [346, 288] on div "Configurações da comanda Nome da comanda 46 Excluir mesa Salvar" at bounding box center [654, 303] width 1309 height 606
type input "39"
click at [856, 356] on button "Salvar" at bounding box center [846, 359] width 67 height 33
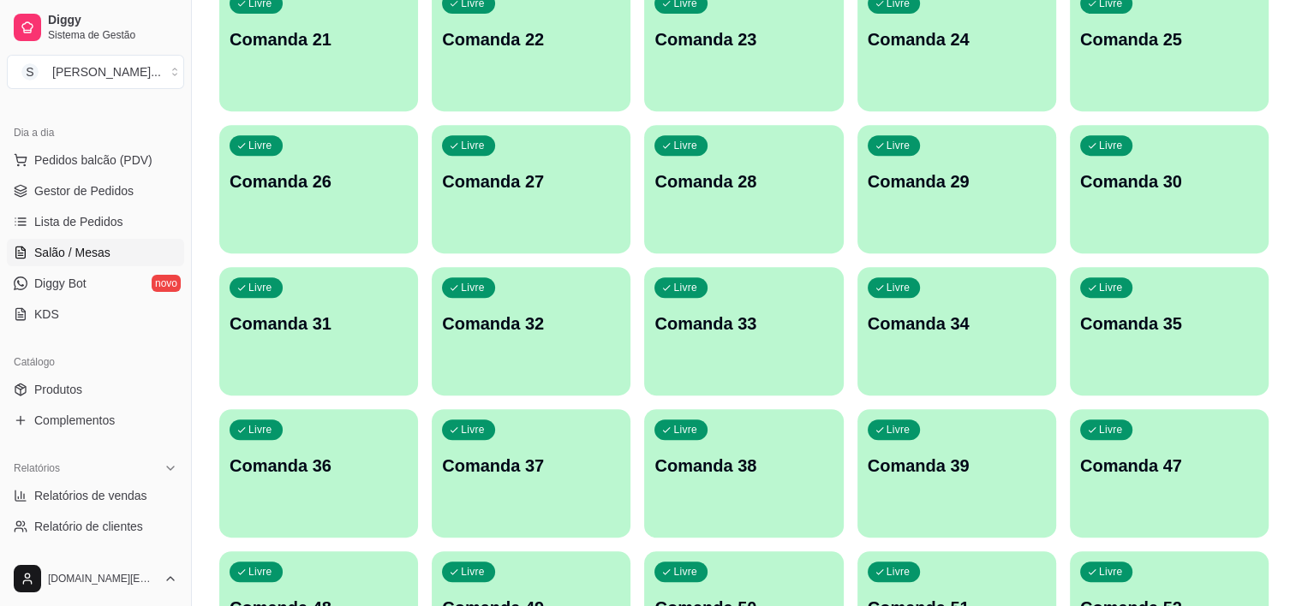
click at [1161, 495] on div "Livre Comanda 47" at bounding box center [1169, 463] width 199 height 108
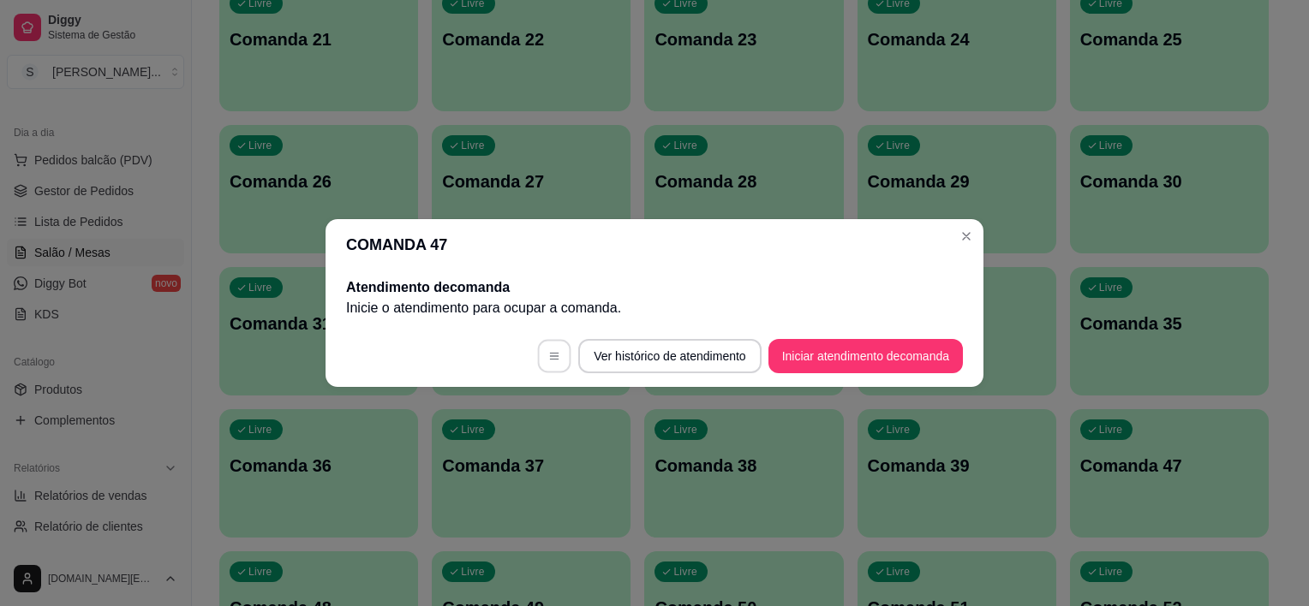
click at [549, 362] on button "button" at bounding box center [554, 356] width 33 height 33
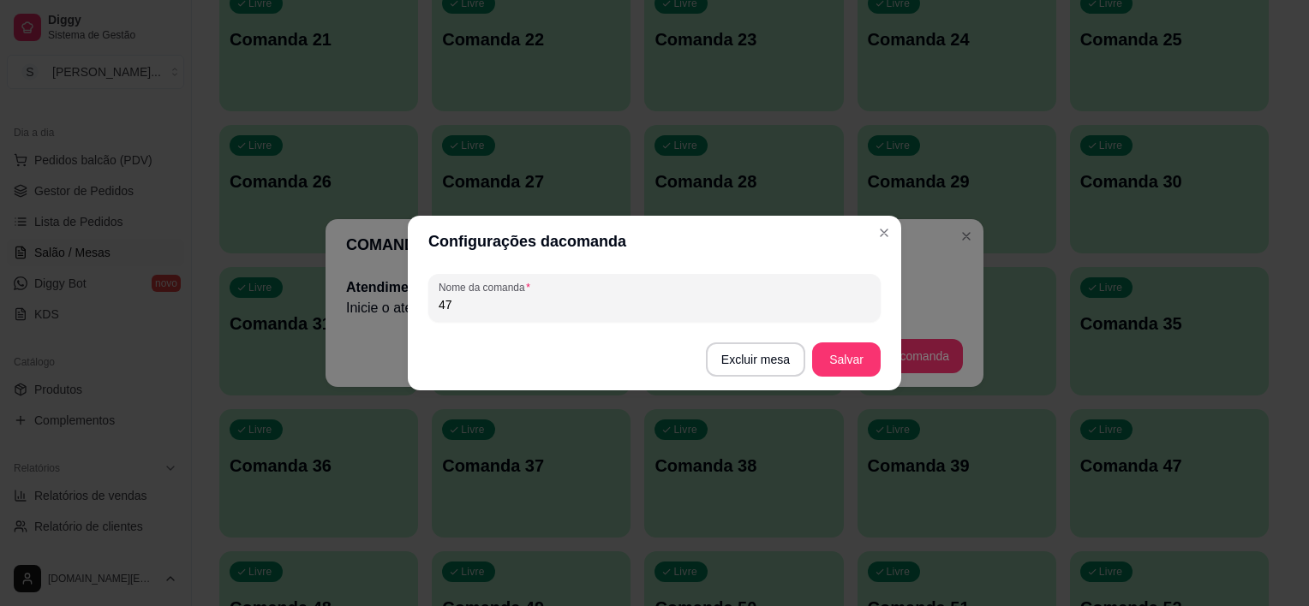
drag, startPoint x: 466, startPoint y: 303, endPoint x: 372, endPoint y: 295, distance: 94.5
click at [379, 288] on div "Configurações da comanda Nome da comanda 47 Excluir mesa Salvar" at bounding box center [654, 303] width 1309 height 606
type input "40"
click at [839, 350] on button "Salvar" at bounding box center [846, 359] width 67 height 33
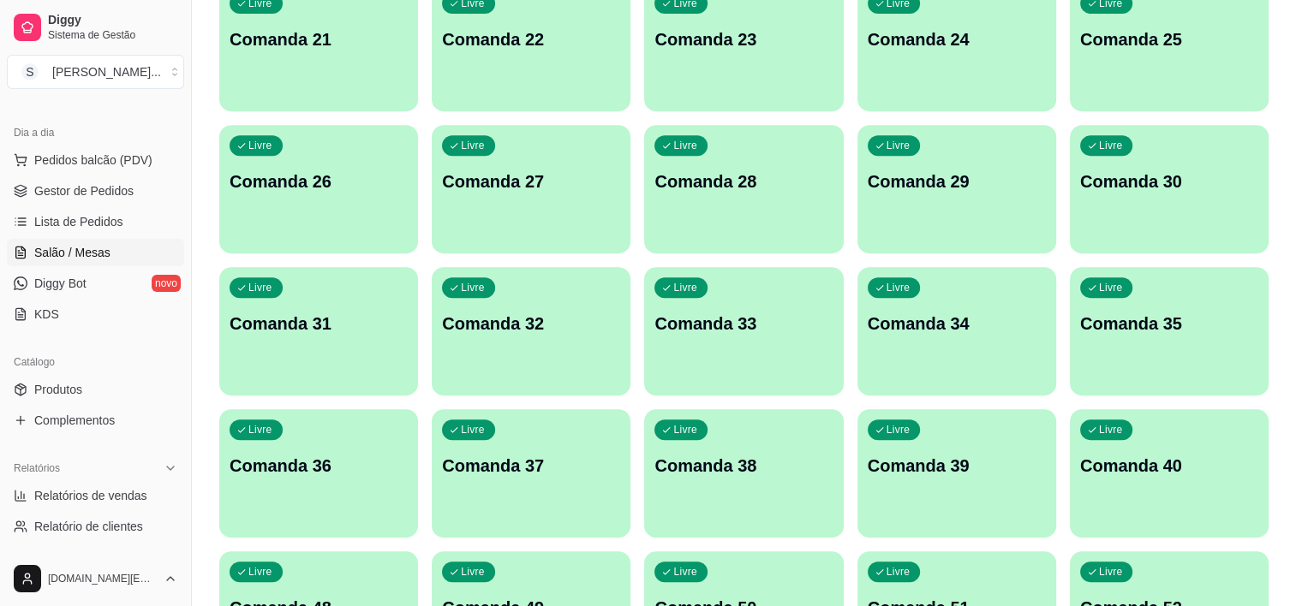
scroll to position [942, 0]
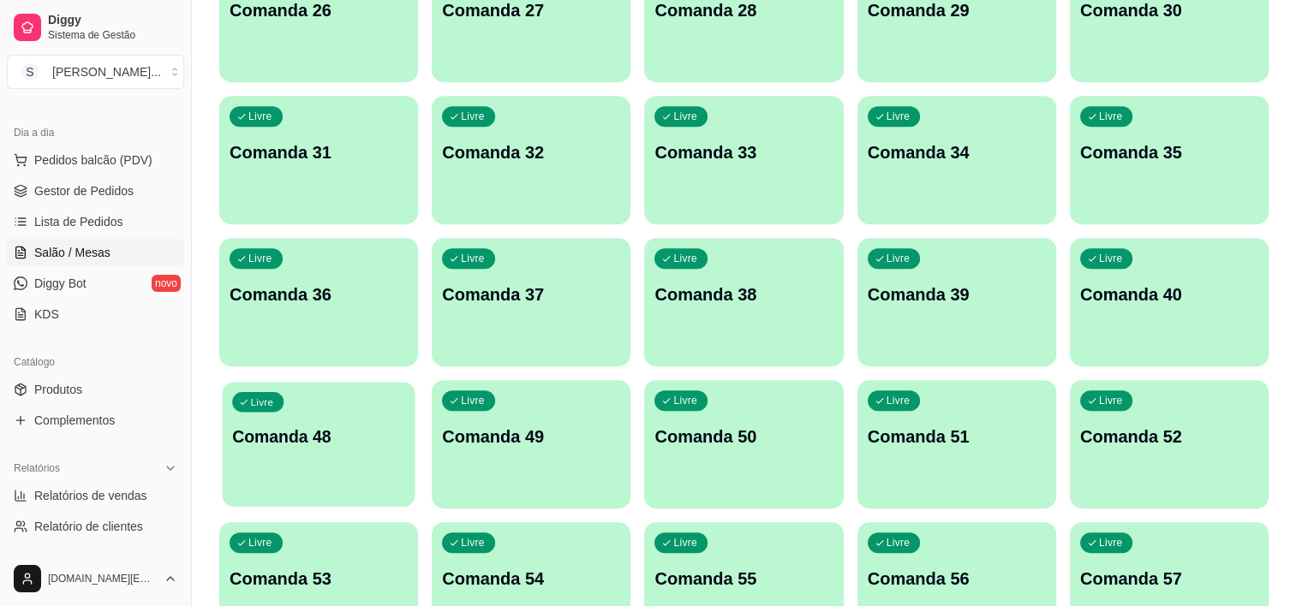
click at [333, 424] on div "Livre Comanda 48" at bounding box center [318, 434] width 193 height 104
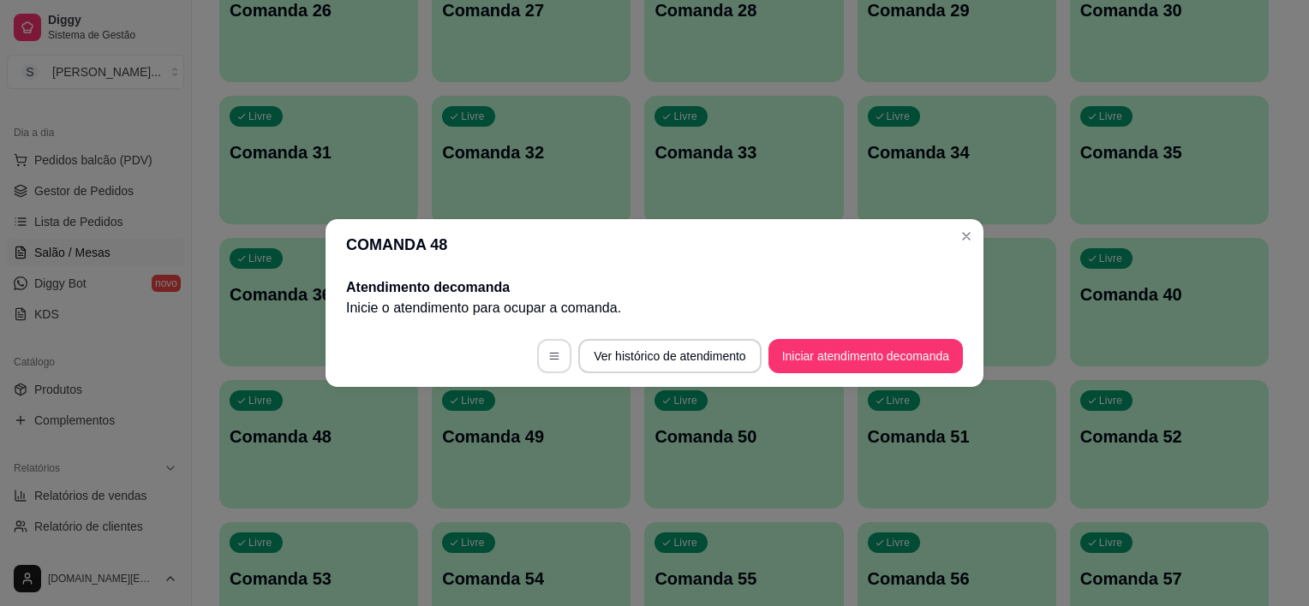
click at [548, 361] on icon "button" at bounding box center [554, 356] width 12 height 12
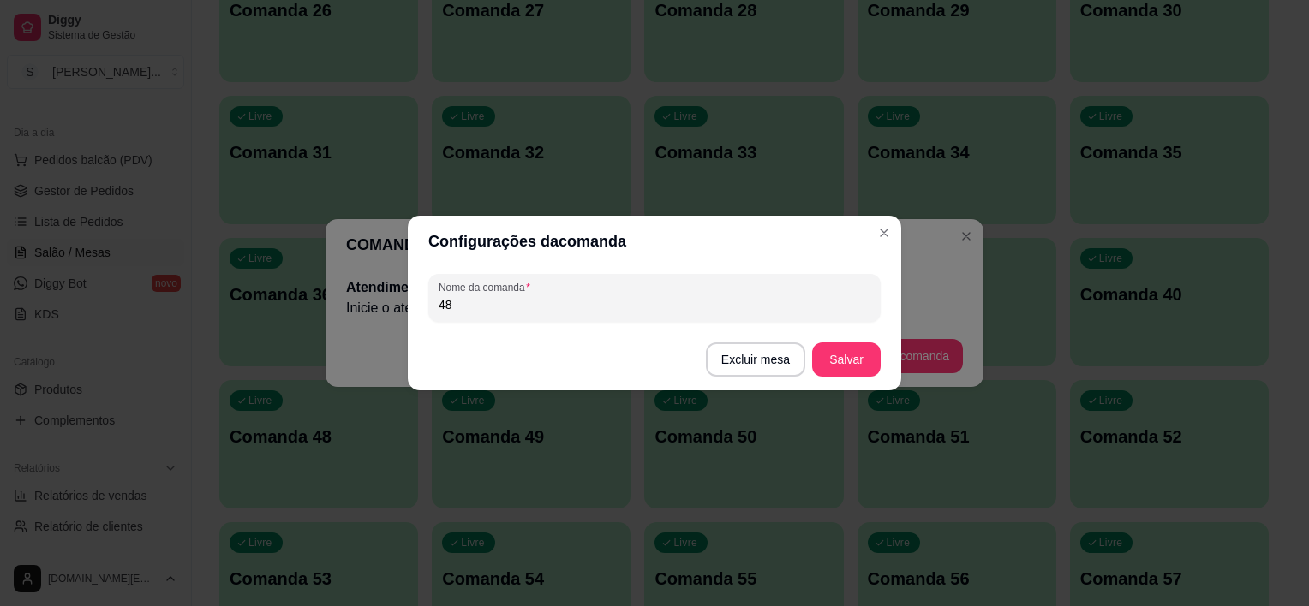
drag, startPoint x: 472, startPoint y: 313, endPoint x: 353, endPoint y: 291, distance: 121.0
click at [355, 291] on div "Configurações da comanda Nome da comanda 48 Excluir mesa Salvar" at bounding box center [654, 303] width 1309 height 606
type input "41"
click at [850, 365] on button "Salvar" at bounding box center [846, 360] width 69 height 34
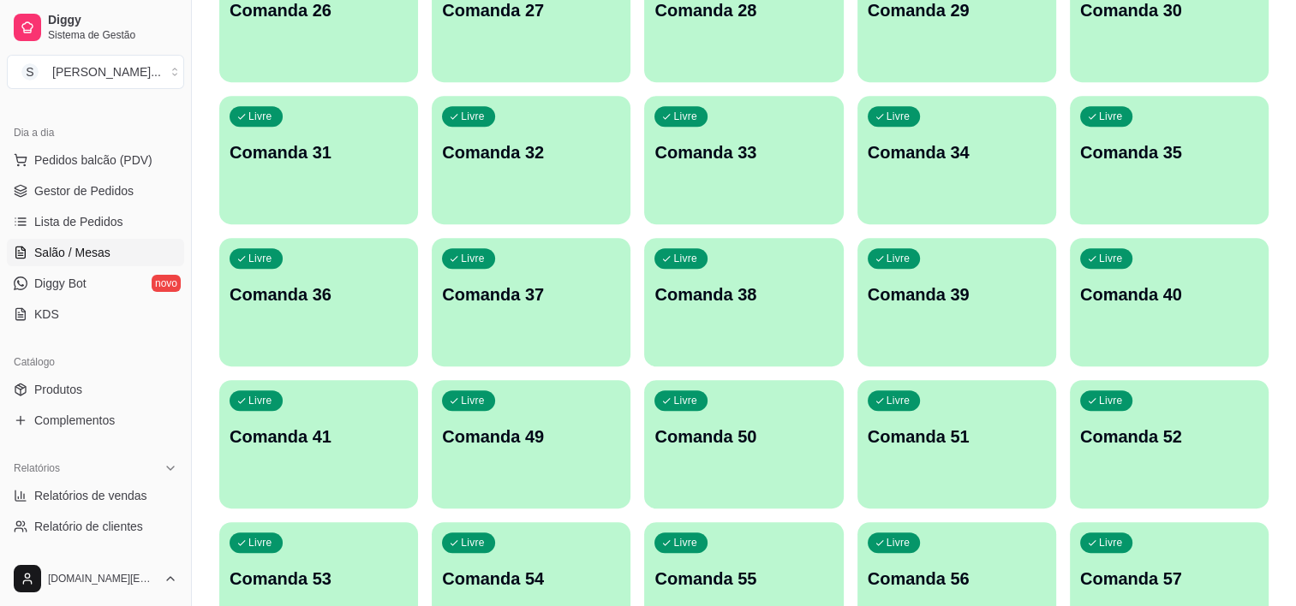
click at [558, 441] on p "Comanda 49" at bounding box center [531, 437] width 178 height 24
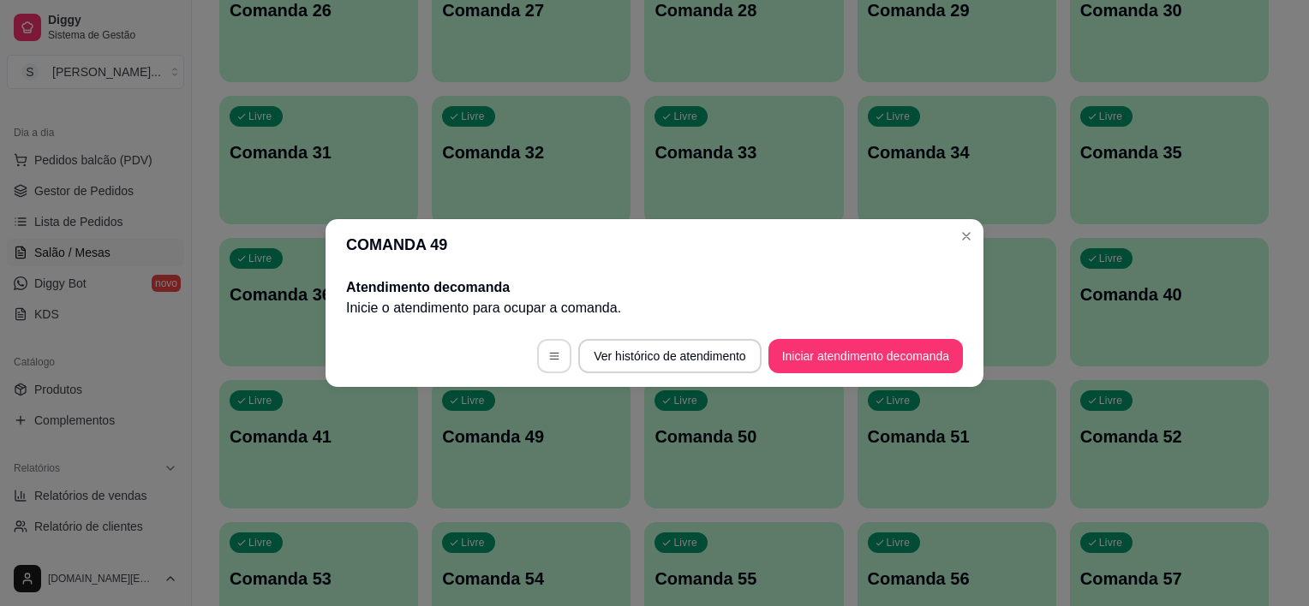
click at [554, 351] on icon "button" at bounding box center [554, 356] width 12 height 12
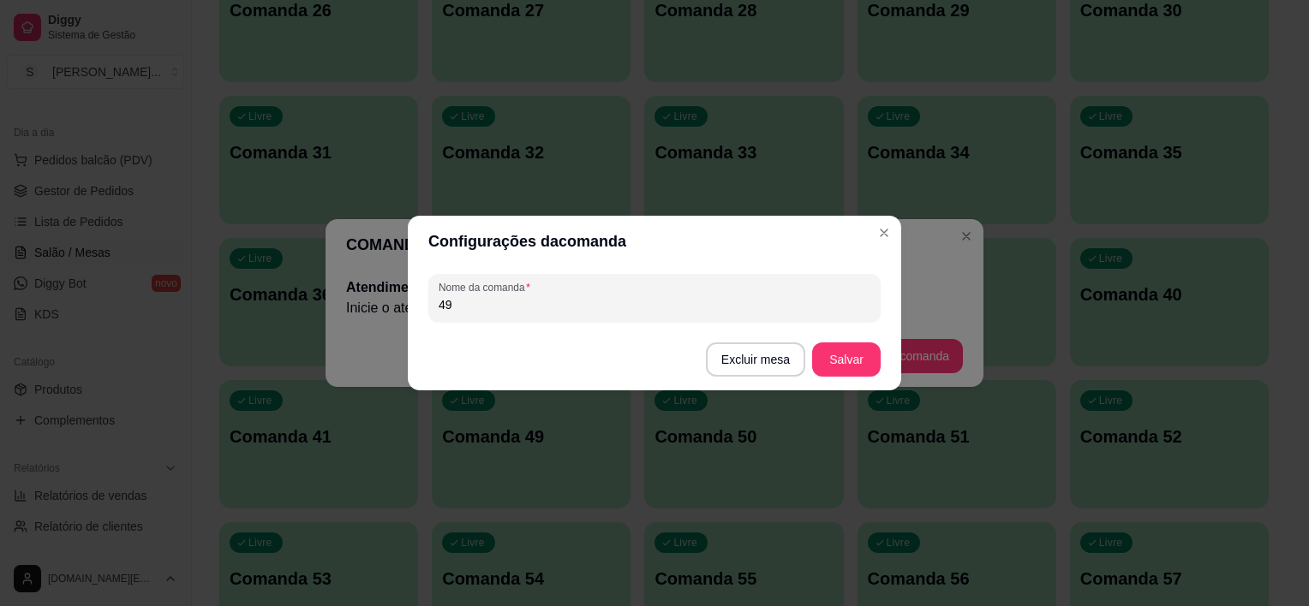
drag, startPoint x: 499, startPoint y: 303, endPoint x: 301, endPoint y: 301, distance: 197.9
click at [301, 301] on div "Configurações da comanda Nome da comanda 49 Excluir mesa Salvar" at bounding box center [654, 303] width 1309 height 606
type input "42"
click at [838, 349] on button "Salvar" at bounding box center [846, 359] width 67 height 33
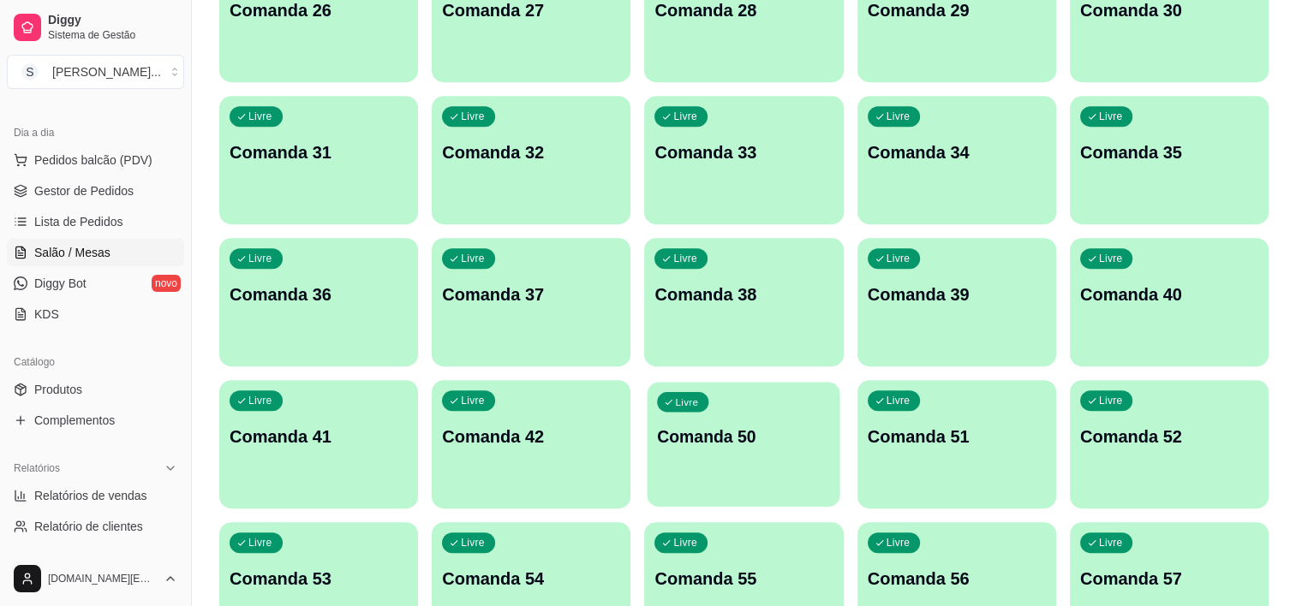
click at [697, 427] on p "Comanda 50" at bounding box center [744, 437] width 173 height 23
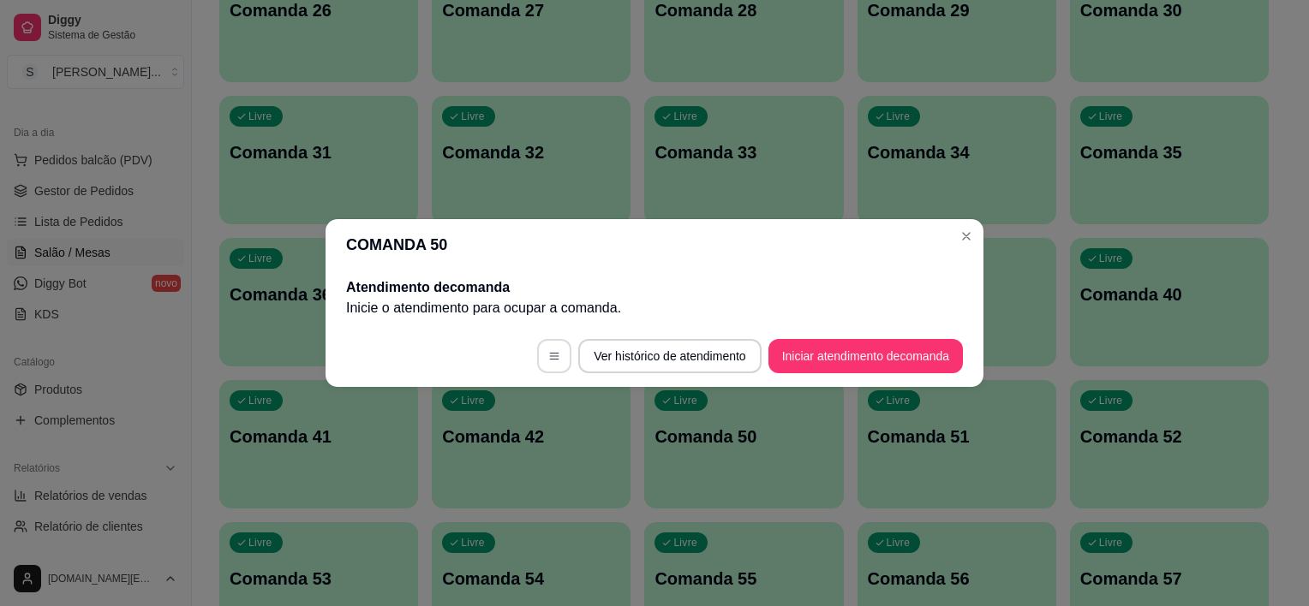
click at [544, 369] on button "button" at bounding box center [554, 356] width 34 height 34
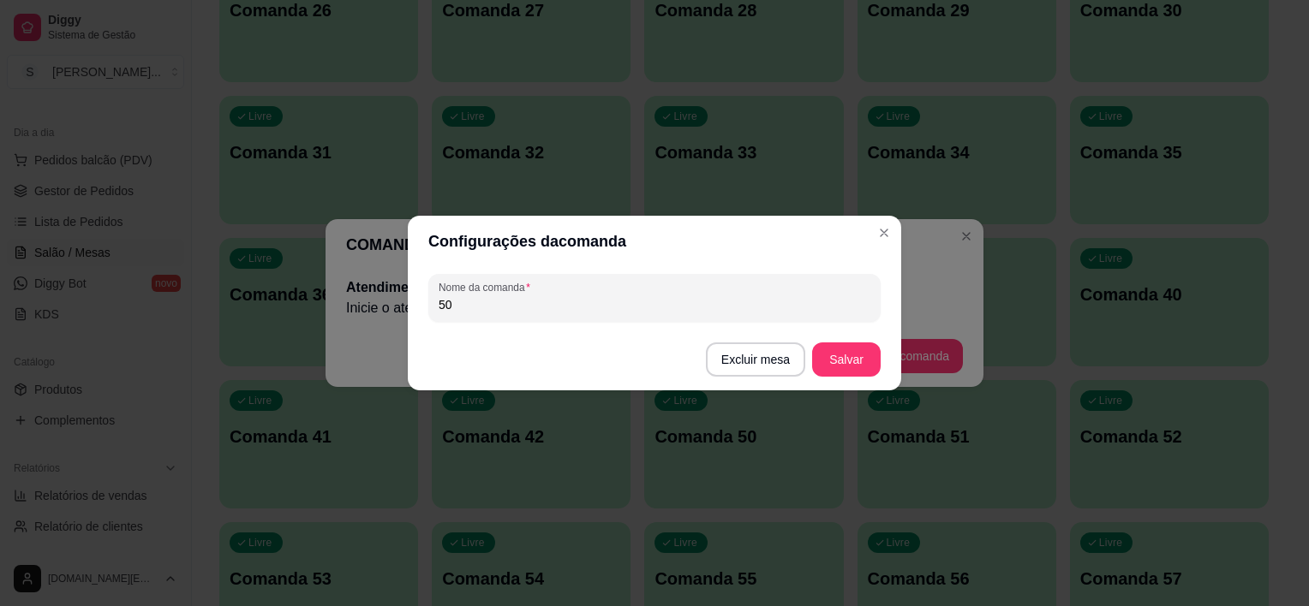
drag, startPoint x: 497, startPoint y: 316, endPoint x: 418, endPoint y: 306, distance: 79.5
click at [418, 306] on div "Nome da comanda 50" at bounding box center [654, 298] width 493 height 62
drag, startPoint x: 458, startPoint y: 310, endPoint x: 417, endPoint y: 308, distance: 41.1
click at [416, 305] on div "Nome da comanda 50" at bounding box center [654, 298] width 493 height 62
type input "43"
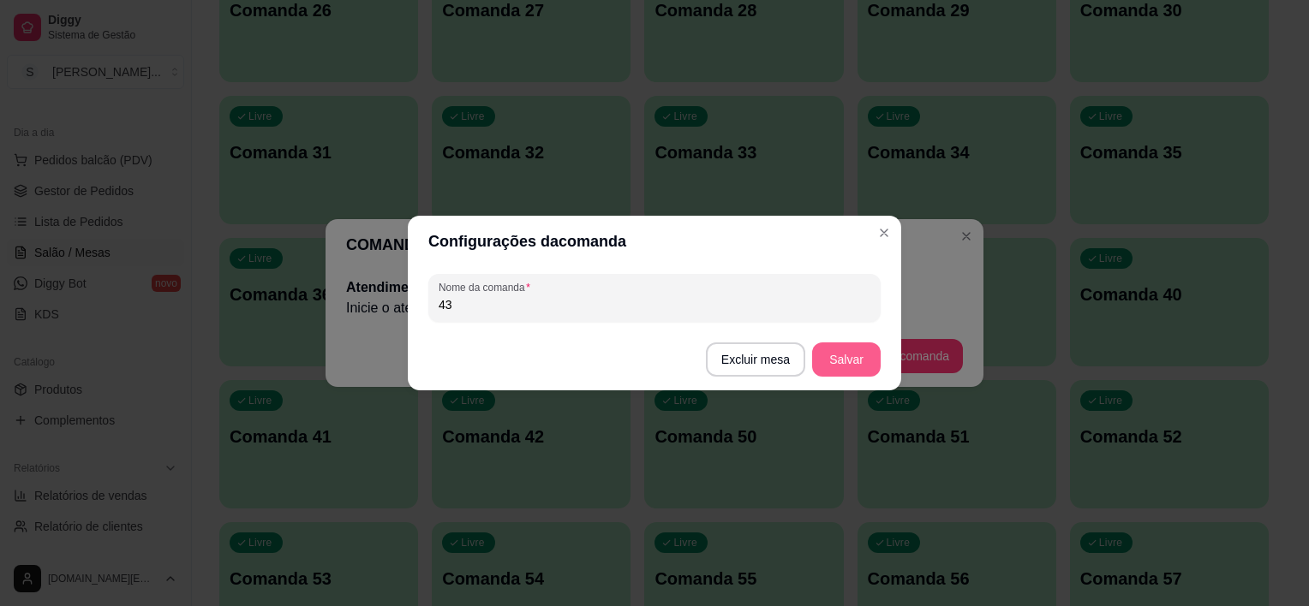
click at [824, 363] on button "Salvar" at bounding box center [846, 360] width 69 height 34
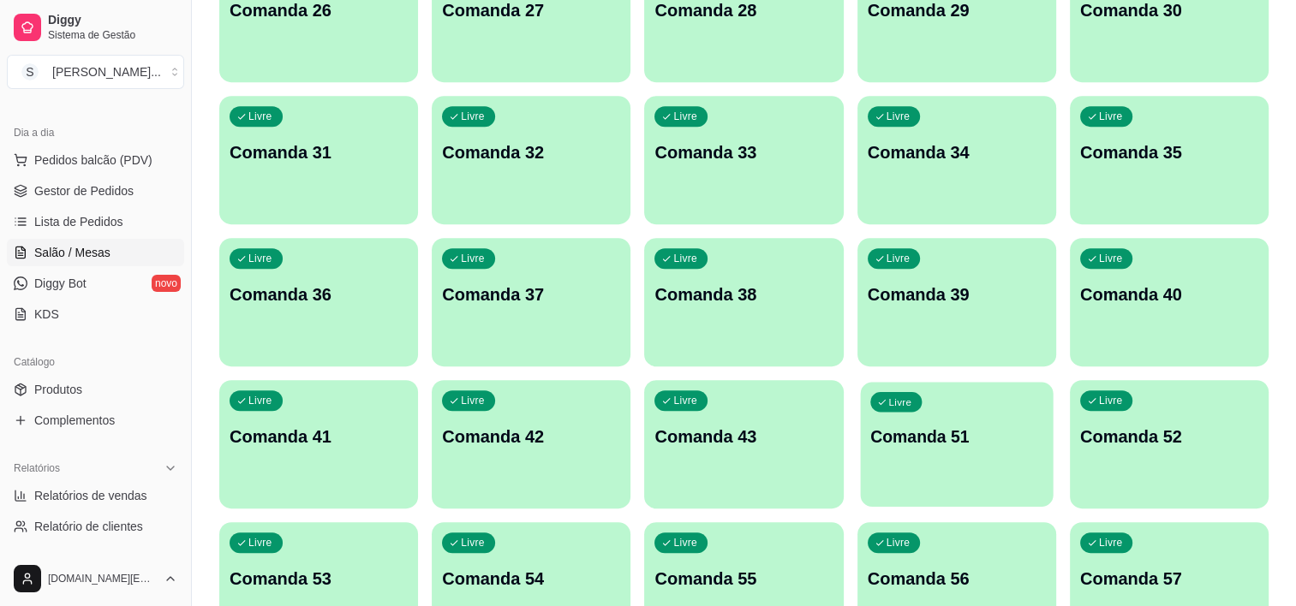
click at [901, 447] on p "Comanda 51" at bounding box center [956, 437] width 173 height 23
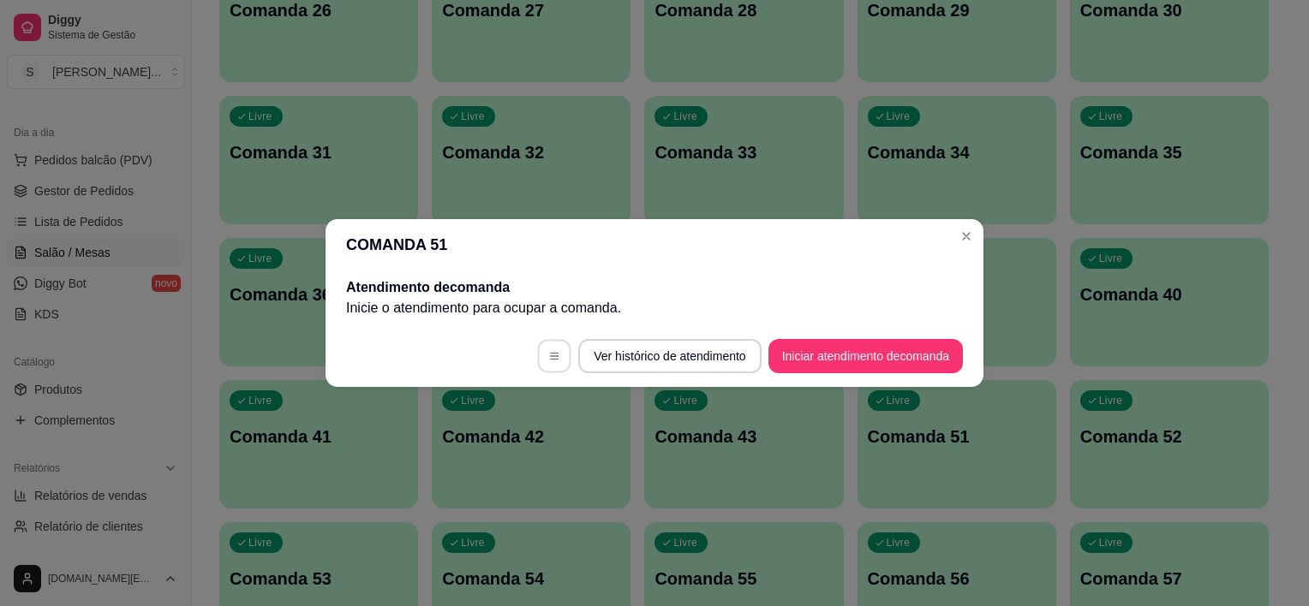
click at [550, 353] on icon "button" at bounding box center [554, 356] width 9 height 7
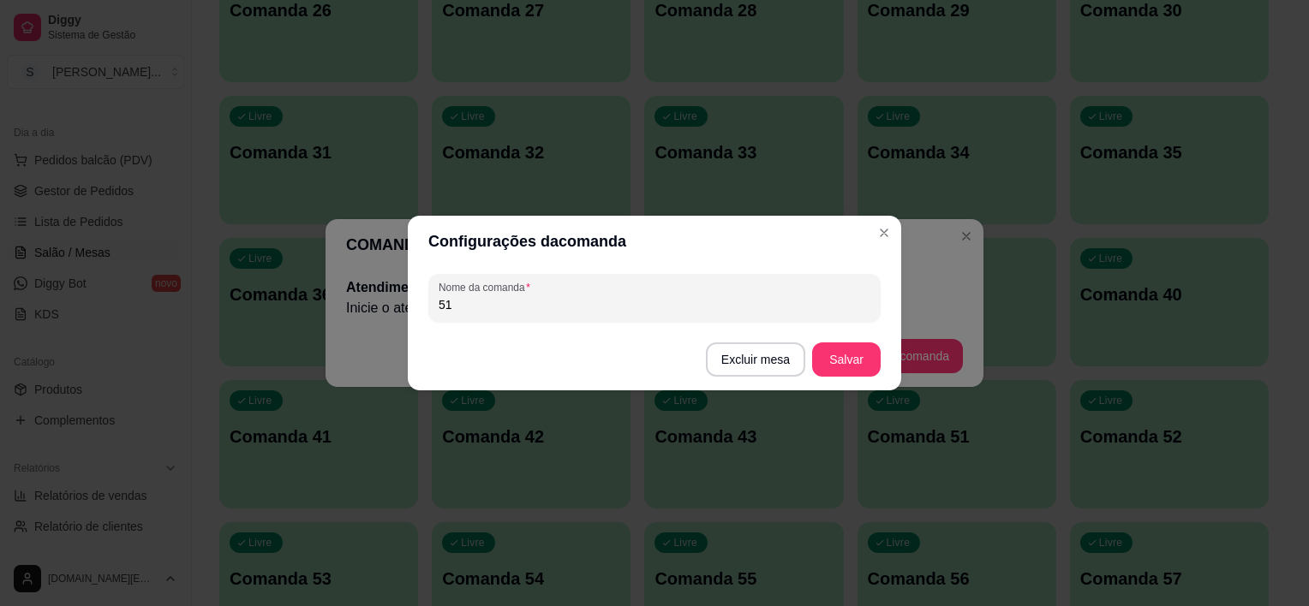
drag, startPoint x: 515, startPoint y: 301, endPoint x: 400, endPoint y: 300, distance: 114.8
click at [399, 301] on div "Configurações da comanda Nome da comanda 51 Excluir mesa Salvar" at bounding box center [654, 303] width 1309 height 606
type input "44"
click at [853, 349] on button "Salvar" at bounding box center [846, 359] width 67 height 33
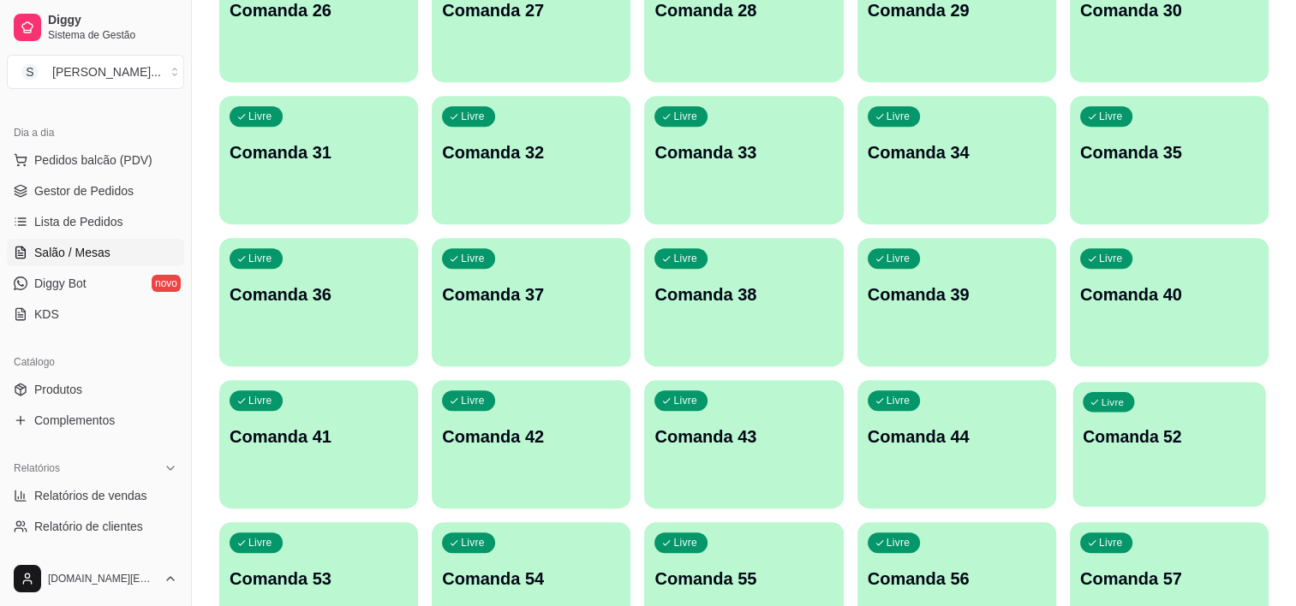
click at [1125, 456] on div "Livre Comanda 52" at bounding box center [1168, 434] width 193 height 104
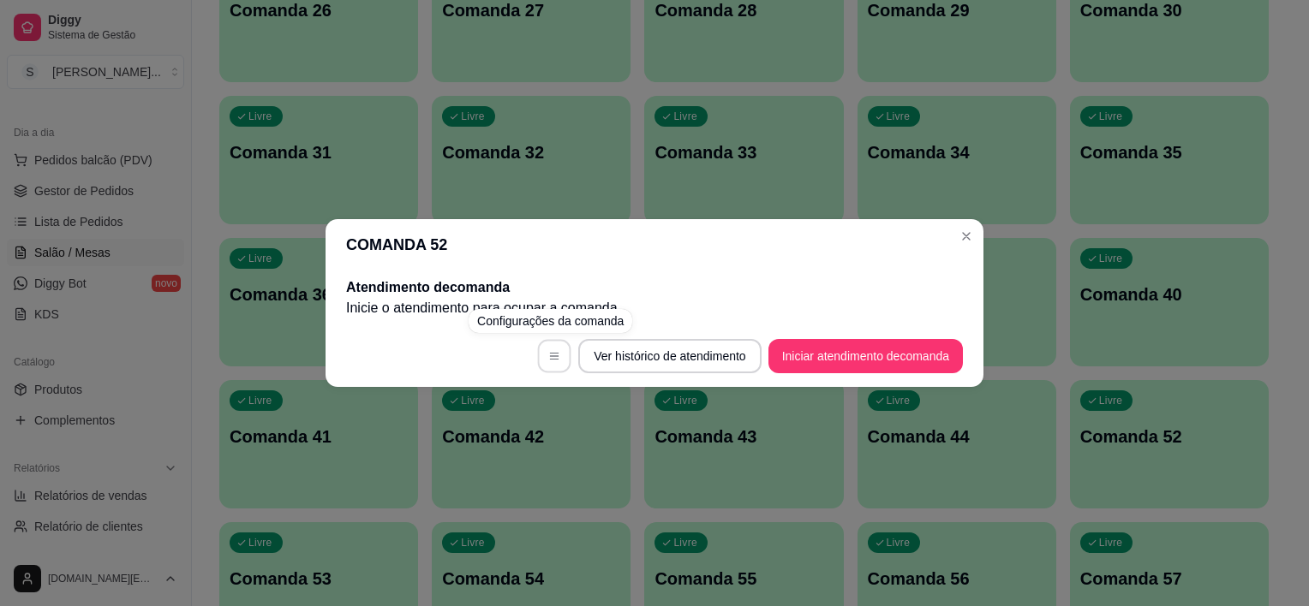
click at [554, 346] on button "button" at bounding box center [554, 356] width 33 height 33
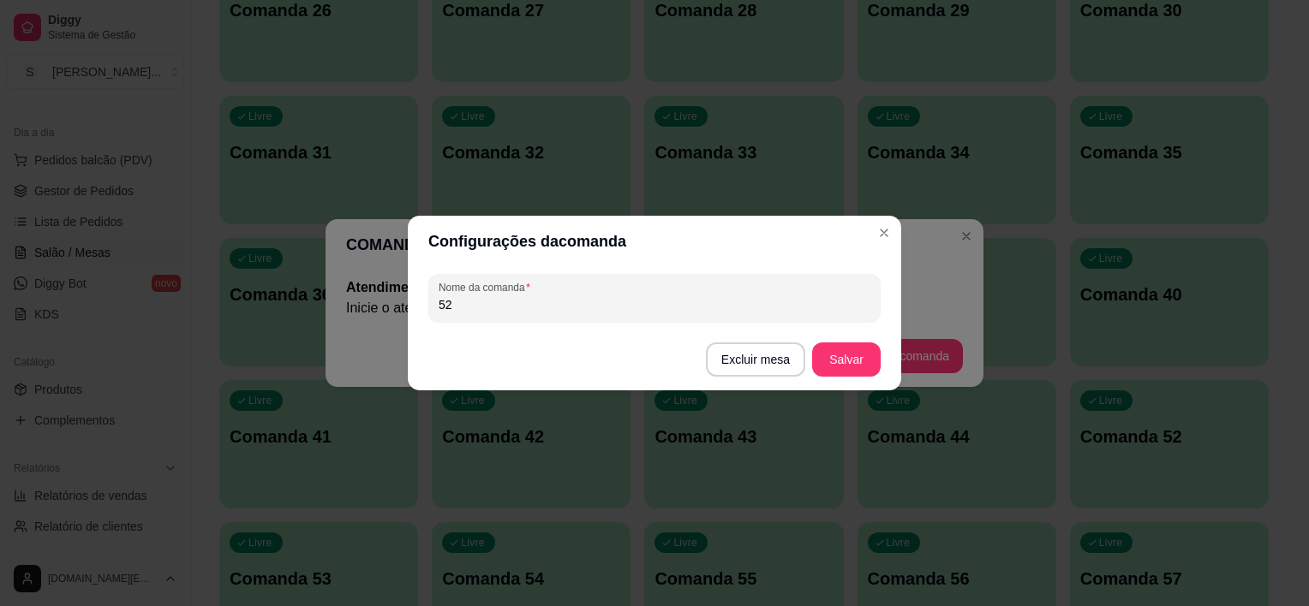
drag, startPoint x: 556, startPoint y: 316, endPoint x: 428, endPoint y: 305, distance: 128.1
click at [398, 293] on div "Configurações da comanda Nome da comanda 52 Excluir mesa Salvar" at bounding box center [654, 303] width 1309 height 606
drag, startPoint x: 457, startPoint y: 312, endPoint x: 386, endPoint y: 296, distance: 71.9
click at [391, 301] on div "Configurações da comanda Nome da comanda 52 Excluir mesa Salvar" at bounding box center [654, 303] width 1309 height 606
type input "45"
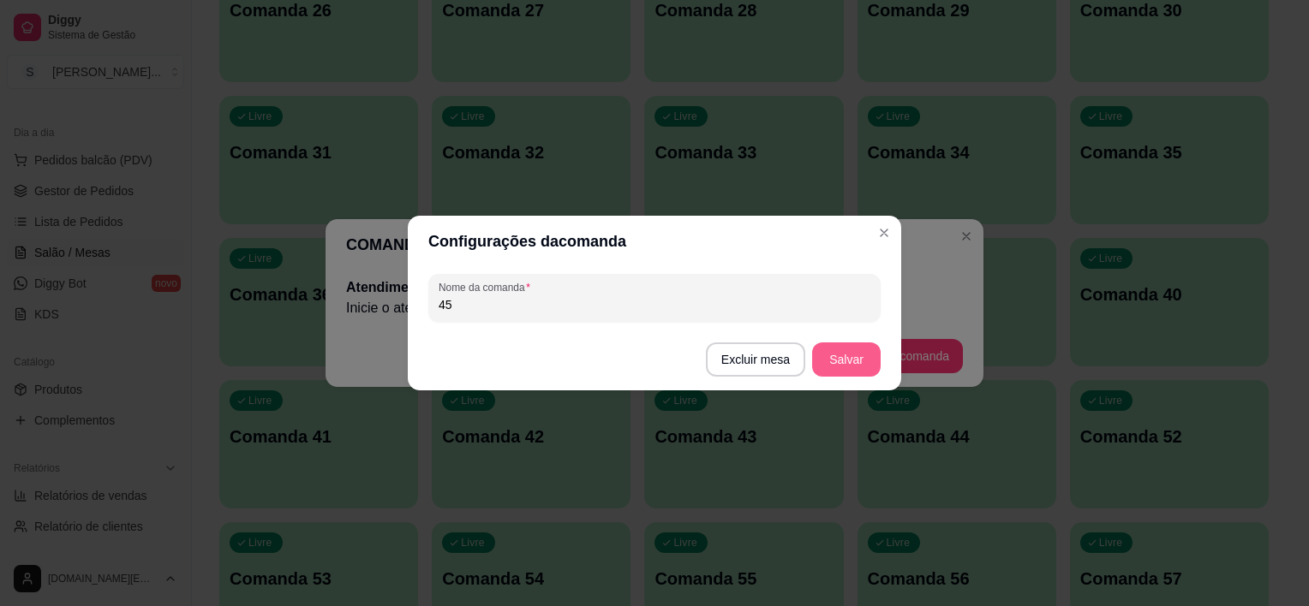
click at [827, 362] on button "Salvar" at bounding box center [846, 360] width 69 height 34
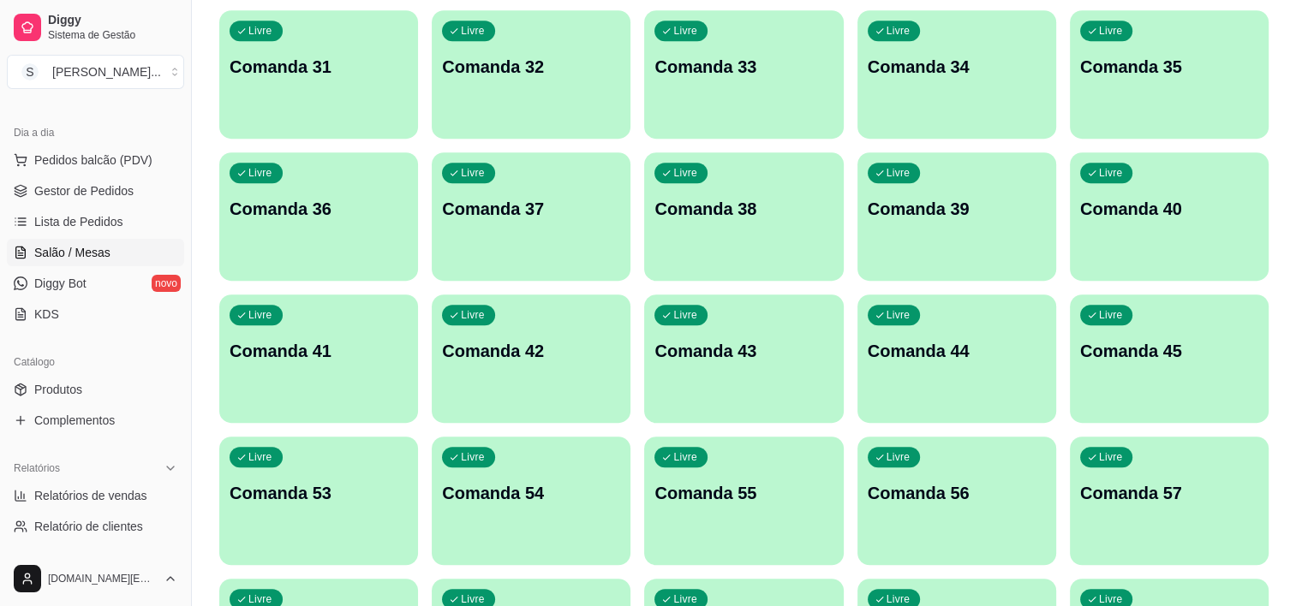
scroll to position [1113, 0]
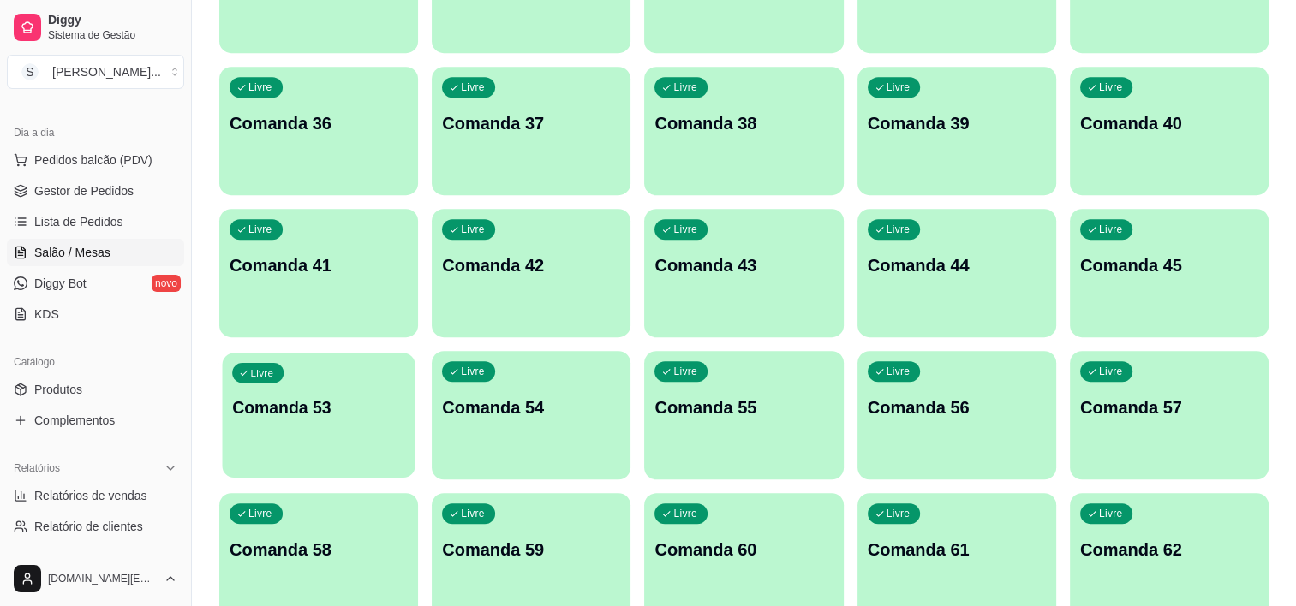
click at [325, 425] on div "Livre Comanda 53" at bounding box center [318, 405] width 193 height 104
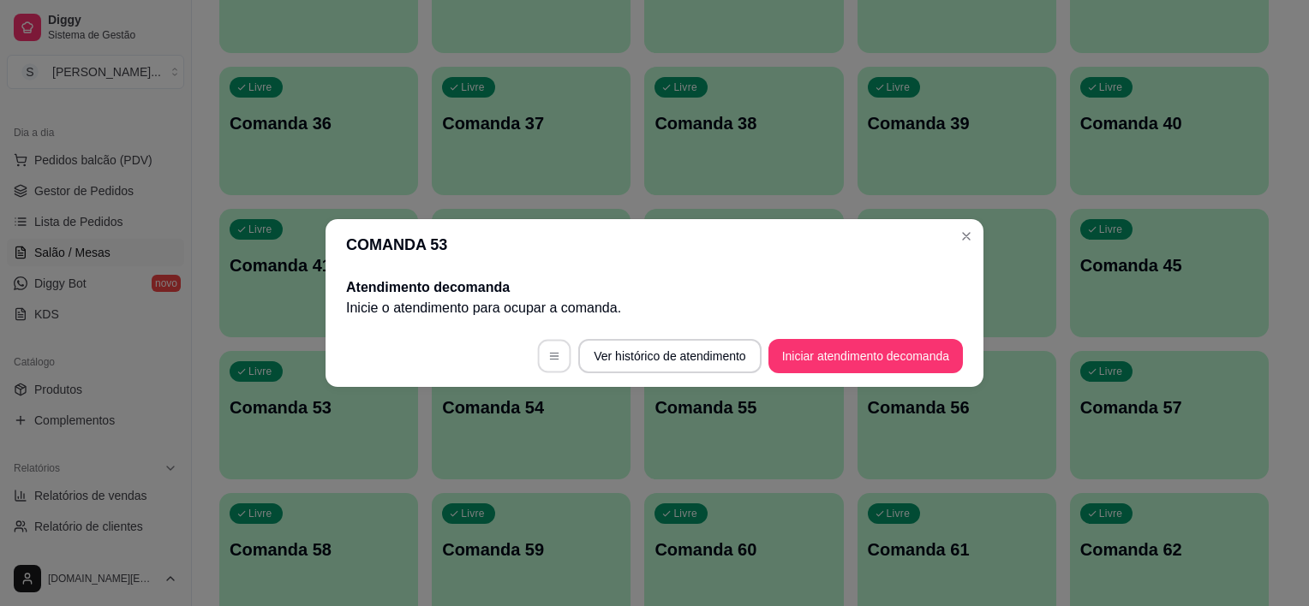
click at [541, 356] on button "button" at bounding box center [554, 356] width 33 height 33
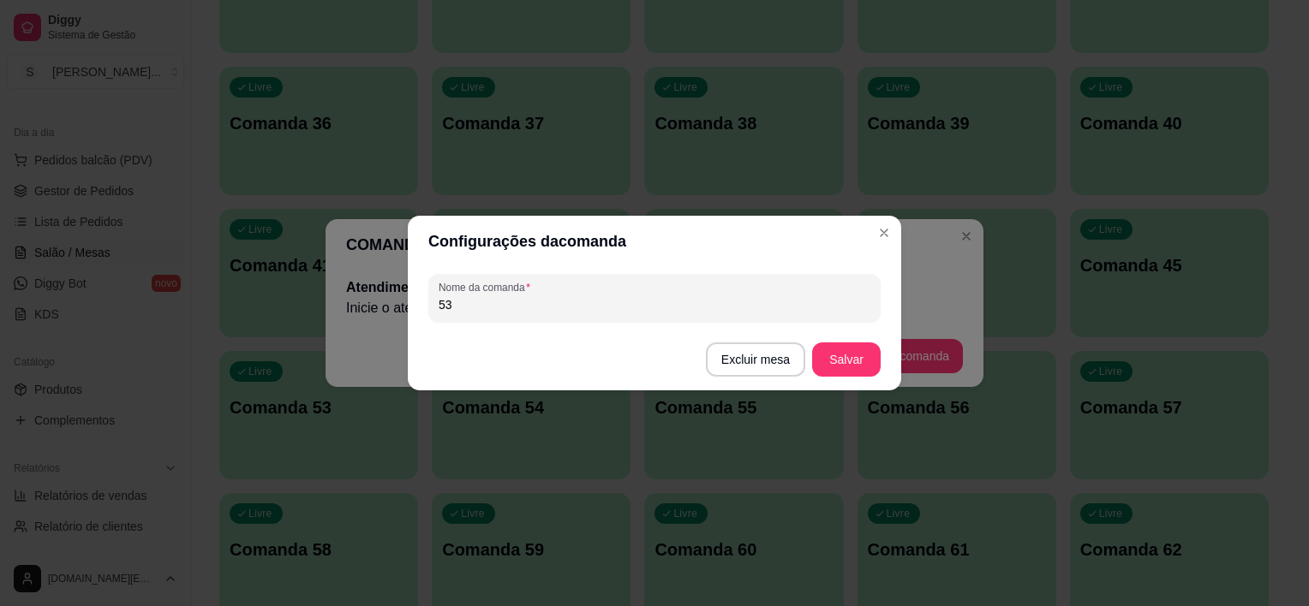
drag, startPoint x: 500, startPoint y: 307, endPoint x: 367, endPoint y: 303, distance: 133.7
click at [367, 303] on div "Configurações da comanda Nome da comanda 53 Excluir mesa Salvar" at bounding box center [654, 303] width 1309 height 606
type input "46"
click at [843, 349] on button "Salvar" at bounding box center [846, 360] width 69 height 34
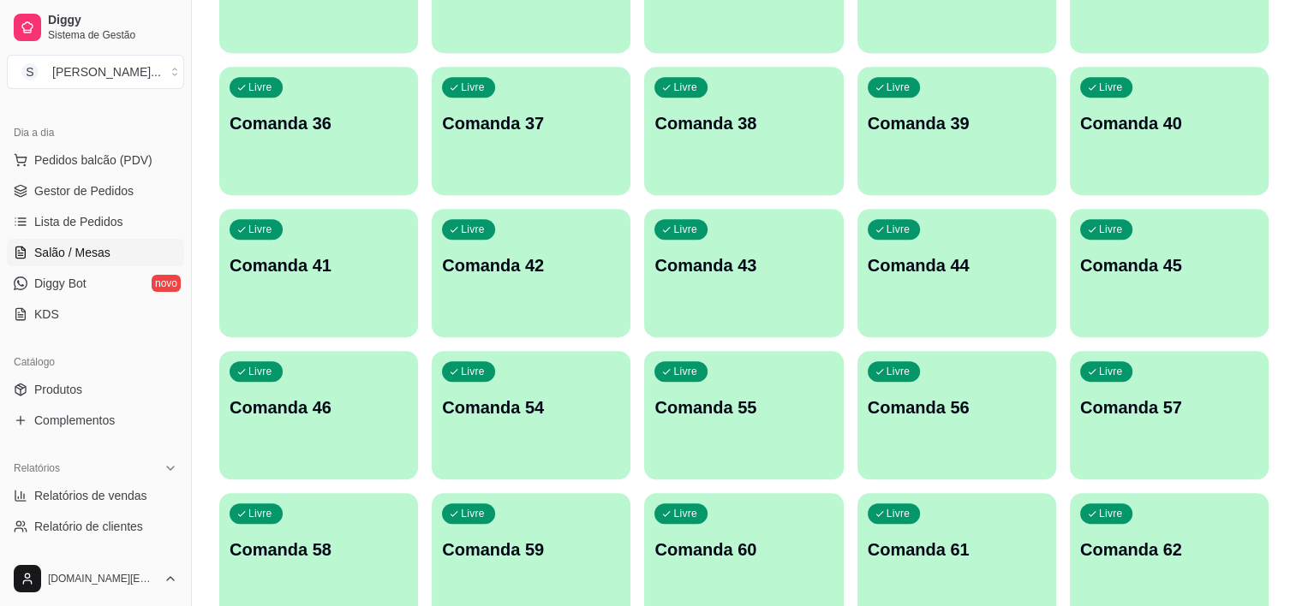
click at [522, 411] on p "Comanda 54" at bounding box center [531, 408] width 178 height 24
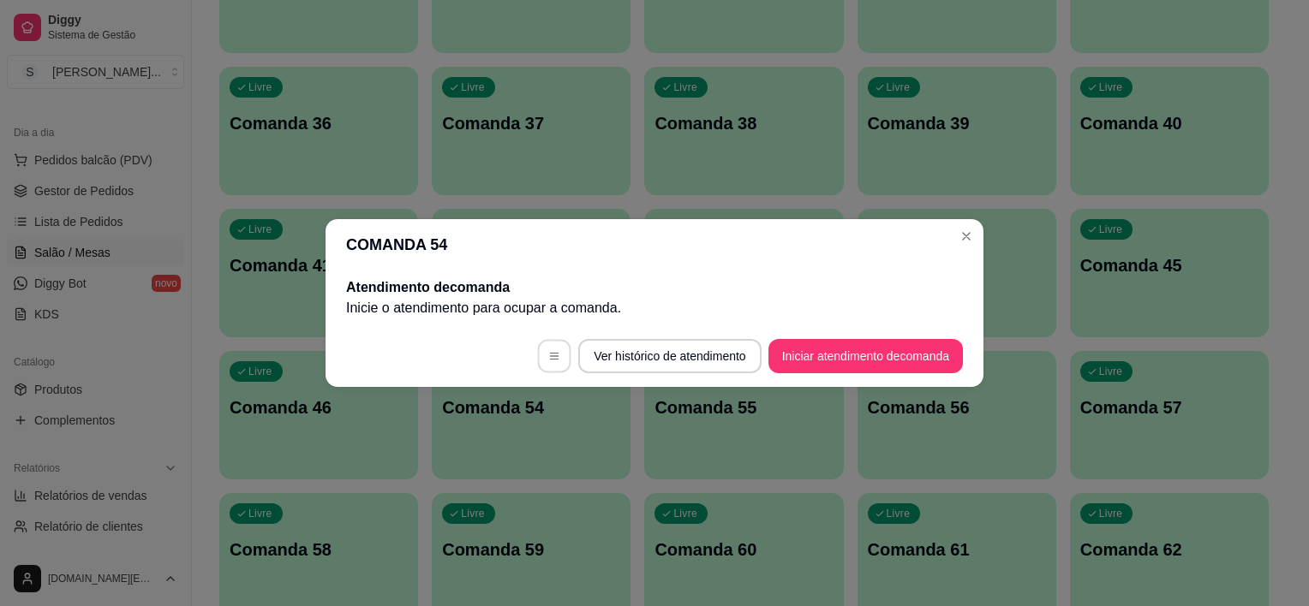
click at [548, 357] on icon "button" at bounding box center [554, 356] width 12 height 12
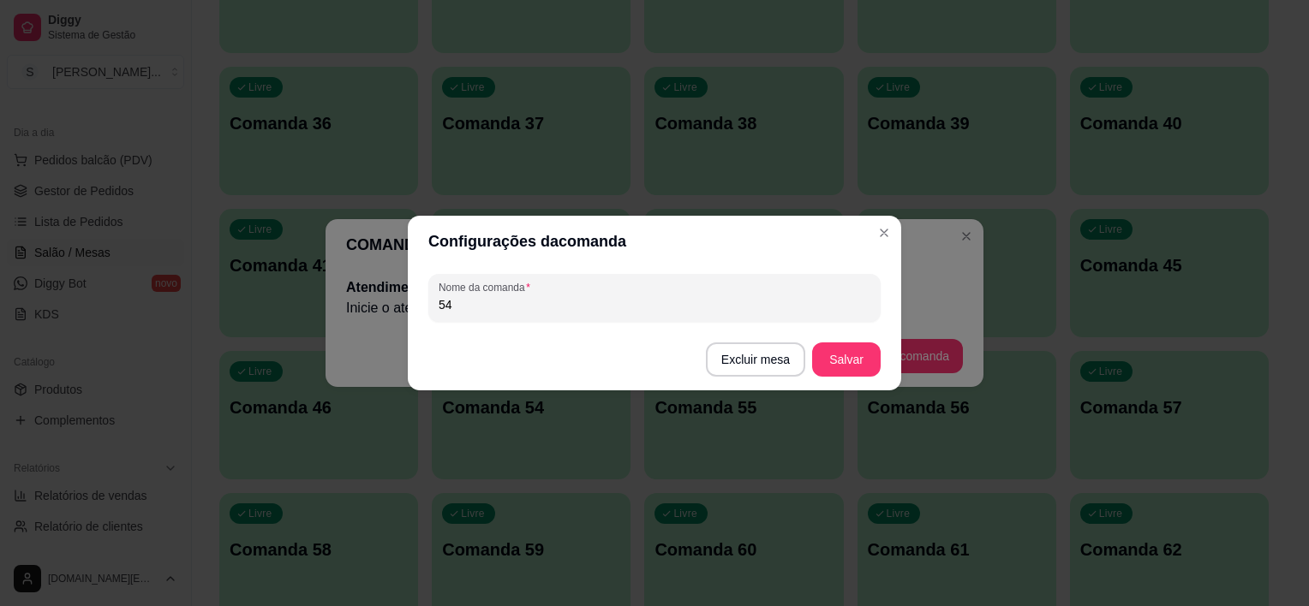
drag, startPoint x: 462, startPoint y: 309, endPoint x: 379, endPoint y: 283, distance: 87.0
click at [394, 293] on div "Configurações da comanda Nome da comanda 54 Excluir mesa Salvar" at bounding box center [654, 303] width 1309 height 606
type input "47"
click at [835, 343] on button "Salvar" at bounding box center [846, 359] width 67 height 33
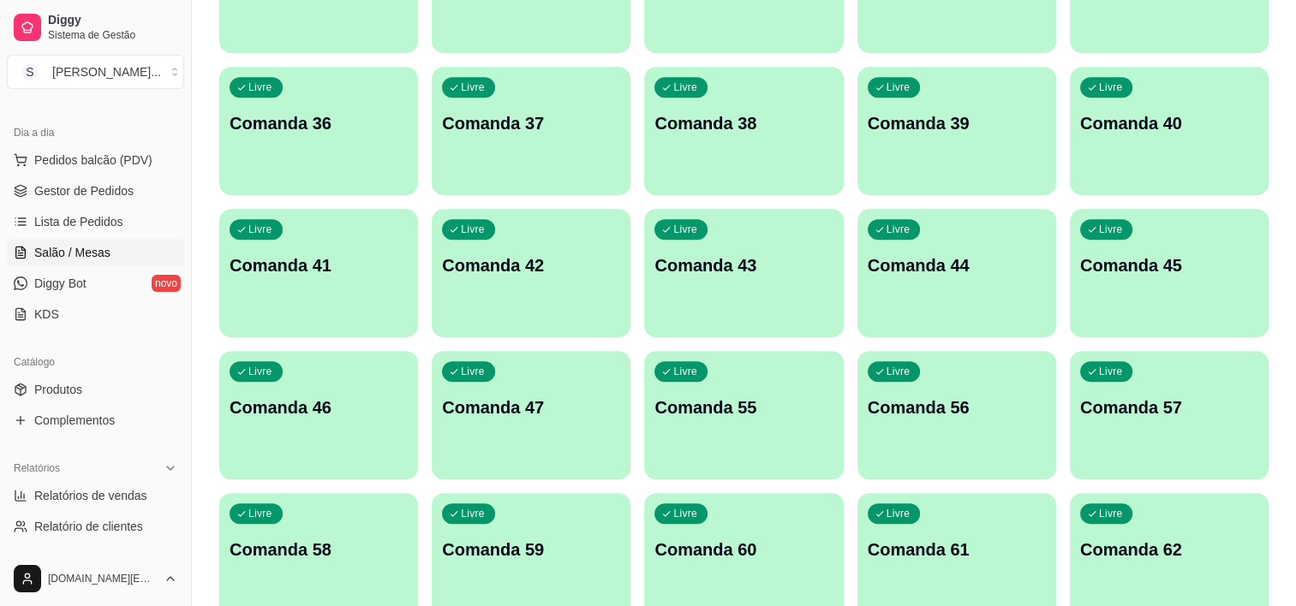
scroll to position [1199, 0]
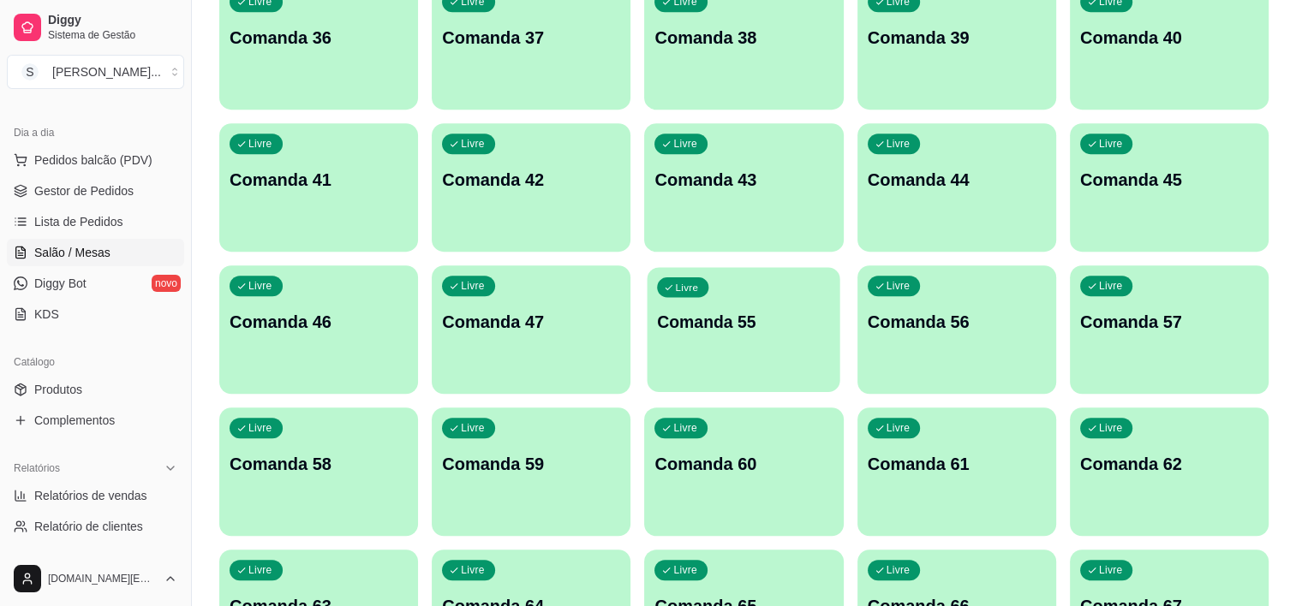
click at [720, 329] on p "Comanda 55" at bounding box center [744, 322] width 173 height 23
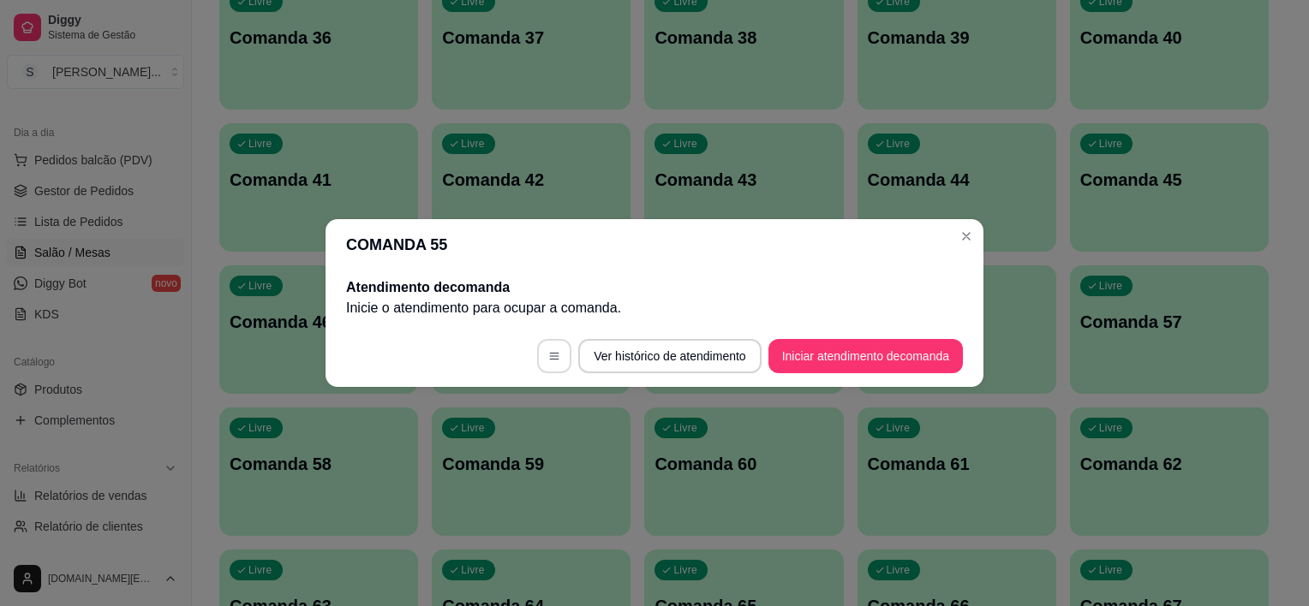
click at [552, 352] on icon "button" at bounding box center [554, 356] width 12 height 12
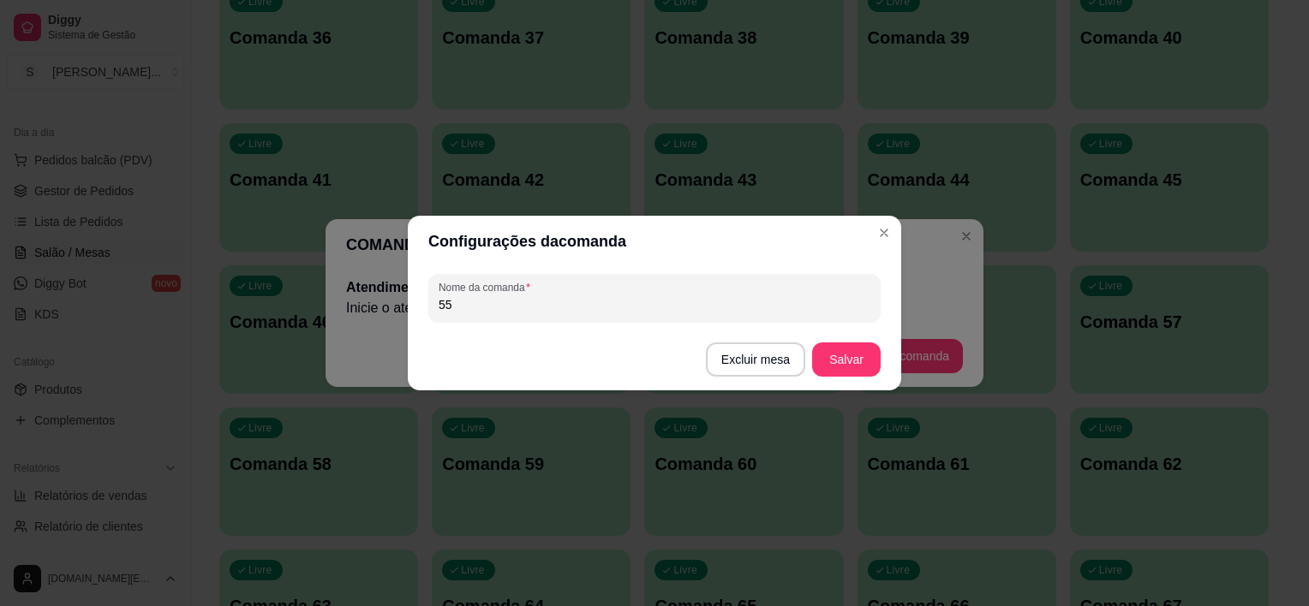
drag, startPoint x: 503, startPoint y: 312, endPoint x: 391, endPoint y: 275, distance: 118.1
click at [392, 281] on div "Configurações da comanda Nome da comanda 55 Excluir mesa Salvar" at bounding box center [654, 303] width 1309 height 606
type input "48"
click at [859, 347] on button "Salvar" at bounding box center [846, 360] width 69 height 34
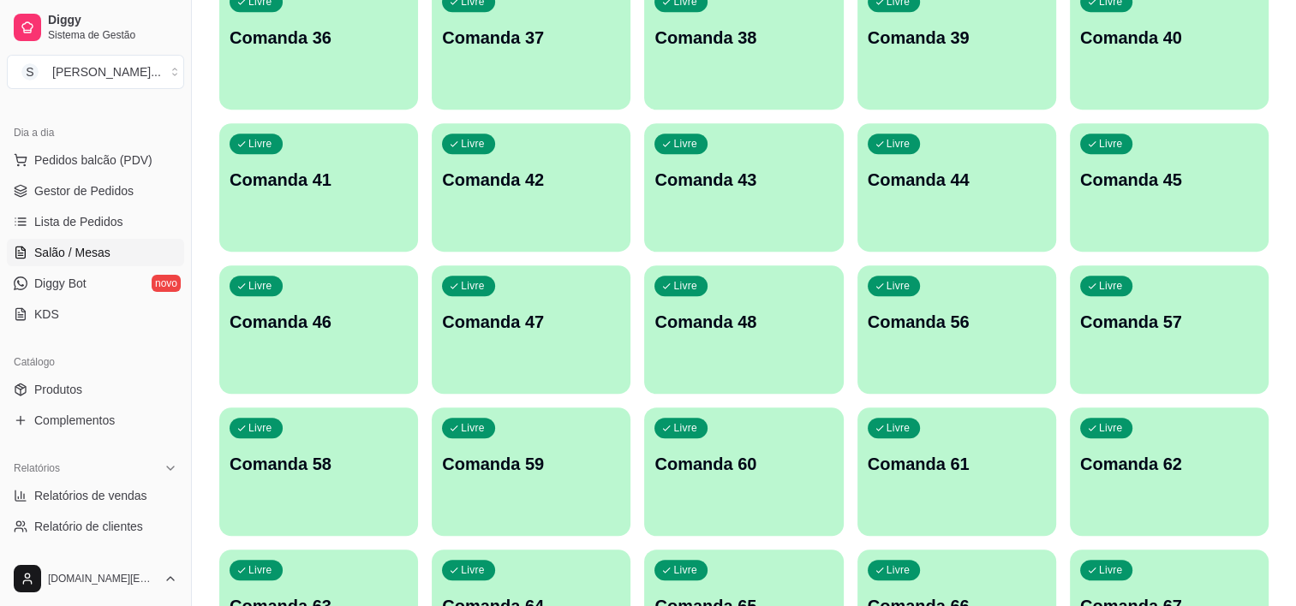
click at [962, 329] on p "Comanda 56" at bounding box center [957, 322] width 178 height 24
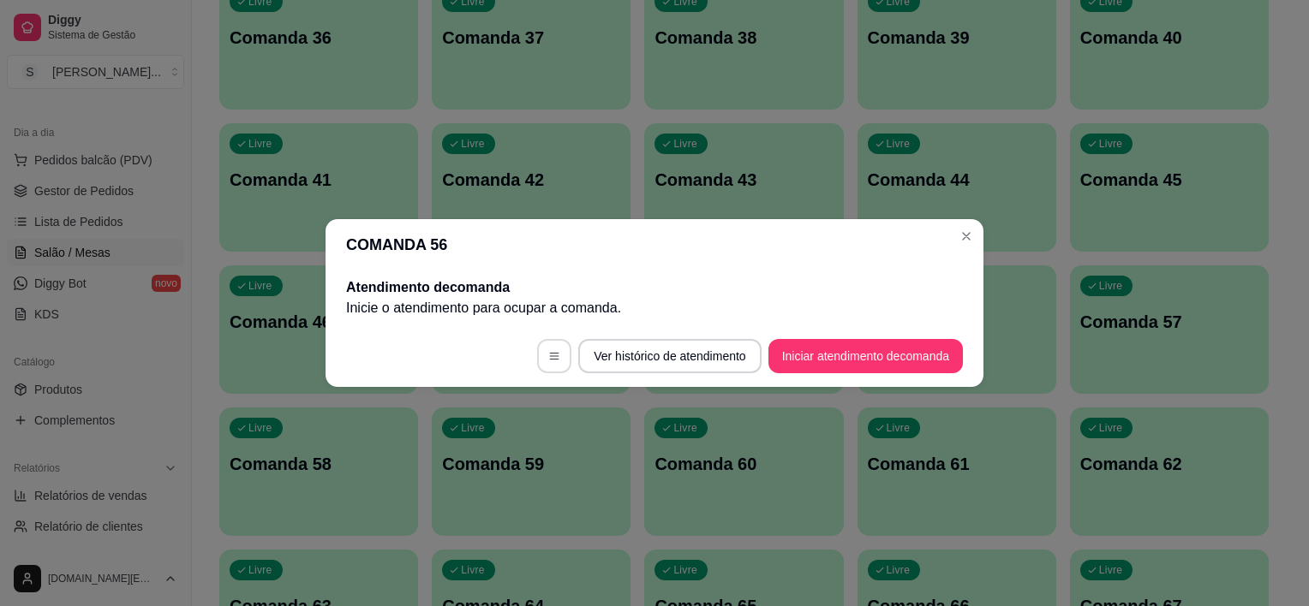
click at [541, 361] on button "button" at bounding box center [554, 356] width 34 height 34
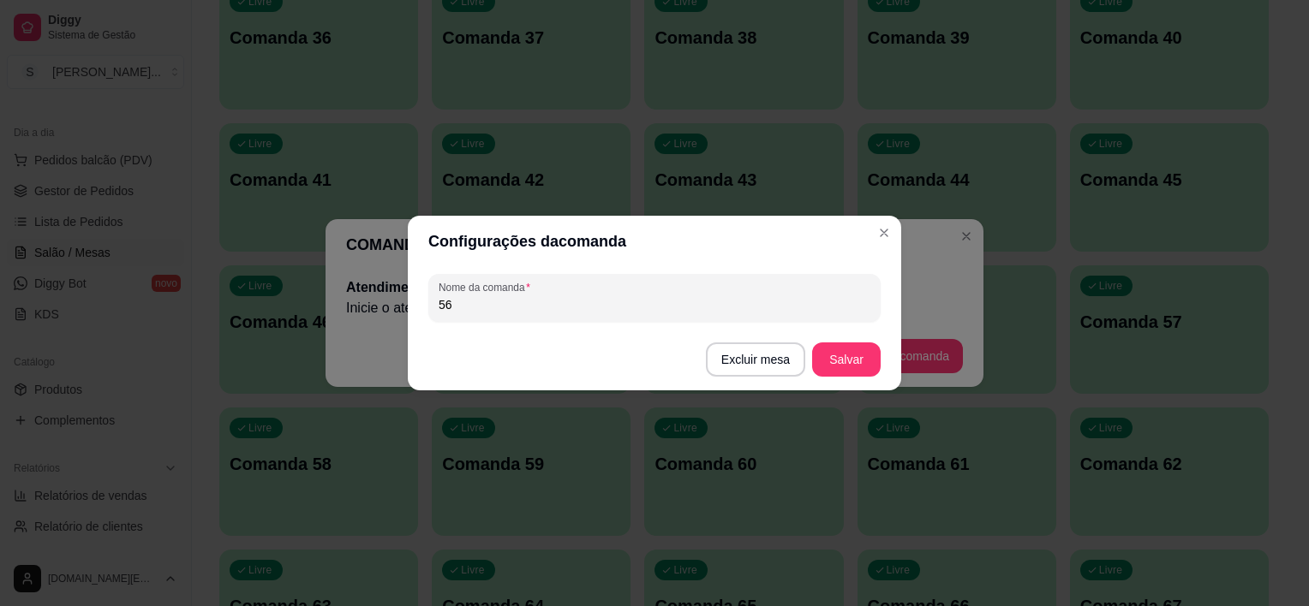
drag, startPoint x: 480, startPoint y: 307, endPoint x: 359, endPoint y: 279, distance: 123.8
click at [359, 279] on div "Configurações da comanda Nome da comanda 56 Excluir mesa Salvar" at bounding box center [654, 303] width 1309 height 606
type input "49"
click at [847, 351] on button "Salvar" at bounding box center [846, 359] width 67 height 33
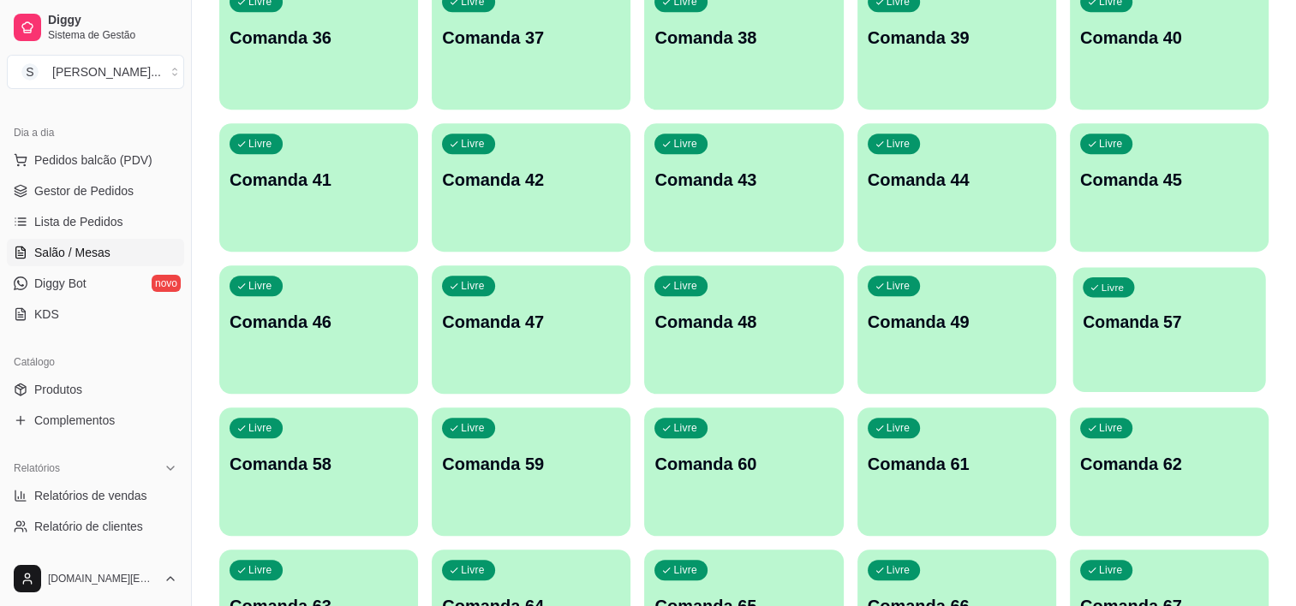
click at [1119, 338] on div "Livre Comanda 57" at bounding box center [1168, 319] width 193 height 104
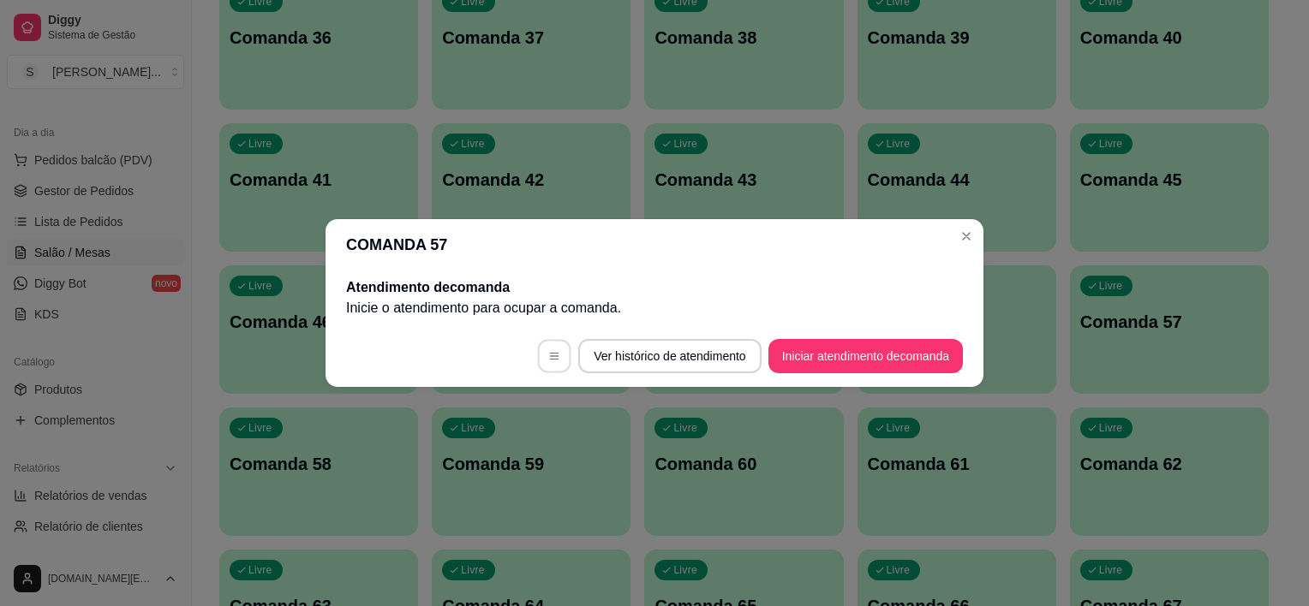
click at [540, 344] on button "button" at bounding box center [554, 356] width 33 height 33
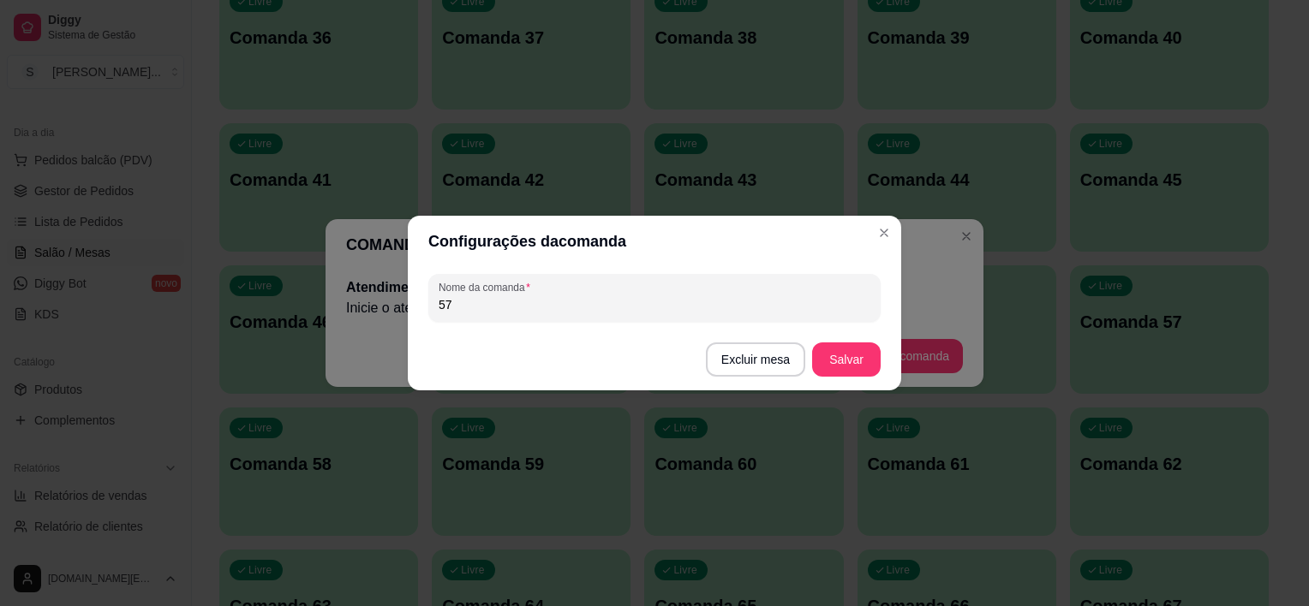
drag, startPoint x: 492, startPoint y: 303, endPoint x: 385, endPoint y: 296, distance: 108.1
click at [385, 296] on div "Configurações da comanda Nome da comanda 57 Excluir mesa Salvar" at bounding box center [654, 303] width 1309 height 606
type input "50"
click at [839, 367] on button "Salvar" at bounding box center [846, 360] width 69 height 34
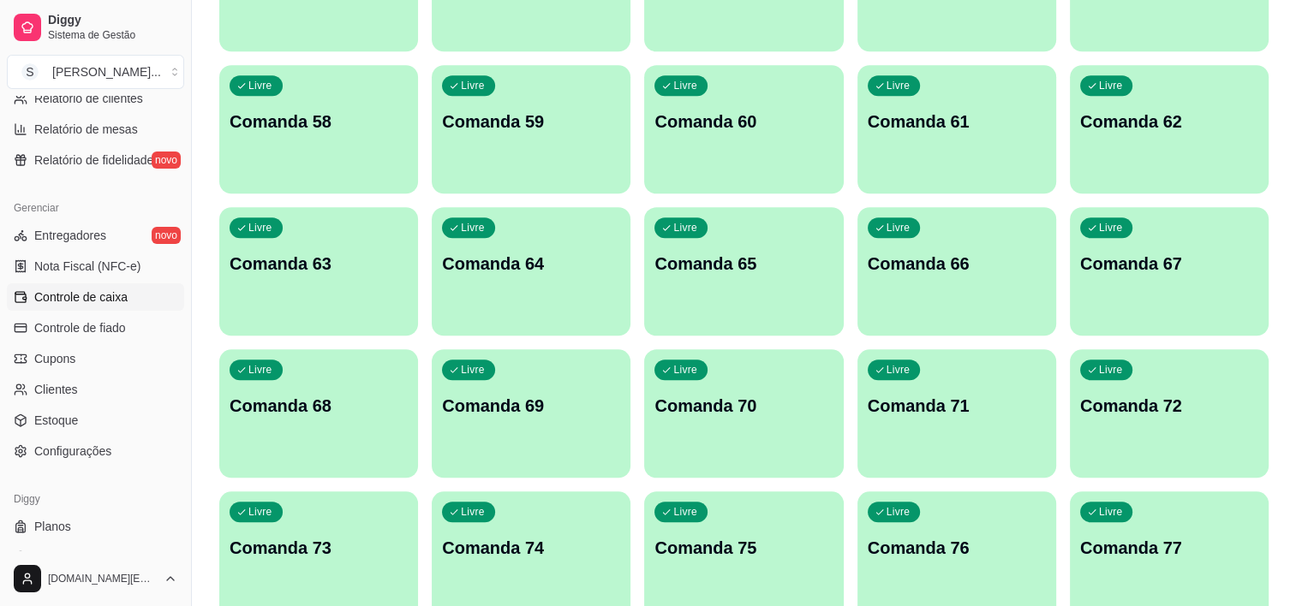
scroll to position [625, 0]
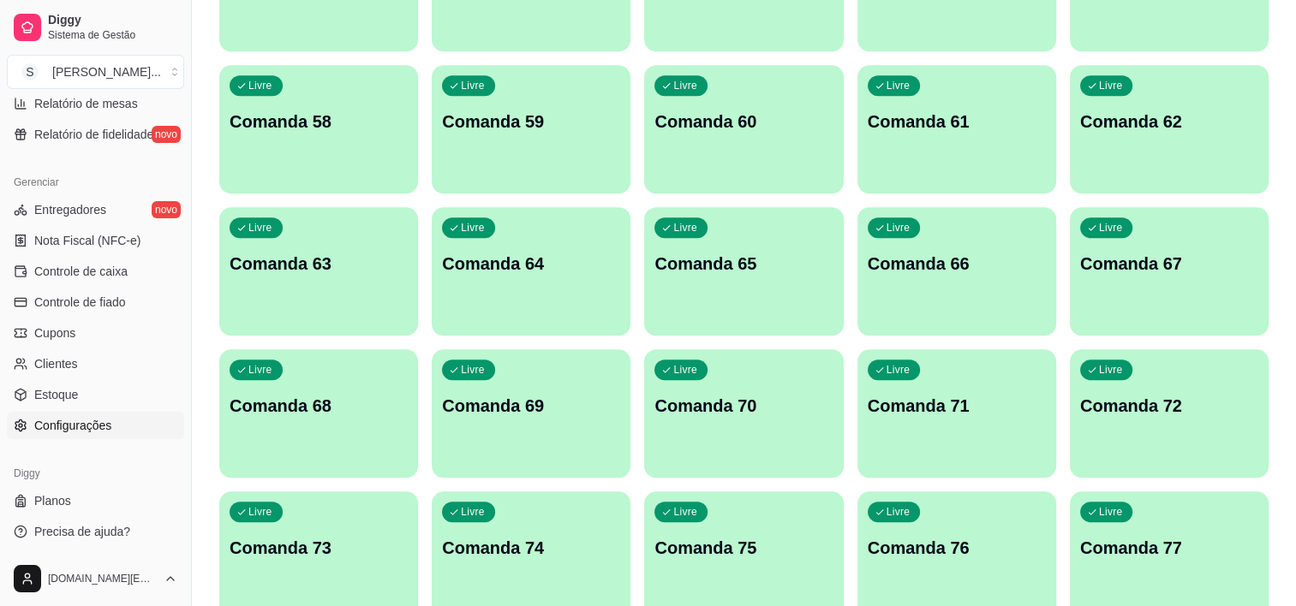
click at [47, 421] on span "Configurações" at bounding box center [72, 425] width 77 height 17
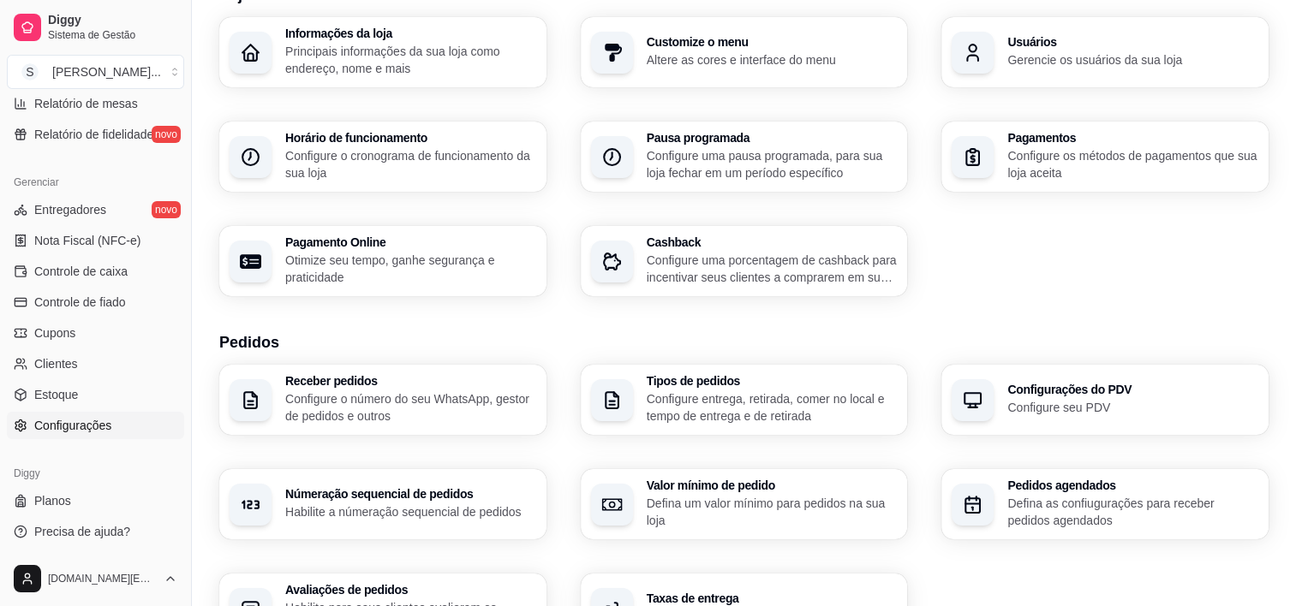
scroll to position [171, 0]
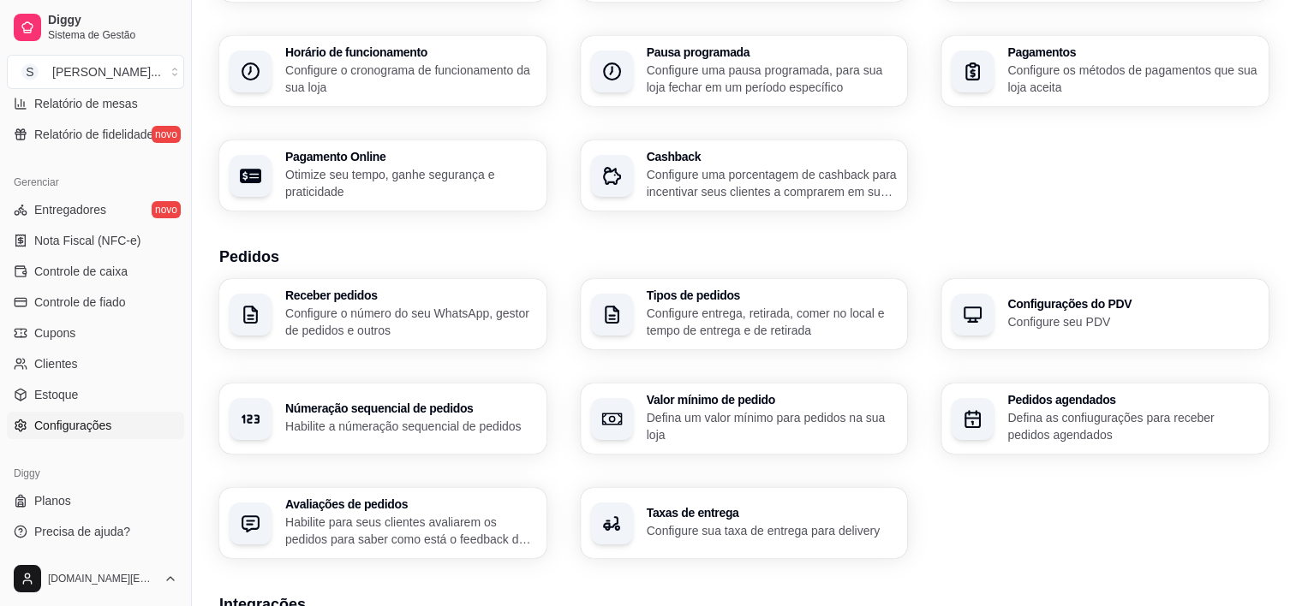
click at [423, 415] on h3 "Númeração sequencial de pedidos" at bounding box center [410, 409] width 251 height 12
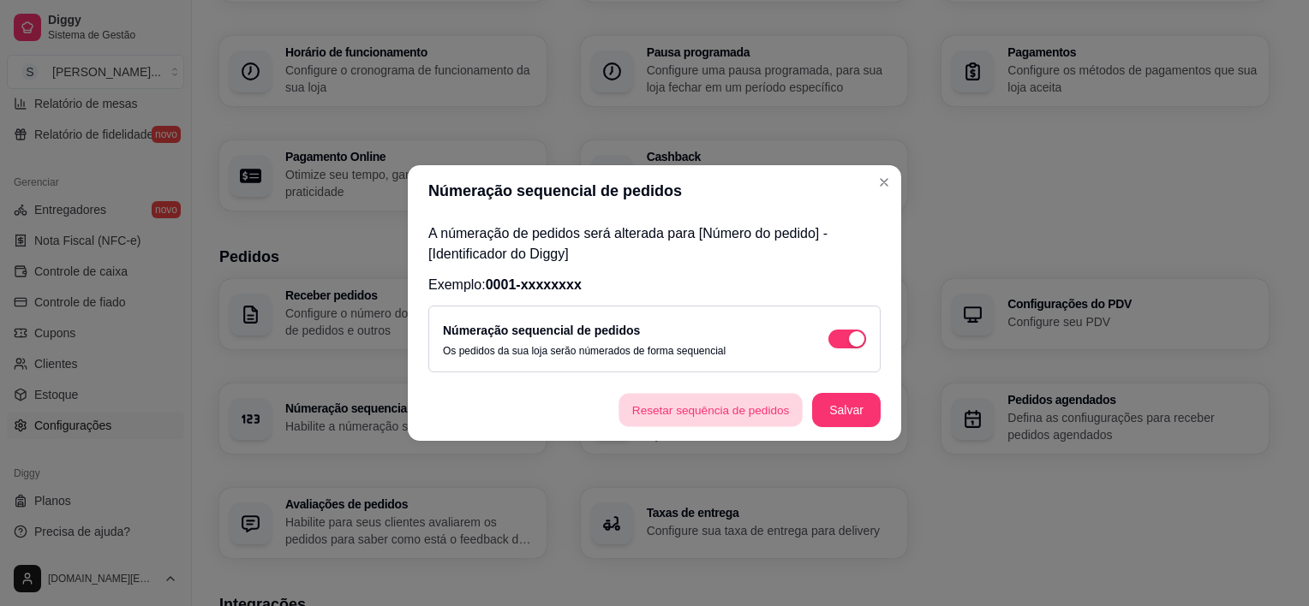
click at [735, 418] on button "Resetar sequência de pedidos" at bounding box center [710, 410] width 184 height 33
click at [836, 413] on button "Salvar" at bounding box center [846, 410] width 69 height 34
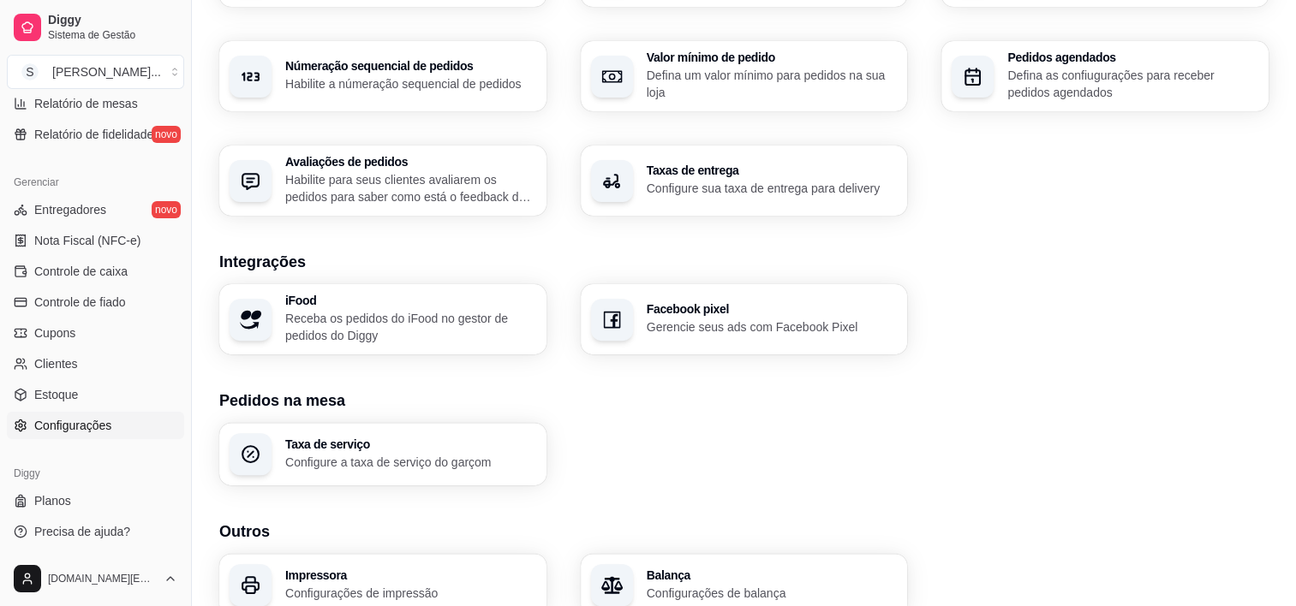
scroll to position [593, 0]
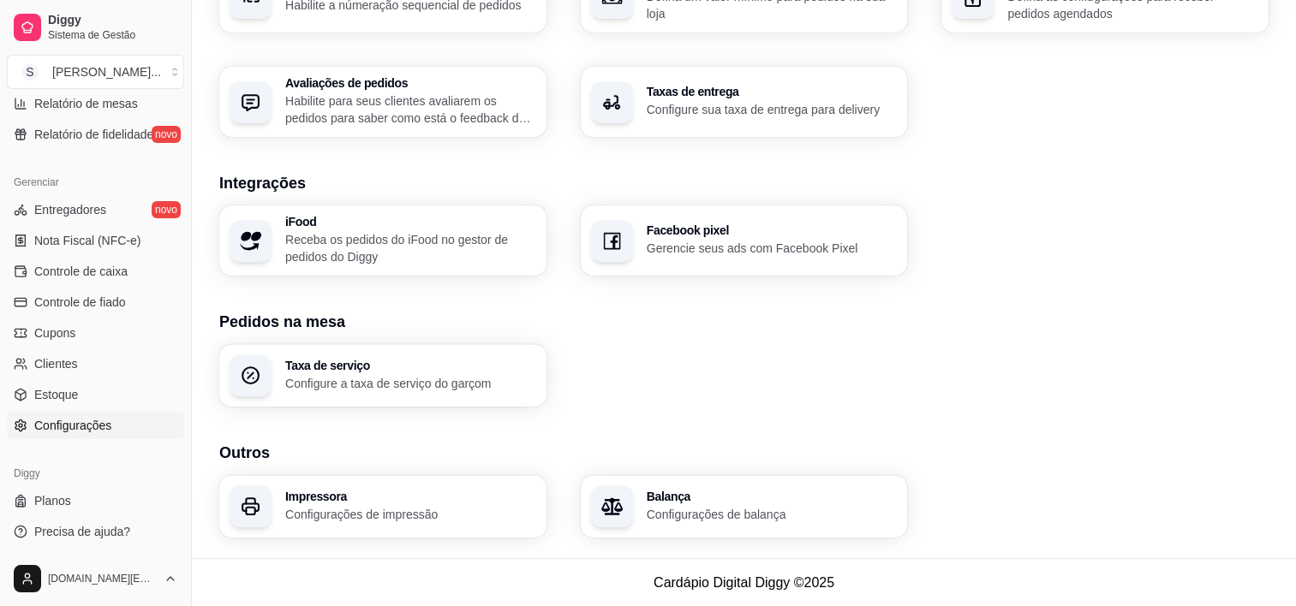
click at [313, 366] on h3 "Taxa de serviço" at bounding box center [410, 366] width 251 height 12
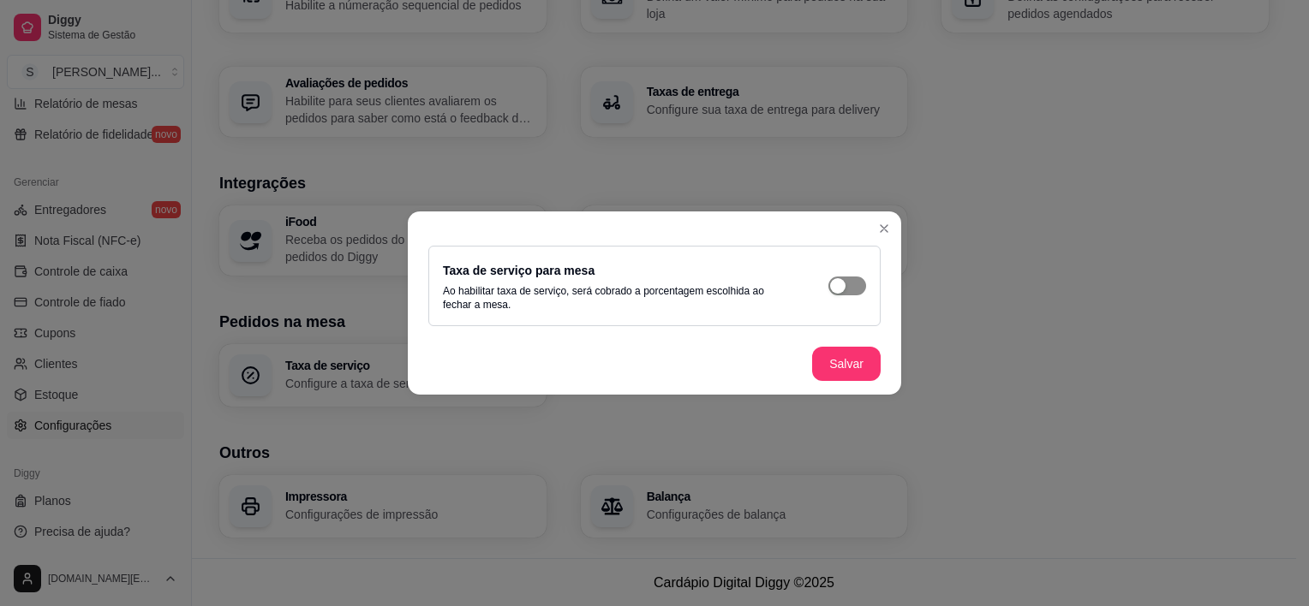
click at [836, 289] on div "button" at bounding box center [837, 285] width 15 height 15
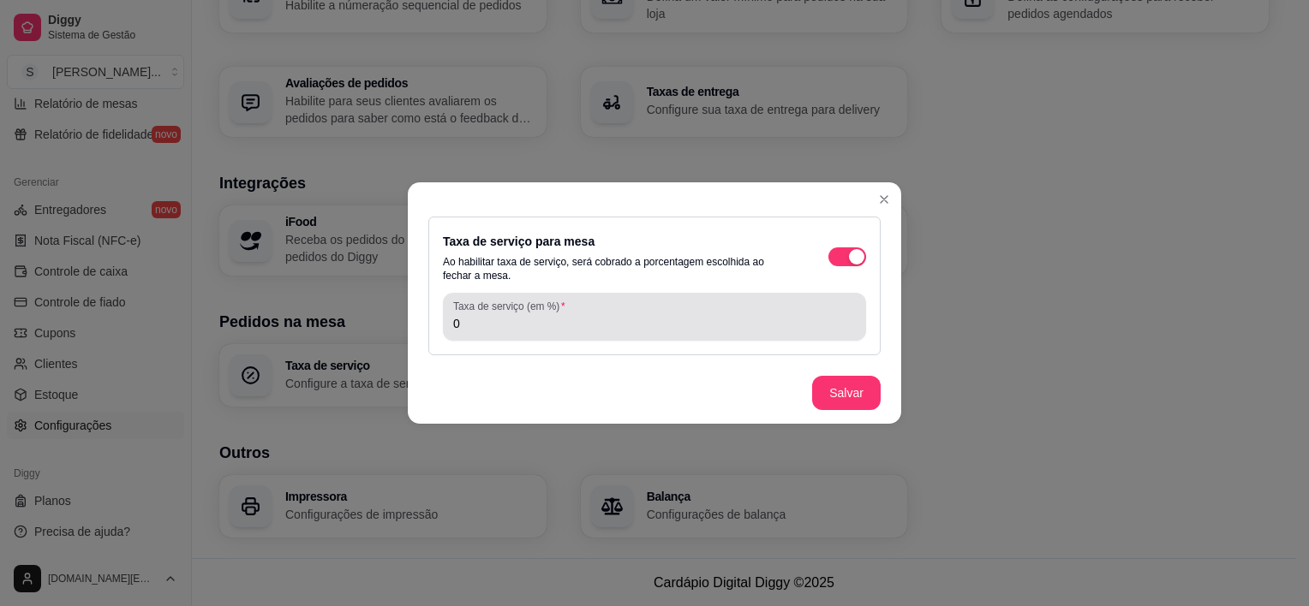
click at [524, 336] on div "Taxa de serviço (em %) 0" at bounding box center [654, 317] width 423 height 48
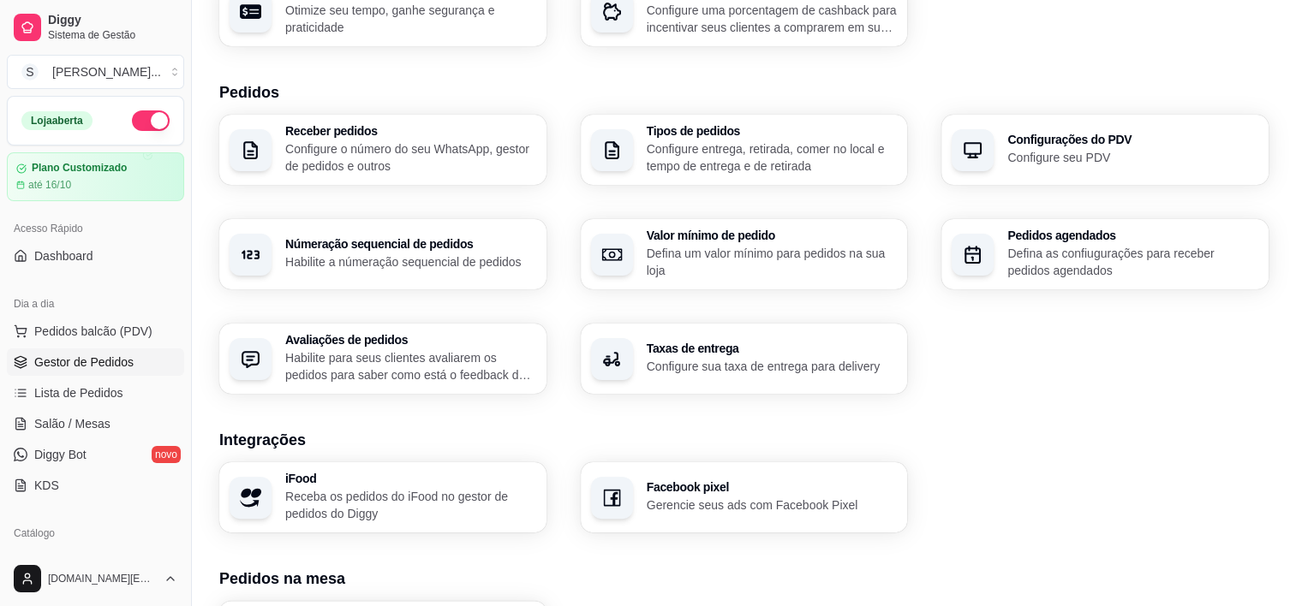
scroll to position [86, 0]
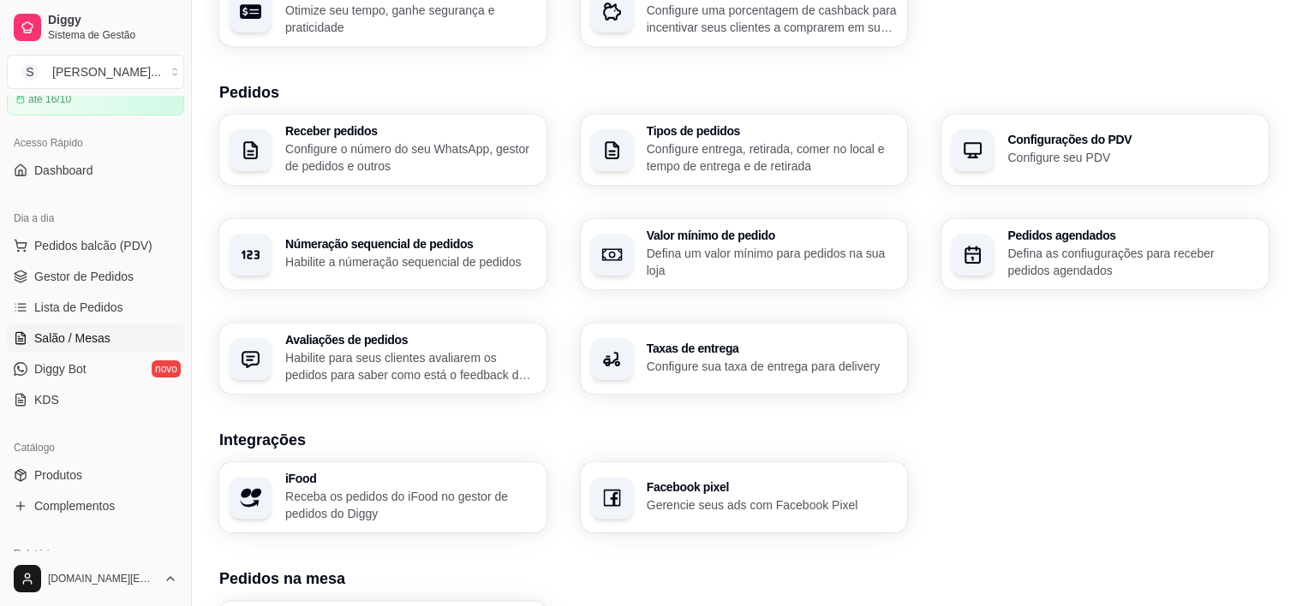
click at [72, 339] on span "Salão / Mesas" at bounding box center [72, 338] width 76 height 17
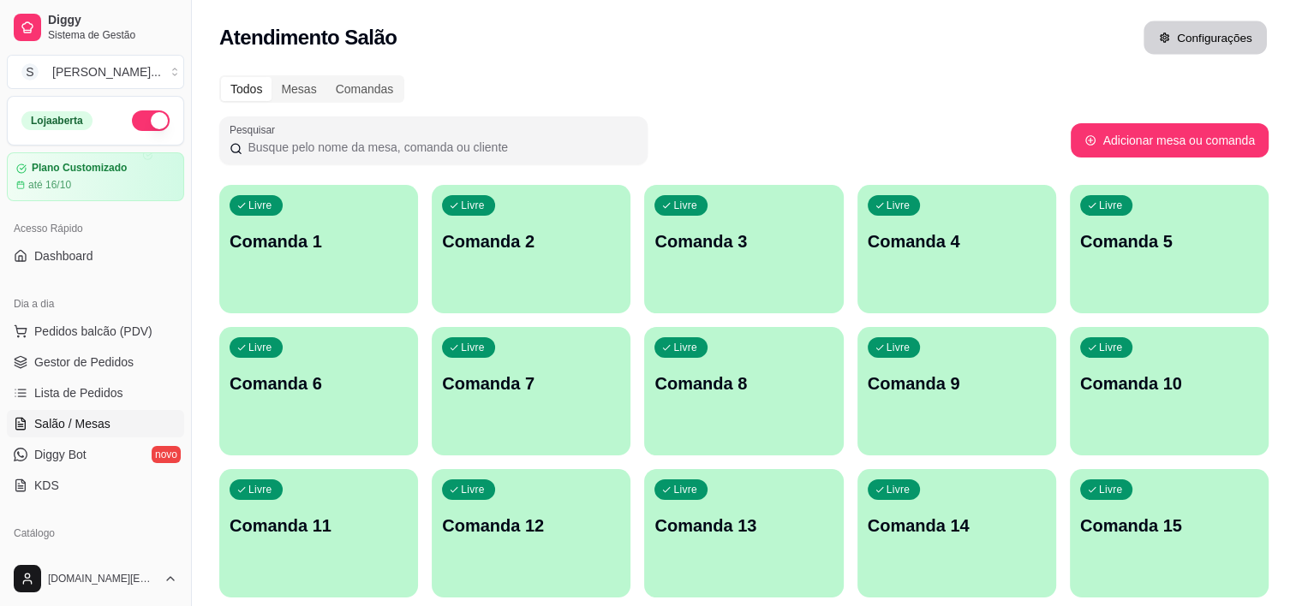
click at [1179, 43] on button "Configurações" at bounding box center [1204, 37] width 123 height 33
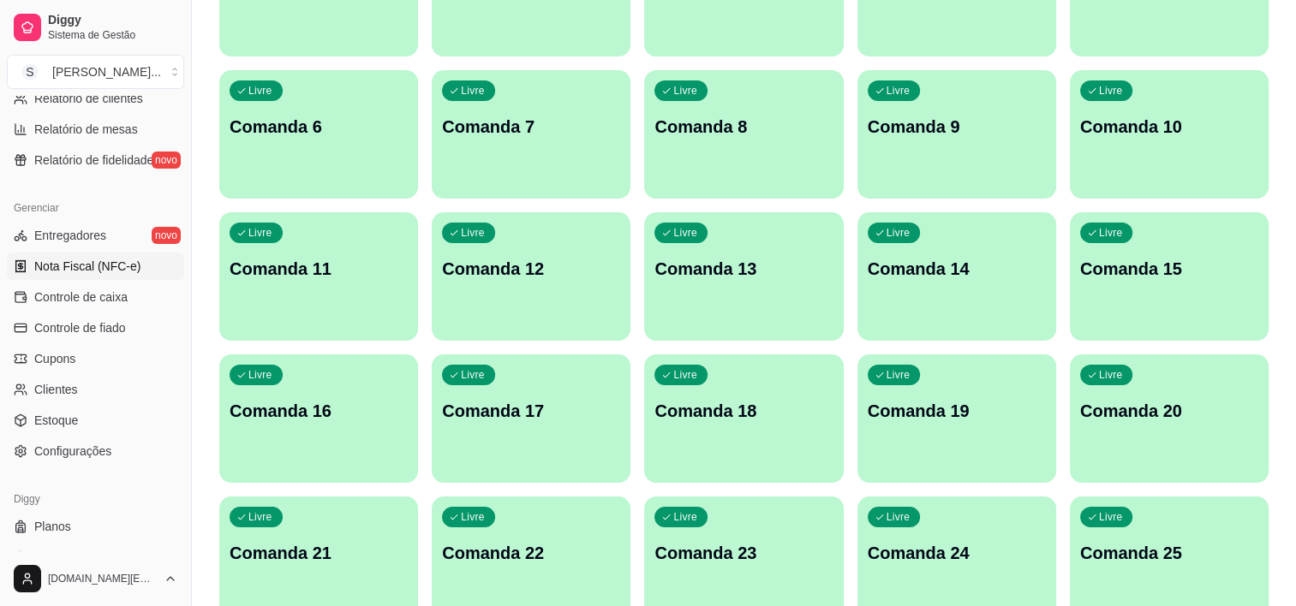
scroll to position [625, 0]
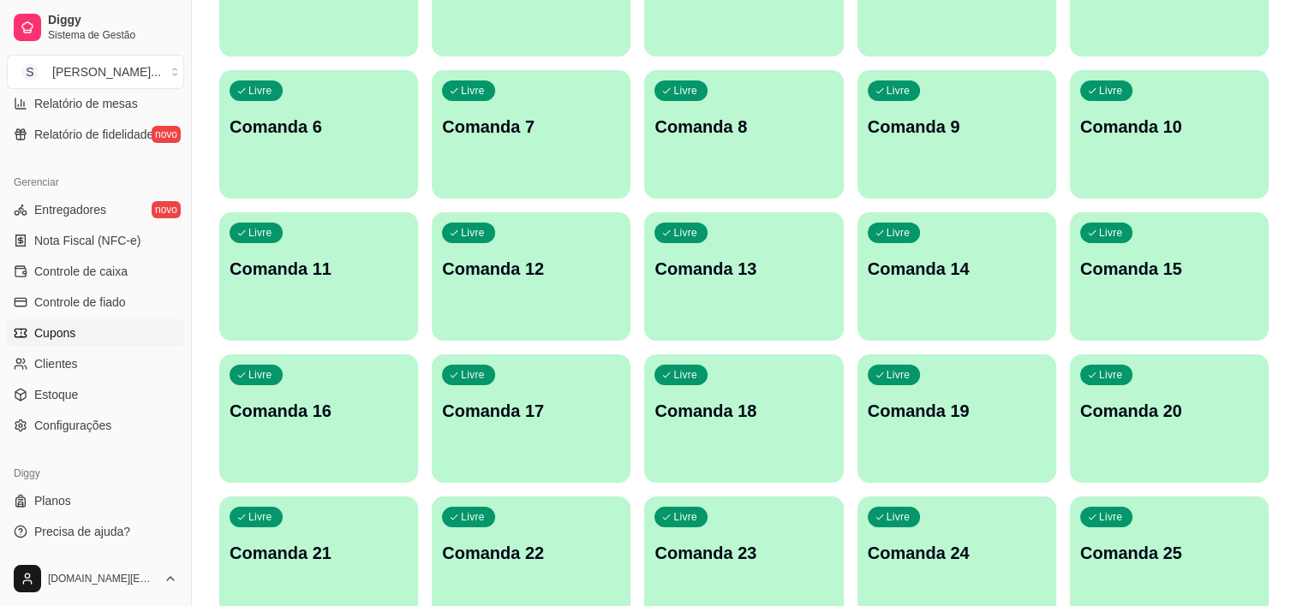
click at [38, 336] on span "Cupons" at bounding box center [54, 333] width 41 height 17
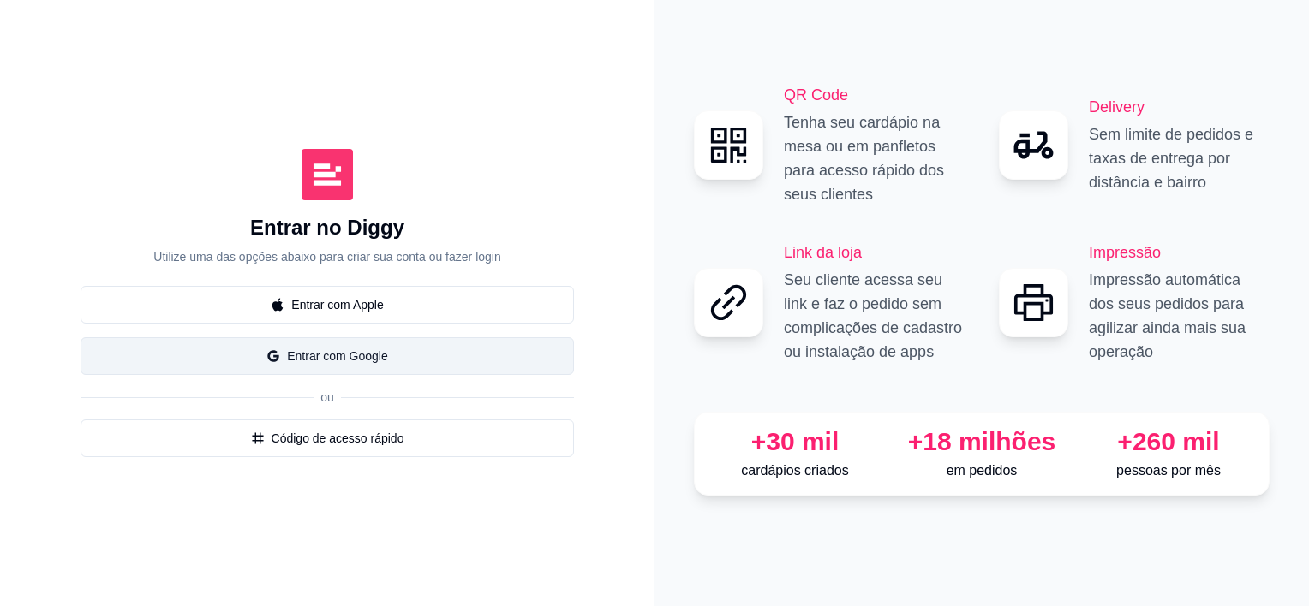
click at [340, 355] on button "Entrar com Google" at bounding box center [327, 356] width 493 height 38
